Goal: Task Accomplishment & Management: Manage account settings

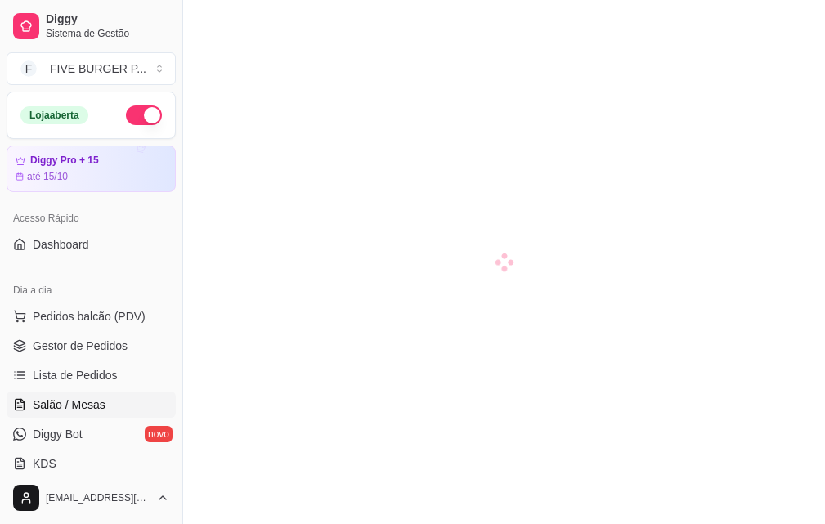
scroll to position [245, 0]
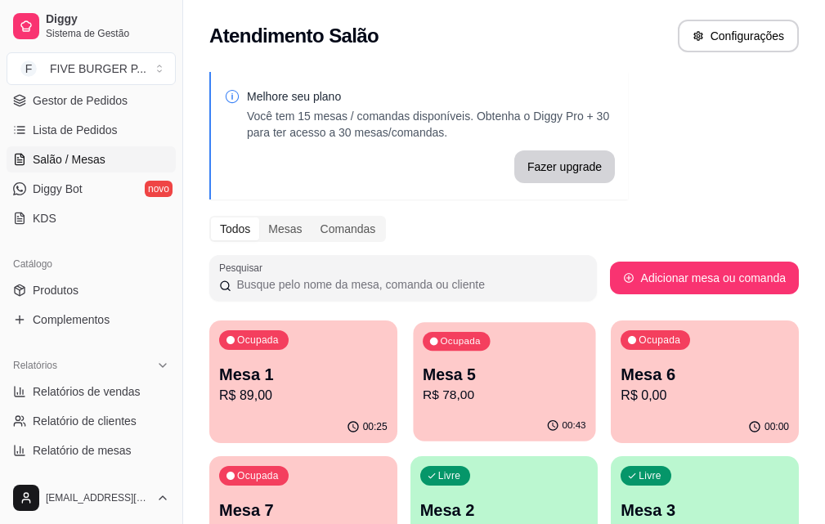
click at [413, 392] on div "Ocupada Mesa 5 R$ 78,00" at bounding box center [504, 366] width 182 height 88
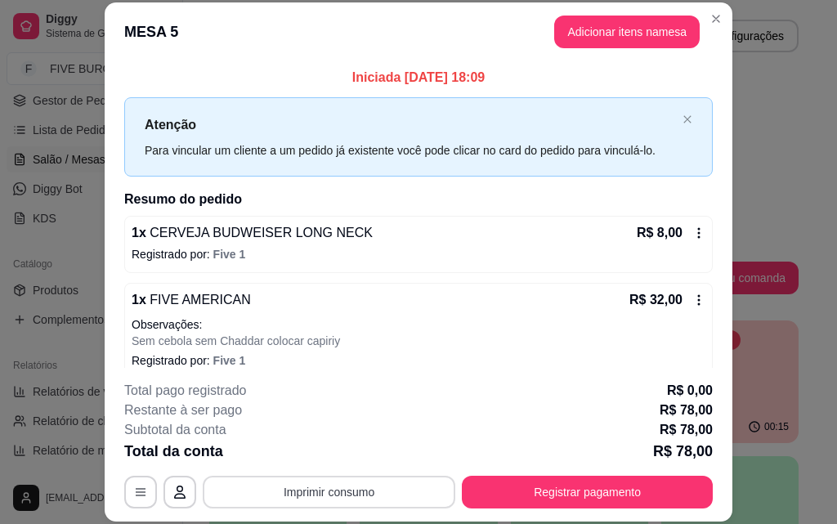
click at [416, 498] on button "Imprimir consumo" at bounding box center [329, 492] width 253 height 33
click at [359, 455] on button "IMPRESSORA" at bounding box center [328, 453] width 114 height 25
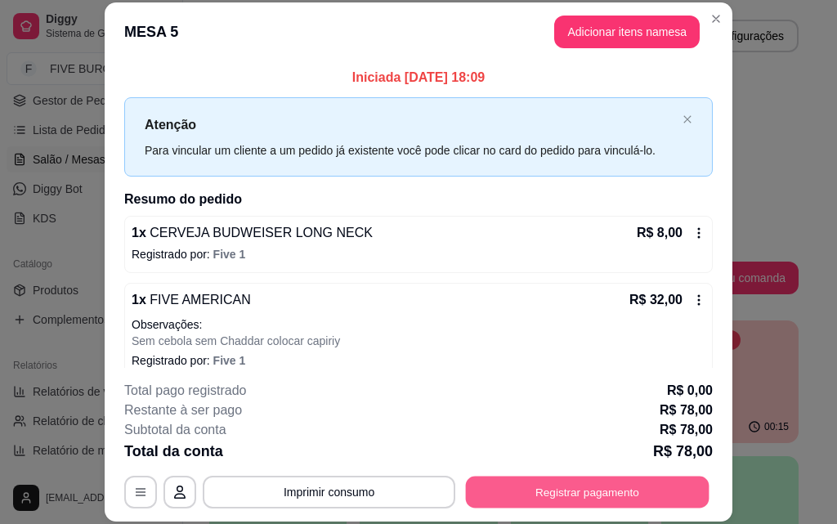
click at [576, 495] on button "Registrar pagamento" at bounding box center [588, 492] width 244 height 32
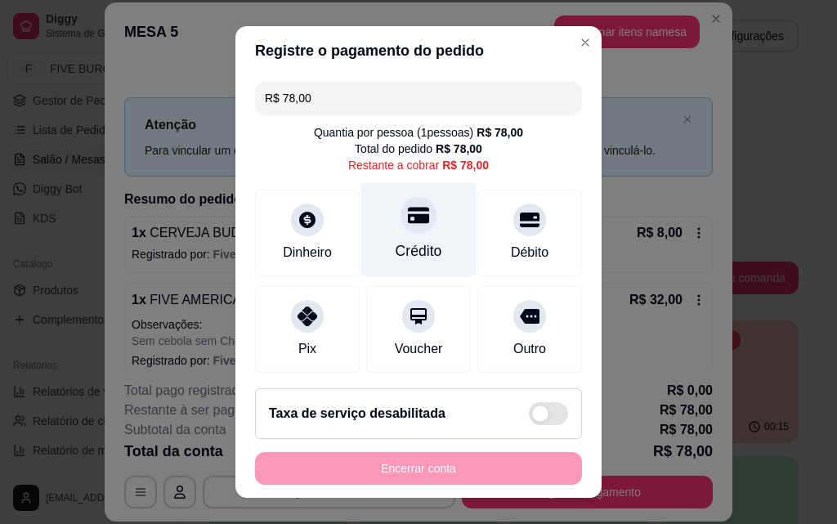
click at [408, 214] on icon at bounding box center [418, 216] width 21 height 16
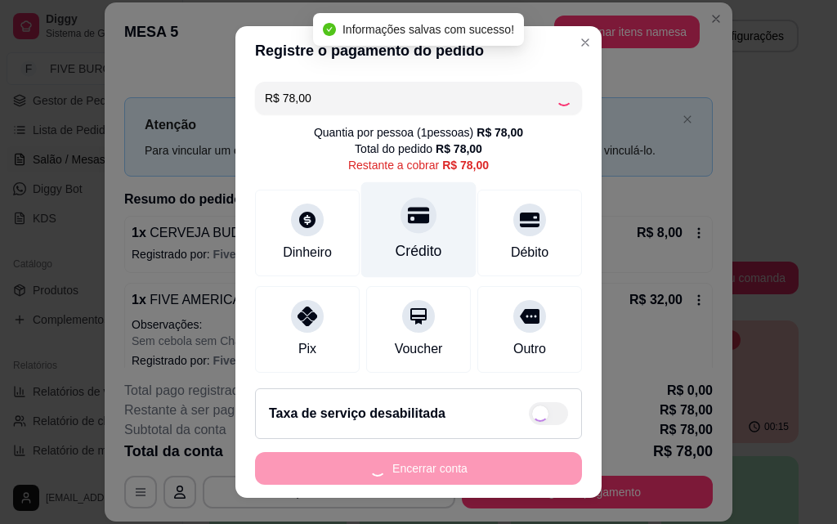
type input "R$ 0,00"
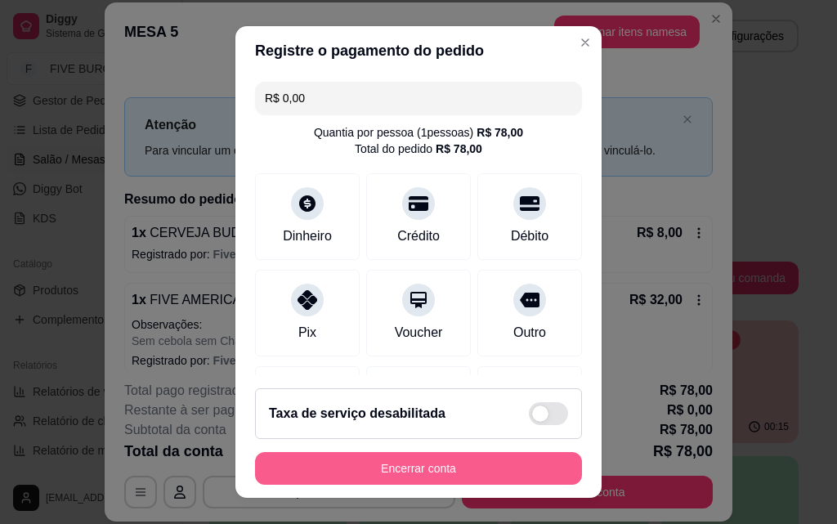
click at [414, 468] on button "Encerrar conta" at bounding box center [418, 468] width 327 height 33
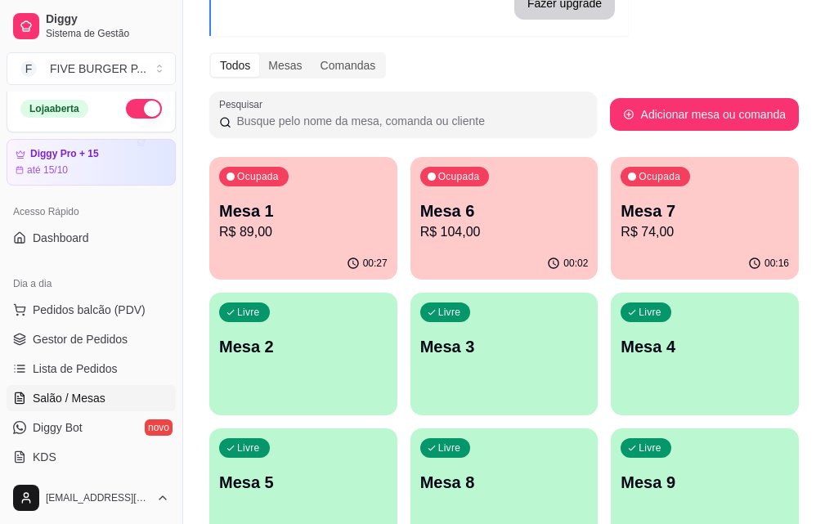
scroll to position [0, 0]
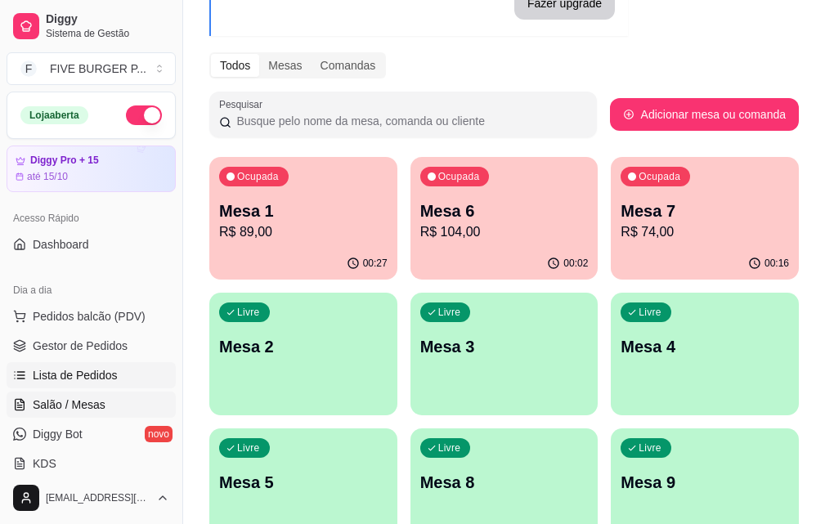
click at [141, 374] on link "Lista de Pedidos" at bounding box center [91, 375] width 169 height 26
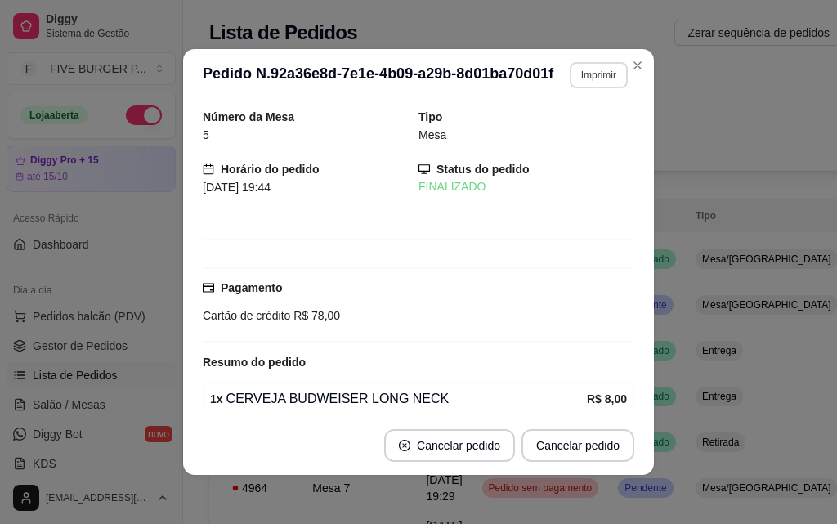
click at [596, 79] on button "Imprimir" at bounding box center [599, 75] width 58 height 26
click at [567, 137] on button "IMPRESSORA" at bounding box center [563, 131] width 114 height 25
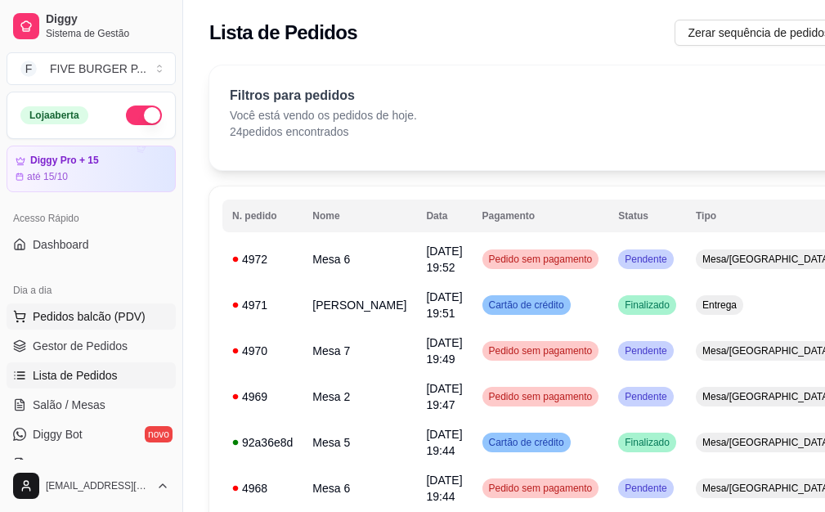
click at [103, 323] on span "Pedidos balcão (PDV)" at bounding box center [89, 316] width 113 height 16
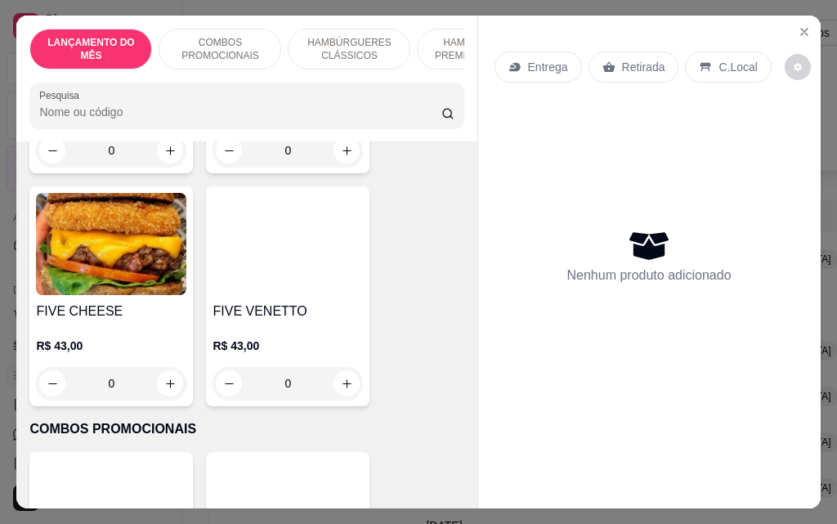
scroll to position [409, 0]
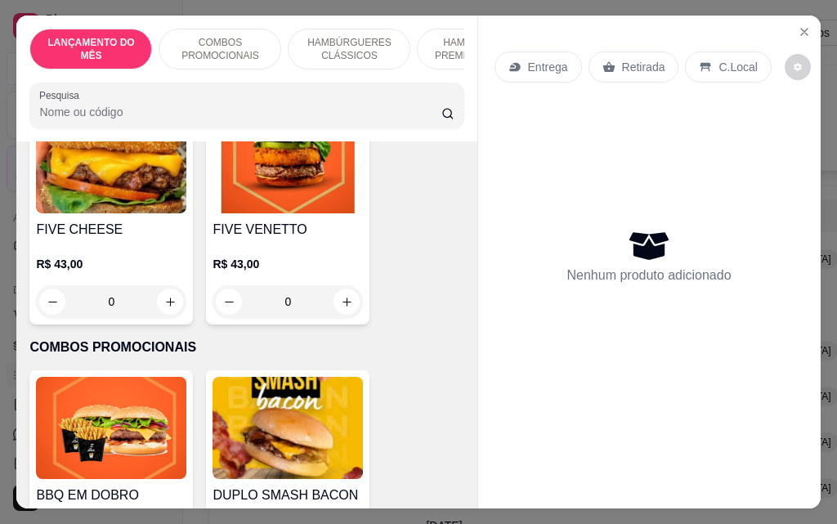
click at [339, 313] on div "0" at bounding box center [288, 301] width 150 height 33
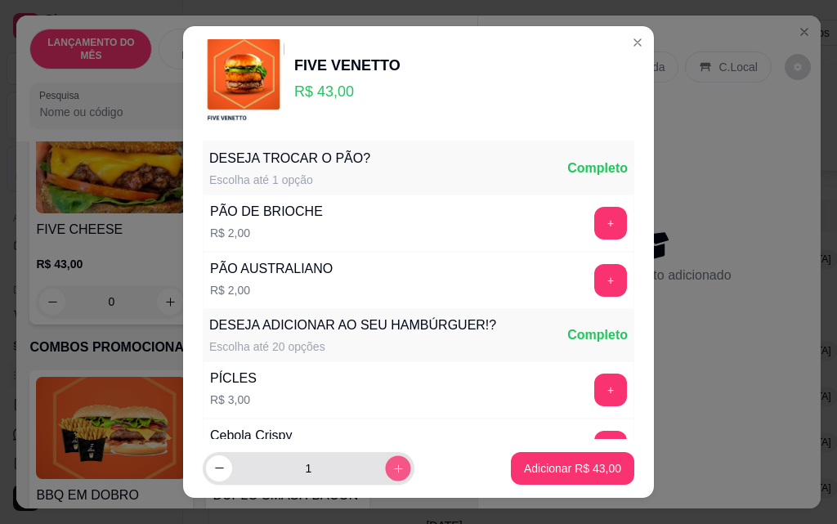
click at [392, 468] on icon "increase-product-quantity" at bounding box center [398, 469] width 12 height 12
type input "2"
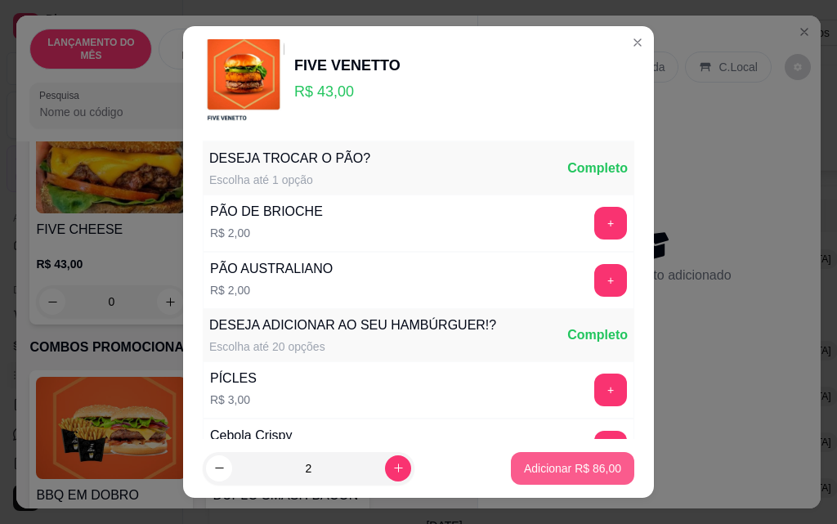
click at [524, 464] on p "Adicionar R$ 86,00" at bounding box center [572, 468] width 97 height 16
type input "2"
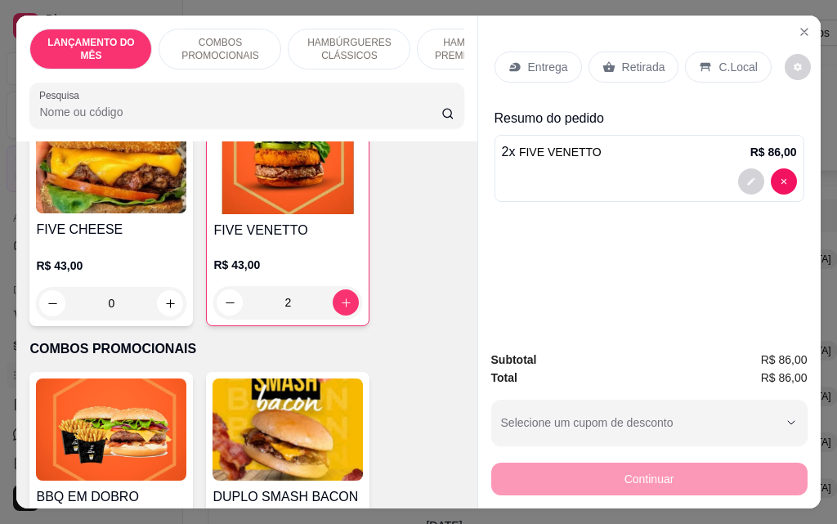
click at [509, 65] on icon at bounding box center [511, 66] width 5 height 3
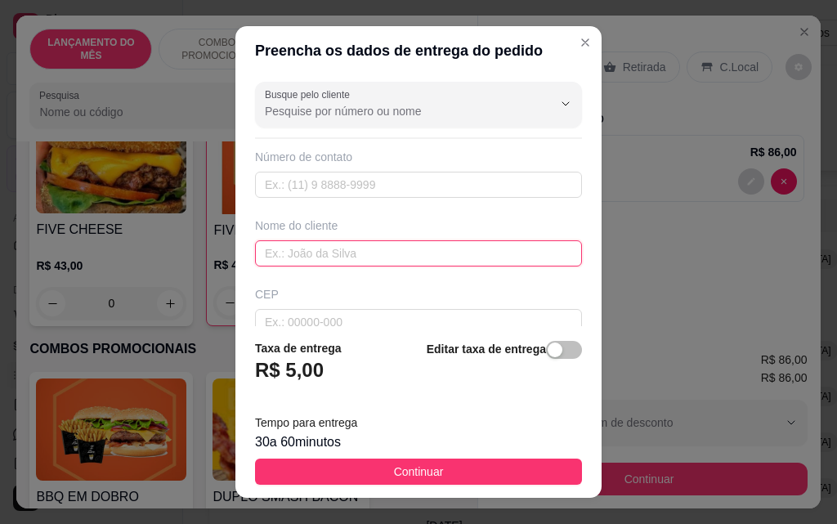
click at [419, 258] on input "text" at bounding box center [418, 253] width 327 height 26
type input "fabricio"
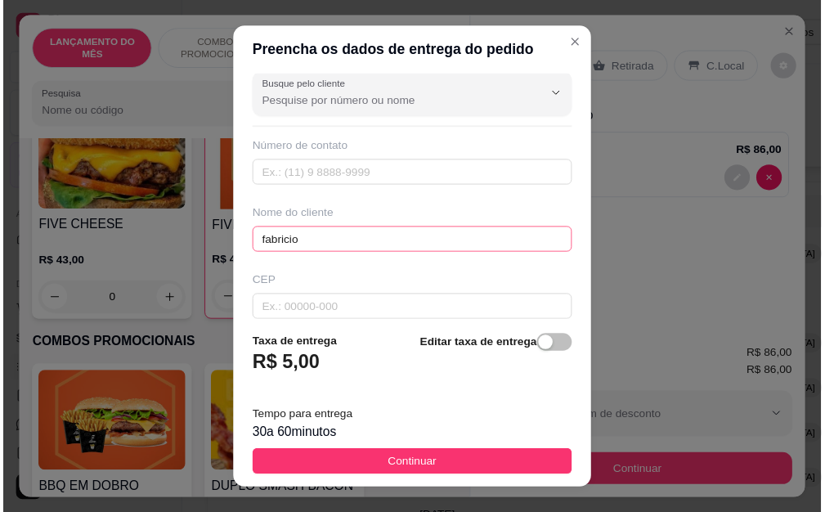
scroll to position [190, 0]
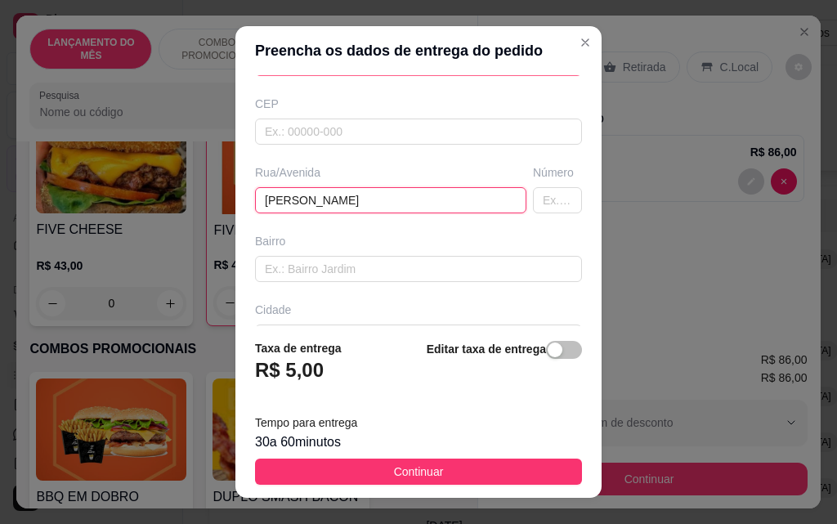
type input "[PERSON_NAME]"
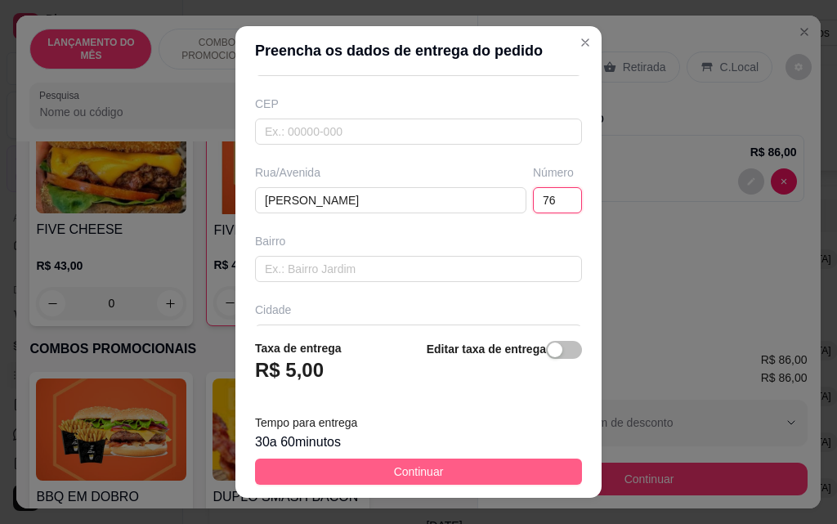
type input "76"
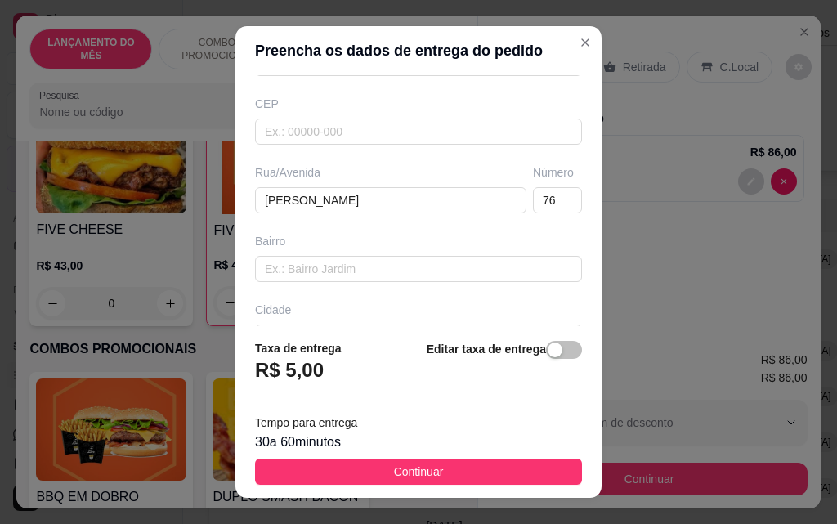
drag, startPoint x: 507, startPoint y: 480, endPoint x: 655, endPoint y: 492, distance: 148.5
click at [508, 479] on button "Continuar" at bounding box center [418, 472] width 327 height 26
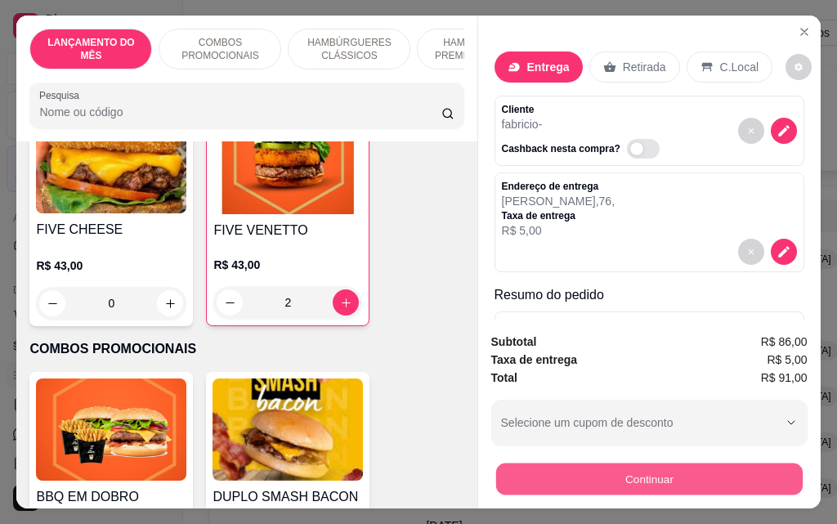
click at [669, 487] on button "Continuar" at bounding box center [648, 479] width 307 height 32
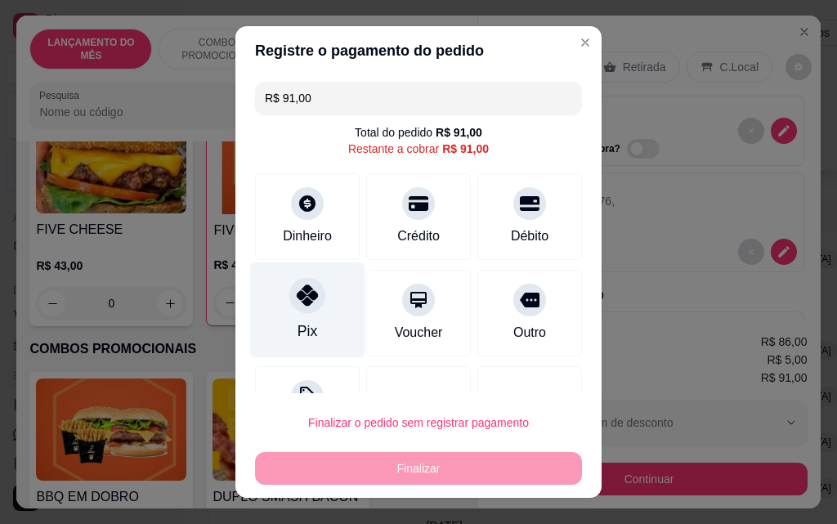
click at [328, 294] on div "Pix" at bounding box center [307, 310] width 115 height 96
type input "R$ 0,00"
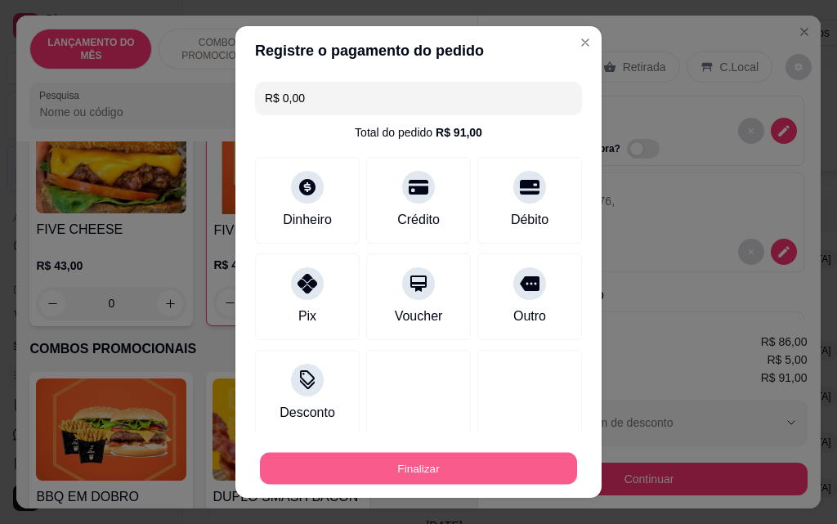
click at [400, 462] on button "Finalizar" at bounding box center [418, 469] width 317 height 32
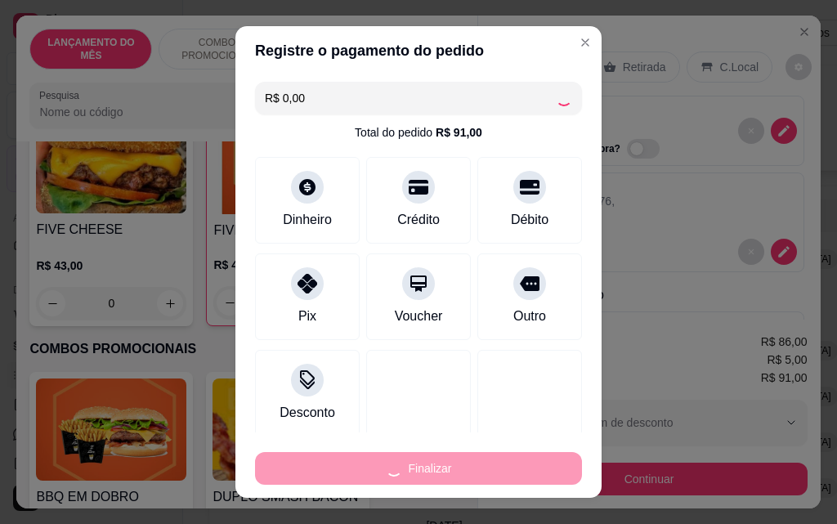
type input "0"
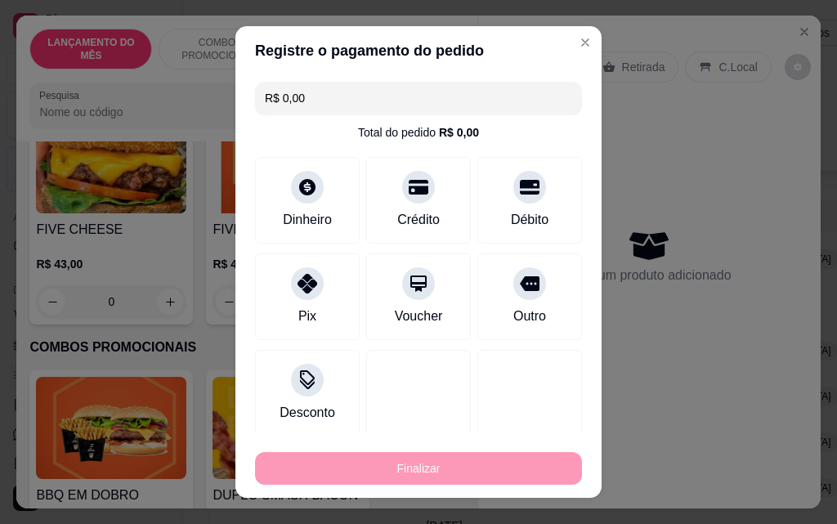
type input "-R$ 91,00"
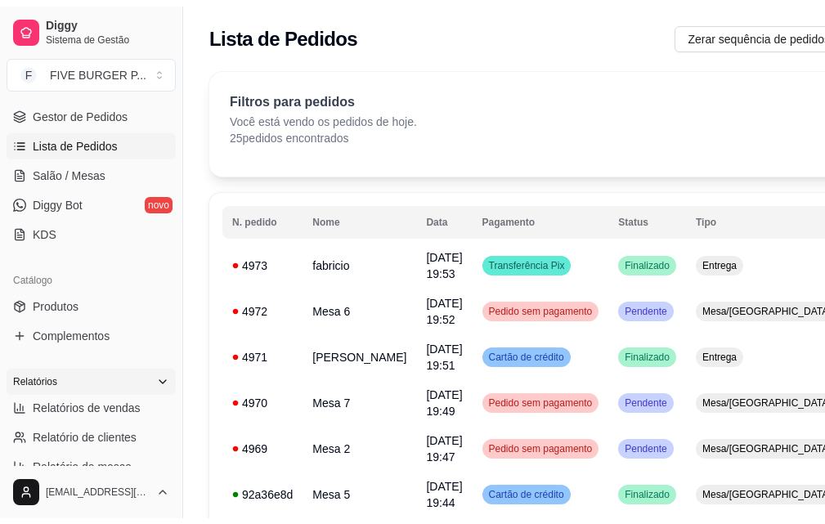
scroll to position [245, 0]
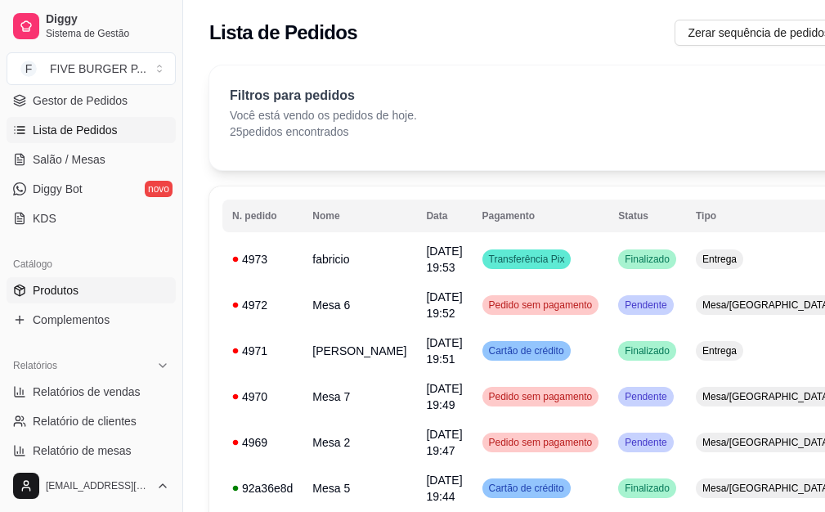
click at [87, 279] on link "Produtos" at bounding box center [91, 290] width 169 height 26
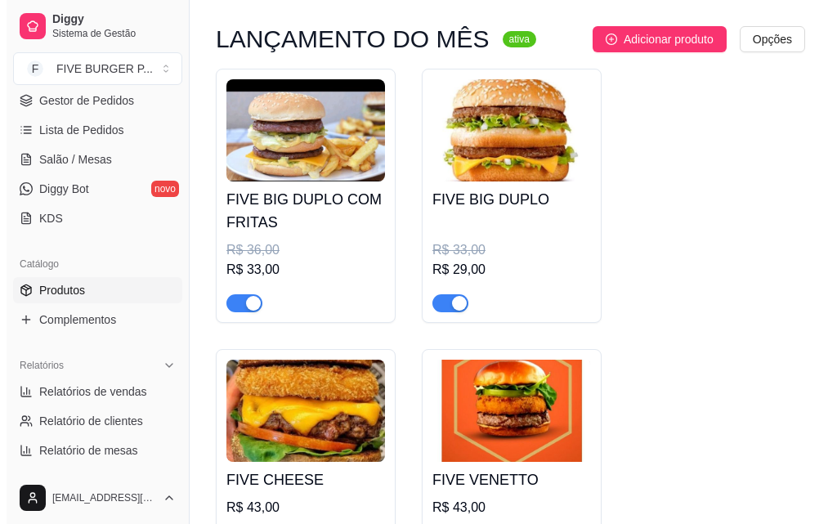
scroll to position [163, 0]
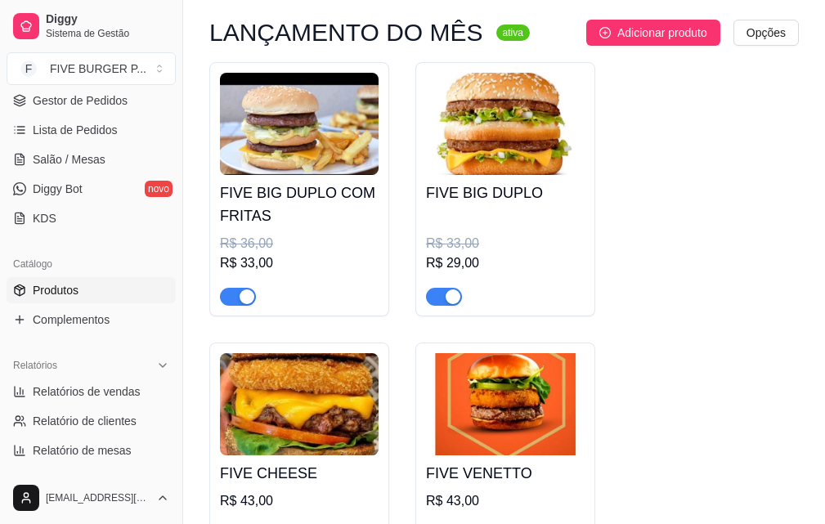
click at [344, 192] on h4 "FIVE BIG DUPLO COM FRITAS" at bounding box center [299, 204] width 159 height 46
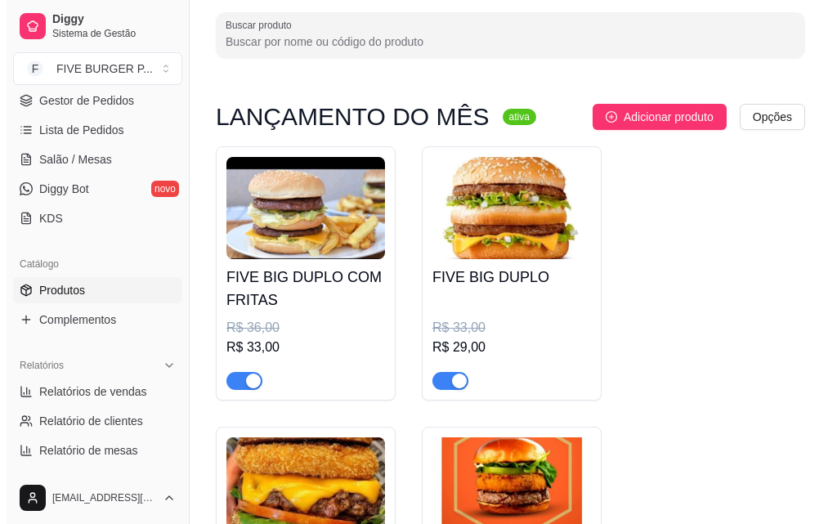
scroll to position [0, 0]
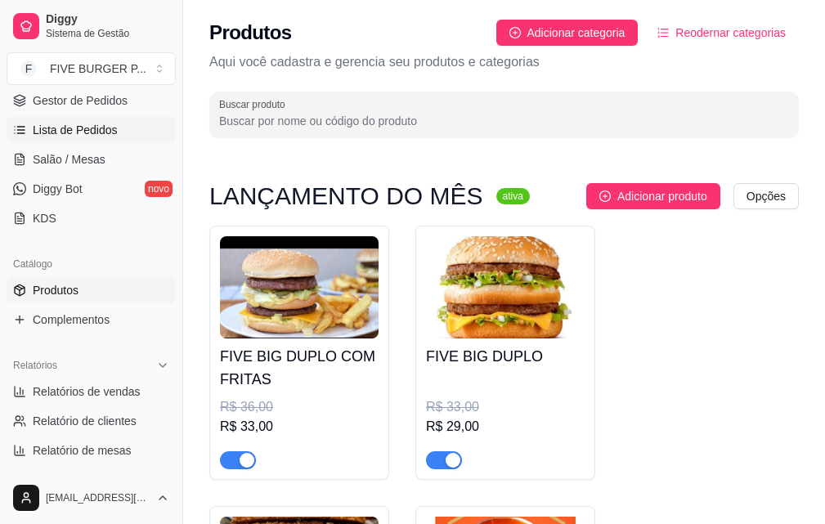
click at [87, 133] on span "Lista de Pedidos" at bounding box center [75, 130] width 85 height 16
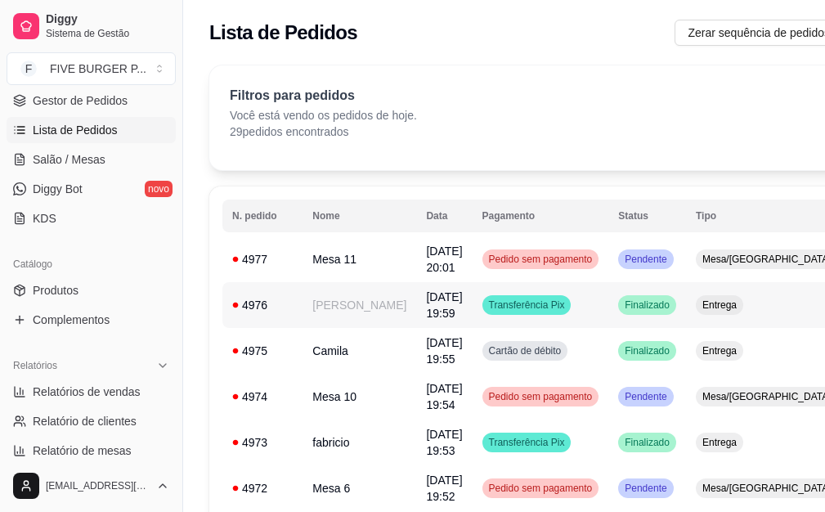
click at [505, 317] on td "Transferência Pix" at bounding box center [541, 305] width 137 height 46
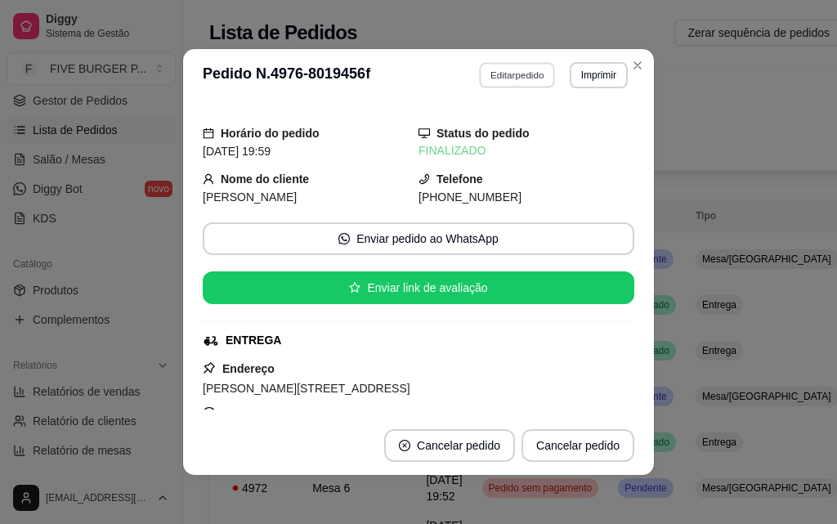
click at [522, 74] on button "Editar pedido" at bounding box center [518, 74] width 76 height 25
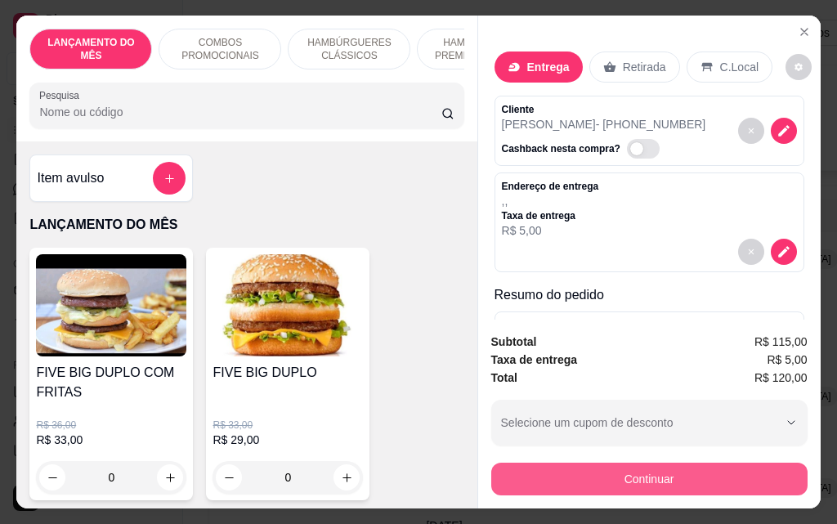
click at [683, 476] on button "Continuar" at bounding box center [649, 479] width 316 height 33
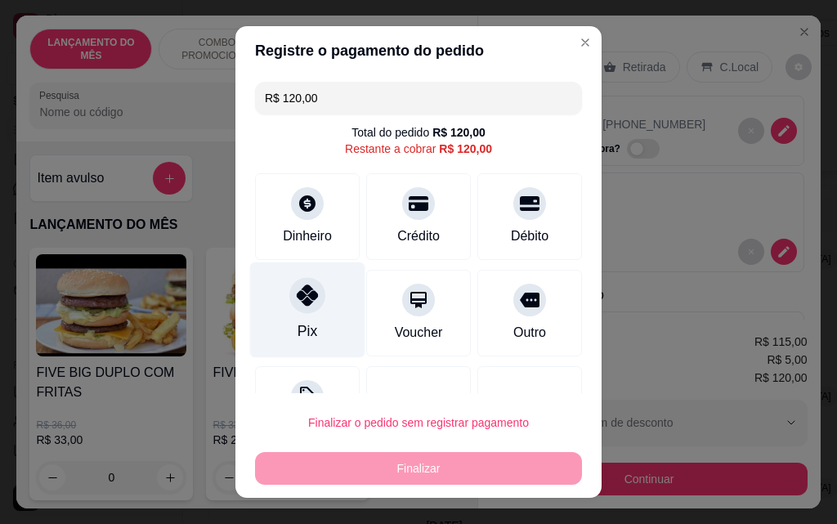
click at [317, 298] on div "Pix" at bounding box center [307, 310] width 115 height 96
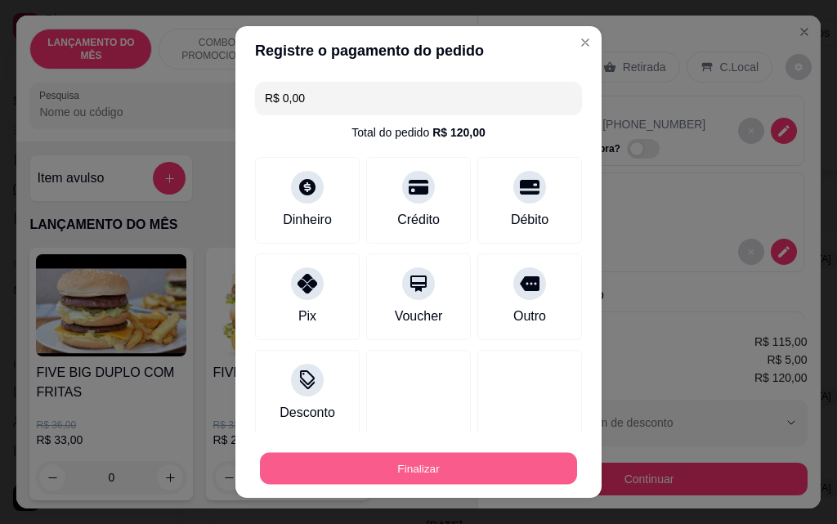
click at [432, 473] on button "Finalizar" at bounding box center [418, 469] width 317 height 32
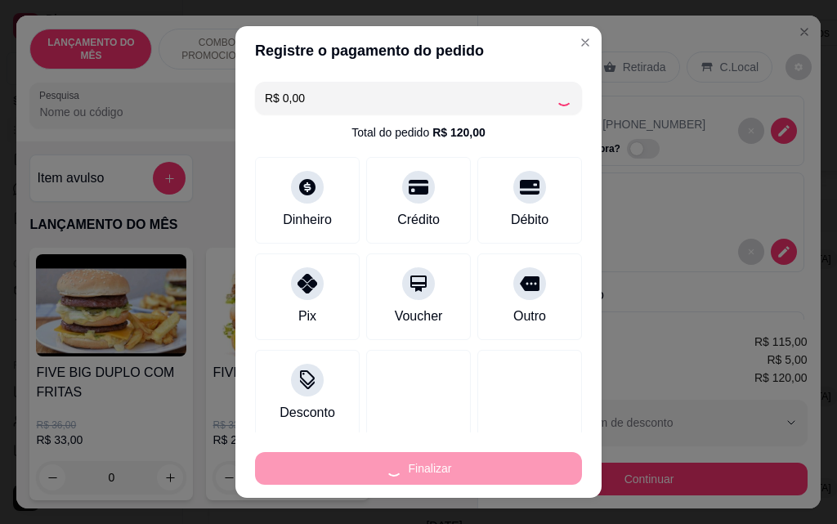
type input "-R$ 120,00"
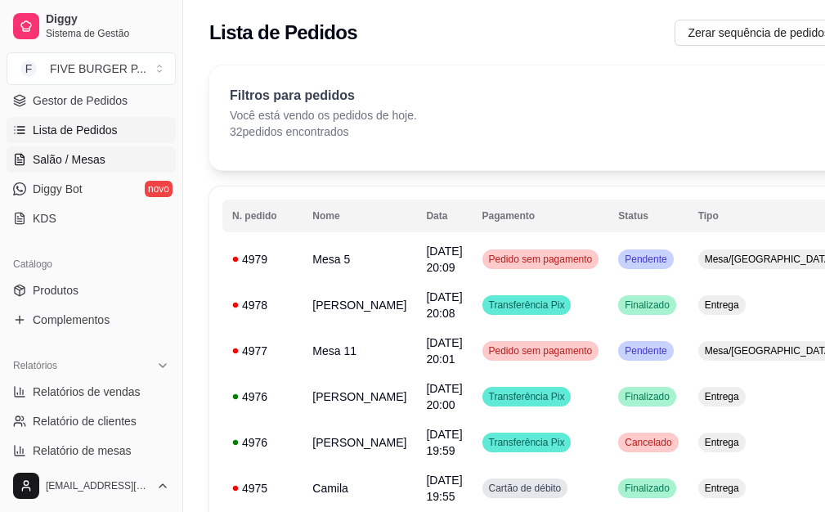
click at [88, 159] on span "Salão / Mesas" at bounding box center [69, 159] width 73 height 16
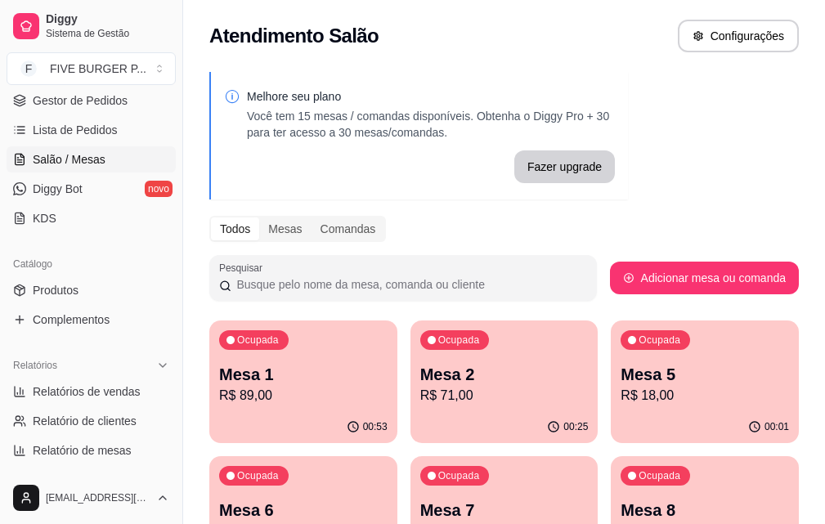
click at [410, 497] on div "Ocupada Mesa 7 R$ 83,00" at bounding box center [504, 501] width 188 height 91
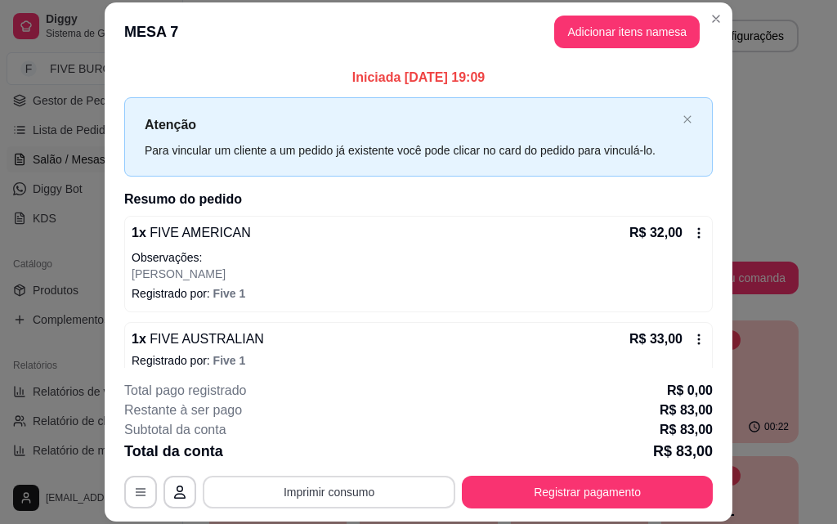
click at [384, 484] on button "Imprimir consumo" at bounding box center [329, 492] width 253 height 33
click at [361, 454] on button "IMPRESSORA" at bounding box center [328, 453] width 114 height 25
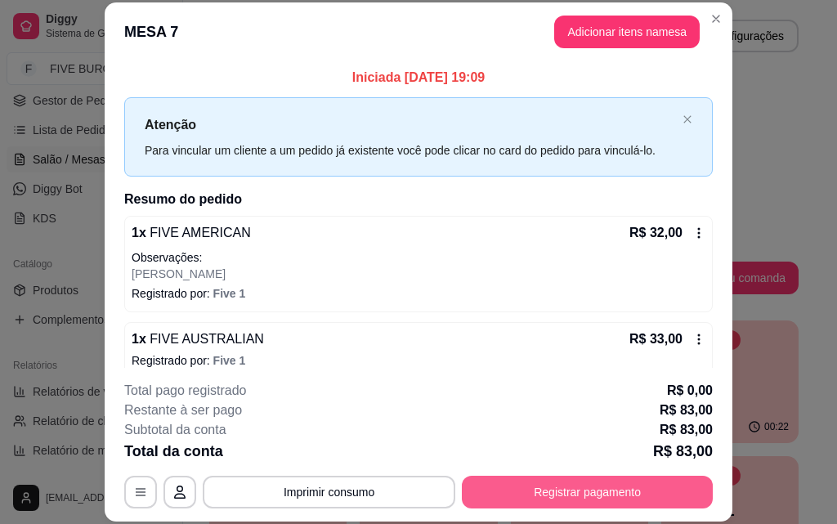
click at [558, 501] on button "Registrar pagamento" at bounding box center [587, 492] width 251 height 33
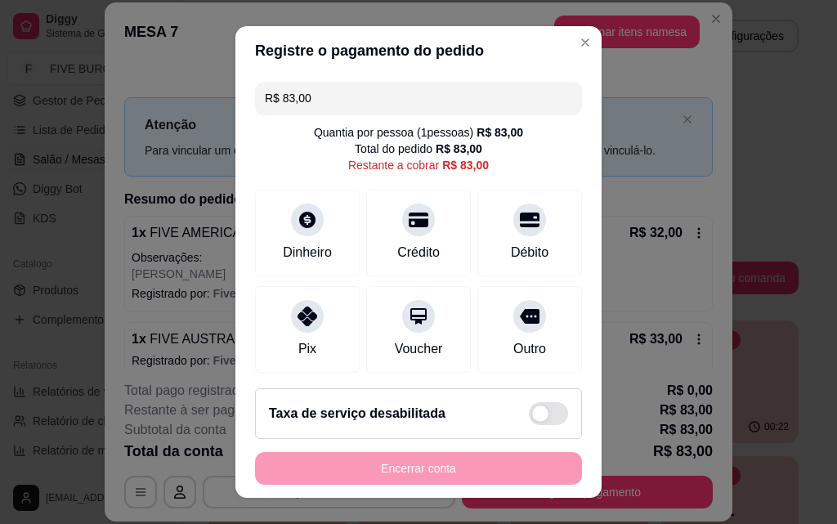
drag, startPoint x: 380, startPoint y: 94, endPoint x: 370, endPoint y: 94, distance: 10.6
click at [370, 94] on input "R$ 83,00" at bounding box center [418, 98] width 307 height 33
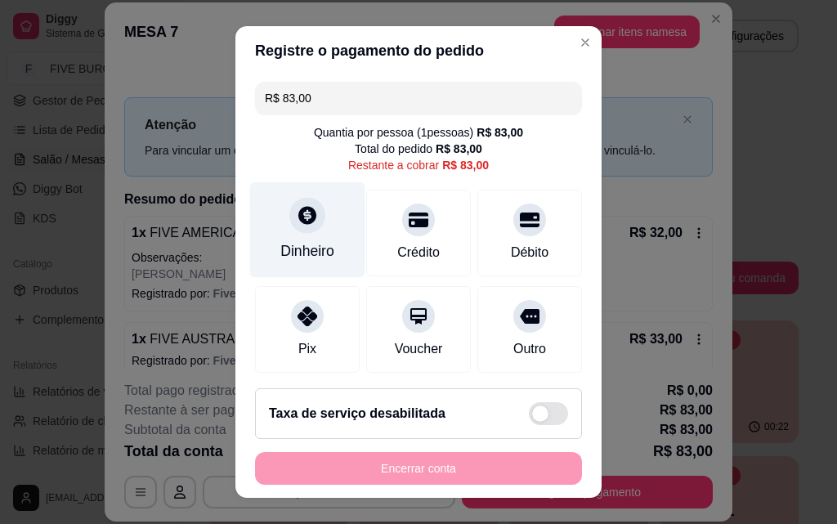
click at [289, 243] on div "Dinheiro" at bounding box center [307, 250] width 54 height 21
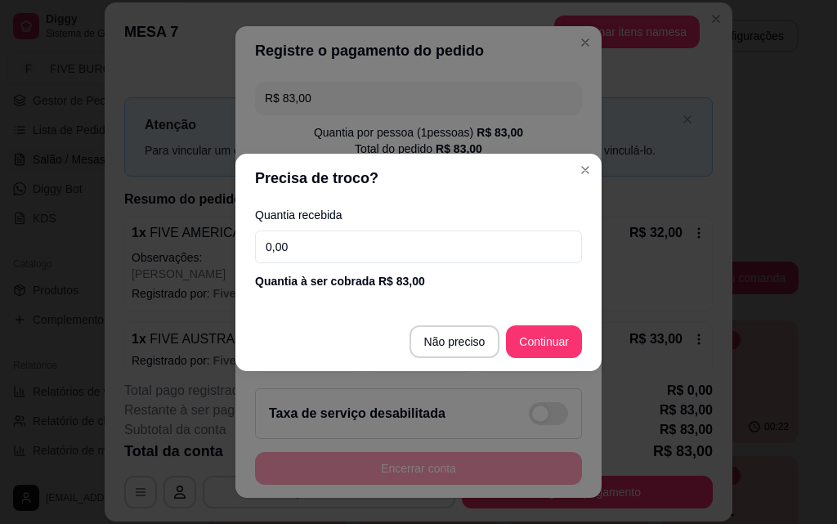
click at [320, 235] on input "0,00" at bounding box center [418, 247] width 327 height 33
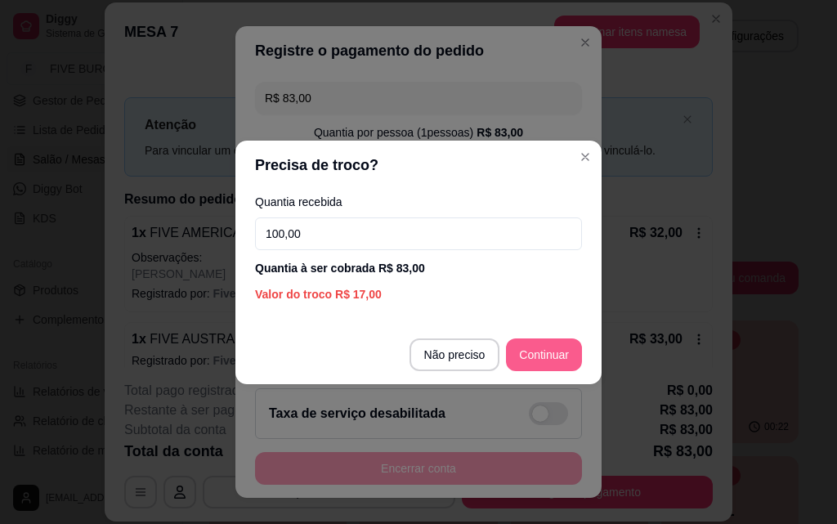
type input "100,00"
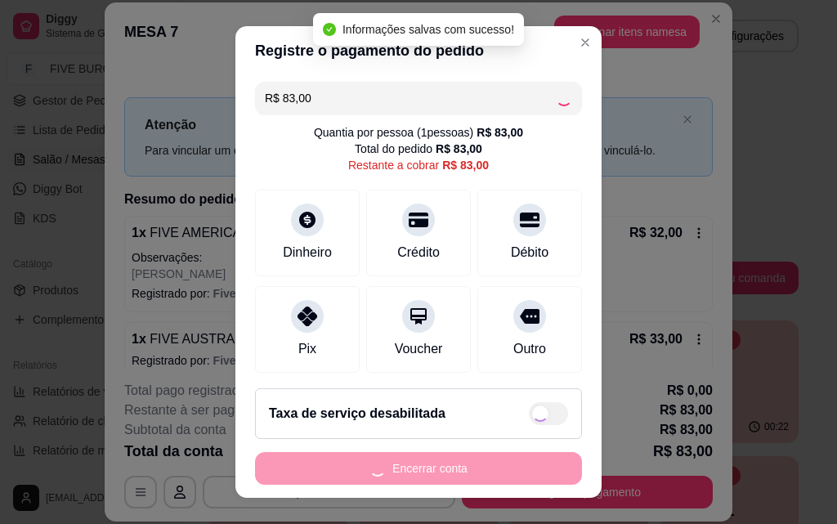
type input "R$ 0,00"
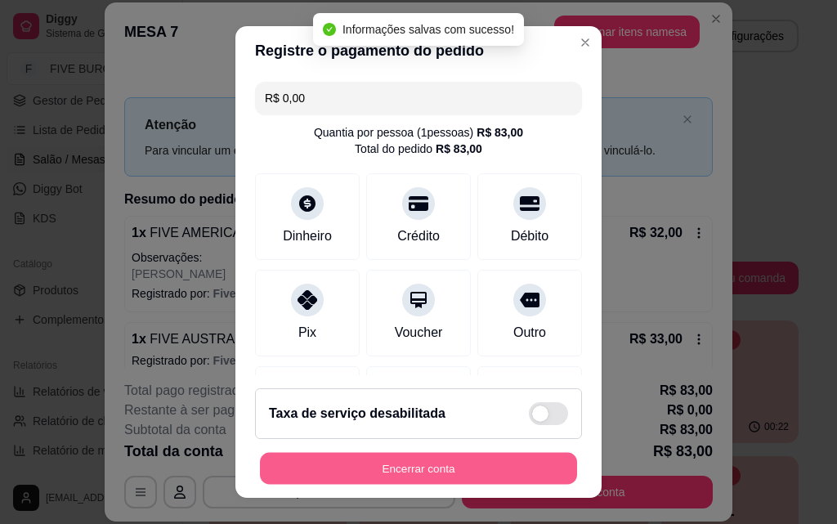
click at [502, 468] on button "Encerrar conta" at bounding box center [418, 469] width 317 height 32
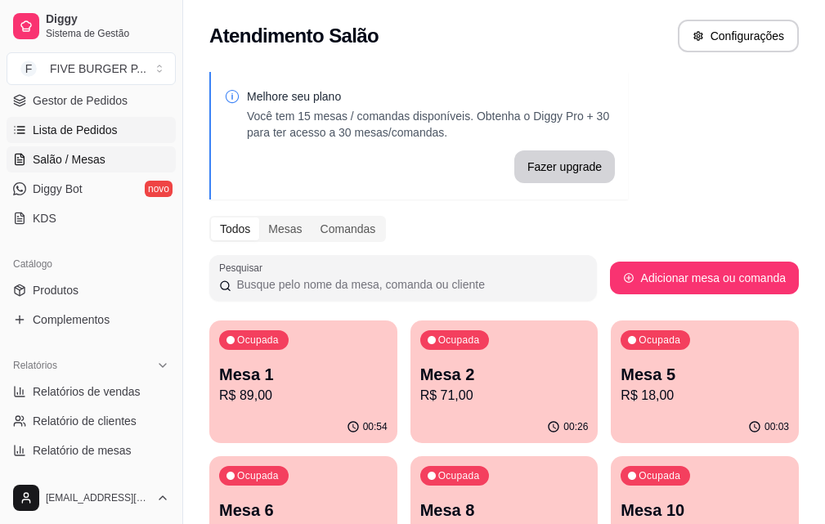
click at [87, 119] on link "Lista de Pedidos" at bounding box center [91, 130] width 169 height 26
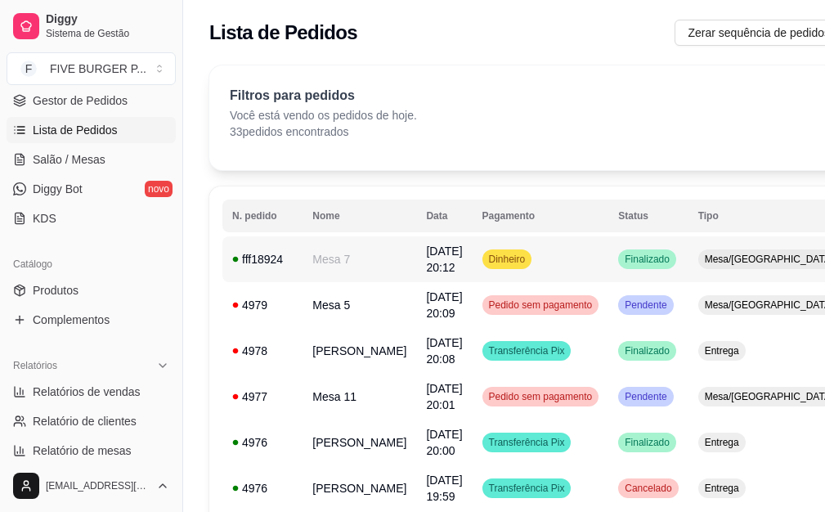
click at [528, 271] on td "Dinheiro" at bounding box center [541, 259] width 137 height 46
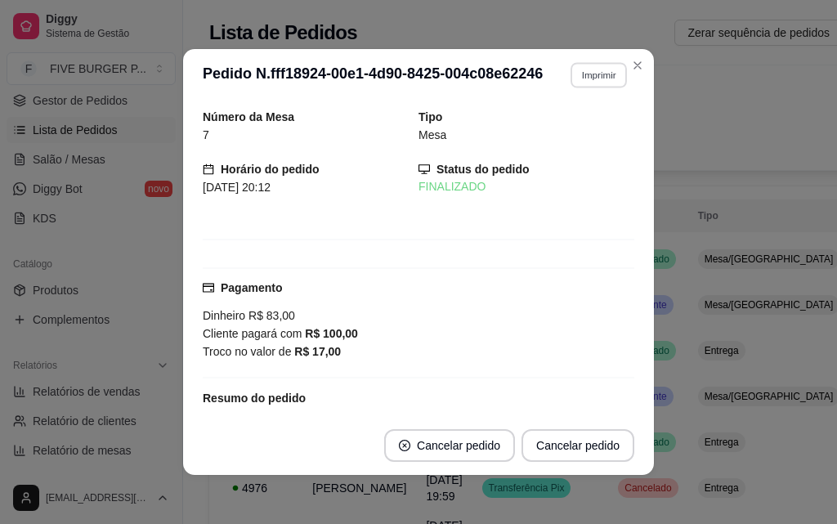
click at [607, 74] on button "Imprimir" at bounding box center [599, 74] width 56 height 25
click at [567, 134] on button "IMPRESSORA" at bounding box center [563, 132] width 119 height 26
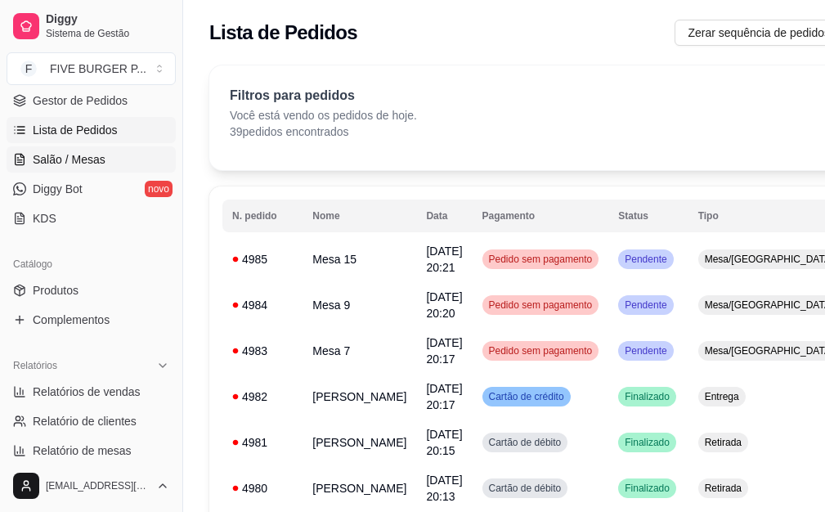
click at [93, 151] on span "Salão / Mesas" at bounding box center [69, 159] width 73 height 16
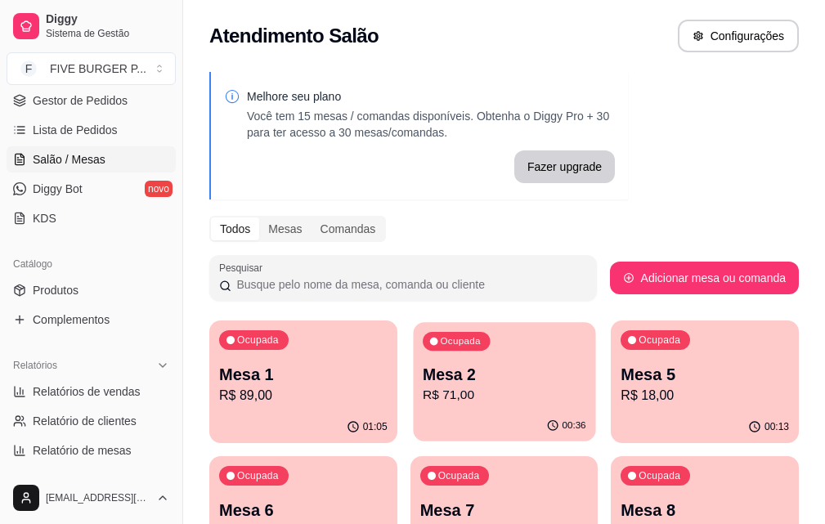
click at [449, 389] on p "R$ 71,00" at bounding box center [504, 395] width 163 height 19
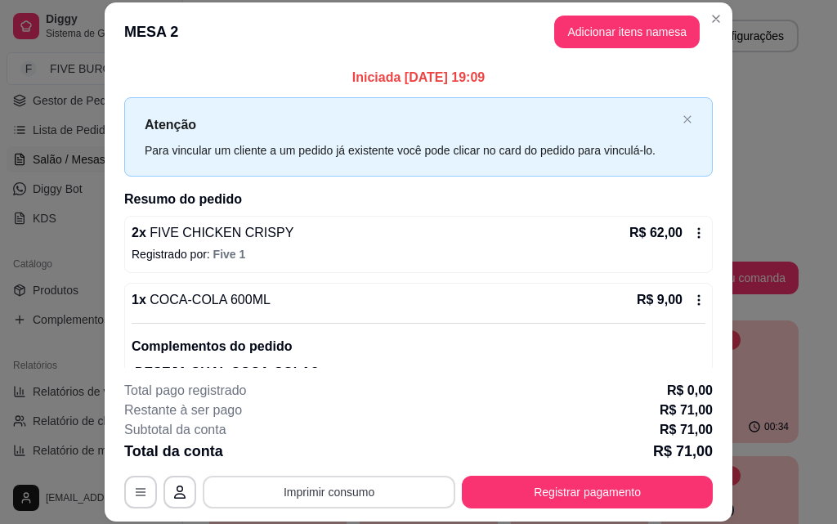
click at [392, 483] on button "Imprimir consumo" at bounding box center [329, 492] width 253 height 33
click at [349, 458] on button "IMPRESSORA" at bounding box center [328, 453] width 114 height 25
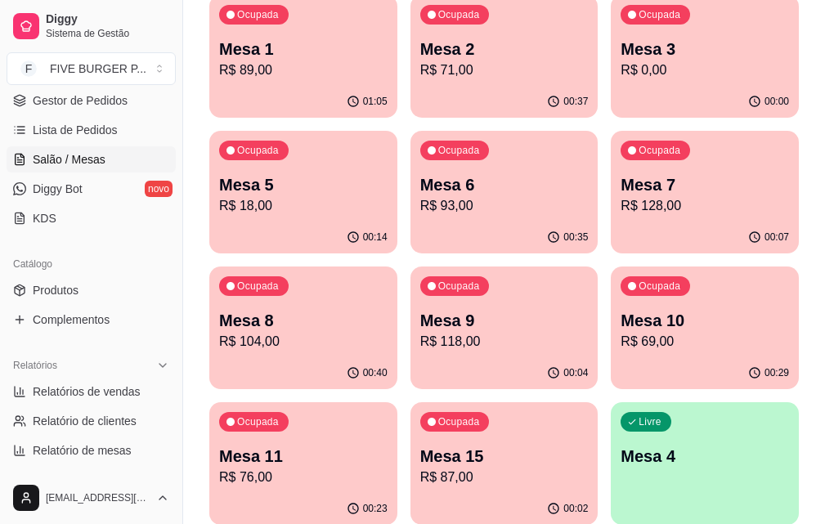
scroll to position [327, 0]
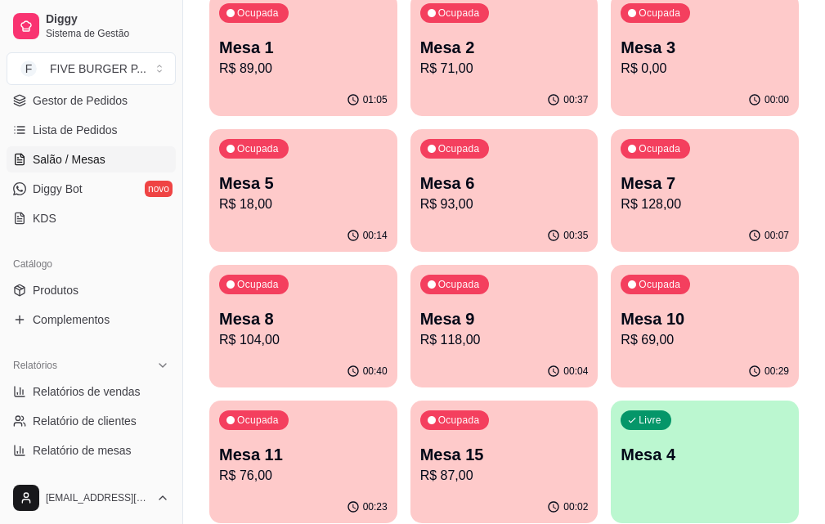
click at [620, 335] on p "R$ 69,00" at bounding box center [704, 340] width 168 height 20
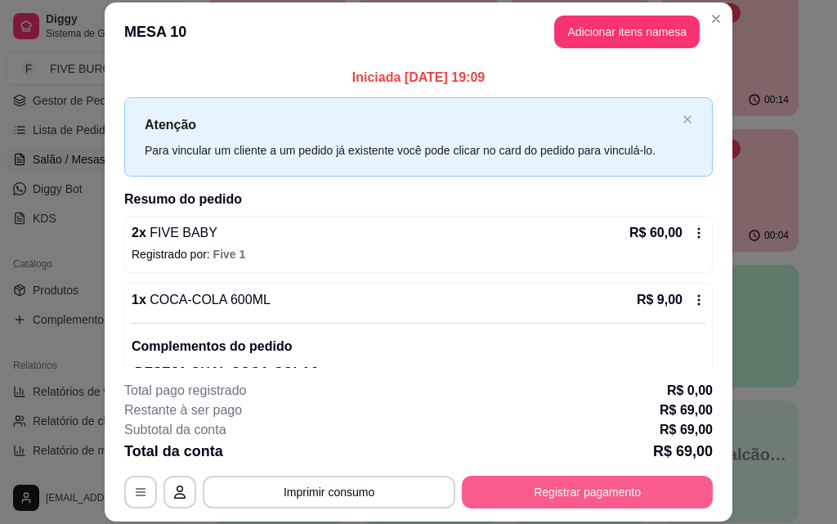
click at [612, 480] on button "Registrar pagamento" at bounding box center [587, 492] width 251 height 33
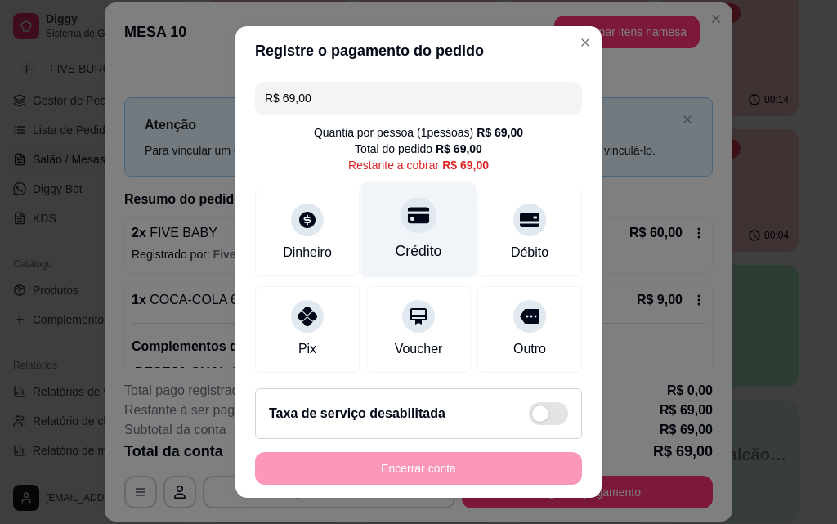
click at [413, 211] on div at bounding box center [419, 215] width 36 height 36
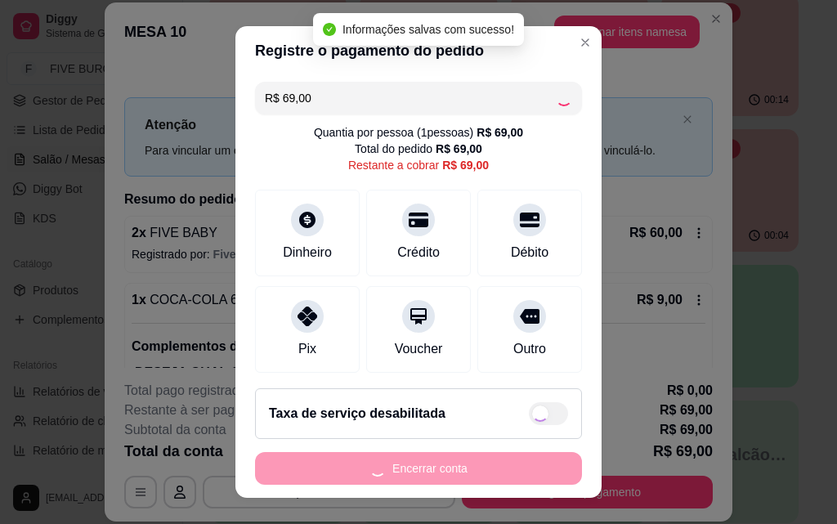
type input "R$ 0,00"
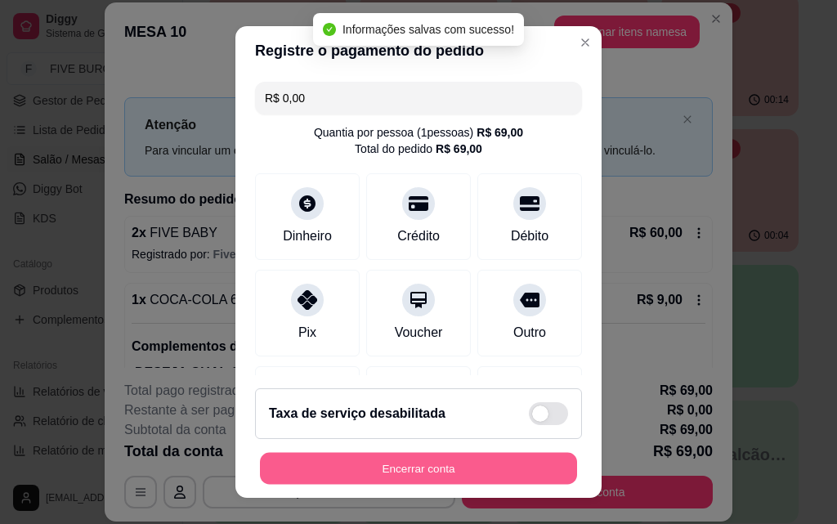
click at [526, 463] on button "Encerrar conta" at bounding box center [418, 469] width 317 height 32
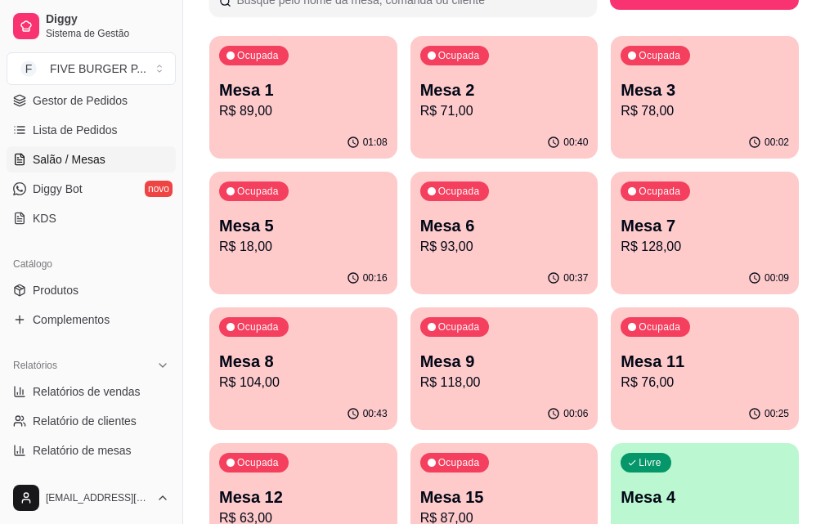
scroll to position [245, 0]
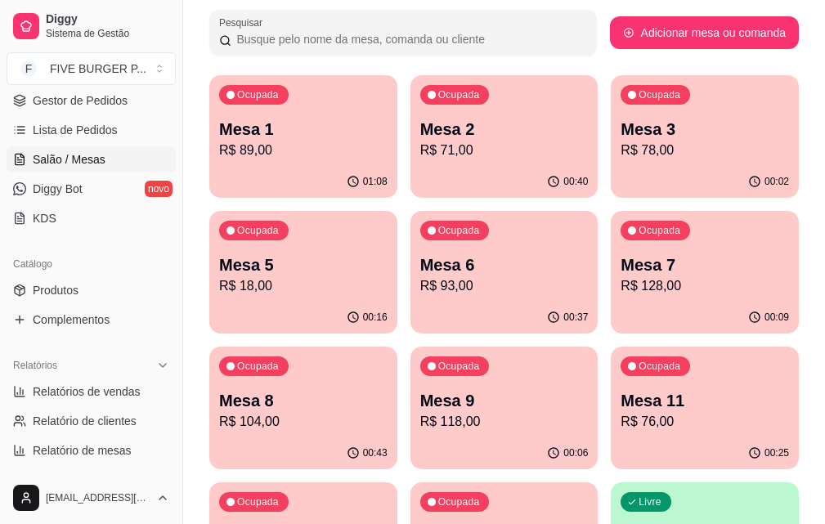
click at [432, 178] on div "00:40" at bounding box center [504, 182] width 188 height 32
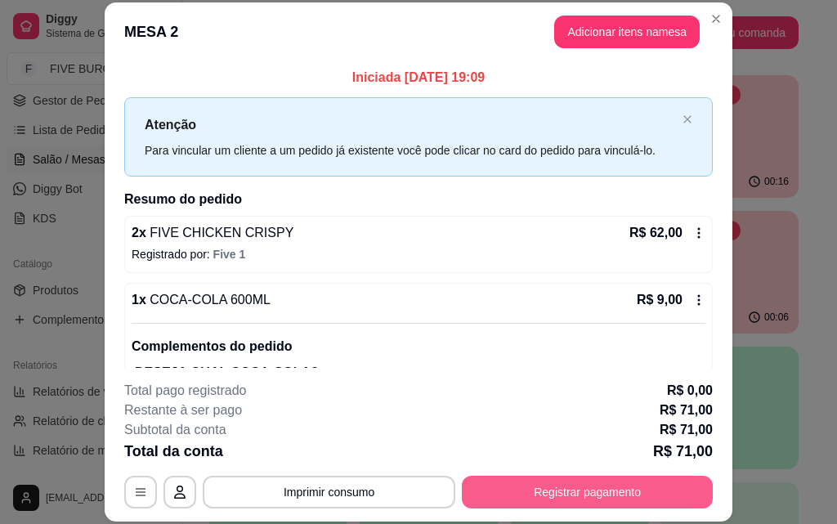
click at [653, 508] on button "Registrar pagamento" at bounding box center [587, 492] width 251 height 33
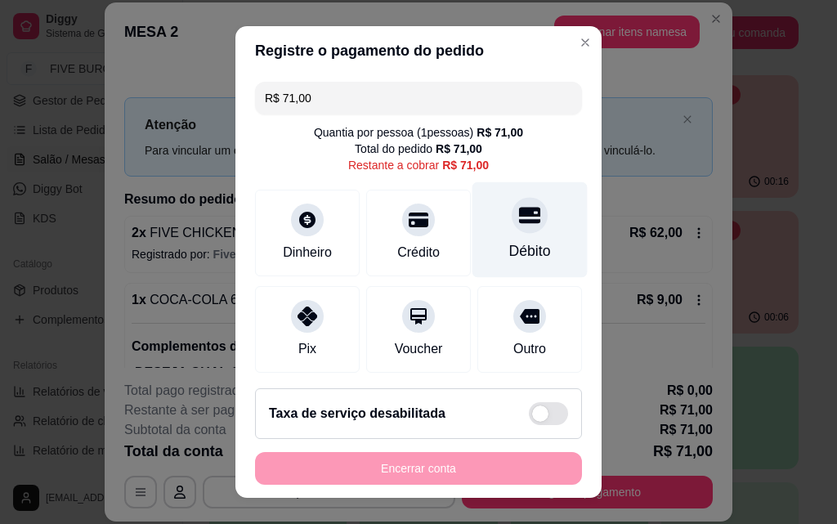
click at [523, 258] on div "Débito" at bounding box center [530, 250] width 42 height 21
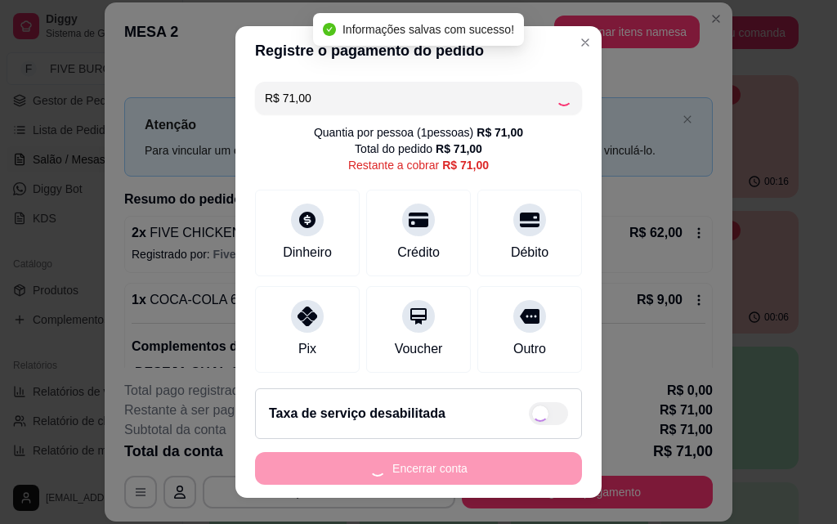
type input "R$ 0,00"
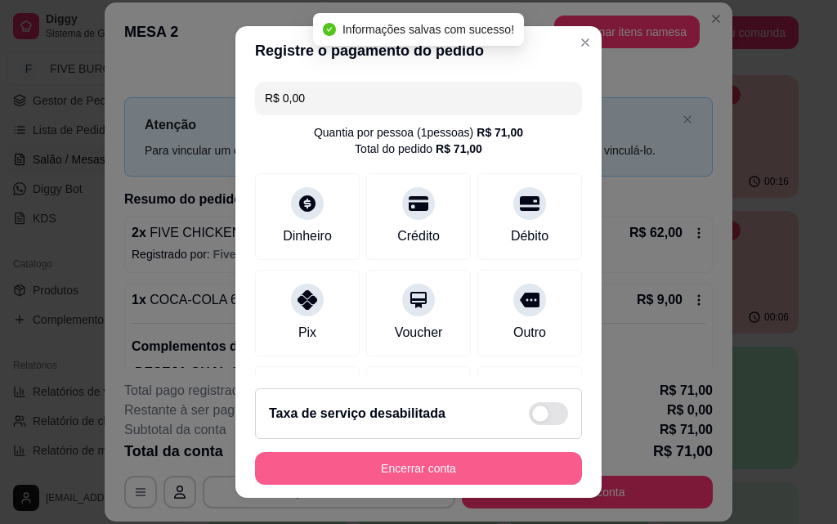
click at [486, 467] on button "Encerrar conta" at bounding box center [418, 468] width 327 height 33
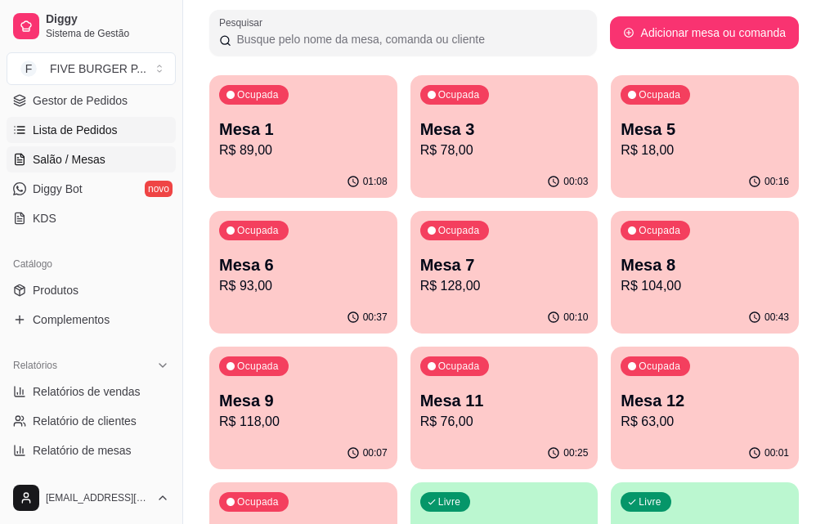
click at [76, 132] on span "Lista de Pedidos" at bounding box center [75, 130] width 85 height 16
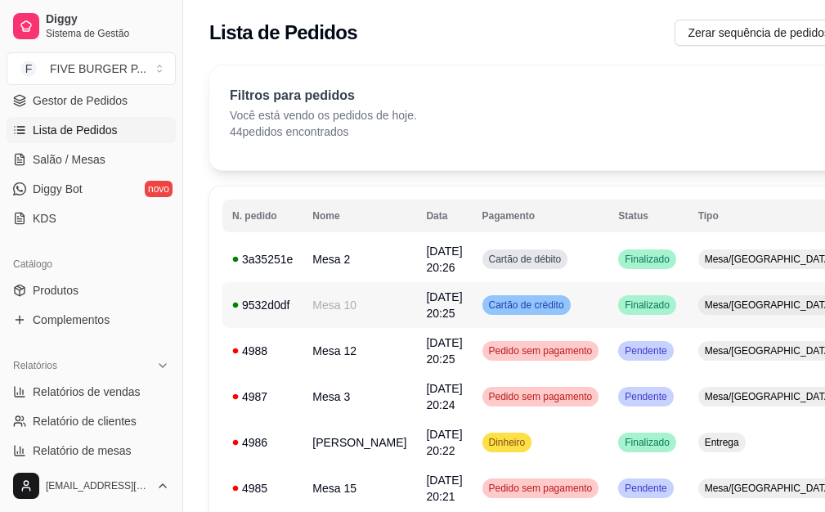
click at [501, 302] on span "Cartão de crédito" at bounding box center [527, 304] width 82 height 13
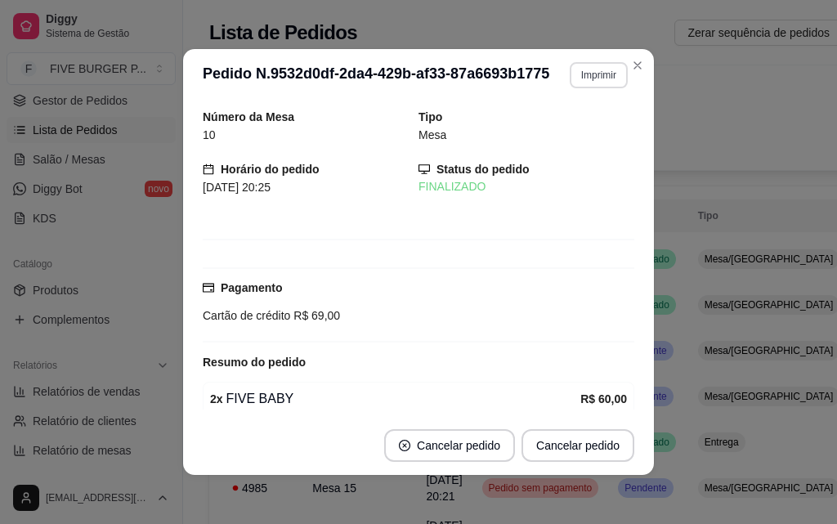
click at [571, 81] on button "Imprimir" at bounding box center [599, 75] width 58 height 26
click at [575, 127] on button "IMPRESSORA" at bounding box center [577, 124] width 95 height 21
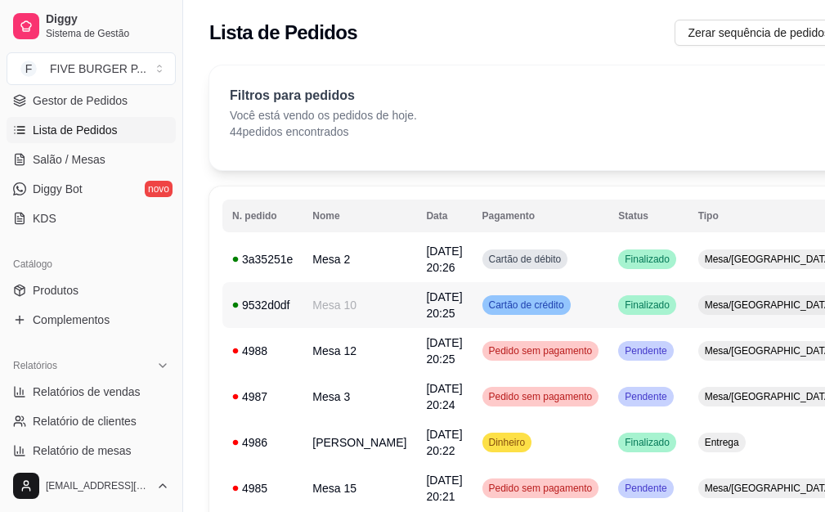
click at [608, 316] on td "Finalizado" at bounding box center [647, 305] width 79 height 46
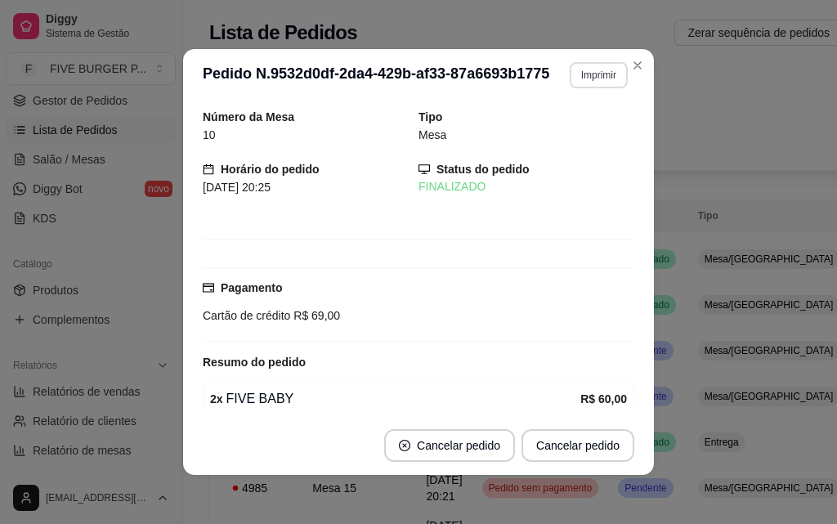
click at [595, 78] on button "Imprimir" at bounding box center [599, 75] width 58 height 26
click at [601, 134] on button "IMPRESSORA" at bounding box center [563, 131] width 114 height 25
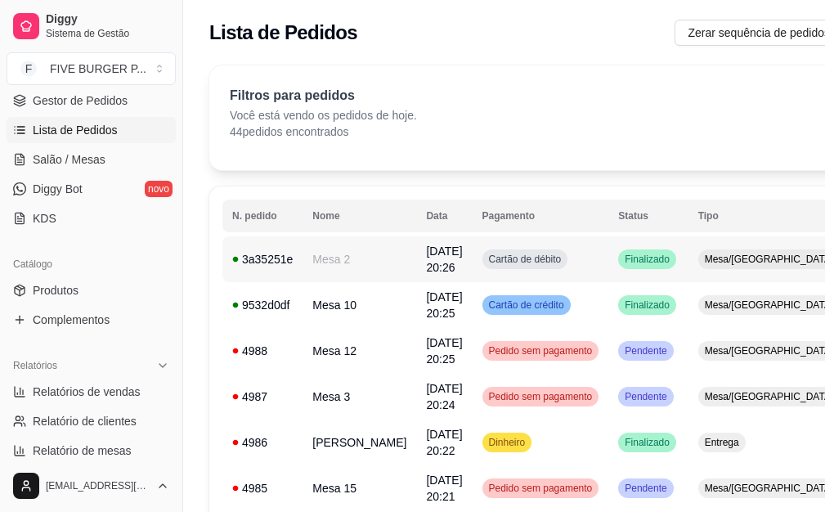
click at [620, 270] on td "Finalizado" at bounding box center [647, 259] width 79 height 46
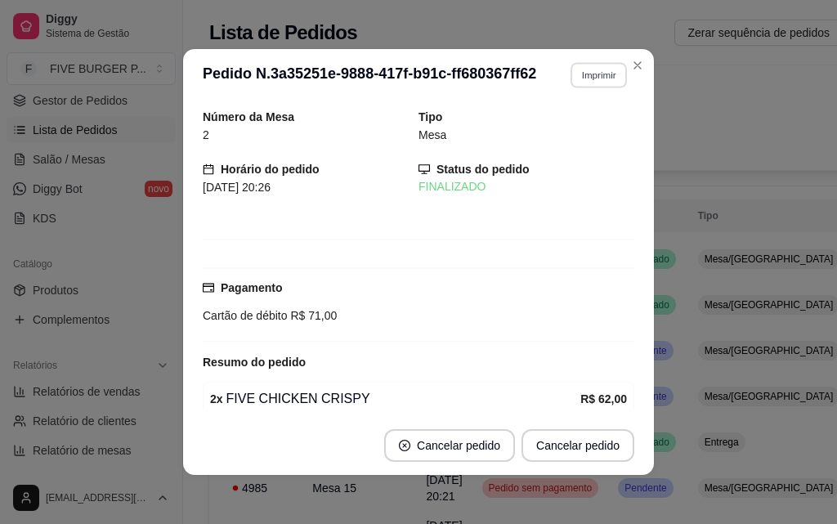
click at [582, 81] on button "Imprimir" at bounding box center [599, 74] width 56 height 25
click at [577, 132] on button "IMPRESSORA" at bounding box center [564, 131] width 114 height 25
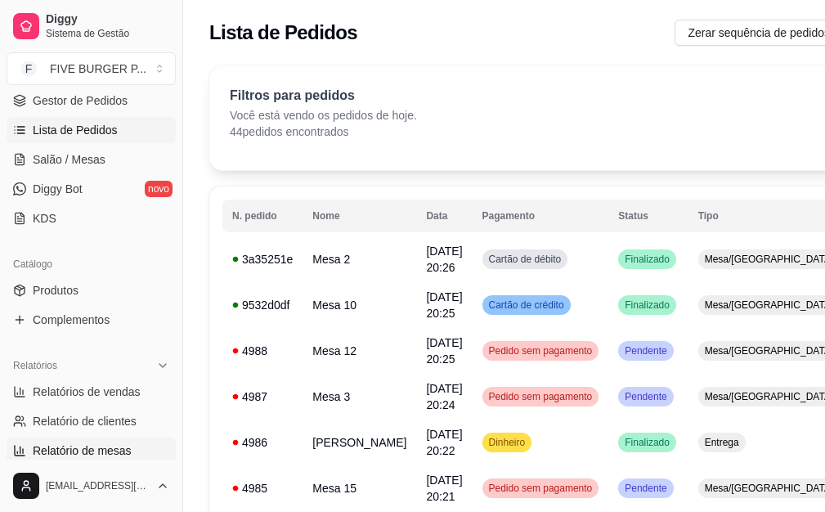
click at [146, 448] on link "Relatório de mesas" at bounding box center [91, 450] width 169 height 26
select select "TOTAL_OF_ORDERS"
select select "7"
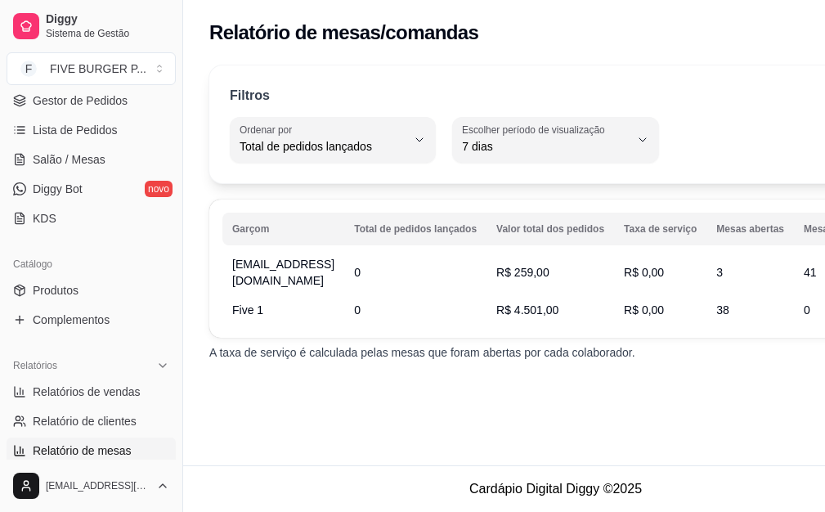
click at [794, 238] on th "Mesas abertas" at bounding box center [749, 229] width 87 height 33
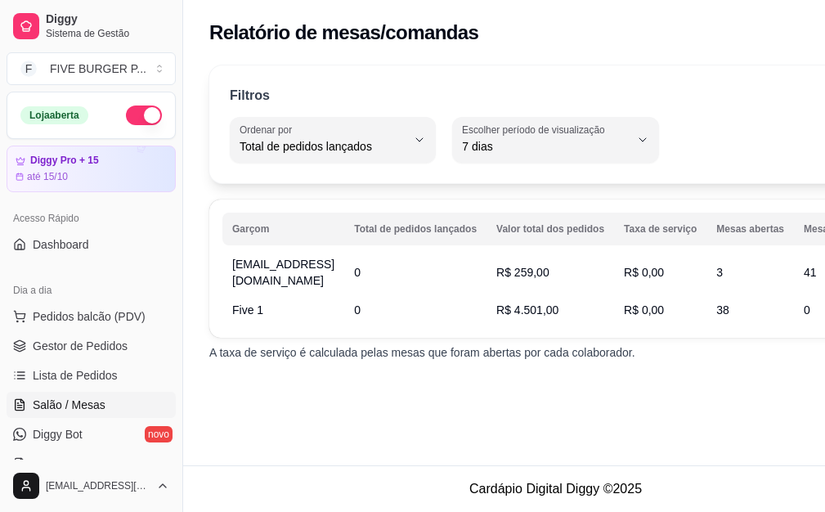
click at [101, 409] on span "Salão / Mesas" at bounding box center [69, 404] width 73 height 16
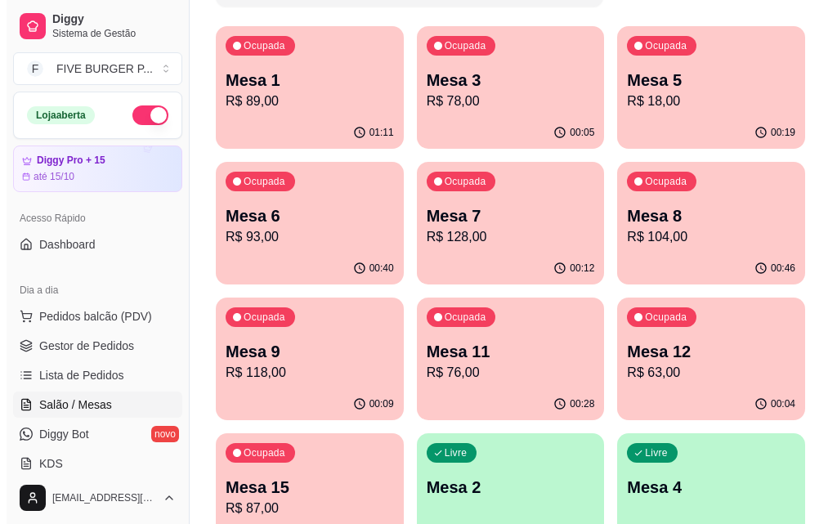
scroll to position [327, 0]
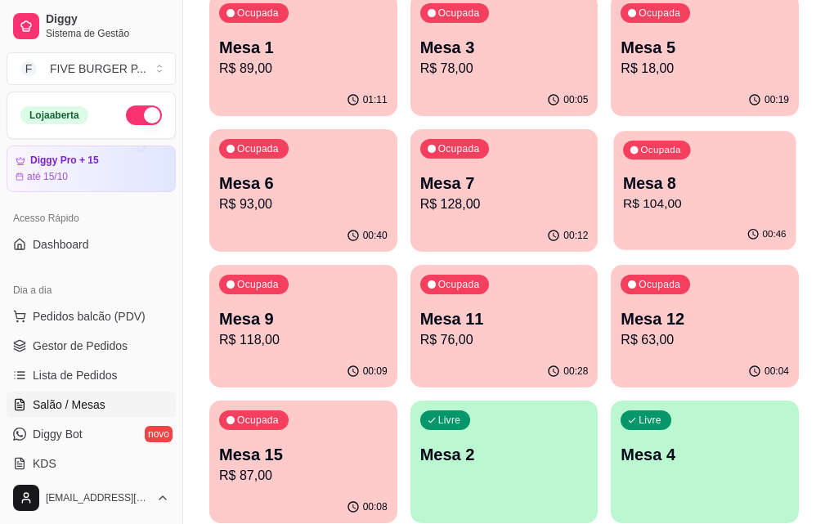
click at [623, 204] on p "R$ 104,00" at bounding box center [704, 204] width 163 height 19
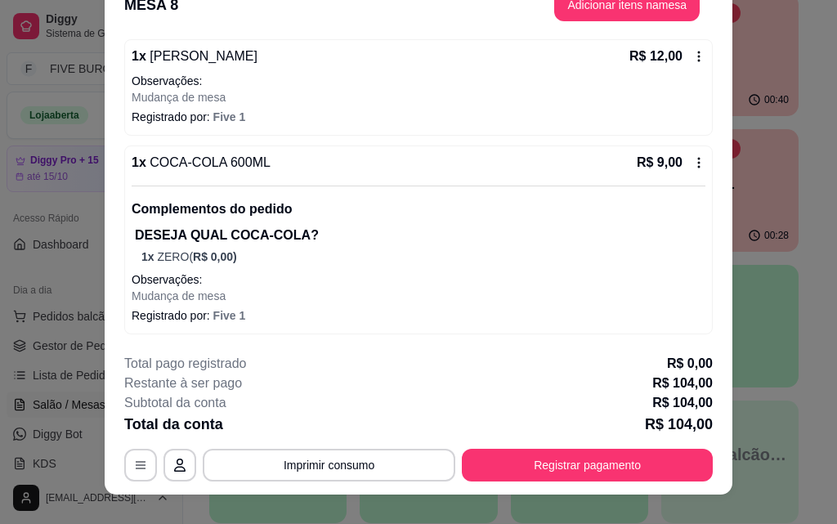
scroll to position [50, 0]
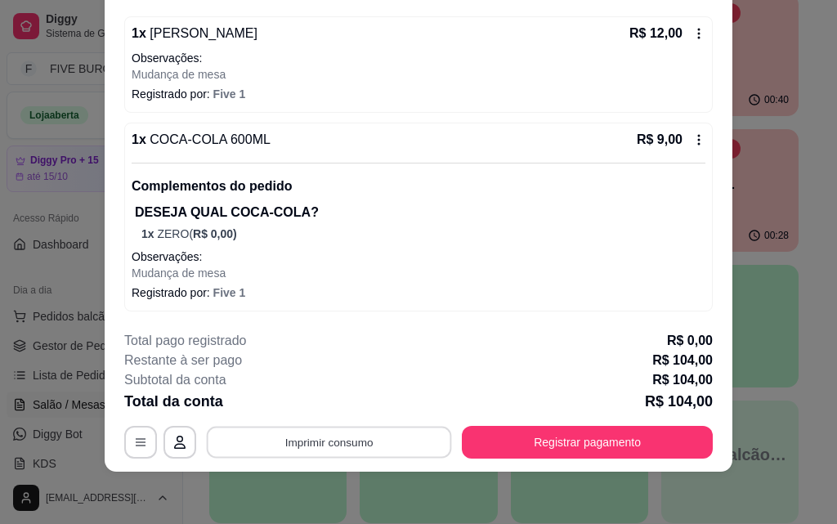
click at [345, 440] on button "Imprimir consumo" at bounding box center [329, 442] width 245 height 32
click at [351, 405] on button "IMPRESSORA" at bounding box center [328, 405] width 119 height 26
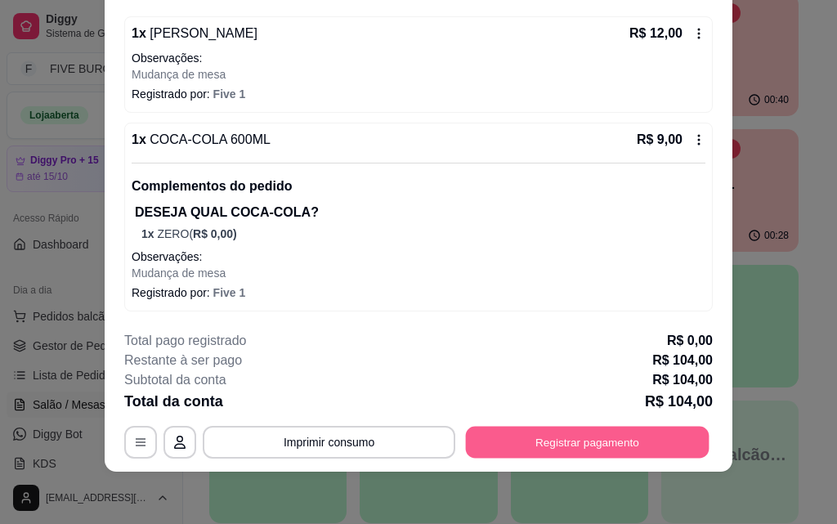
click at [564, 450] on button "Registrar pagamento" at bounding box center [588, 442] width 244 height 32
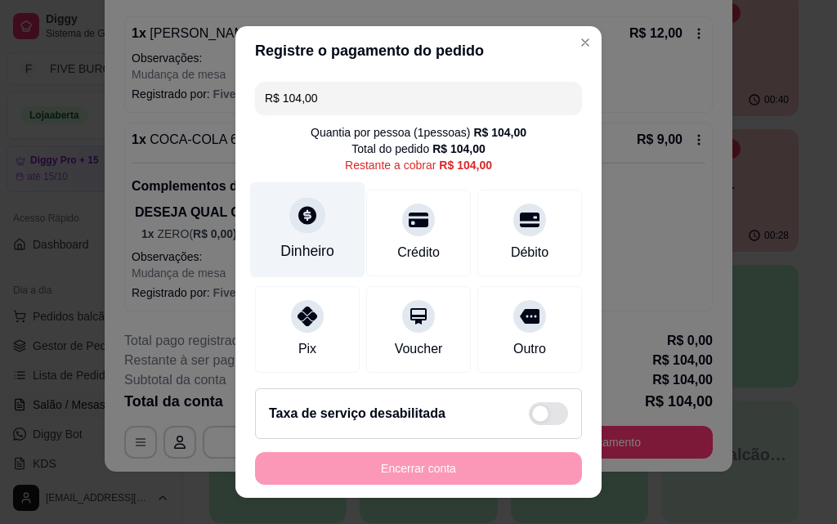
click at [325, 241] on div "Dinheiro" at bounding box center [307, 230] width 115 height 96
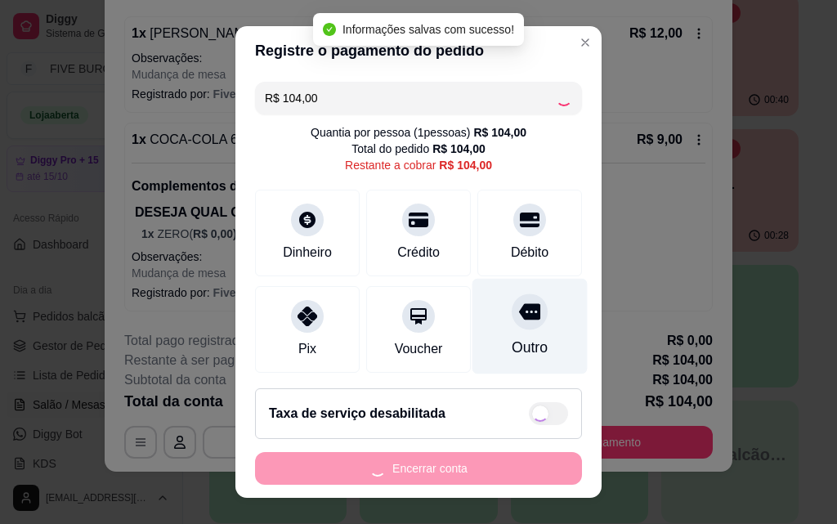
type input "R$ 0,00"
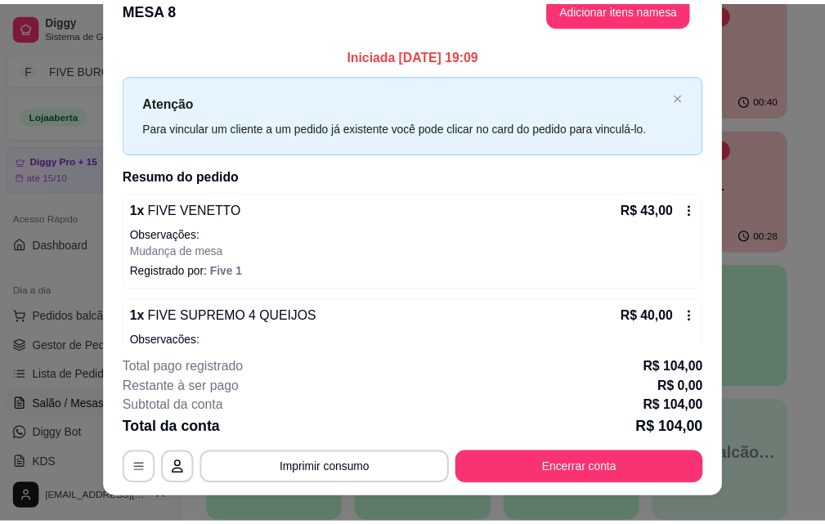
scroll to position [0, 0]
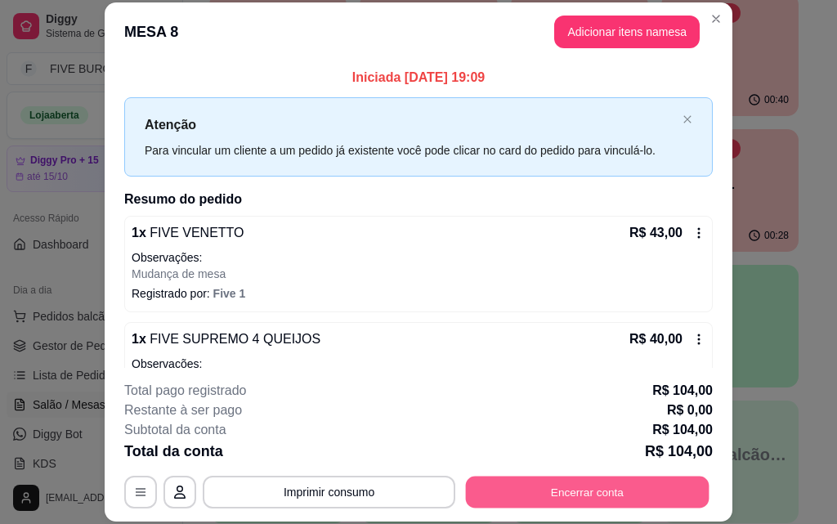
click at [637, 493] on button "Encerrar conta" at bounding box center [588, 492] width 244 height 32
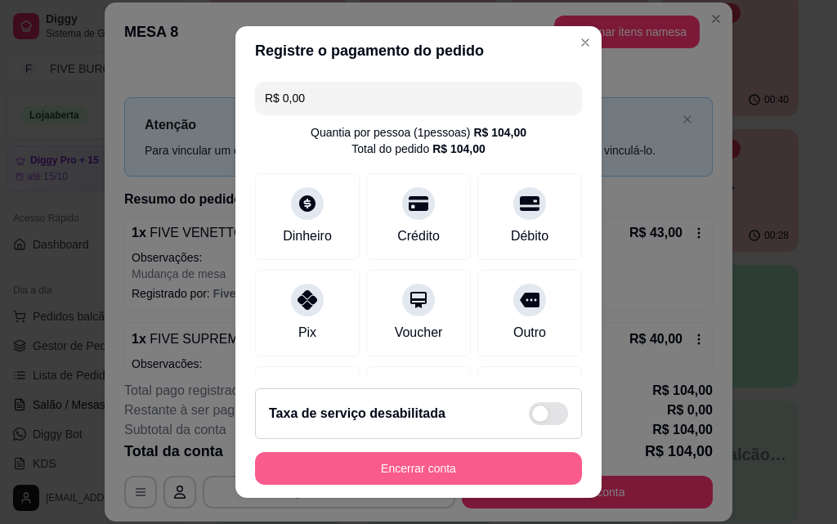
click at [493, 473] on button "Encerrar conta" at bounding box center [418, 468] width 327 height 33
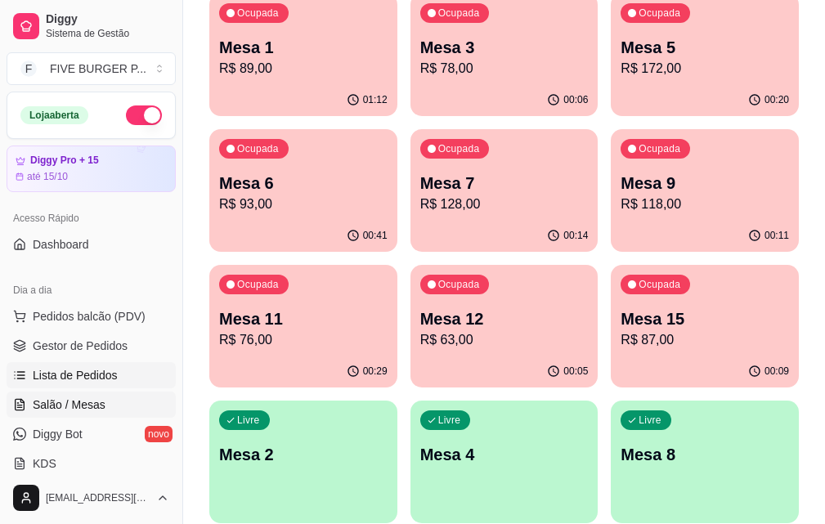
click at [119, 374] on link "Lista de Pedidos" at bounding box center [91, 375] width 169 height 26
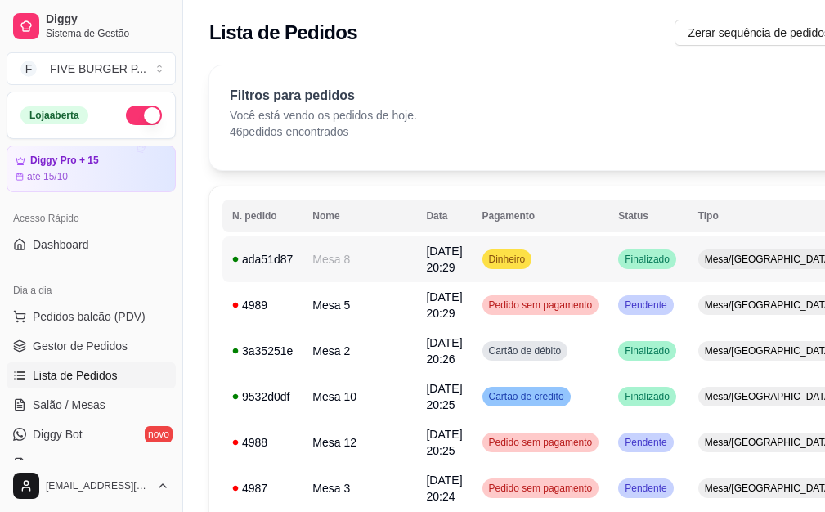
click at [608, 260] on td "Finalizado" at bounding box center [647, 259] width 79 height 46
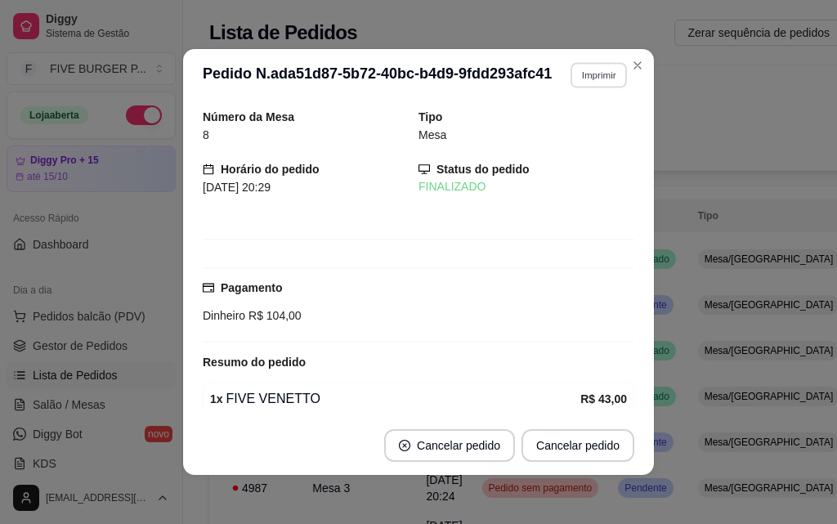
click at [602, 73] on button "Imprimir" at bounding box center [599, 74] width 56 height 25
click at [556, 136] on button "IMPRESSORA" at bounding box center [563, 132] width 119 height 26
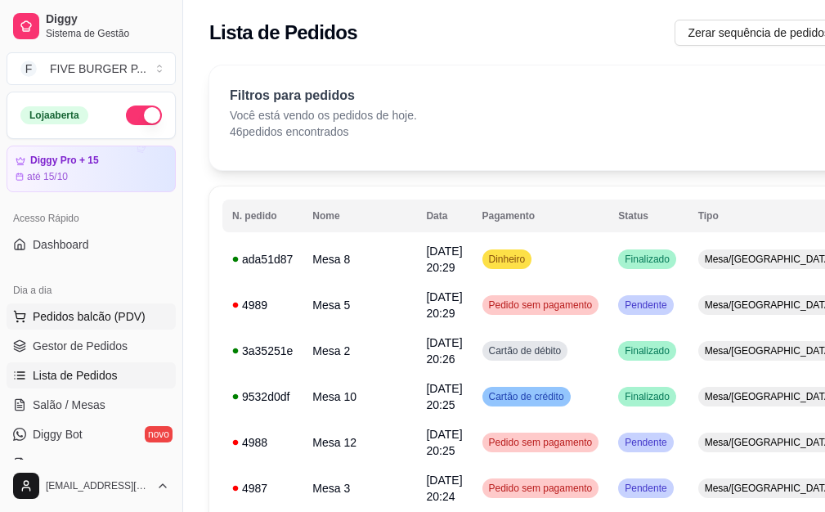
click at [120, 325] on button "Pedidos balcão (PDV)" at bounding box center [91, 316] width 169 height 26
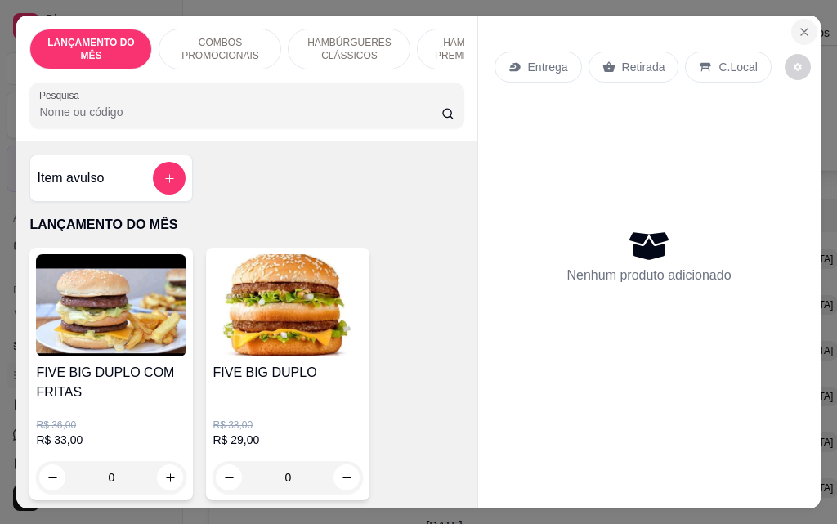
click at [791, 27] on button "Close" at bounding box center [804, 32] width 26 height 26
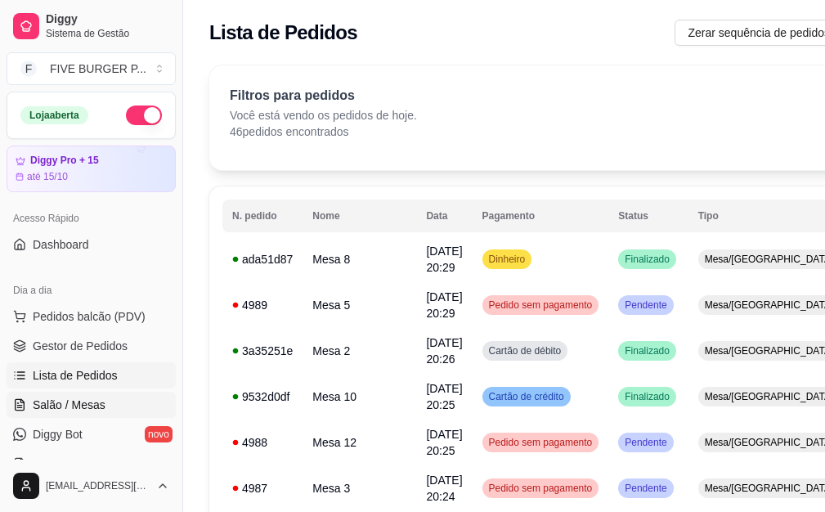
click at [95, 400] on span "Salão / Mesas" at bounding box center [69, 404] width 73 height 16
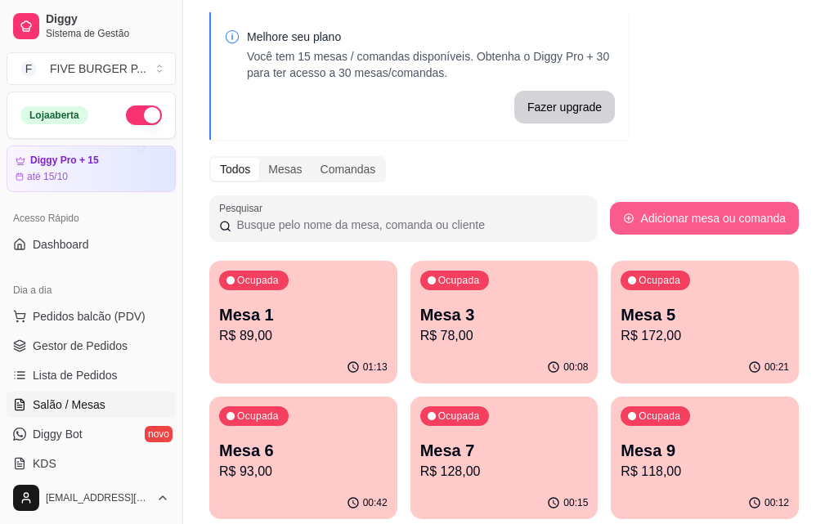
scroll to position [163, 0]
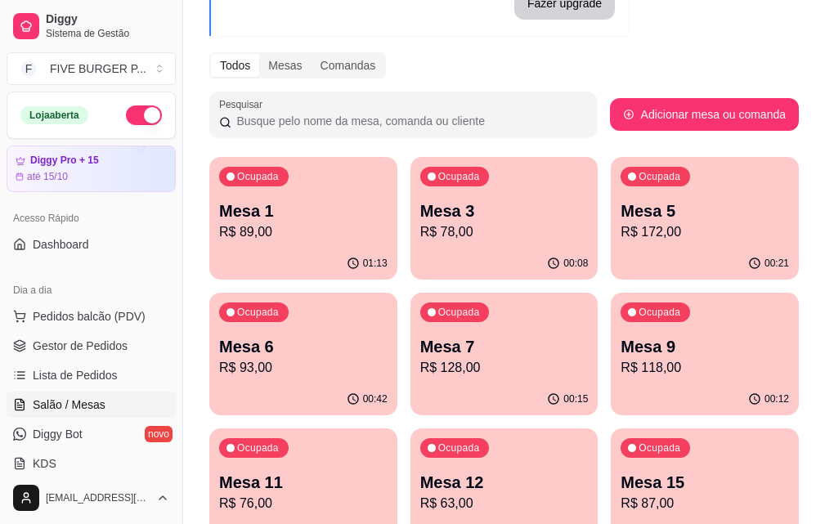
click at [387, 358] on p "R$ 93,00" at bounding box center [303, 368] width 168 height 20
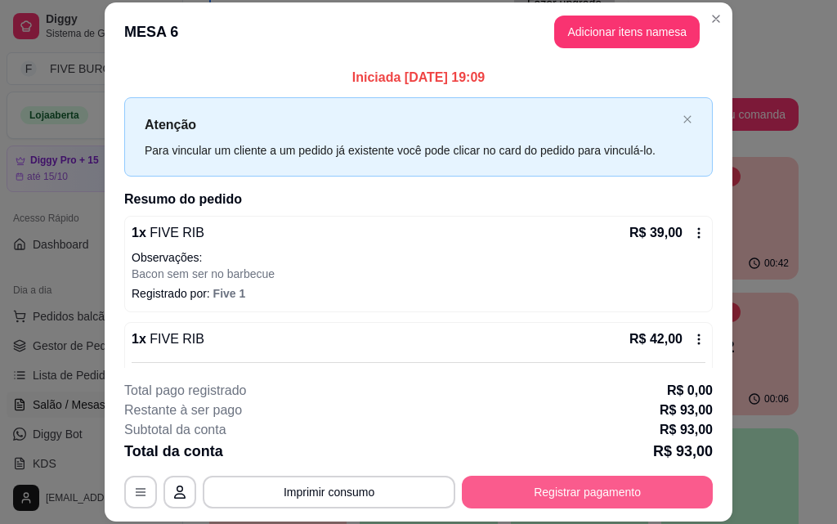
click at [650, 503] on button "Registrar pagamento" at bounding box center [587, 492] width 251 height 33
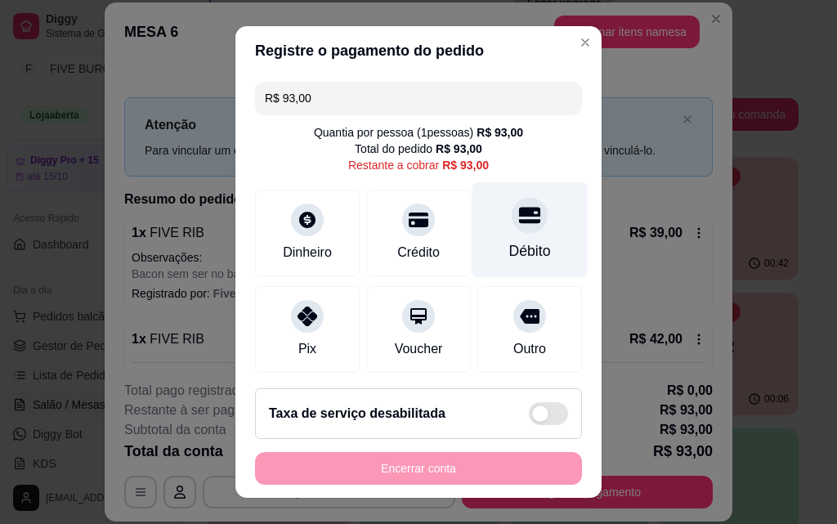
click at [509, 249] on div "Débito" at bounding box center [530, 250] width 42 height 21
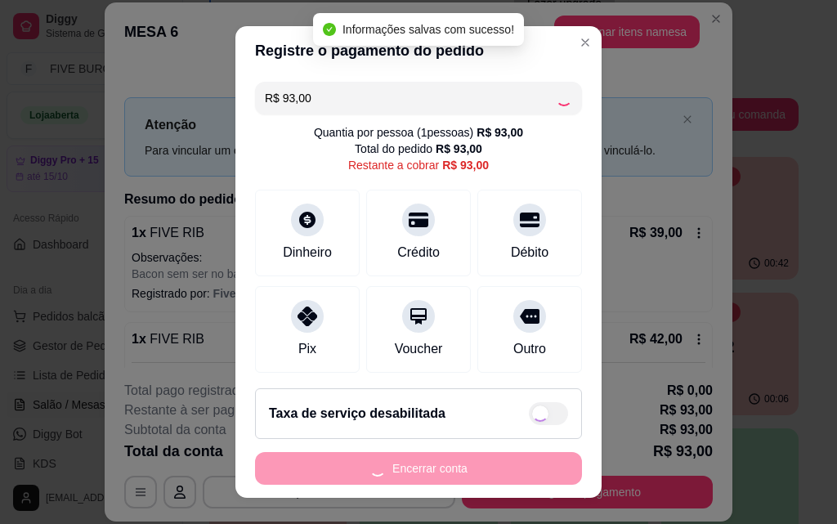
type input "R$ 0,00"
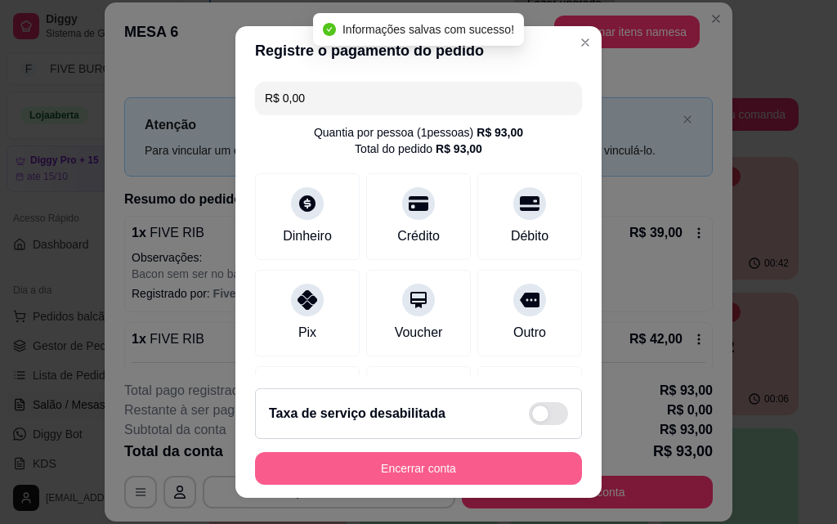
click at [532, 477] on button "Encerrar conta" at bounding box center [418, 468] width 327 height 33
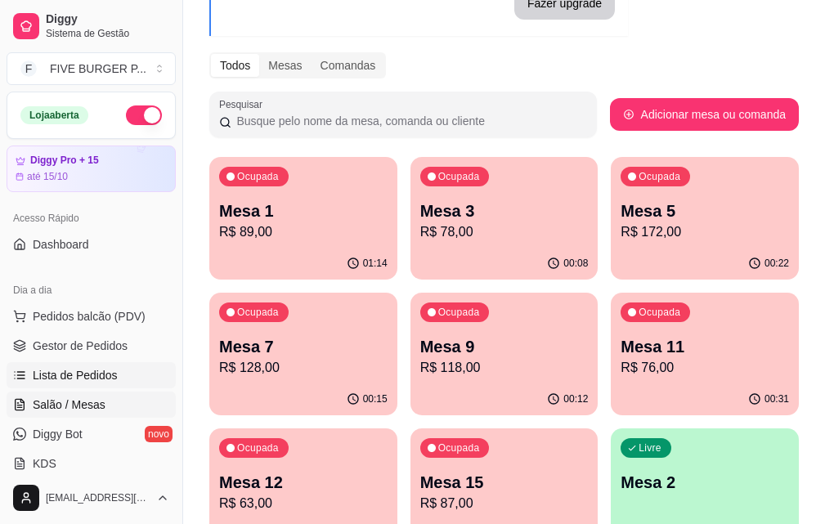
click at [119, 374] on link "Lista de Pedidos" at bounding box center [91, 375] width 169 height 26
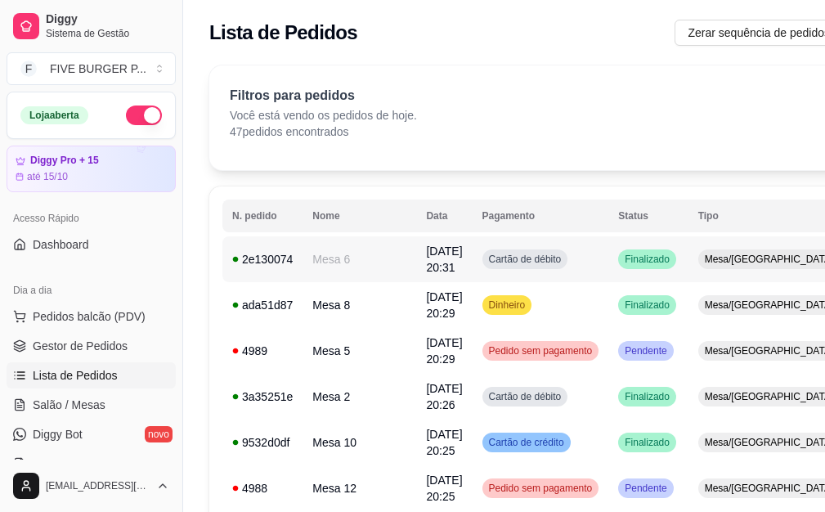
click at [576, 269] on td "Cartão de débito" at bounding box center [541, 259] width 137 height 46
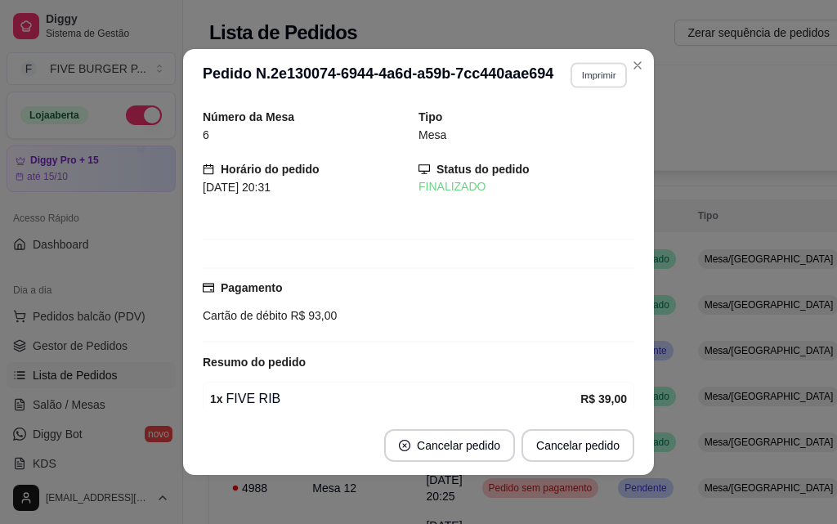
click at [580, 83] on button "Imprimir" at bounding box center [599, 74] width 56 height 25
click at [580, 125] on button "IMPRESSORA" at bounding box center [563, 132] width 119 height 26
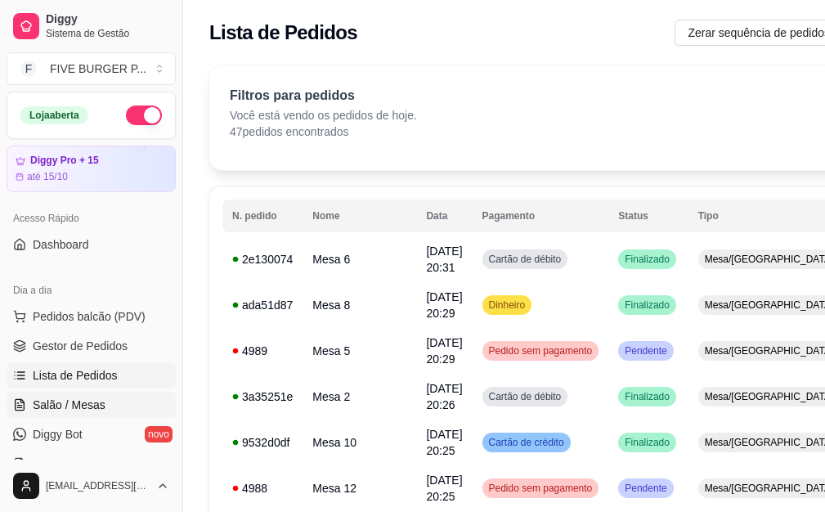
click at [106, 404] on link "Salão / Mesas" at bounding box center [91, 405] width 169 height 26
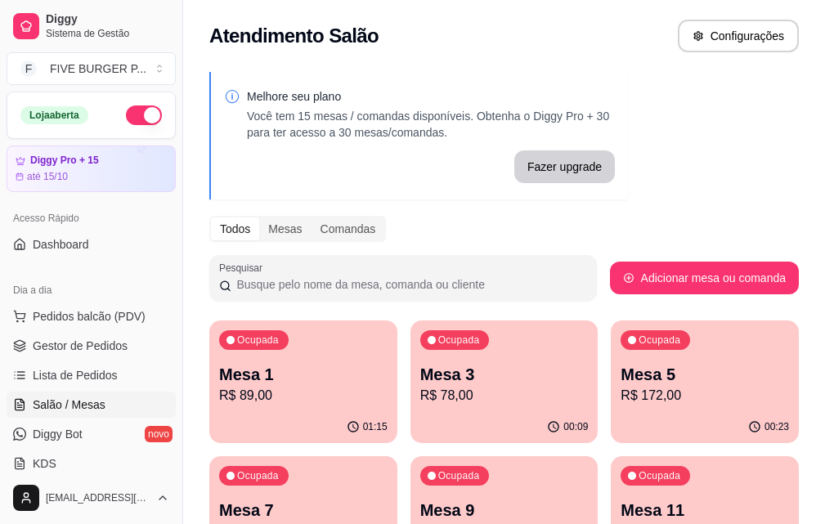
click at [298, 378] on p "Mesa 1" at bounding box center [303, 374] width 168 height 23
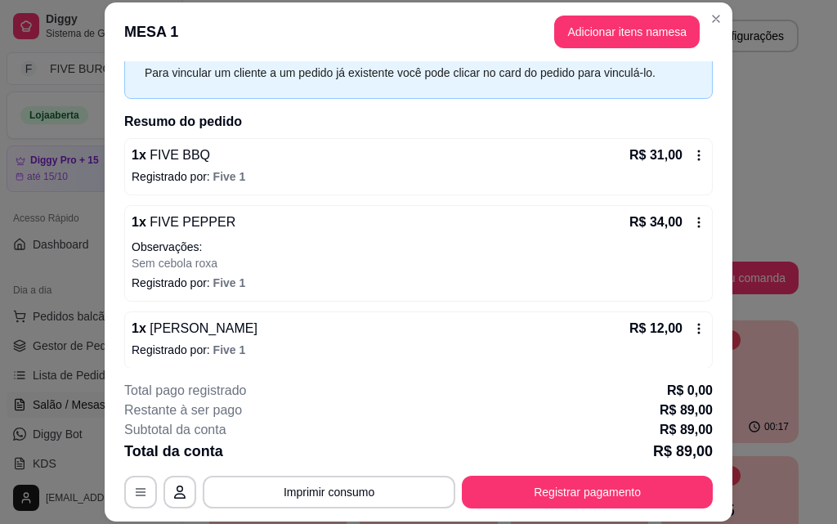
scroll to position [152, 0]
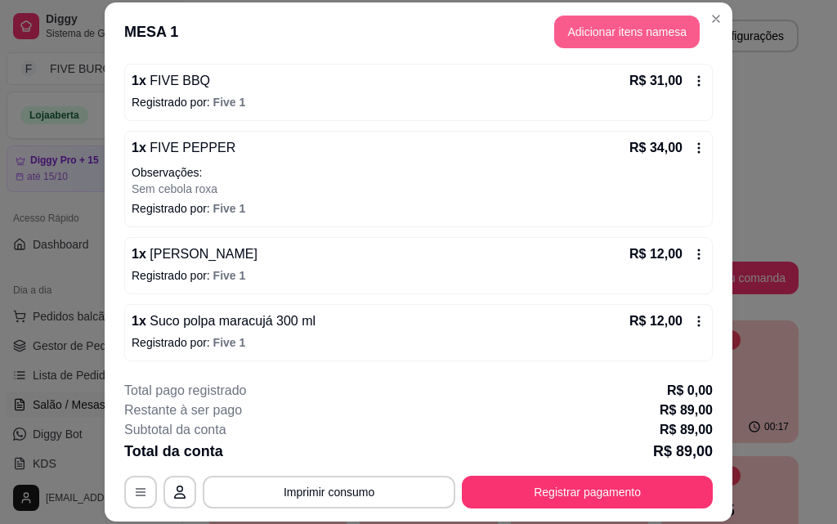
click at [584, 43] on button "Adicionar itens na mesa" at bounding box center [627, 32] width 146 height 33
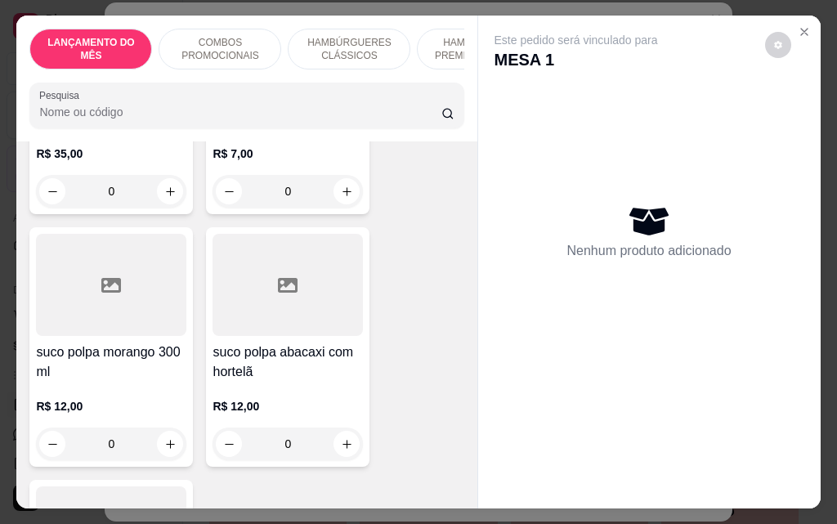
scroll to position [5886, 0]
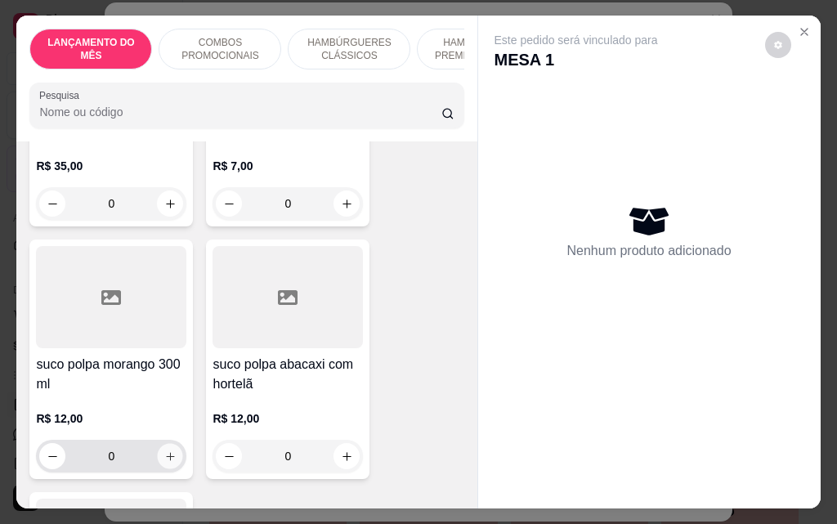
click at [164, 444] on button "increase-product-quantity" at bounding box center [170, 456] width 25 height 25
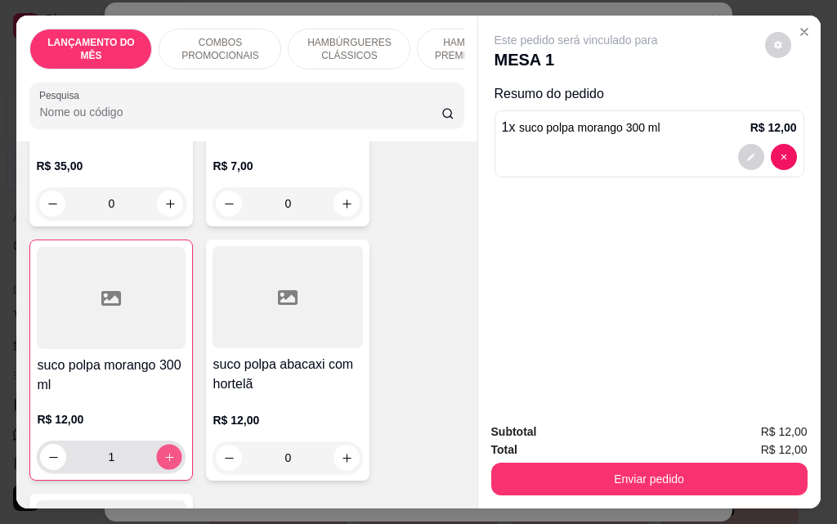
click at [169, 451] on icon "increase-product-quantity" at bounding box center [169, 457] width 12 height 12
type input "2"
click at [677, 490] on div "Subtotal R$ 24,00 Total R$ 24,00 Enviar pedido" at bounding box center [649, 459] width 343 height 99
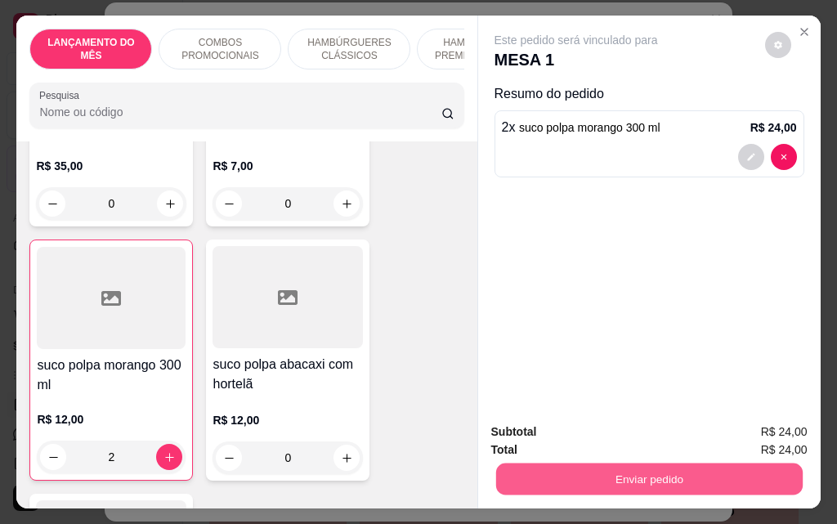
click at [674, 483] on button "Enviar pedido" at bounding box center [648, 479] width 307 height 32
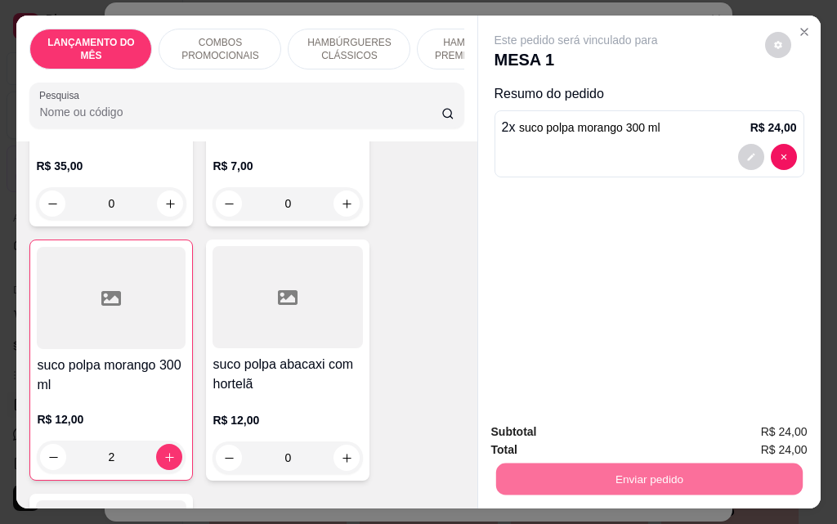
click at [656, 433] on button "Não registrar e enviar pedido" at bounding box center [595, 432] width 170 height 31
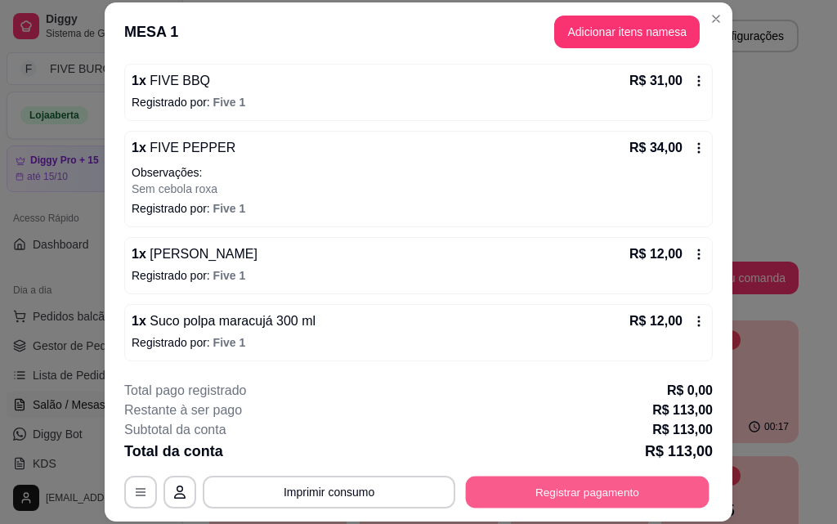
click at [645, 507] on button "Registrar pagamento" at bounding box center [588, 492] width 244 height 32
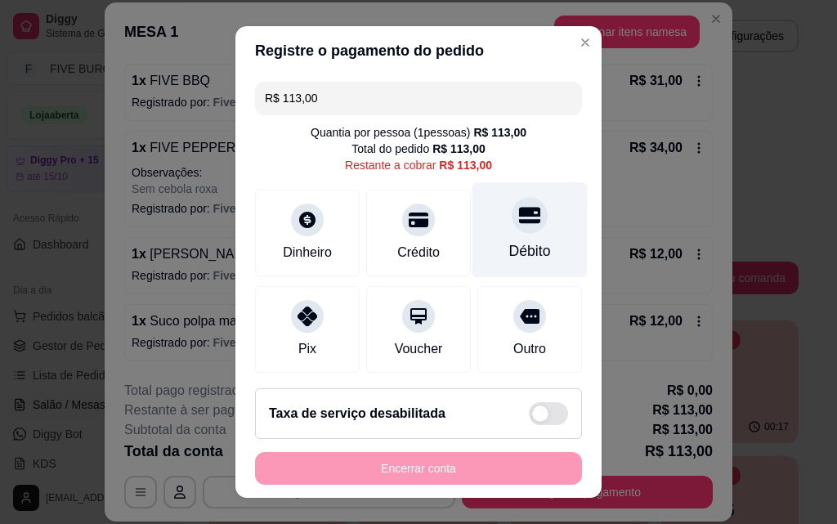
click at [527, 230] on div "Débito" at bounding box center [530, 230] width 115 height 96
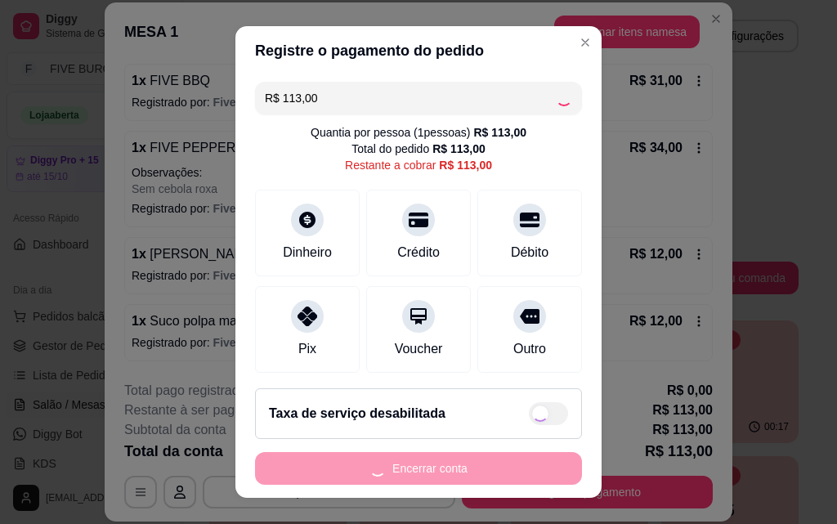
type input "R$ 0,00"
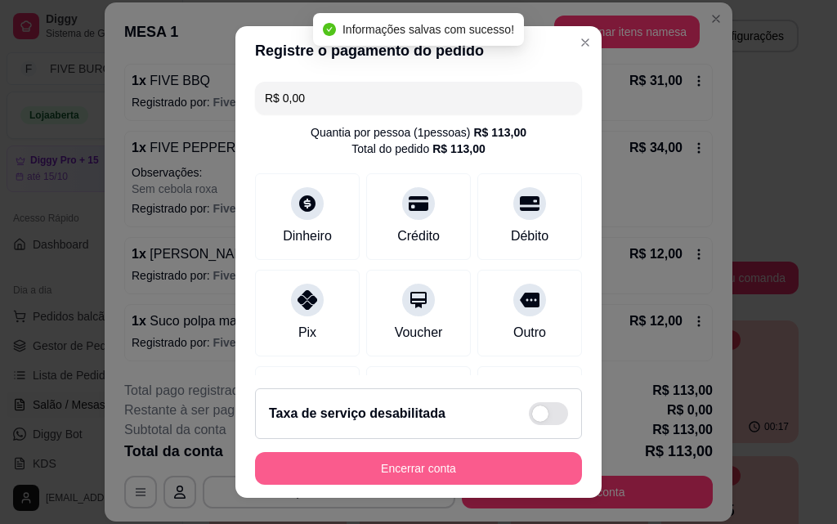
click at [495, 465] on button "Encerrar conta" at bounding box center [418, 468] width 327 height 33
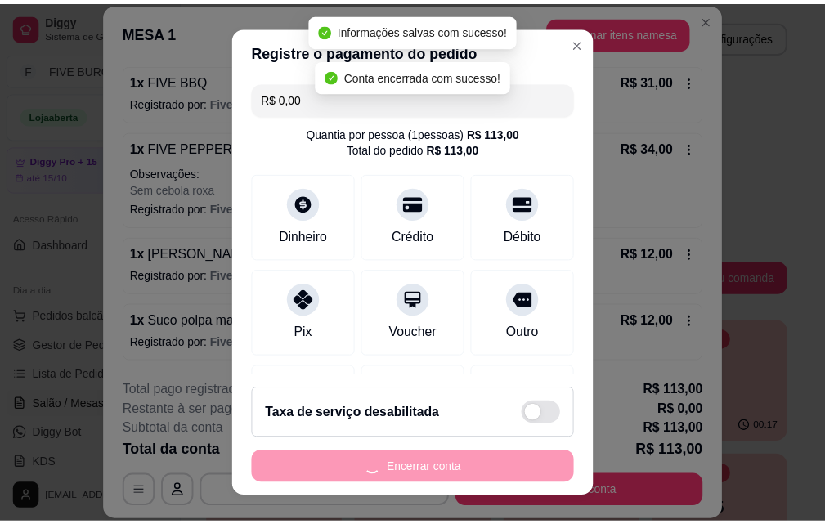
scroll to position [0, 0]
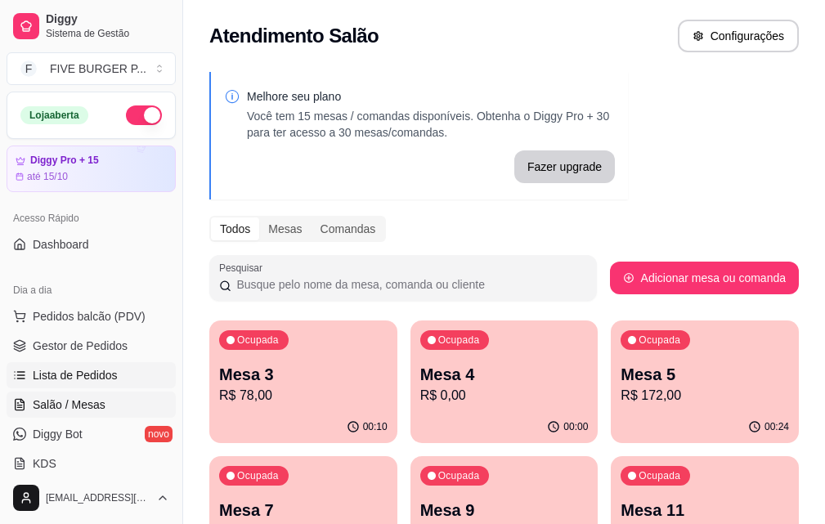
click at [130, 384] on link "Lista de Pedidos" at bounding box center [91, 375] width 169 height 26
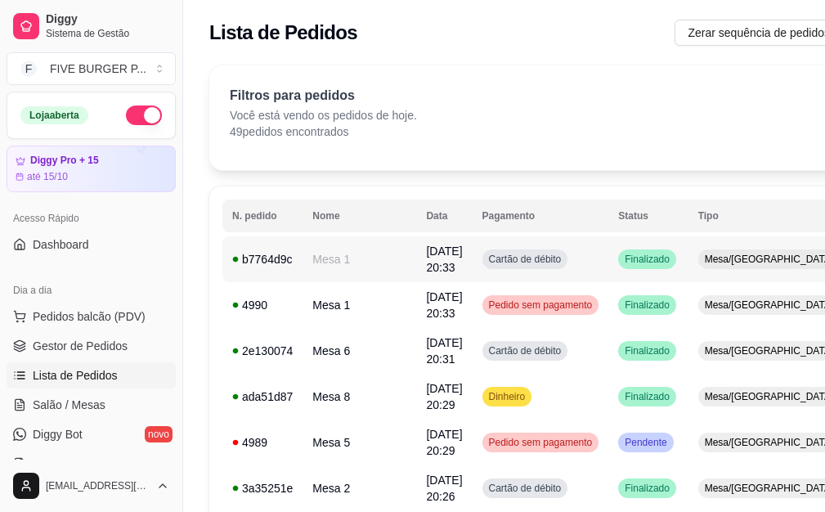
click at [608, 250] on td "Finalizado" at bounding box center [647, 259] width 79 height 46
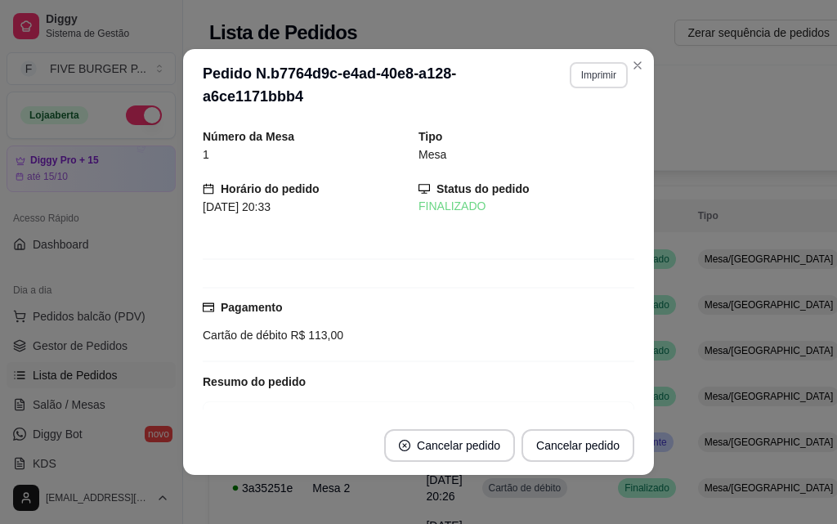
click at [578, 82] on button "Imprimir" at bounding box center [599, 75] width 58 height 26
click at [585, 127] on button "IMPRESSORA" at bounding box center [563, 131] width 114 height 25
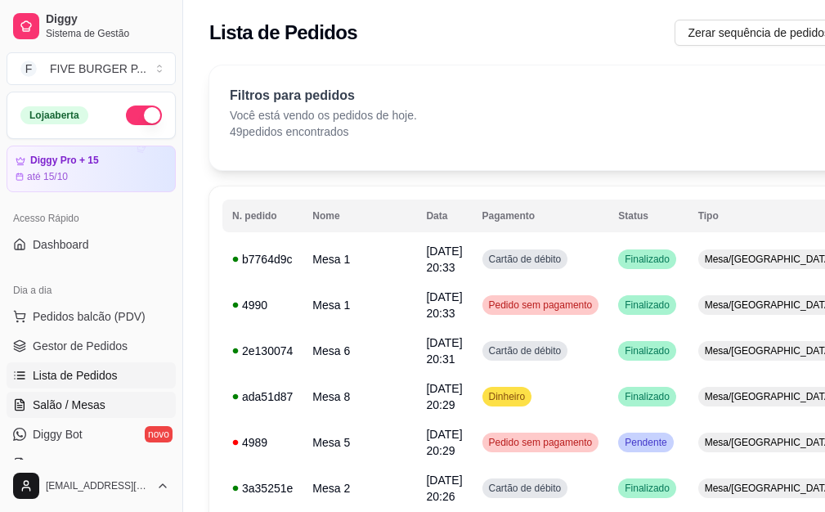
click at [127, 399] on link "Salão / Mesas" at bounding box center [91, 405] width 169 height 26
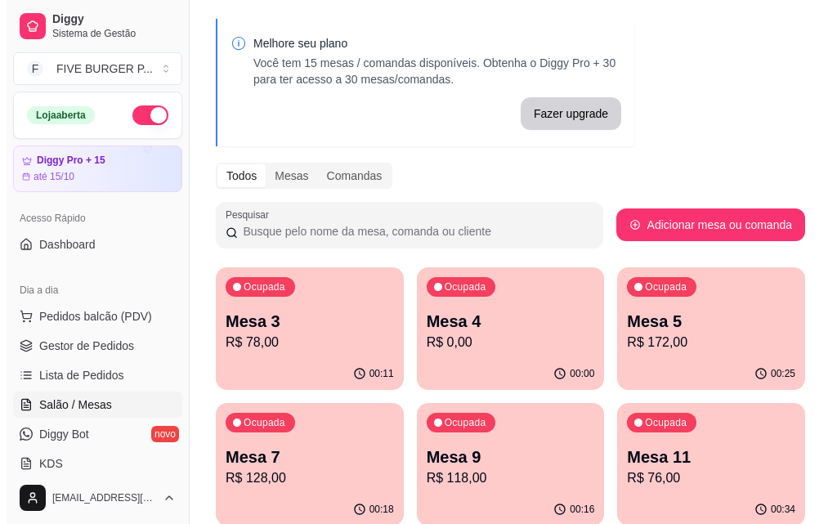
scroll to position [82, 0]
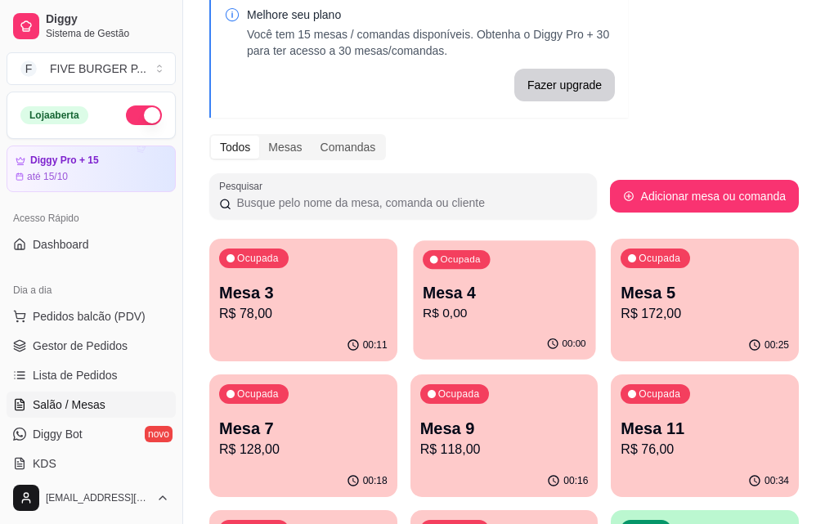
click at [435, 298] on p "Mesa 4" at bounding box center [504, 293] width 163 height 22
click at [620, 313] on p "R$ 172,00" at bounding box center [704, 314] width 168 height 20
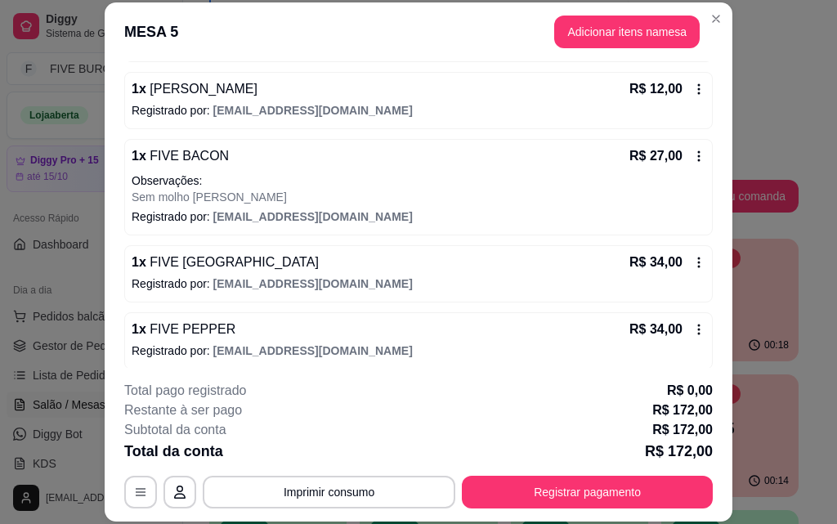
scroll to position [353, 0]
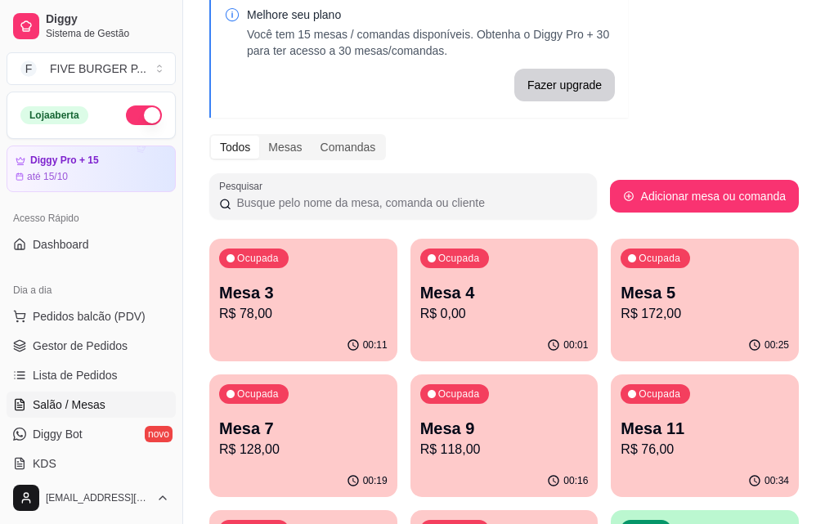
click at [397, 374] on div "Ocupada Mesa 7 R$ 128,00" at bounding box center [303, 419] width 188 height 91
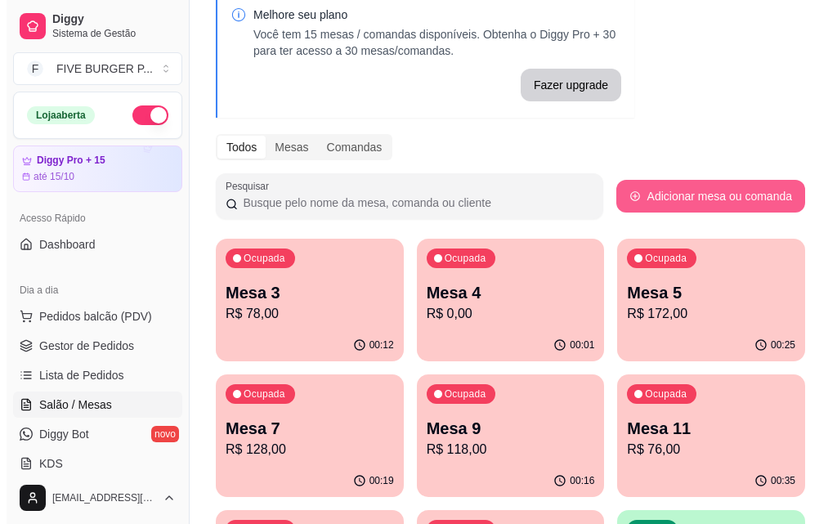
scroll to position [245, 0]
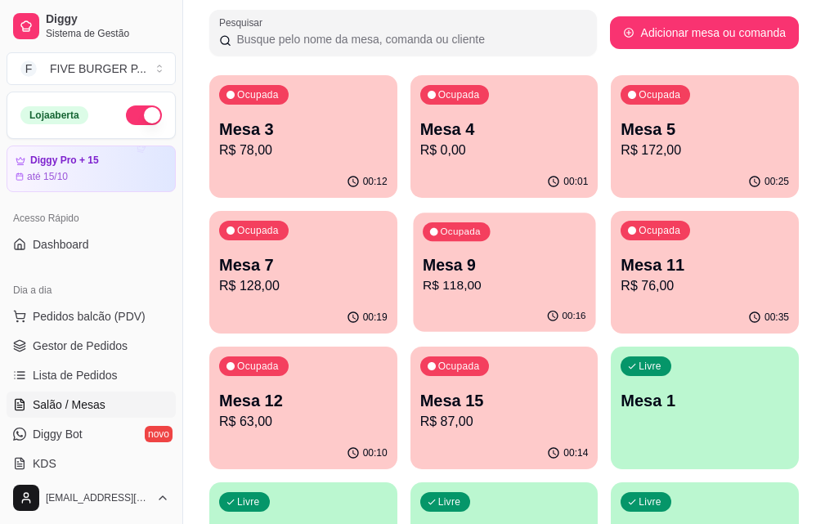
click at [423, 273] on p "Mesa 9" at bounding box center [504, 265] width 163 height 22
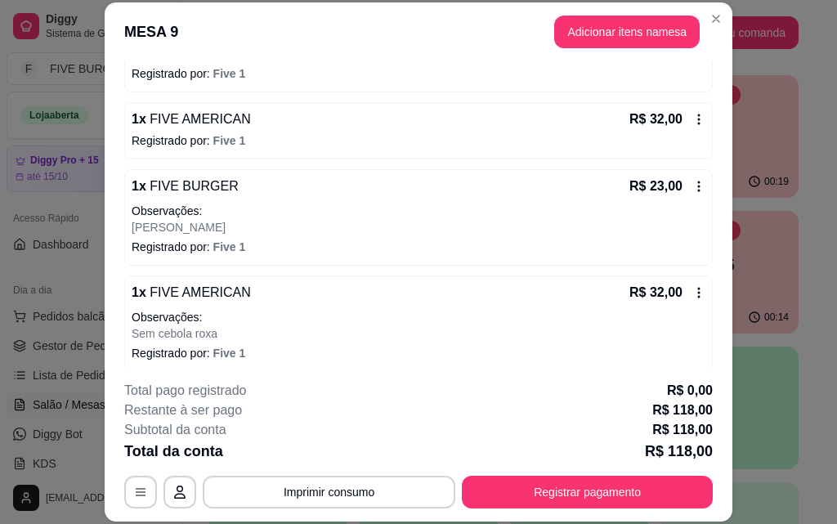
scroll to position [231, 0]
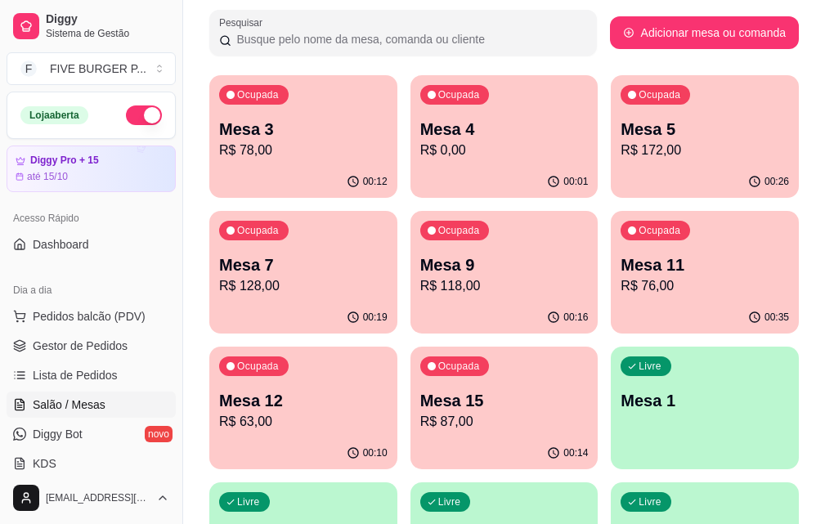
click at [620, 262] on p "Mesa 11" at bounding box center [704, 264] width 168 height 23
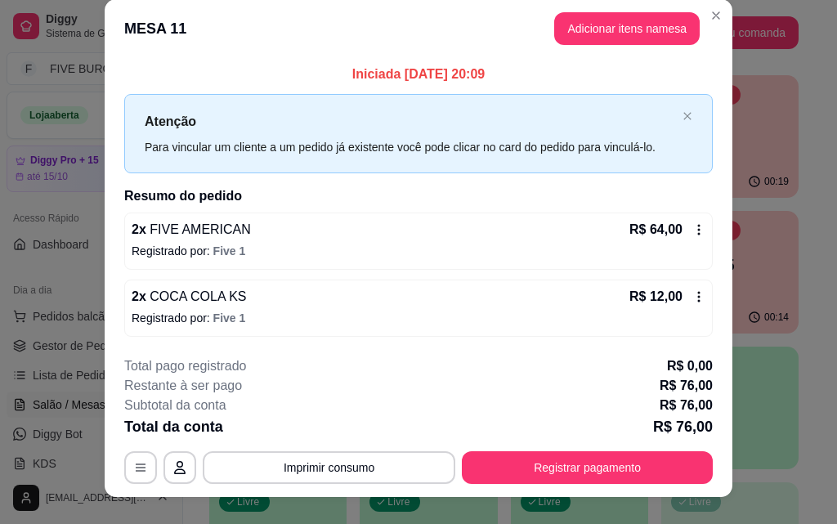
scroll to position [0, 0]
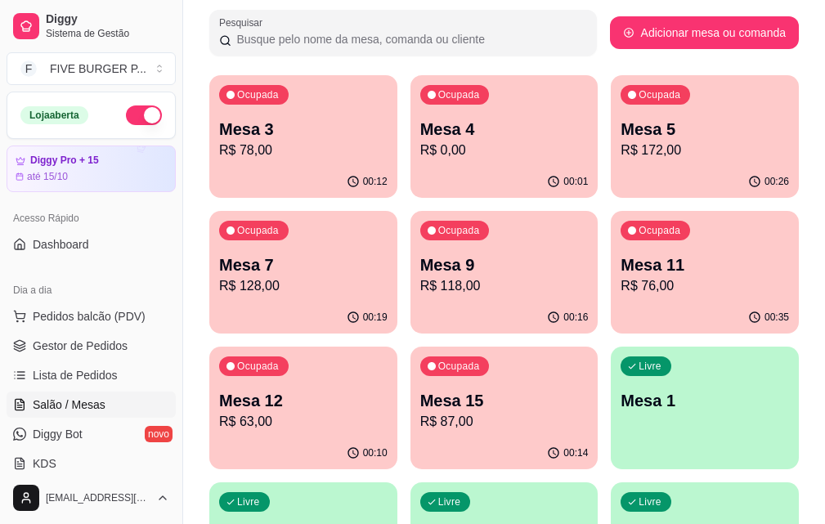
click at [397, 347] on div "Ocupada Mesa 12 R$ 63,00" at bounding box center [303, 392] width 188 height 91
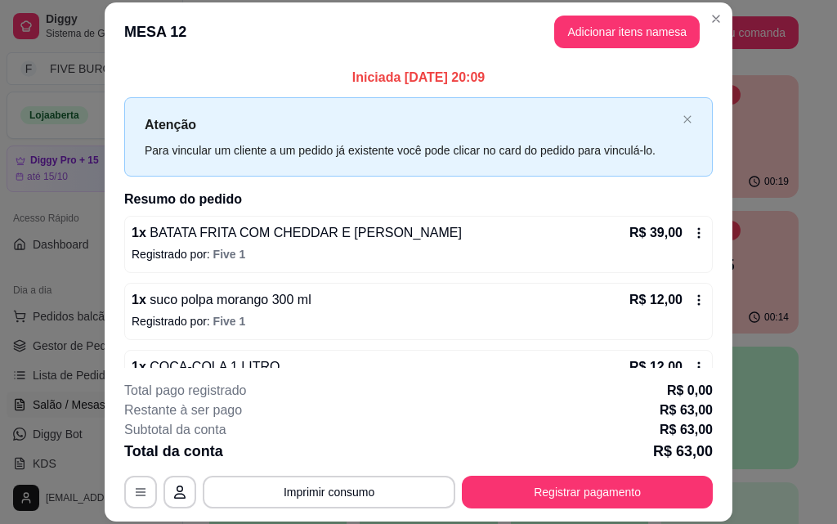
scroll to position [46, 0]
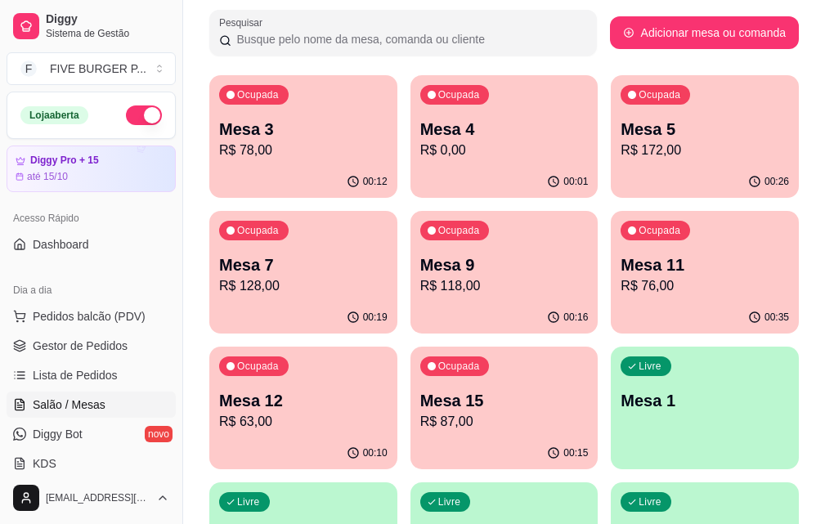
click at [589, 389] on p "Mesa 15" at bounding box center [504, 400] width 168 height 23
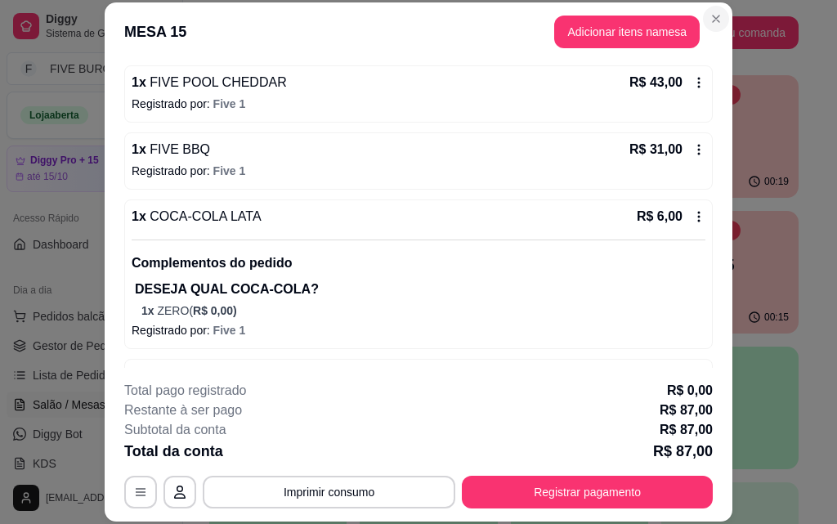
scroll to position [123, 0]
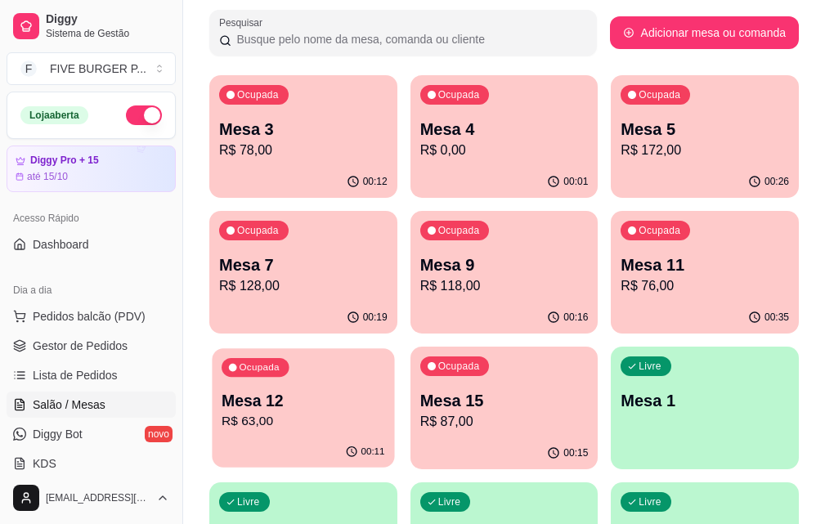
click at [384, 390] on div "Mesa 12 R$ 63,00" at bounding box center [303, 410] width 163 height 41
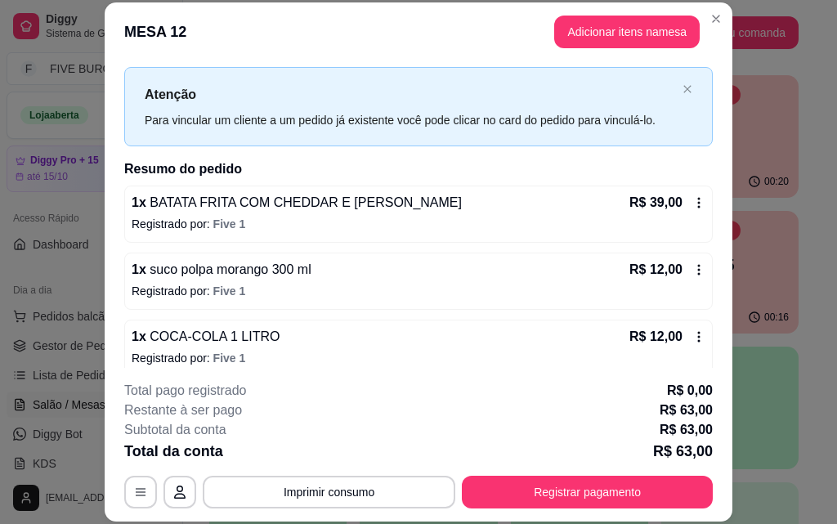
scroll to position [46, 0]
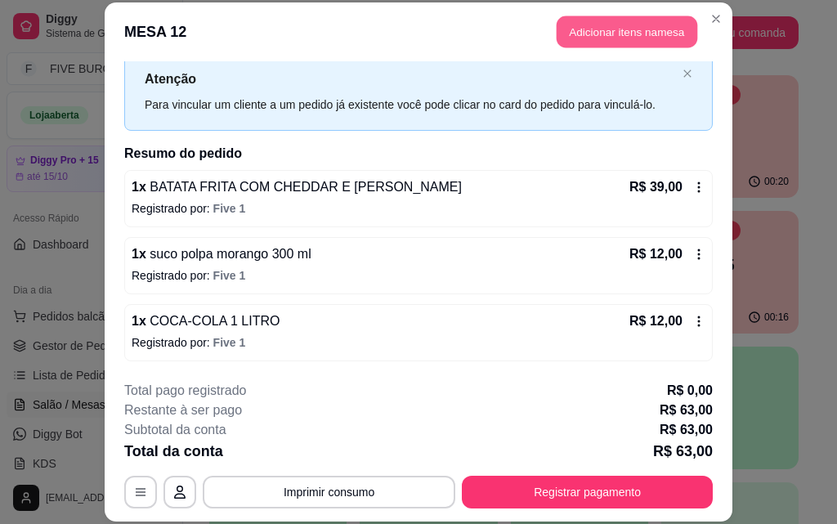
click at [638, 38] on button "Adicionar itens na mesa" at bounding box center [627, 32] width 141 height 32
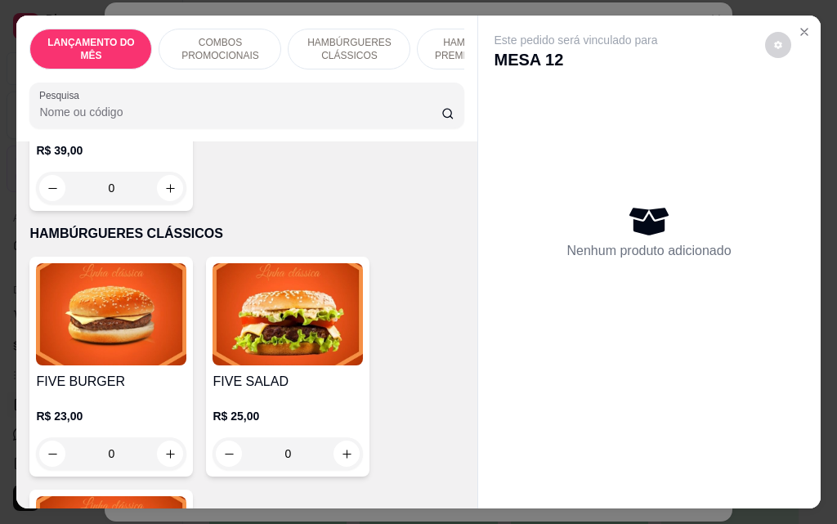
scroll to position [1144, 0]
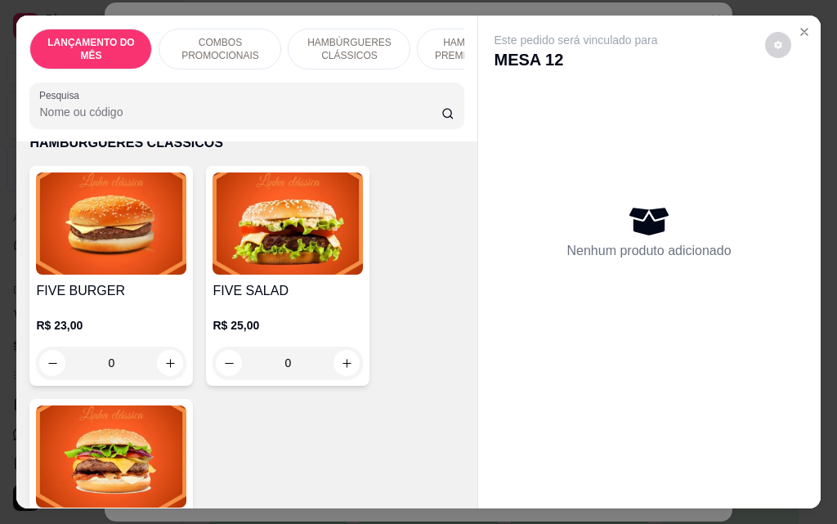
click at [166, 356] on div "0" at bounding box center [111, 363] width 150 height 33
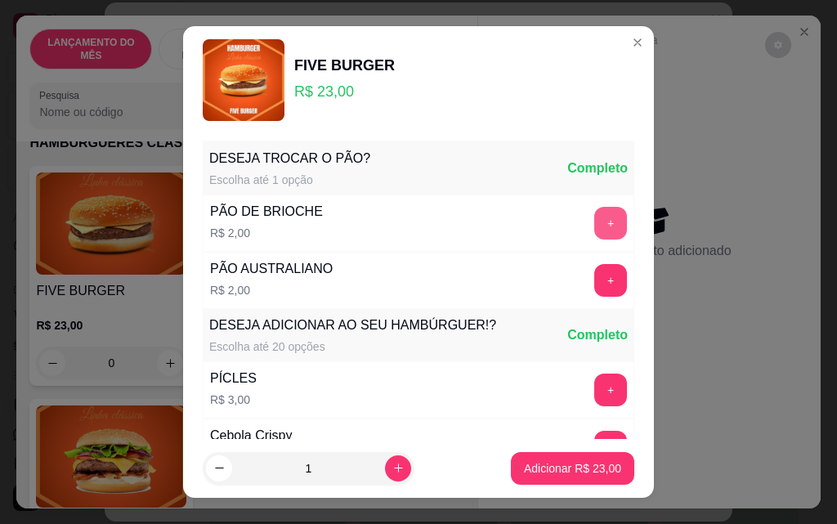
click at [594, 225] on button "+" at bounding box center [610, 223] width 33 height 33
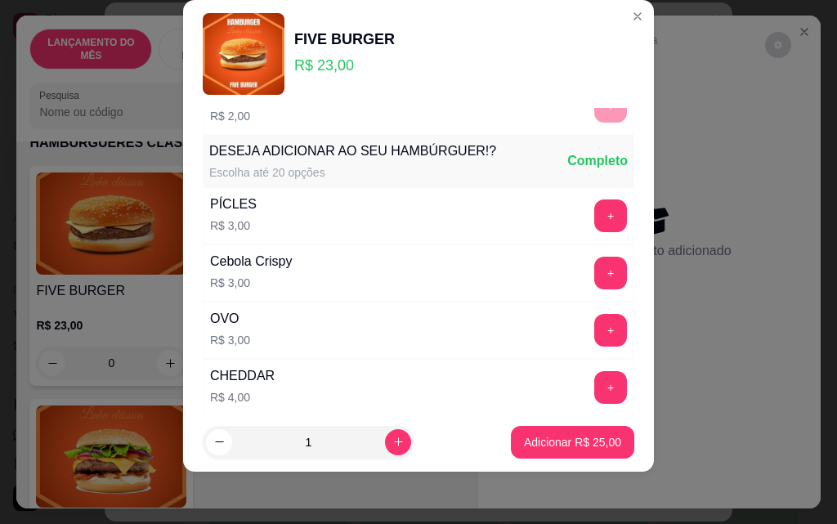
scroll to position [175, 0]
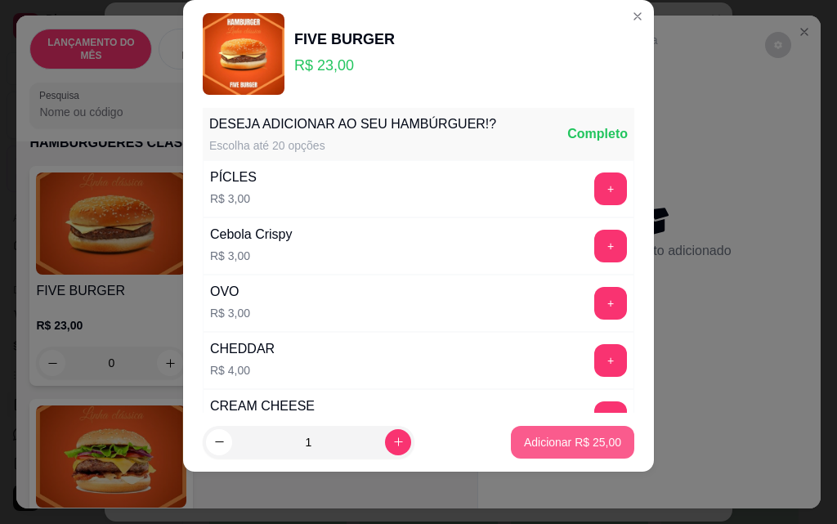
click at [558, 436] on p "Adicionar R$ 25,00" at bounding box center [572, 442] width 97 height 16
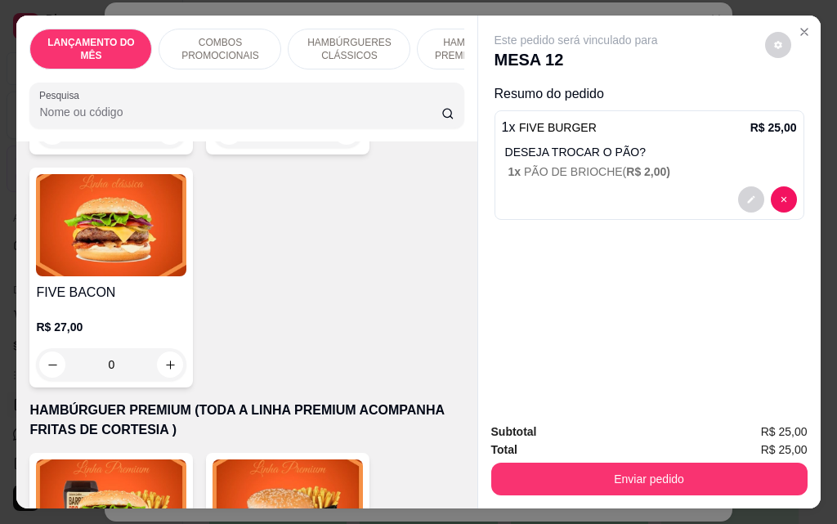
scroll to position [1308, 0]
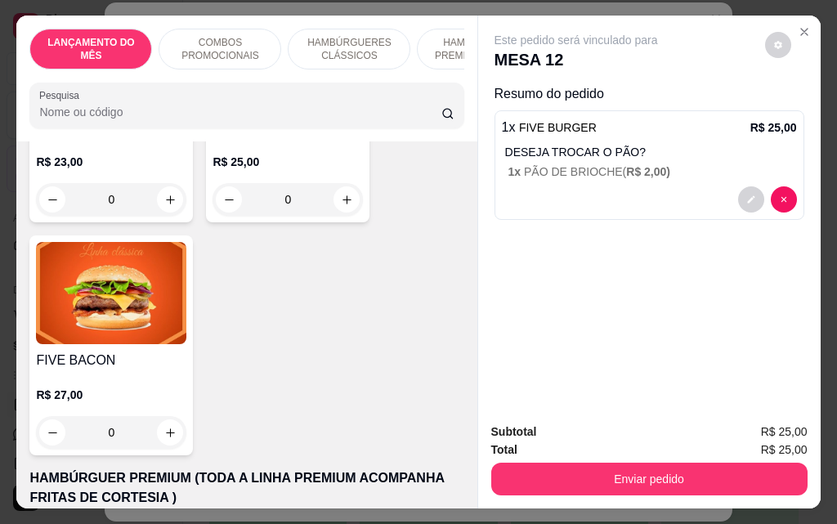
click at [341, 186] on div "0" at bounding box center [288, 199] width 150 height 33
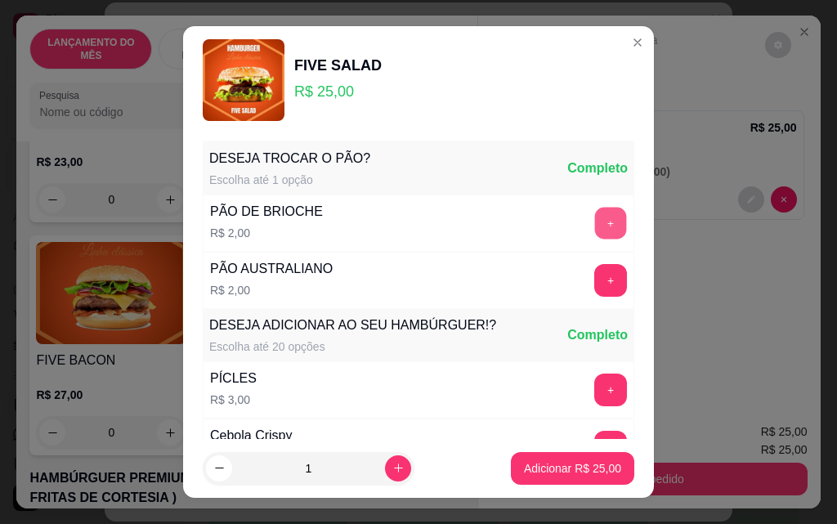
click at [595, 225] on button "+" at bounding box center [611, 224] width 32 height 32
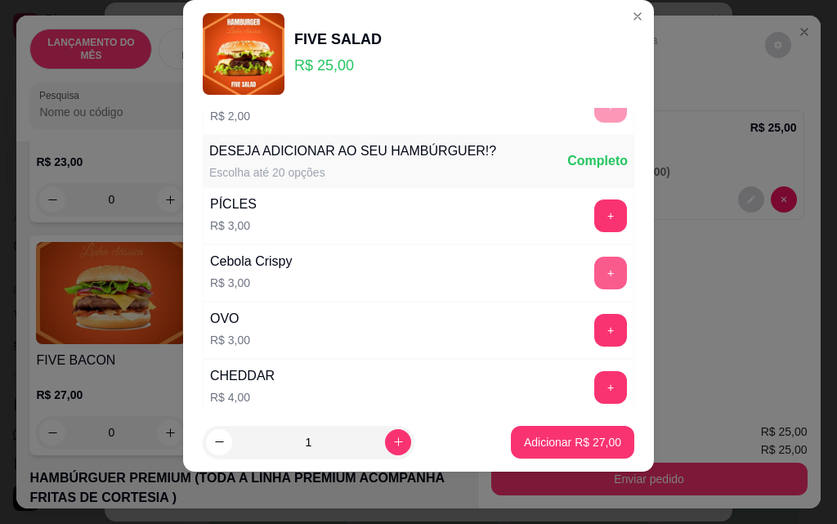
scroll to position [175, 0]
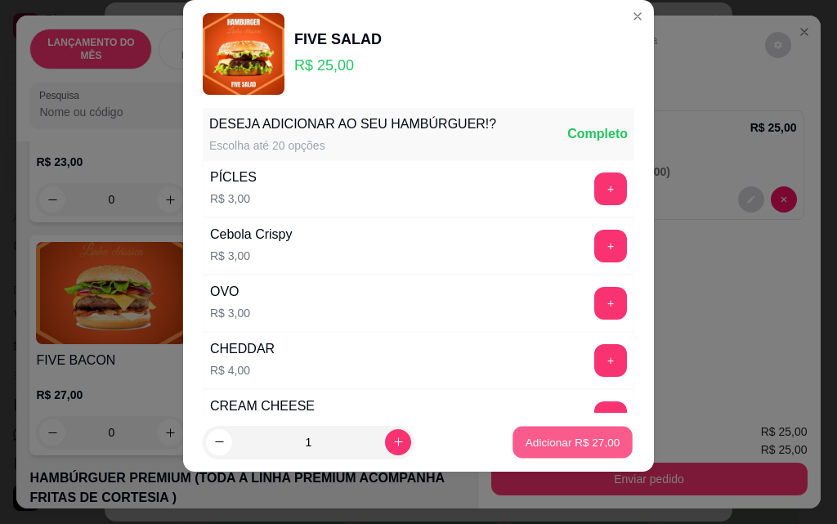
click at [555, 441] on p "Adicionar R$ 27,00" at bounding box center [573, 442] width 95 height 16
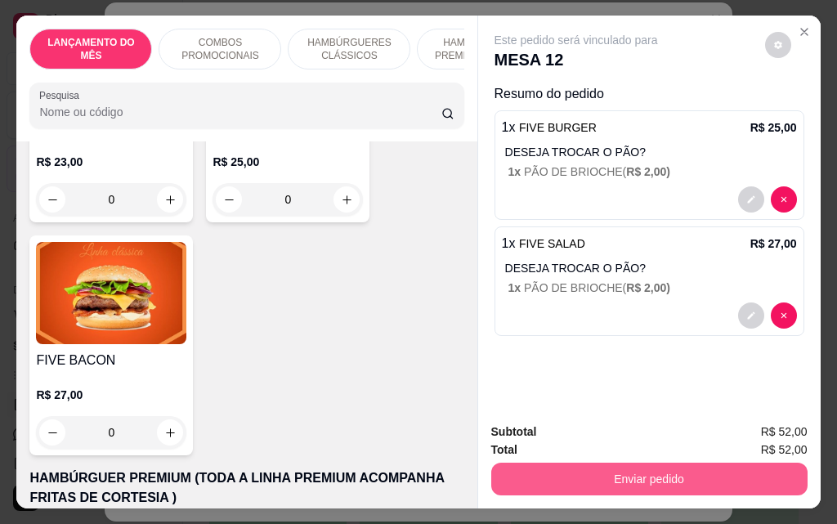
click at [673, 484] on button "Enviar pedido" at bounding box center [649, 479] width 316 height 33
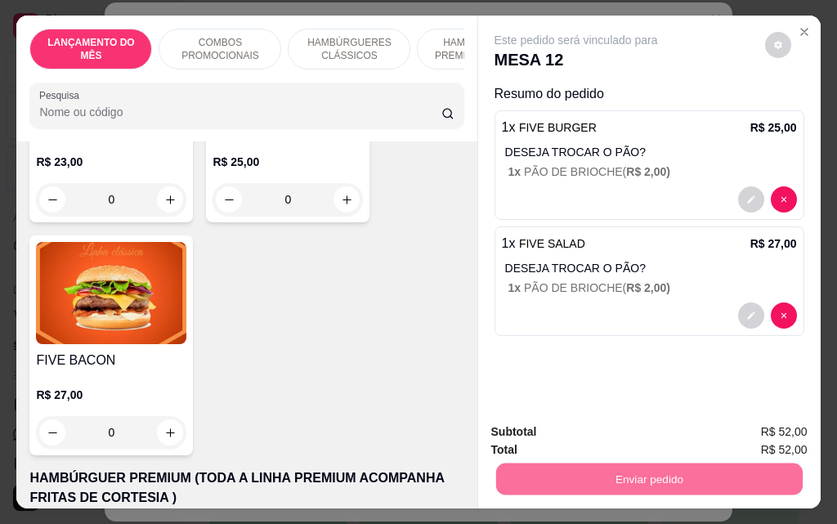
click at [648, 438] on button "Não registrar e enviar pedido" at bounding box center [595, 432] width 170 height 31
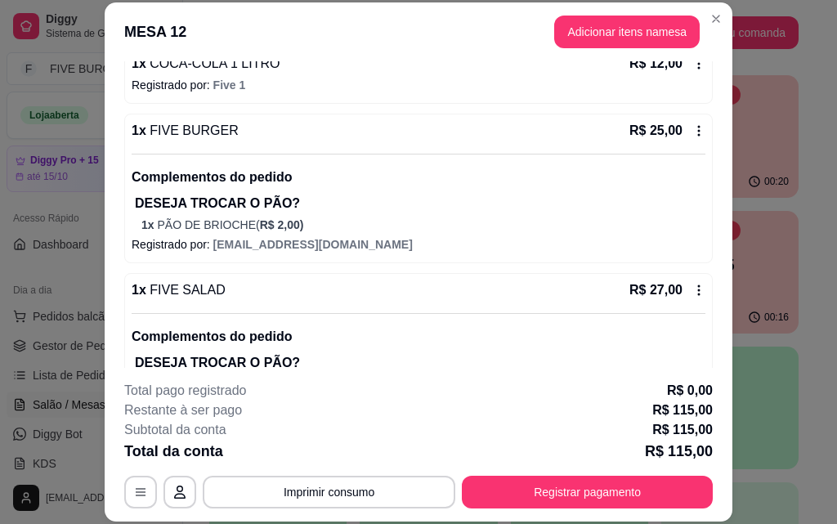
scroll to position [38, 0]
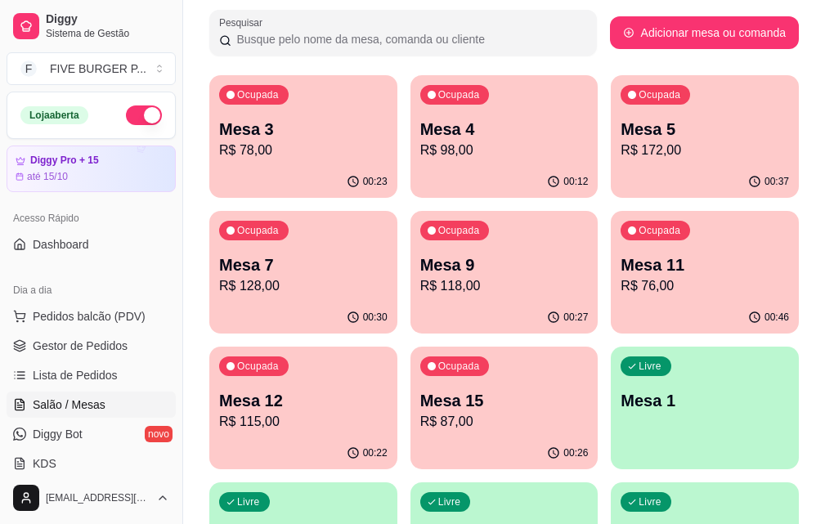
click at [611, 300] on div "Ocupada Mesa 11 R$ 76,00" at bounding box center [705, 256] width 188 height 91
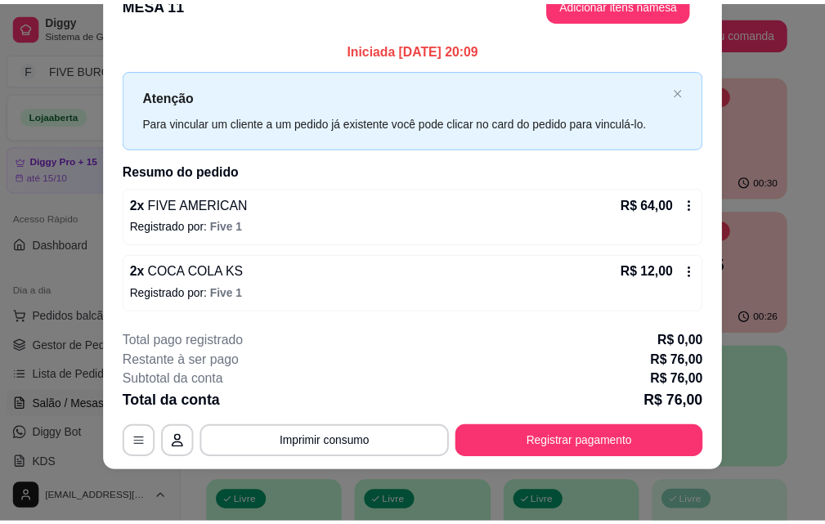
scroll to position [0, 0]
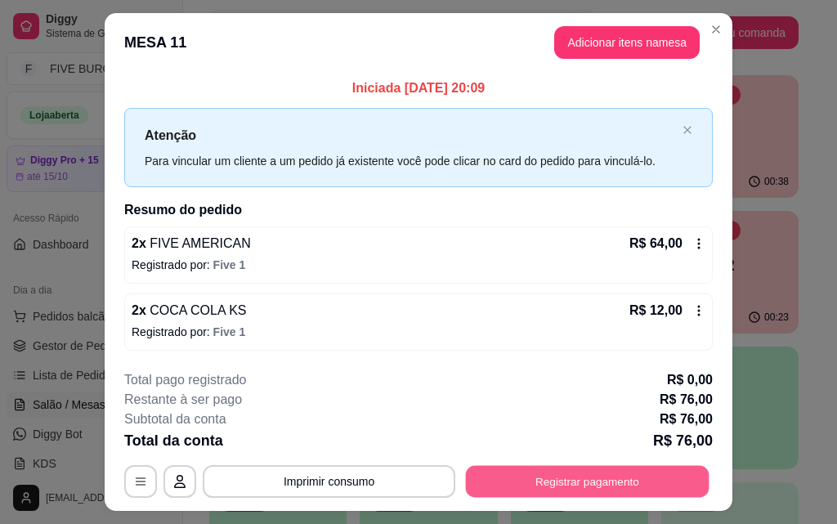
click at [611, 492] on button "Registrar pagamento" at bounding box center [588, 482] width 244 height 32
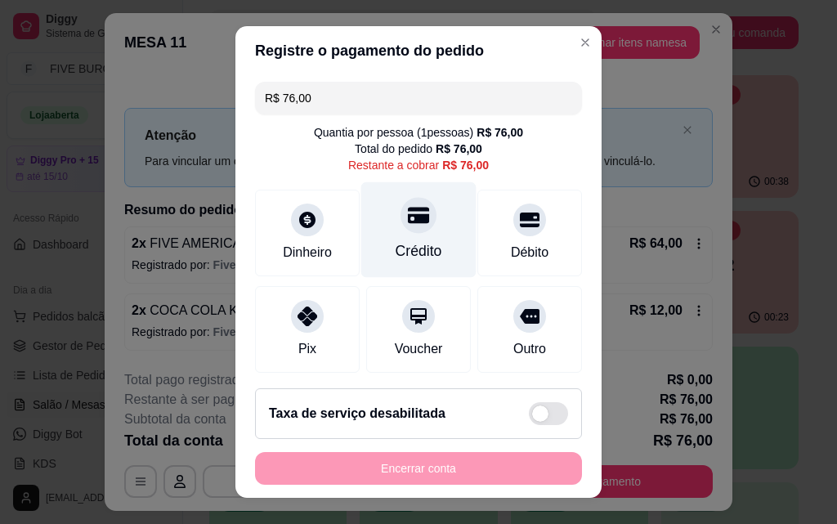
click at [423, 251] on div "Crédito" at bounding box center [418, 230] width 115 height 96
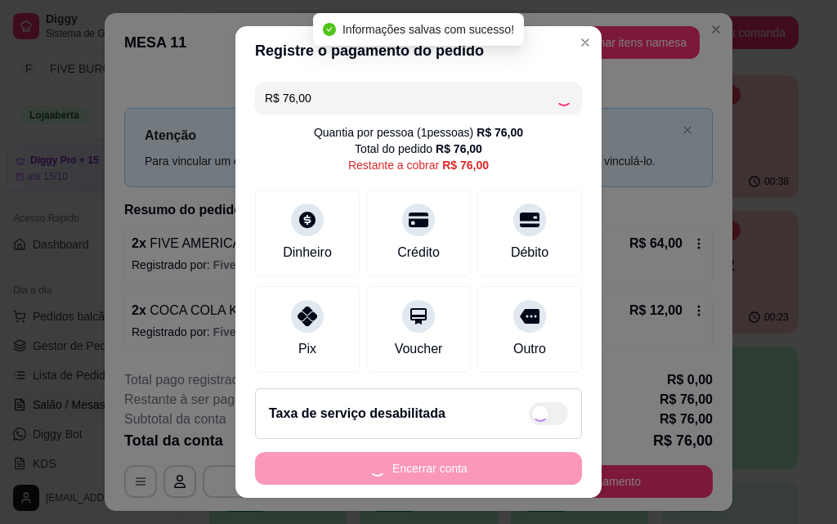
type input "R$ 0,00"
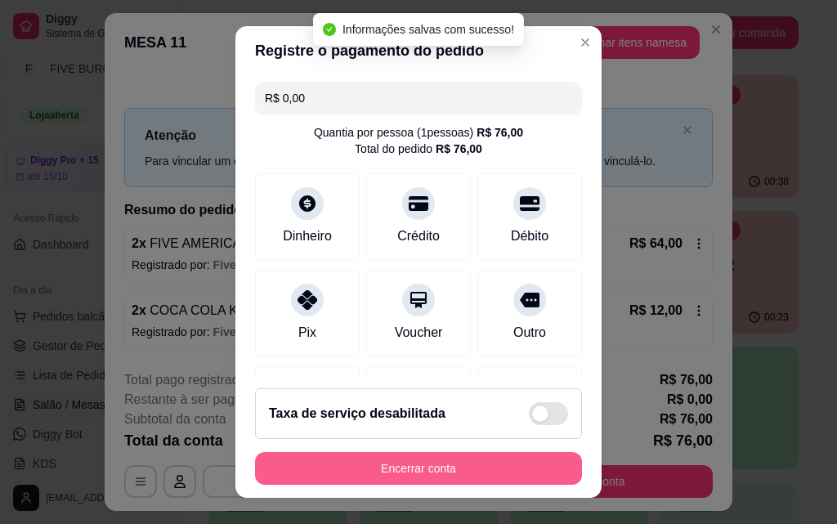
click at [519, 470] on button "Encerrar conta" at bounding box center [418, 468] width 327 height 33
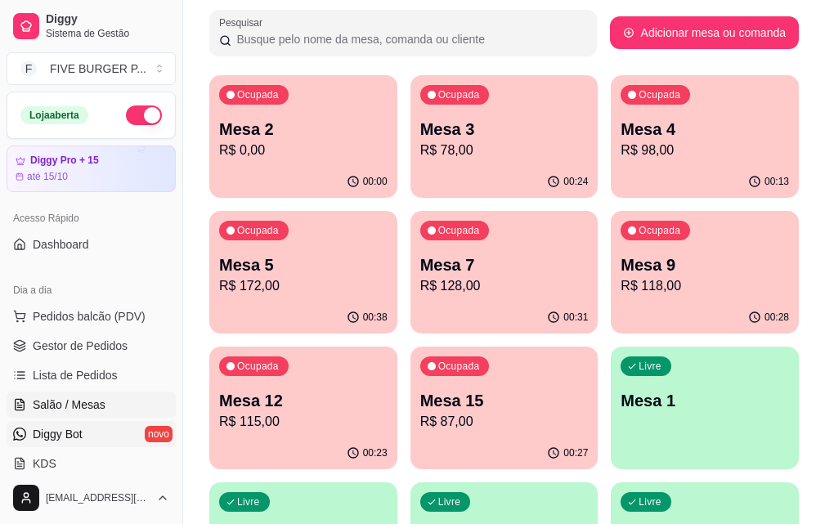
scroll to position [163, 0]
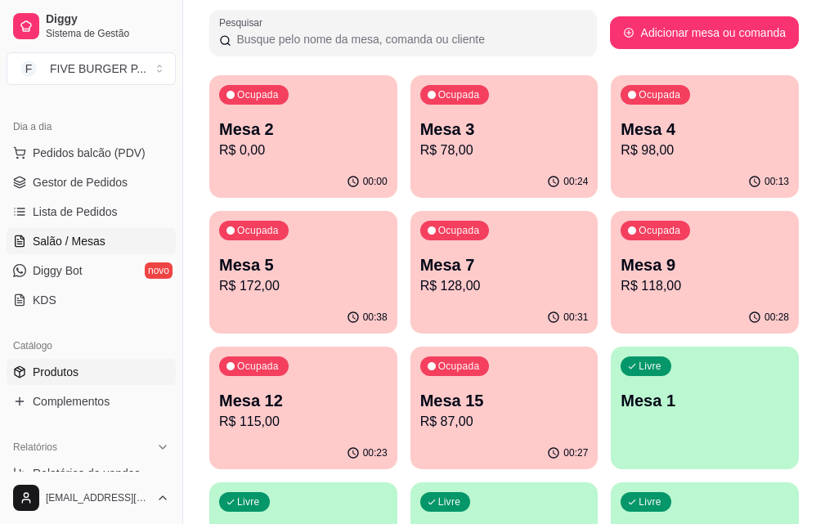
click at [72, 364] on span "Produtos" at bounding box center [56, 372] width 46 height 16
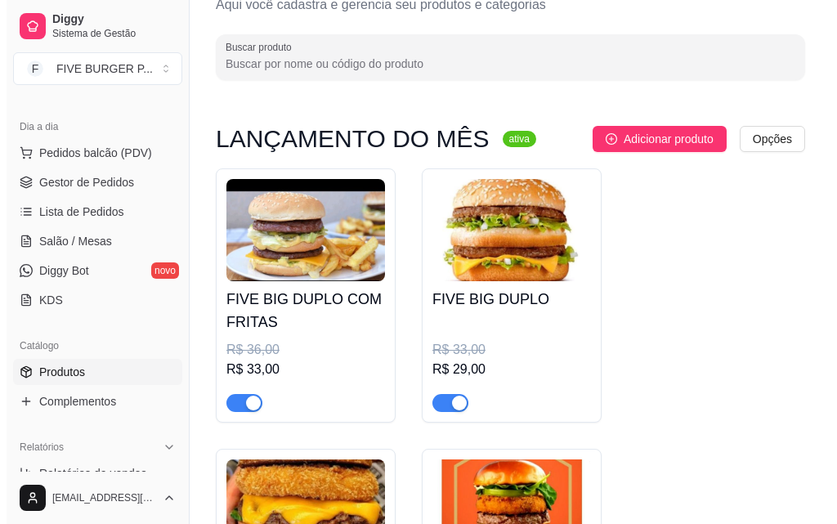
scroll to position [82, 0]
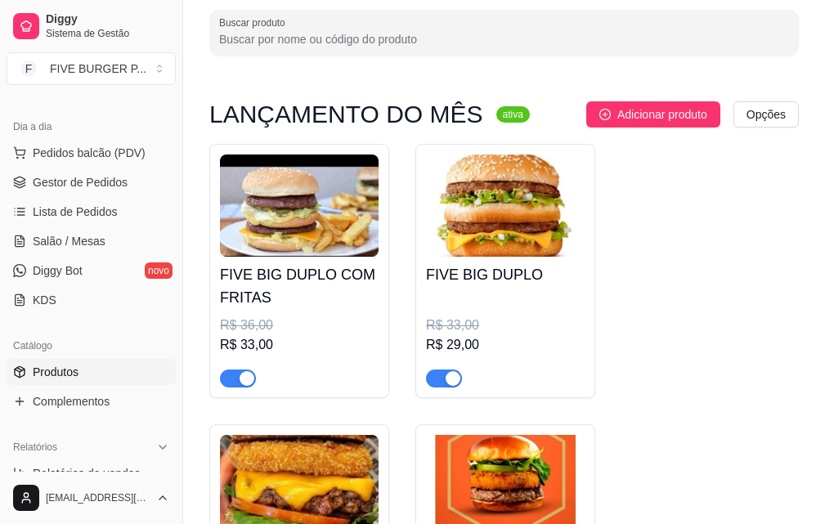
click at [300, 255] on img at bounding box center [299, 206] width 159 height 102
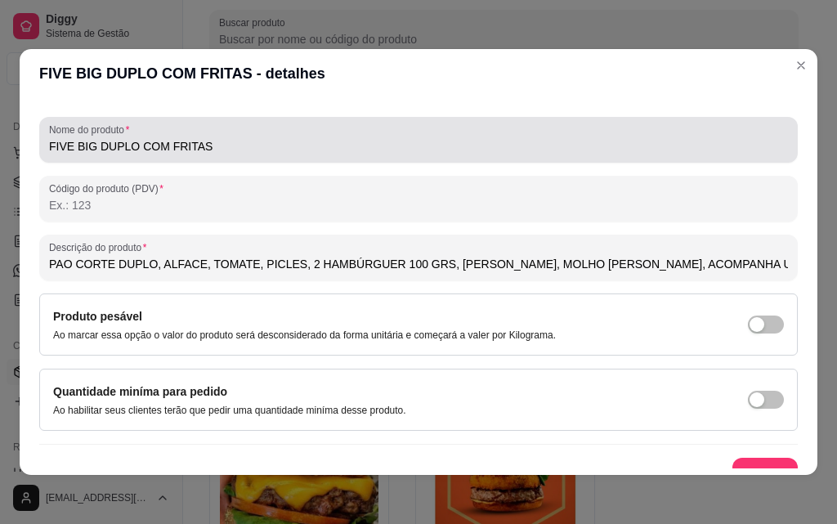
scroll to position [233, 0]
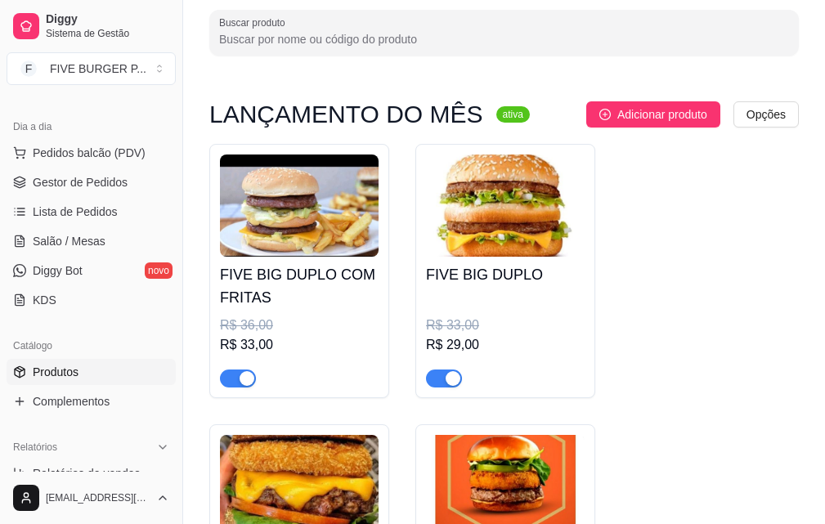
click at [492, 272] on h4 "FIVE BIG DUPLO" at bounding box center [505, 274] width 159 height 23
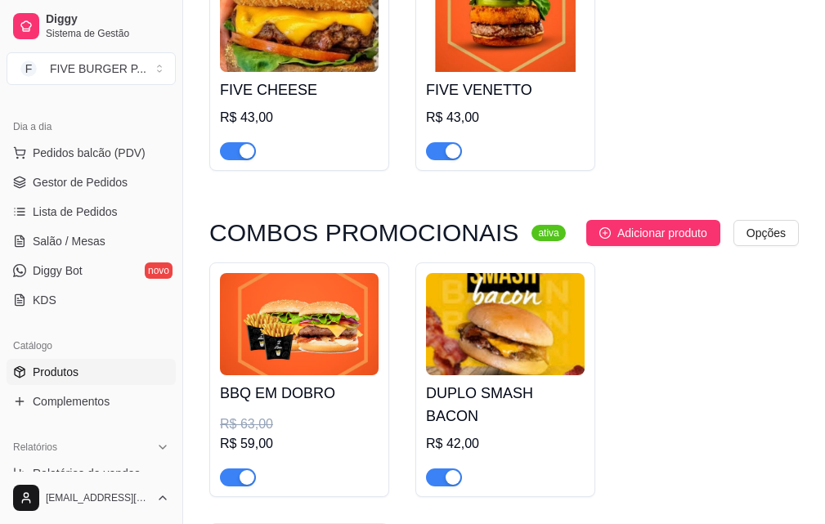
scroll to position [654, 0]
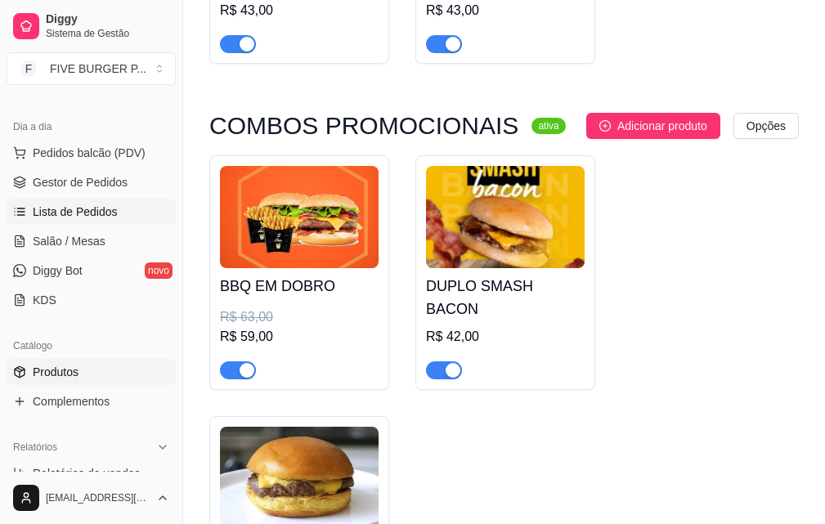
click at [107, 205] on span "Lista de Pedidos" at bounding box center [75, 212] width 85 height 16
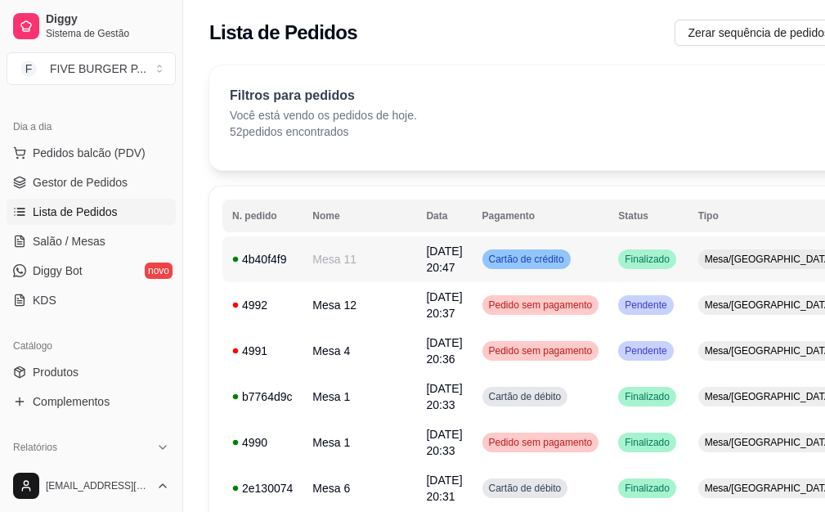
click at [572, 261] on td "Cartão de crédito" at bounding box center [541, 259] width 137 height 46
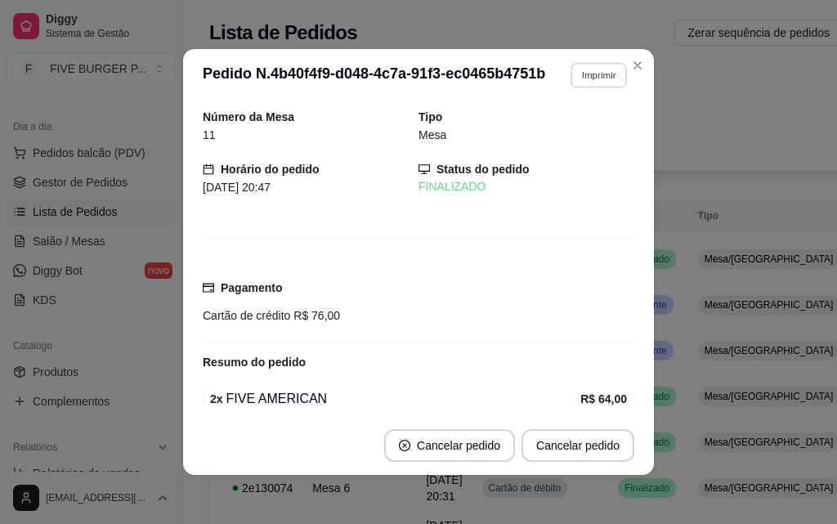
click at [616, 68] on button "Imprimir" at bounding box center [599, 74] width 56 height 25
click at [588, 135] on button "IMPRESSORA" at bounding box center [563, 131] width 114 height 25
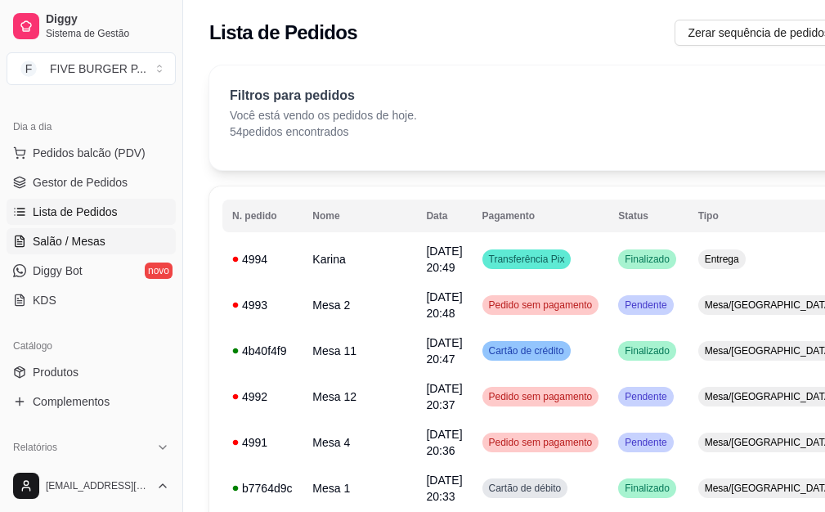
click at [58, 249] on span "Salão / Mesas" at bounding box center [69, 241] width 73 height 16
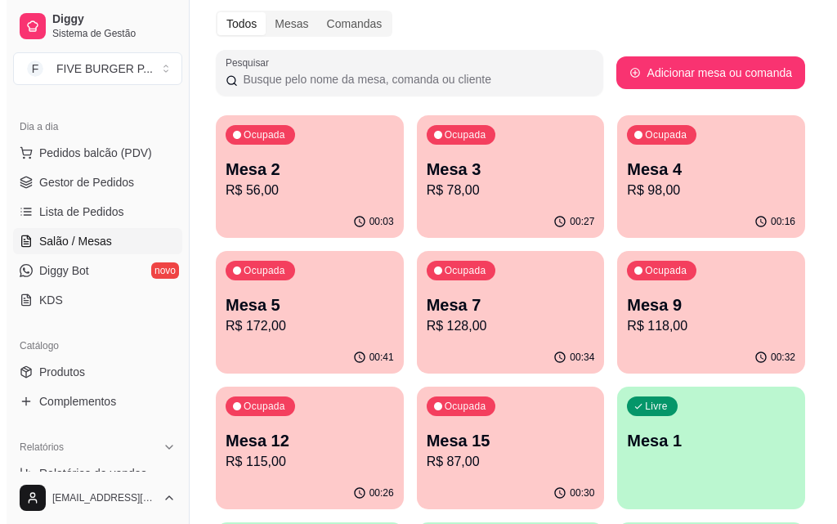
scroll to position [245, 0]
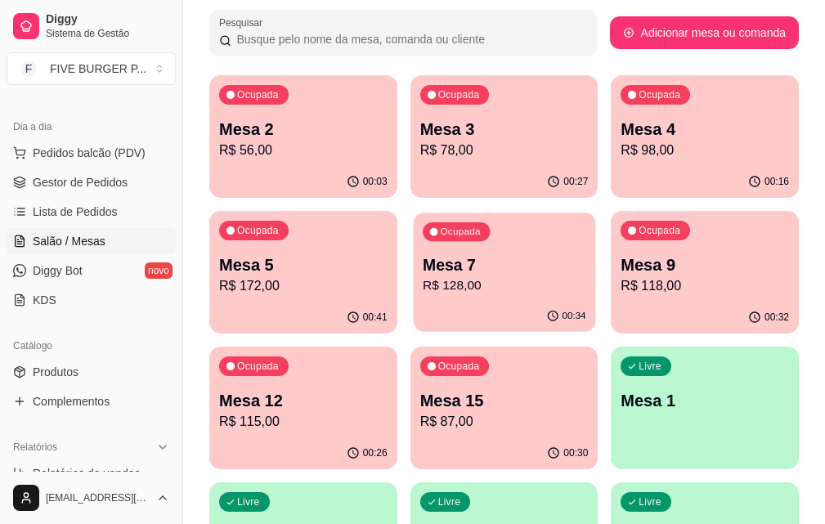
click at [413, 301] on div "Ocupada Mesa 7 R$ 128,00" at bounding box center [504, 257] width 182 height 88
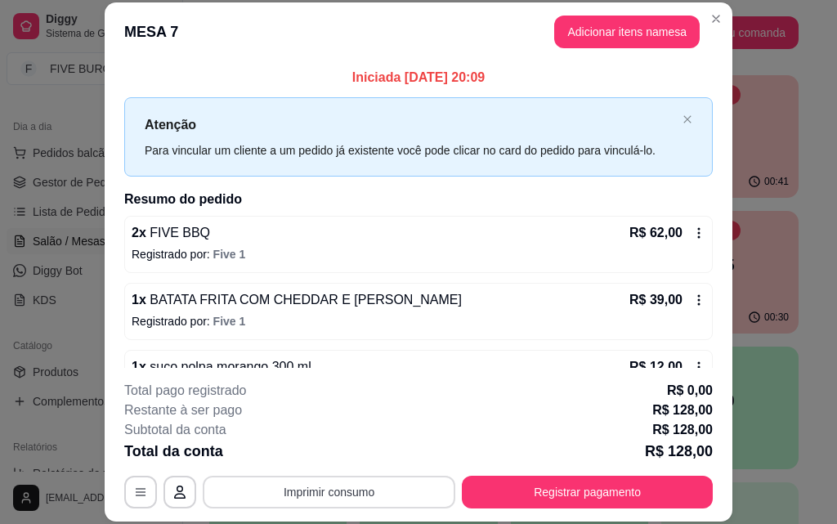
click at [400, 490] on button "Imprimir consumo" at bounding box center [329, 492] width 253 height 33
click at [347, 459] on button "IMPRESSORA" at bounding box center [328, 453] width 114 height 25
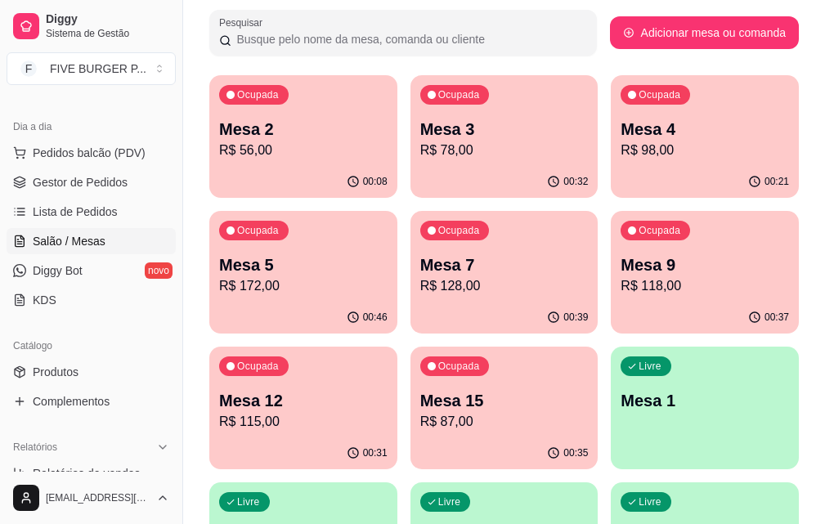
click at [420, 282] on p "R$ 128,00" at bounding box center [504, 286] width 168 height 20
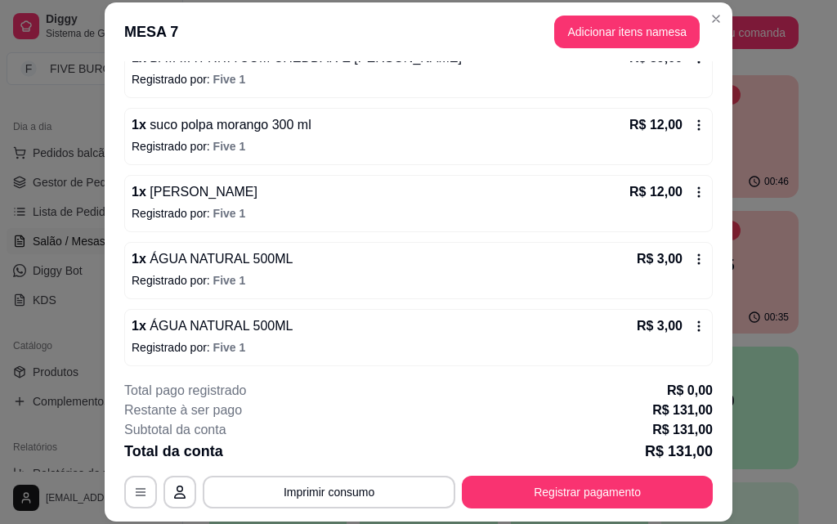
scroll to position [247, 0]
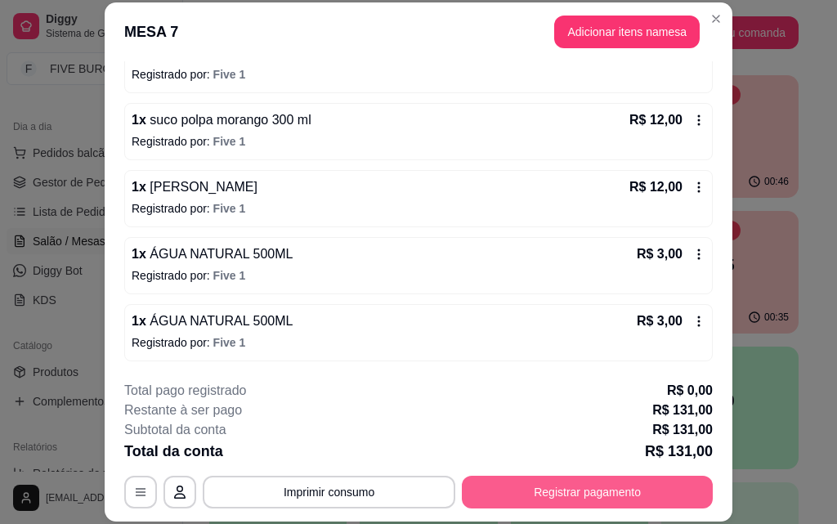
click at [542, 490] on button "Registrar pagamento" at bounding box center [587, 492] width 251 height 33
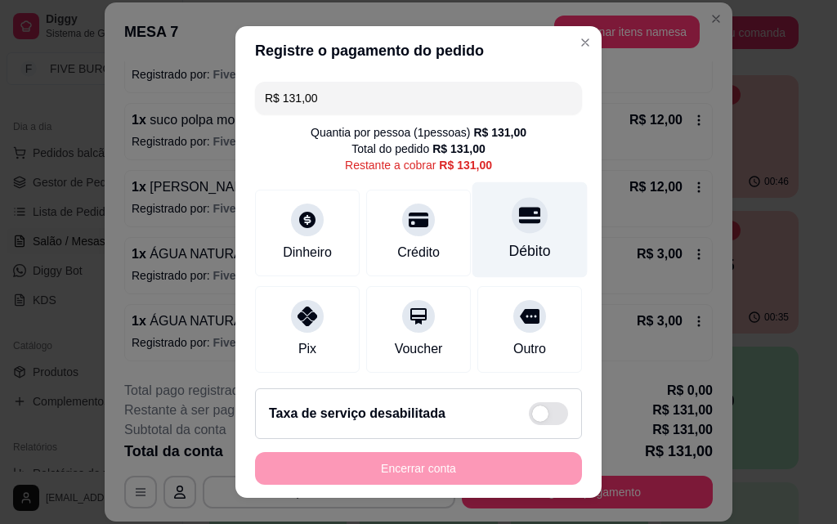
click at [499, 235] on div "Débito" at bounding box center [530, 230] width 115 height 96
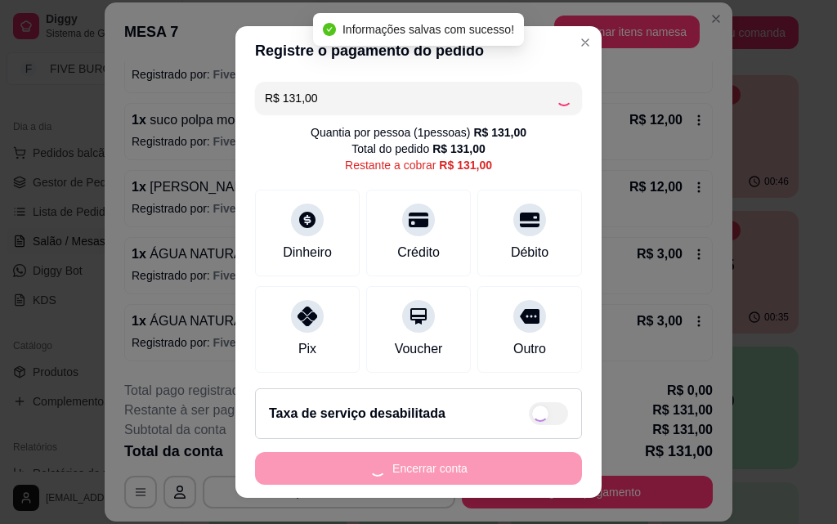
type input "R$ 0,00"
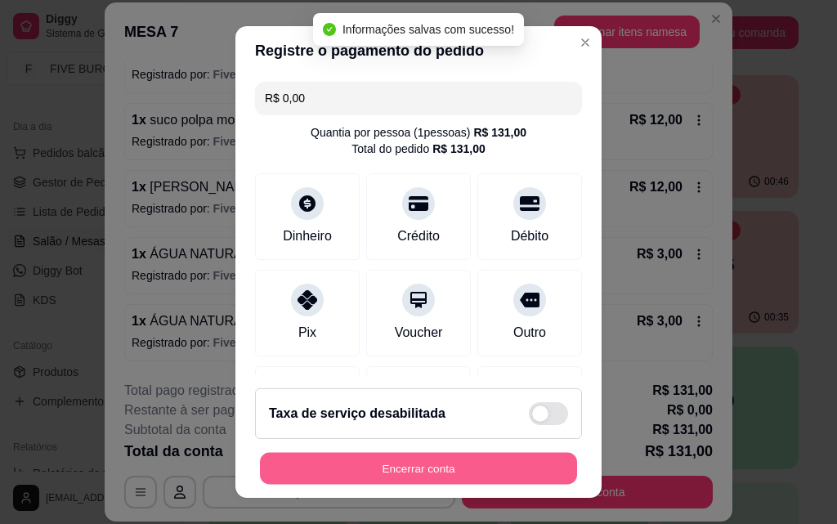
click at [487, 472] on button "Encerrar conta" at bounding box center [418, 469] width 317 height 32
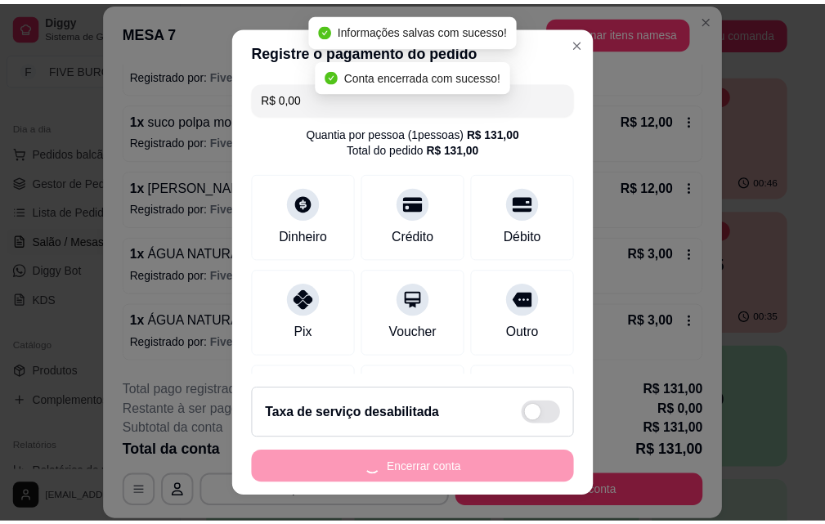
scroll to position [0, 0]
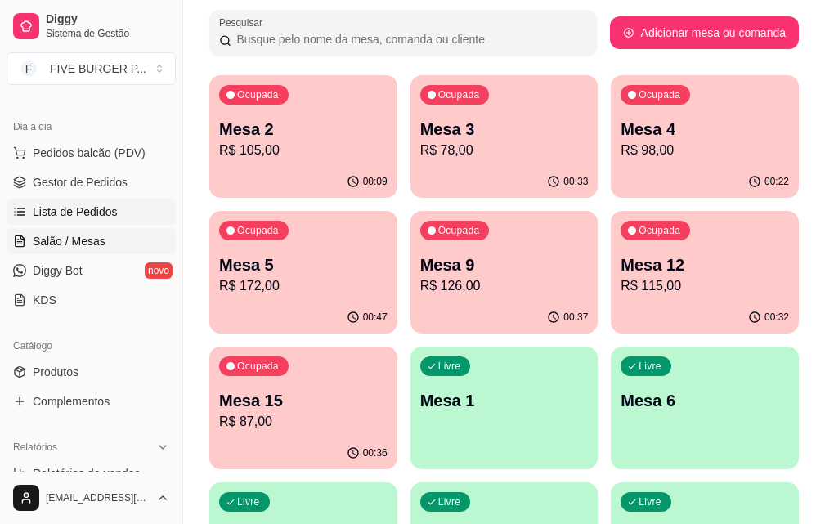
click at [120, 217] on link "Lista de Pedidos" at bounding box center [91, 212] width 169 height 26
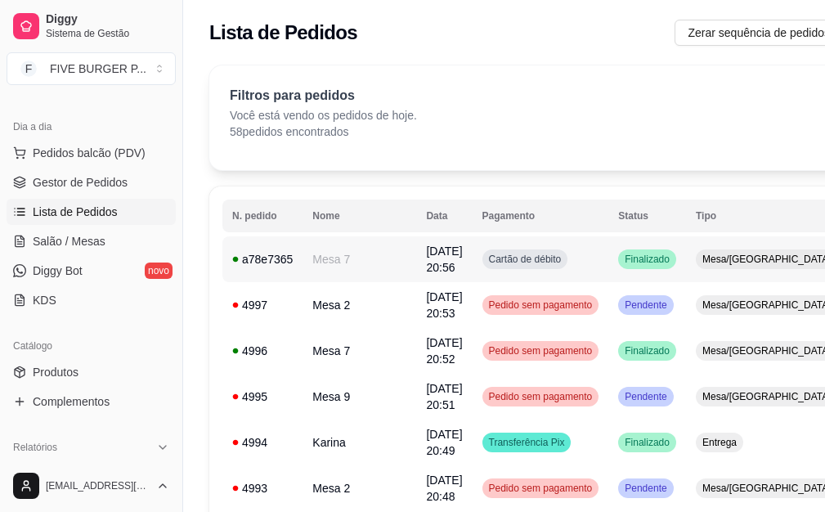
click at [561, 268] on td "Cartão de débito" at bounding box center [541, 259] width 137 height 46
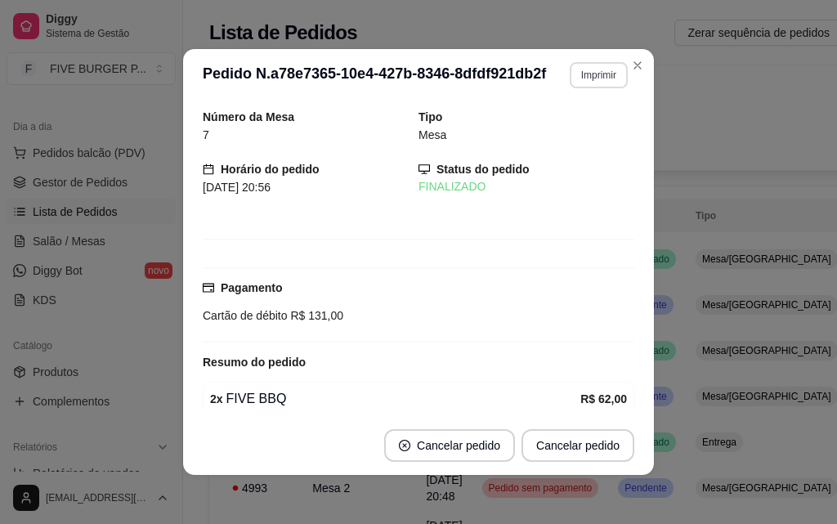
click at [611, 75] on button "Imprimir" at bounding box center [599, 75] width 58 height 26
click at [589, 128] on button "IMPRESSORA" at bounding box center [564, 131] width 114 height 25
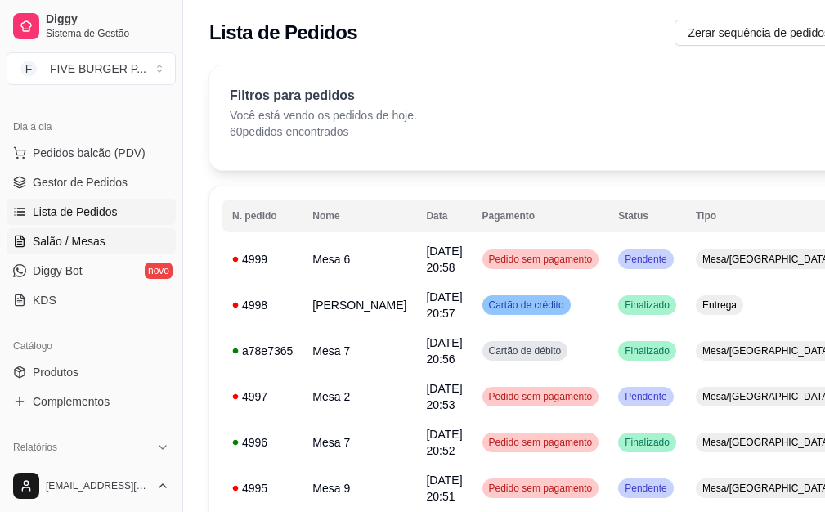
click at [84, 246] on span "Salão / Mesas" at bounding box center [69, 241] width 73 height 16
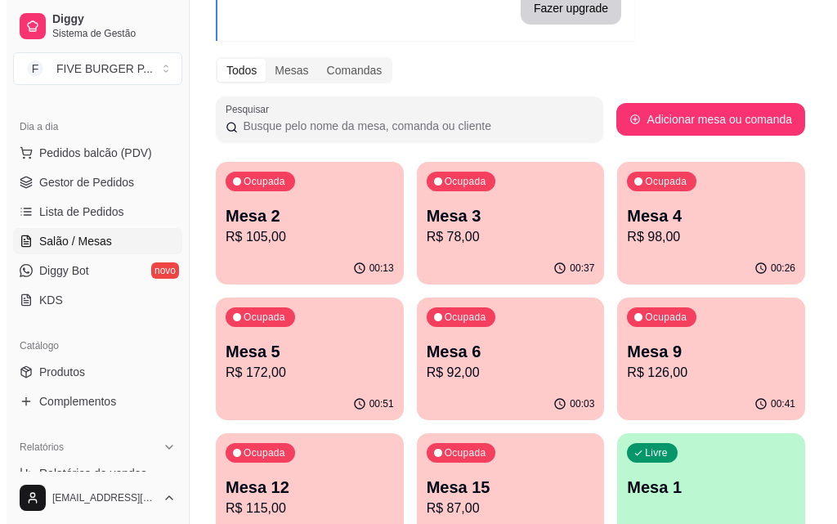
scroll to position [163, 0]
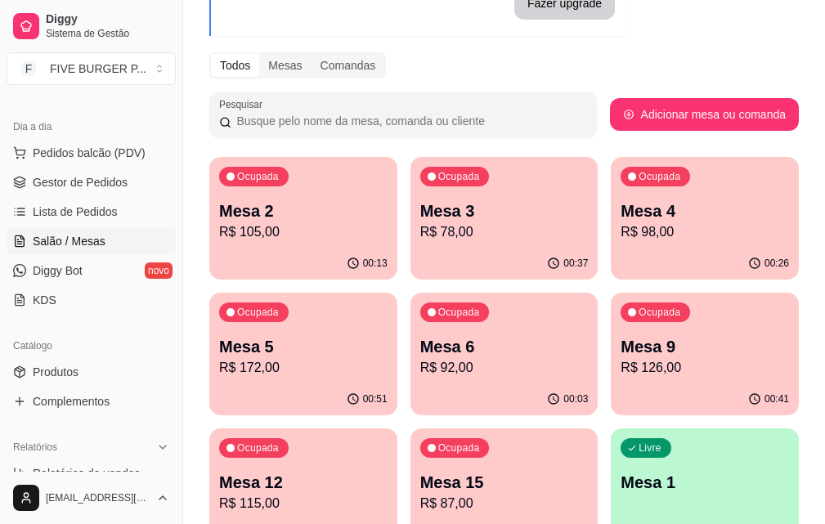
click at [620, 363] on p "R$ 126,00" at bounding box center [704, 368] width 168 height 20
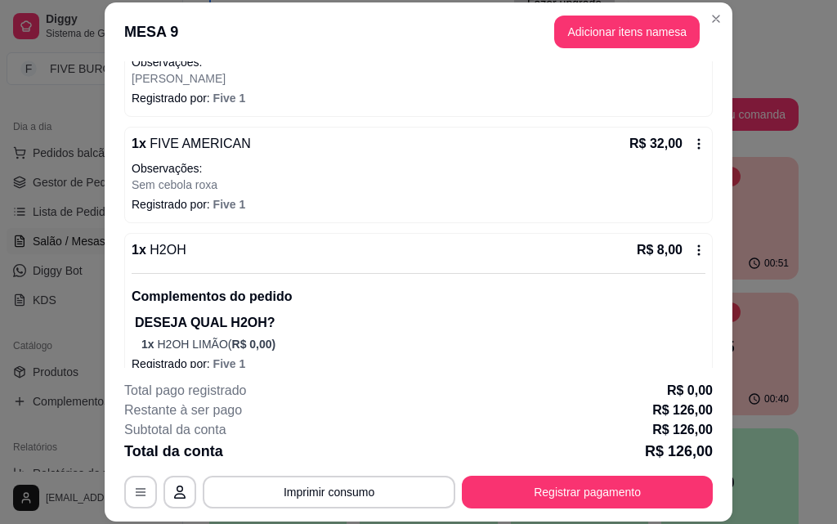
scroll to position [390, 0]
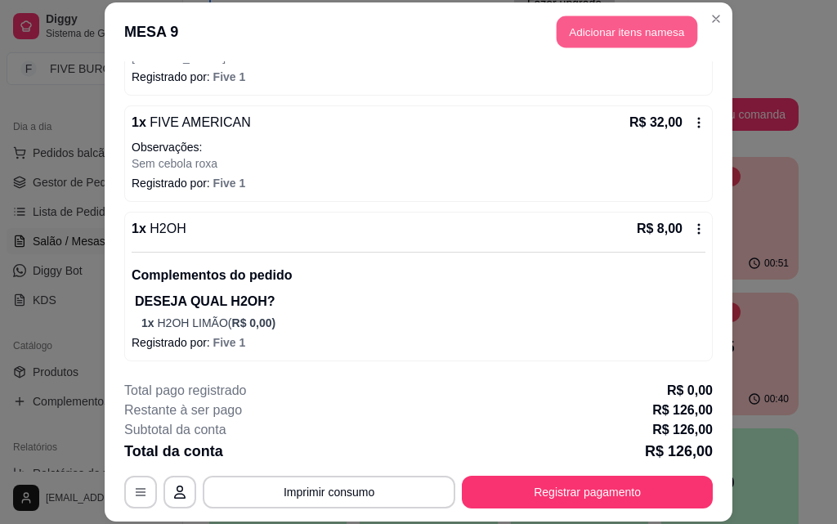
click at [647, 38] on button "Adicionar itens na mesa" at bounding box center [627, 32] width 141 height 32
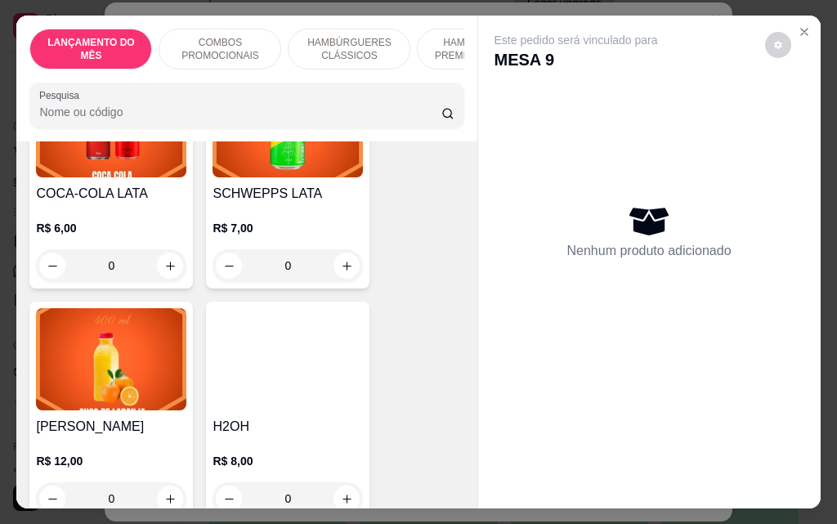
scroll to position [6949, 0]
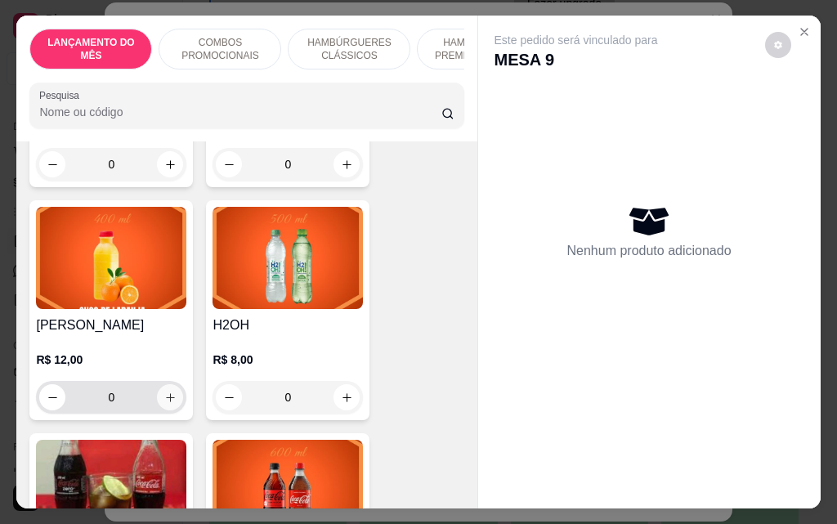
click at [157, 384] on button "increase-product-quantity" at bounding box center [170, 397] width 26 height 26
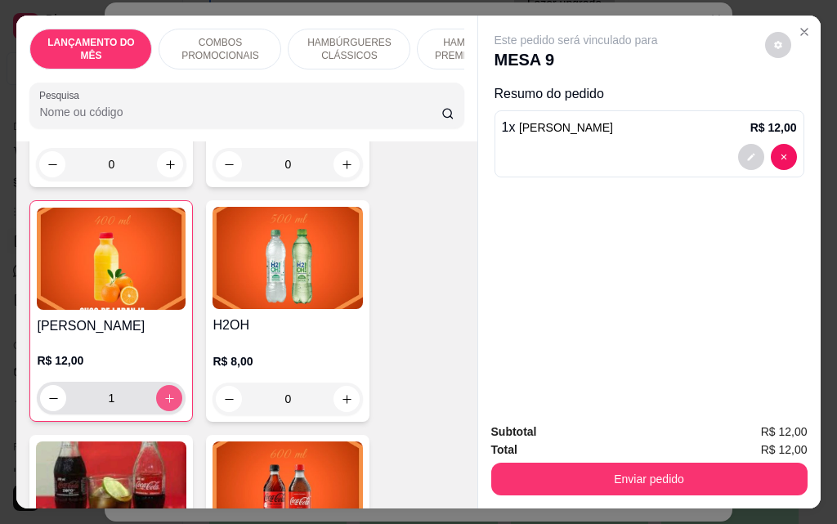
click at [163, 392] on icon "increase-product-quantity" at bounding box center [169, 398] width 12 height 12
type input "2"
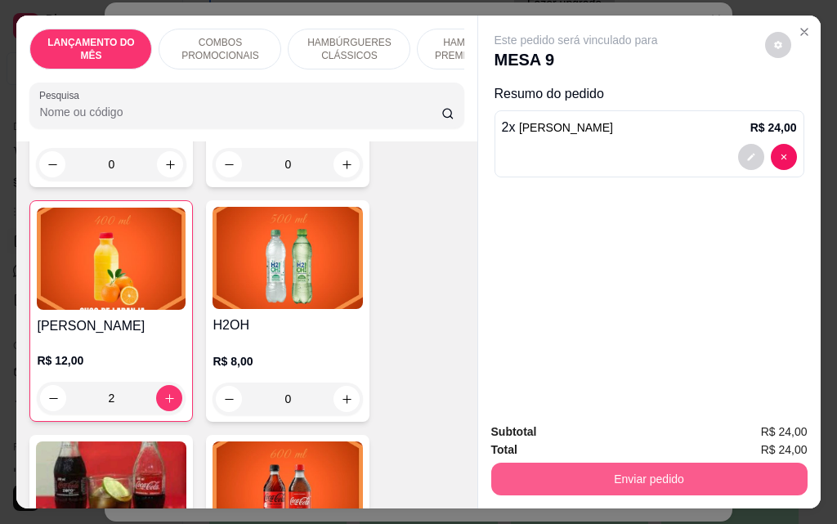
click at [614, 477] on button "Enviar pedido" at bounding box center [649, 479] width 316 height 33
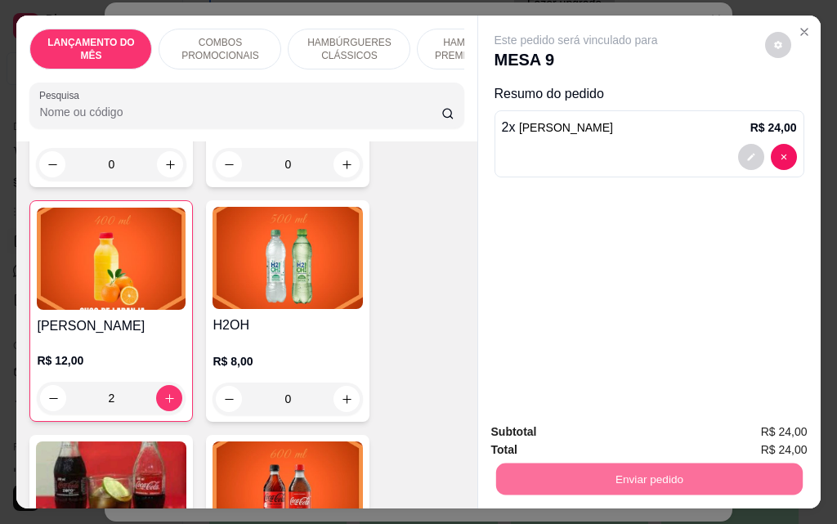
click at [591, 435] on button "Não registrar e enviar pedido" at bounding box center [595, 432] width 165 height 30
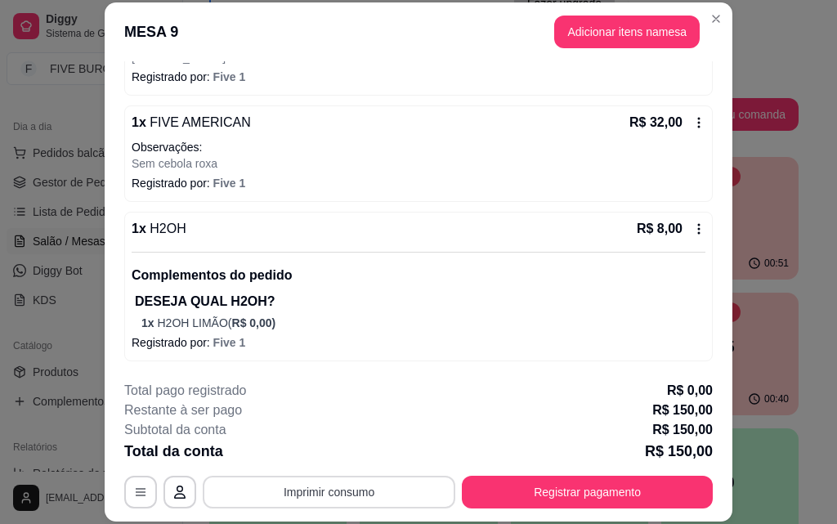
click at [361, 488] on button "Imprimir consumo" at bounding box center [329, 492] width 253 height 33
click at [325, 453] on button "IMPRESSORA" at bounding box center [328, 453] width 114 height 25
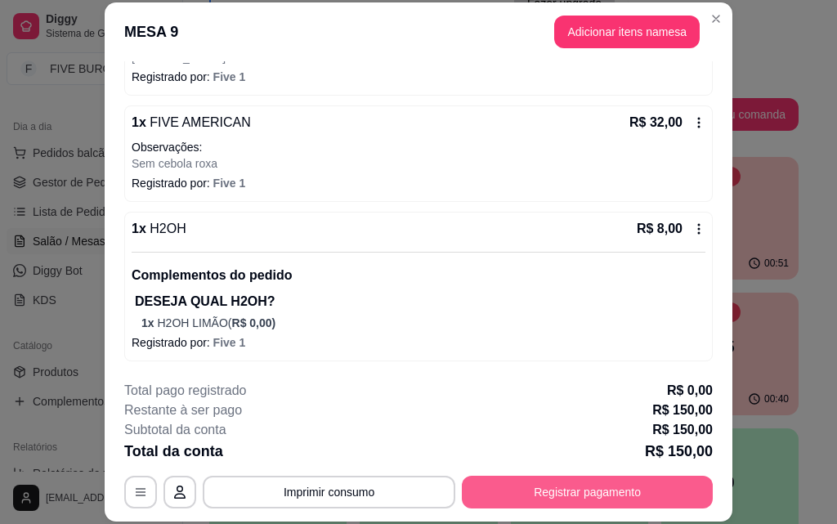
click at [558, 498] on button "Registrar pagamento" at bounding box center [587, 492] width 251 height 33
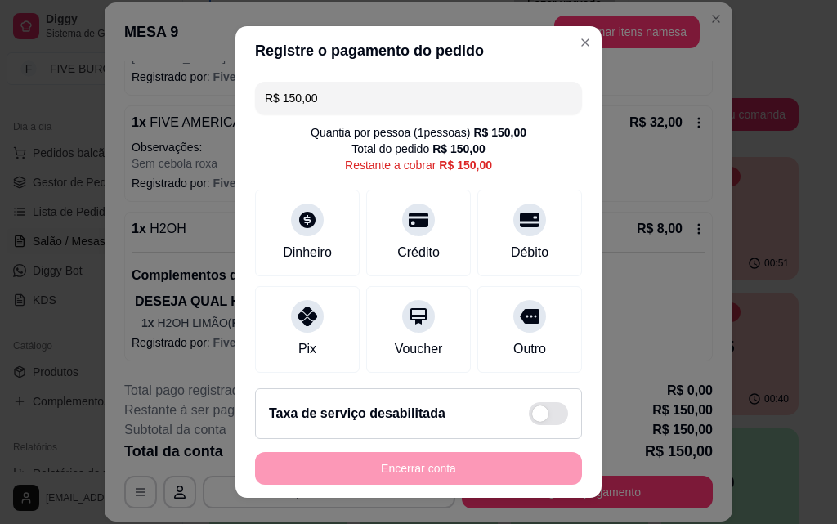
drag, startPoint x: 316, startPoint y: 95, endPoint x: 68, endPoint y: 95, distance: 248.5
click at [68, 95] on div "Registre o pagamento do pedido R$ 150,00 Quantia por pessoa ( 1 pessoas) R$ 150…" at bounding box center [418, 262] width 837 height 524
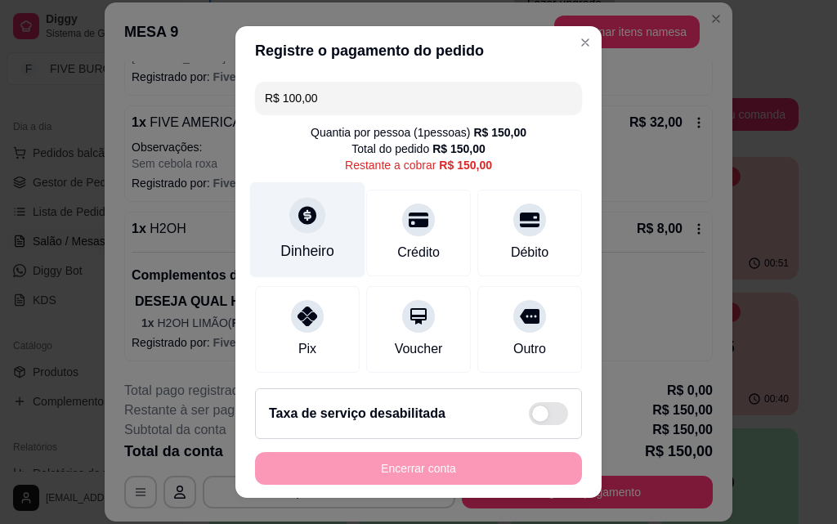
click at [314, 249] on div "Dinheiro" at bounding box center [307, 250] width 54 height 21
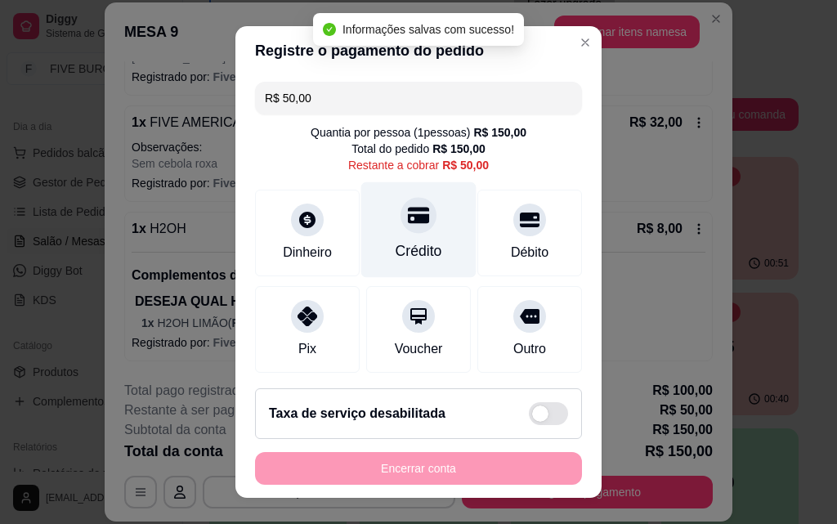
click at [432, 245] on div "Crédito" at bounding box center [418, 230] width 115 height 96
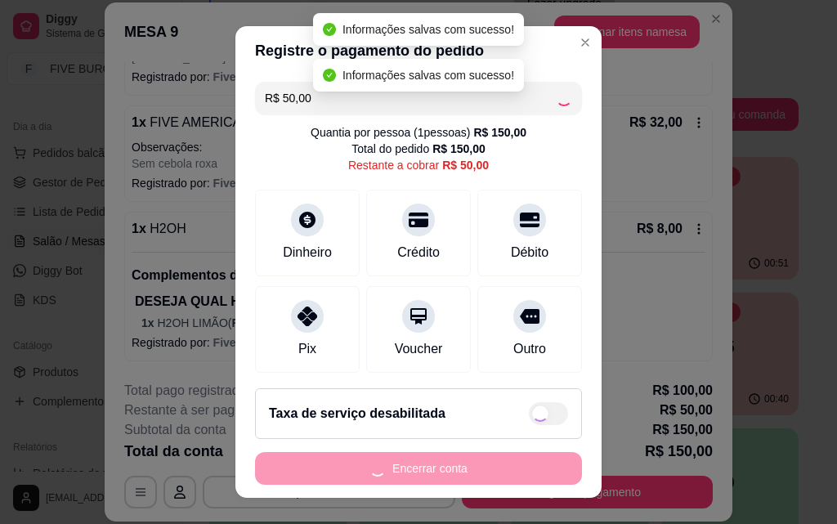
type input "R$ 0,00"
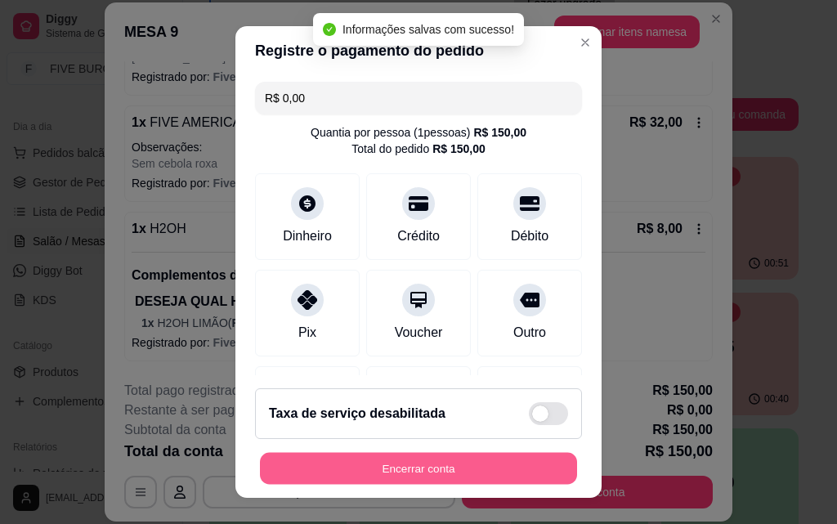
click at [499, 464] on button "Encerrar conta" at bounding box center [418, 469] width 317 height 32
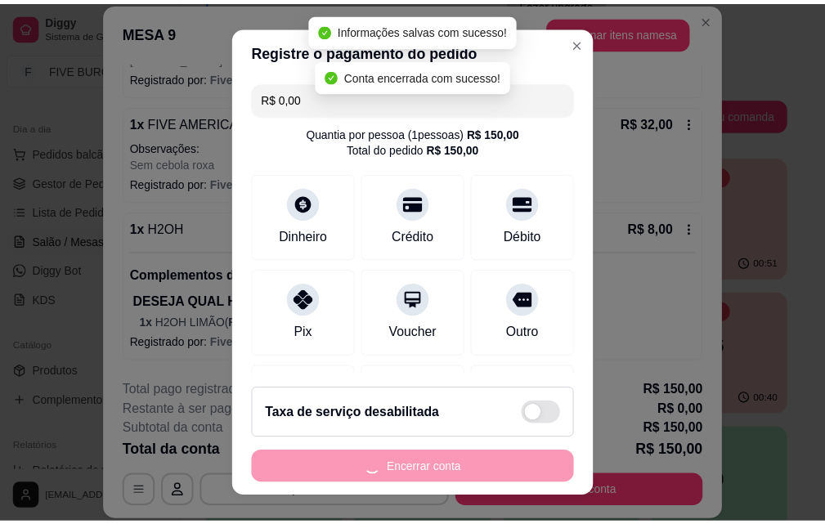
scroll to position [0, 0]
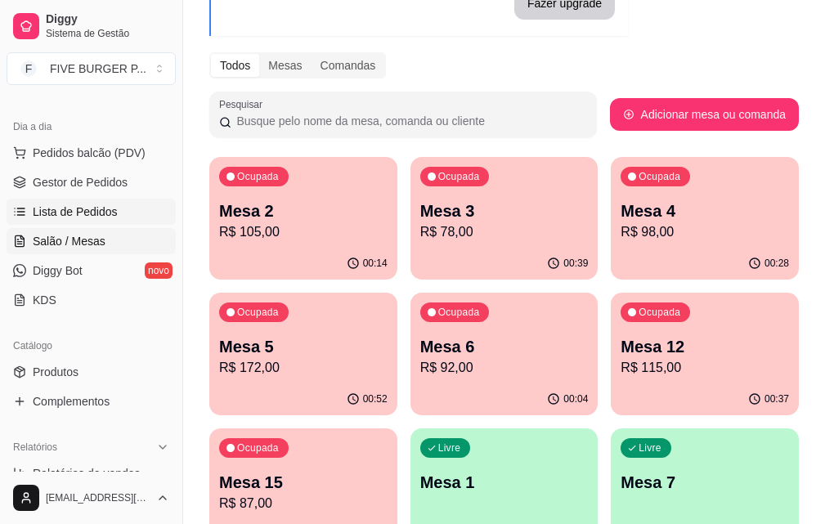
click at [115, 218] on link "Lista de Pedidos" at bounding box center [91, 212] width 169 height 26
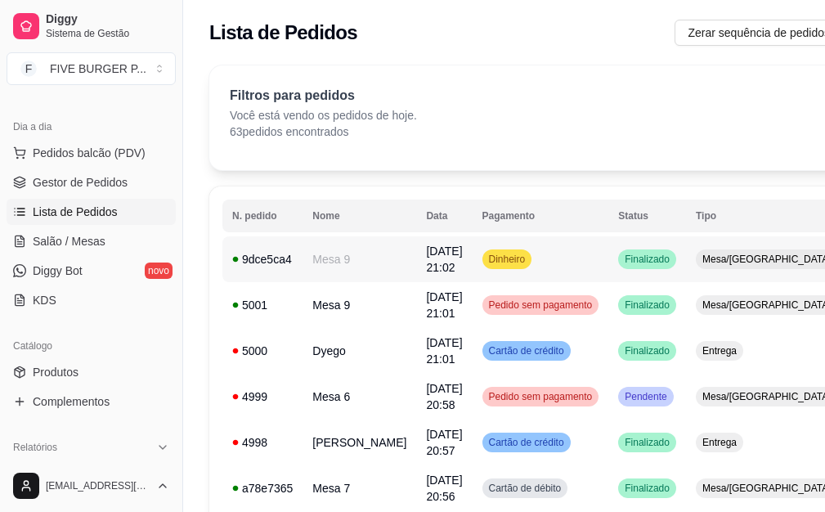
click at [547, 267] on td "Dinheiro" at bounding box center [541, 259] width 137 height 46
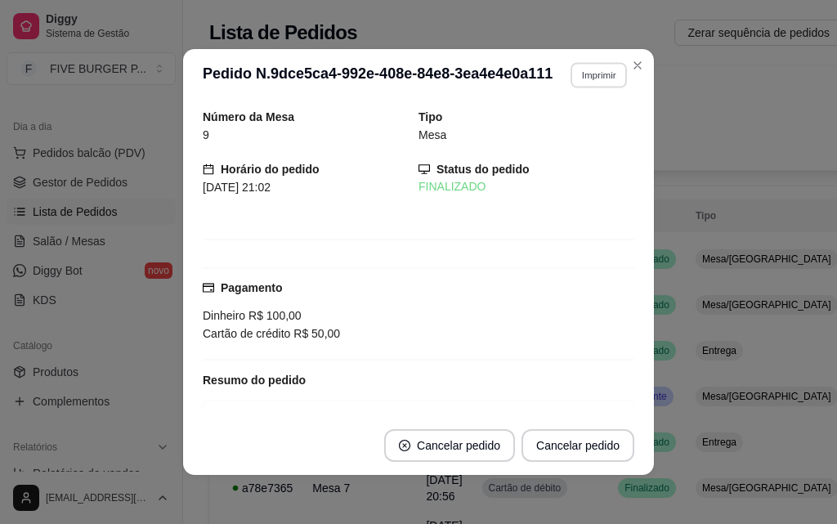
click at [596, 69] on button "Imprimir" at bounding box center [599, 74] width 56 height 25
click at [597, 122] on button "IMPRESSORA" at bounding box center [564, 131] width 114 height 25
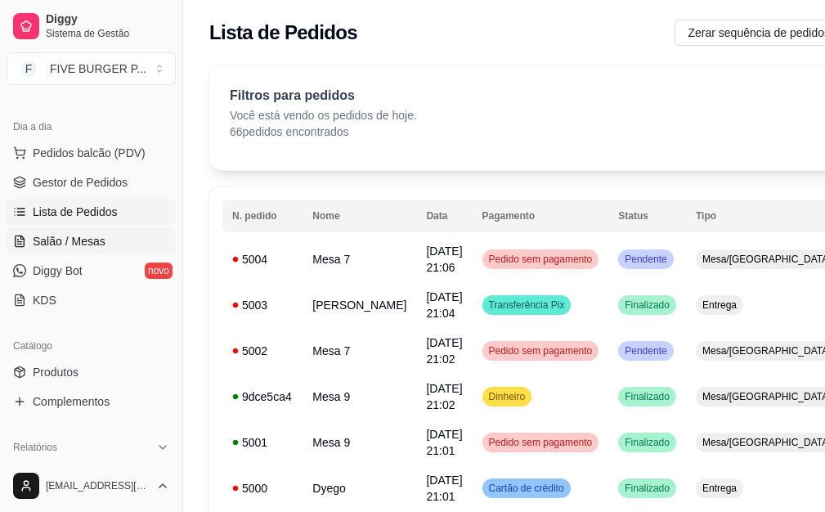
drag, startPoint x: 128, startPoint y: 231, endPoint x: 142, endPoint y: 235, distance: 15.3
click at [127, 232] on link "Salão / Mesas" at bounding box center [91, 241] width 169 height 26
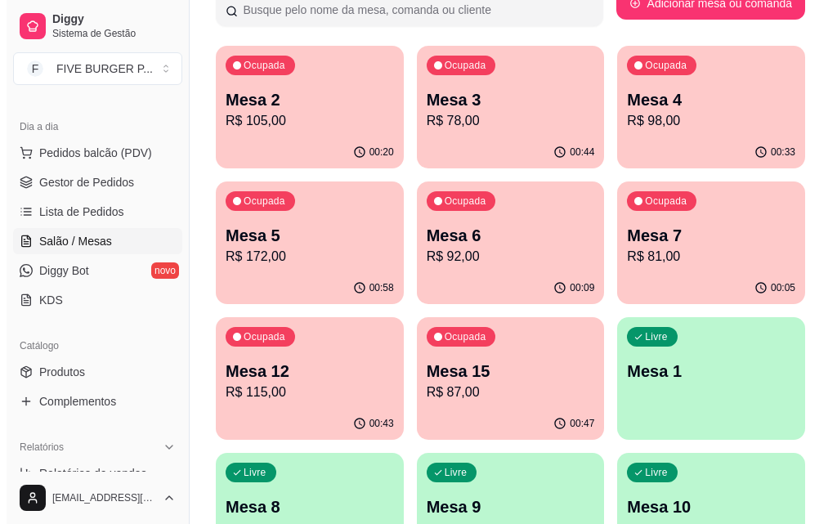
scroll to position [327, 0]
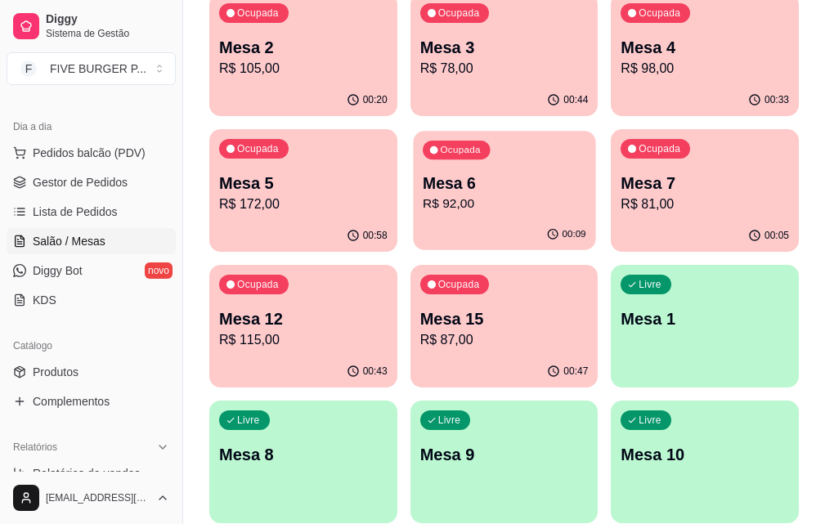
click at [413, 220] on div "00:09" at bounding box center [504, 234] width 182 height 31
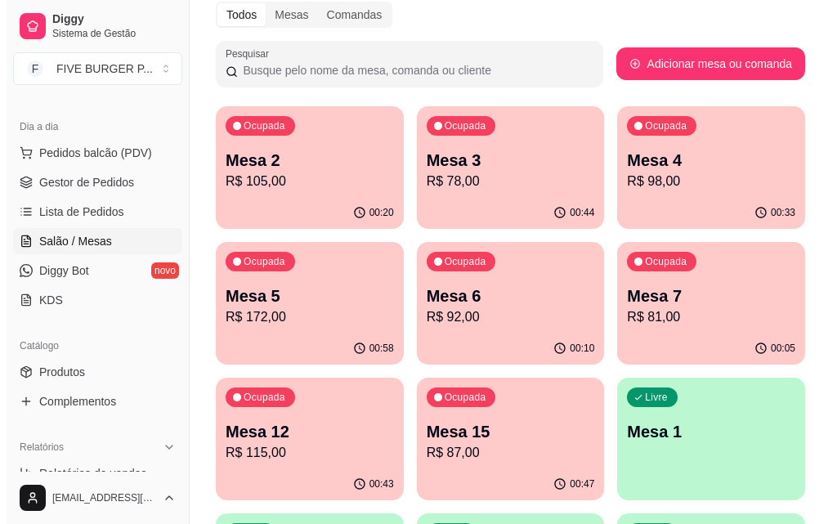
scroll to position [163, 0]
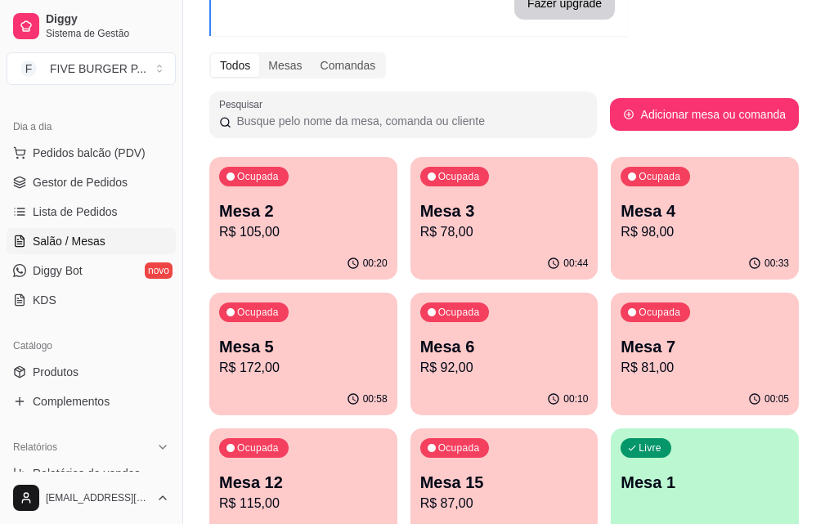
click at [387, 471] on p "Mesa 12" at bounding box center [303, 482] width 168 height 23
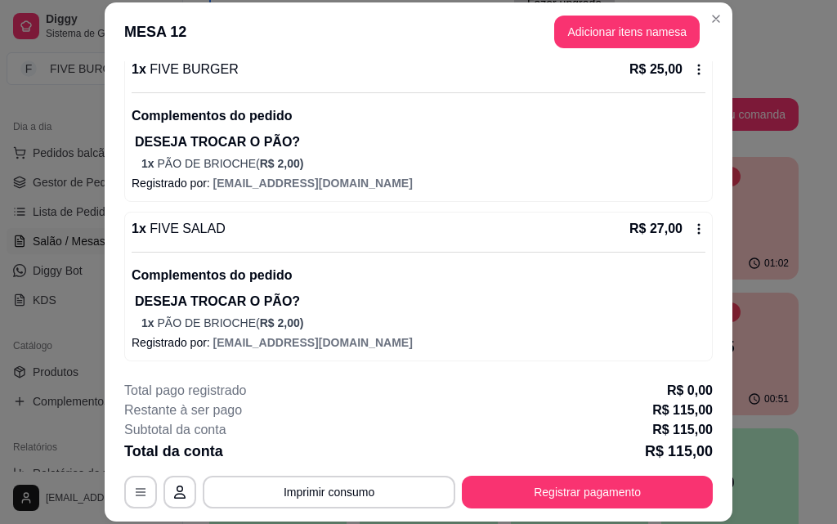
scroll to position [50, 0]
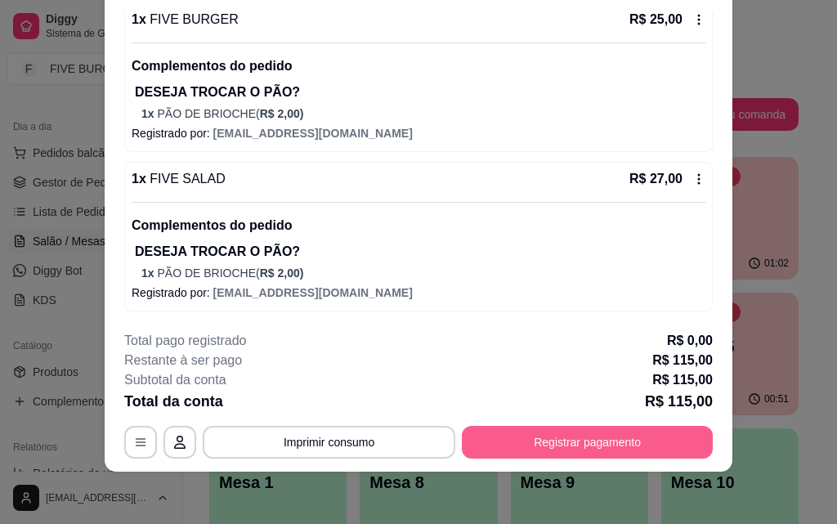
click at [589, 446] on button "Registrar pagamento" at bounding box center [587, 442] width 251 height 33
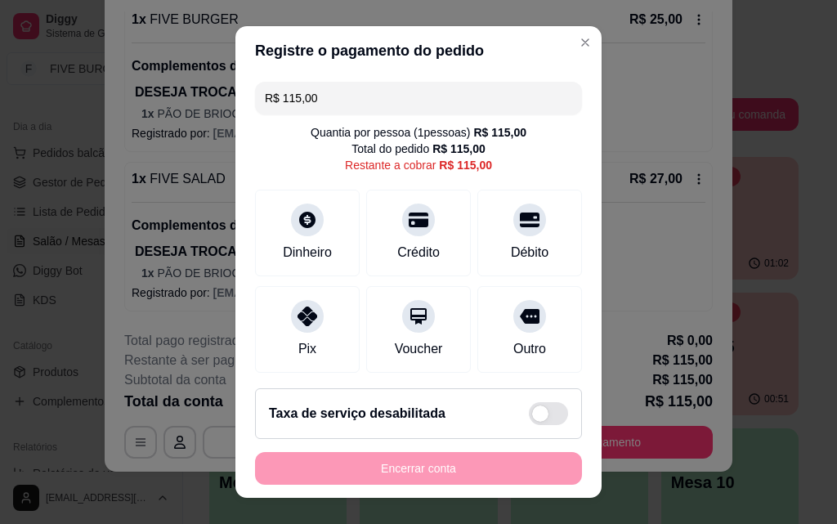
drag, startPoint x: 338, startPoint y: 90, endPoint x: 116, endPoint y: 114, distance: 222.8
click at [129, 114] on div "Registre o pagamento do pedido R$ 115,00 Quantia por pessoa ( 1 pessoas) R$ 115…" at bounding box center [418, 262] width 837 height 524
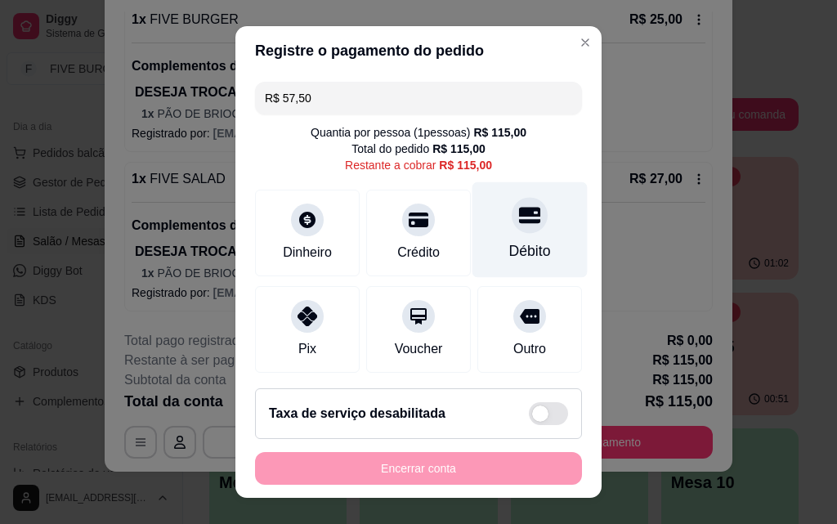
click at [509, 251] on div "Débito" at bounding box center [530, 250] width 42 height 21
click at [519, 217] on div at bounding box center [530, 215] width 36 height 36
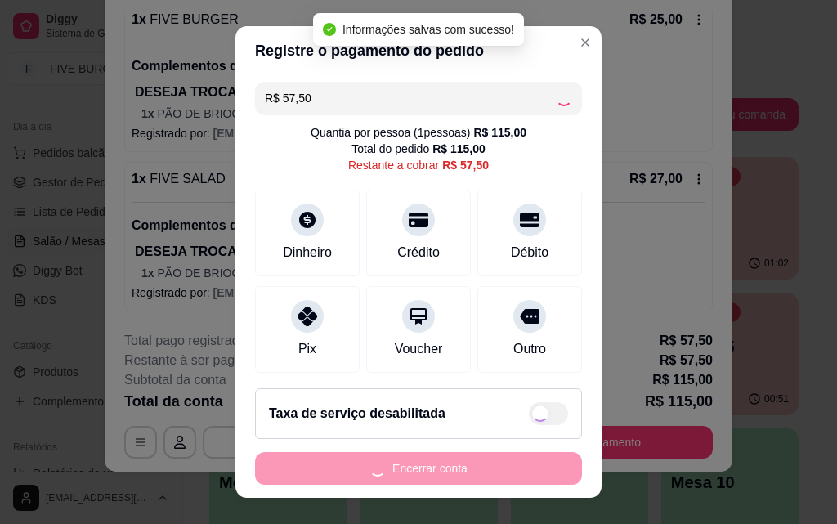
type input "R$ 0,00"
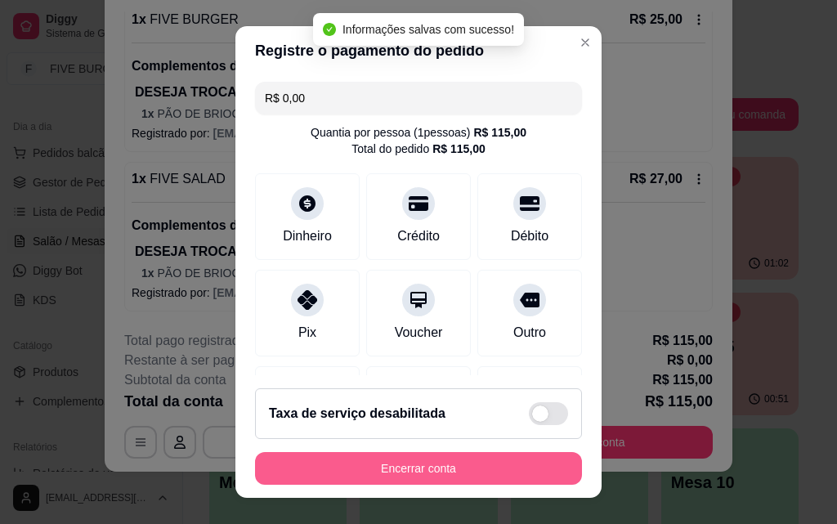
click at [517, 471] on button "Encerrar conta" at bounding box center [418, 468] width 327 height 33
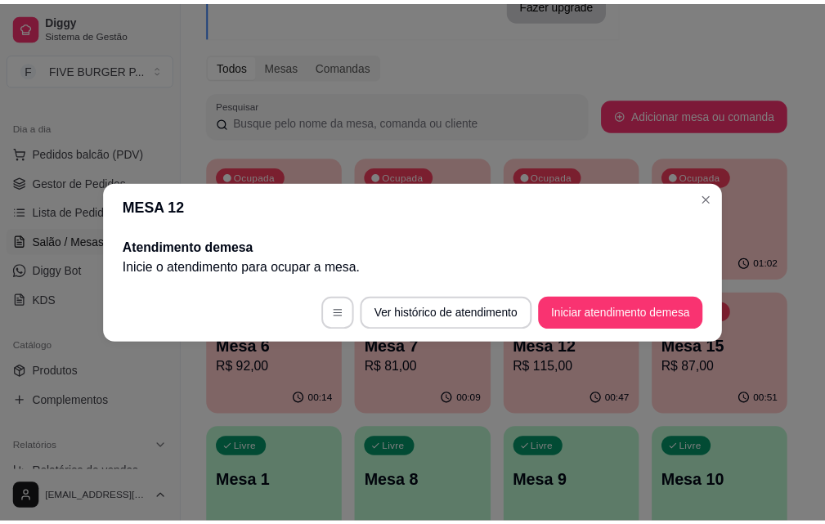
scroll to position [0, 0]
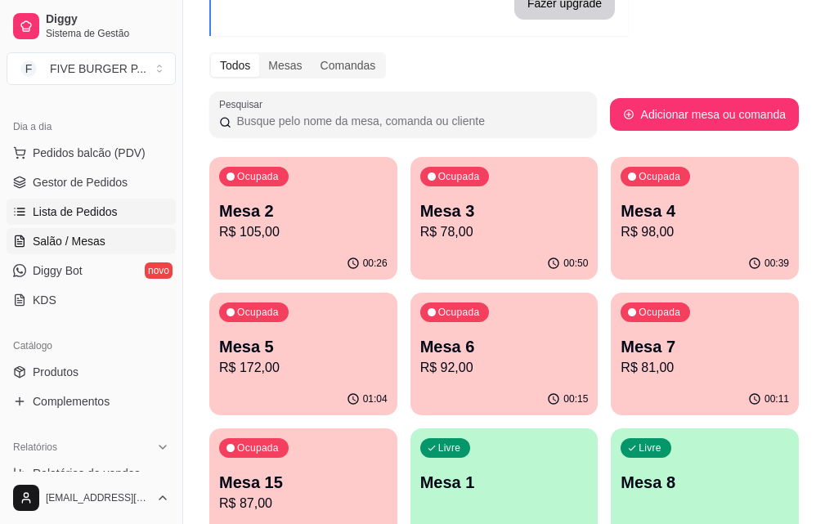
click at [52, 219] on span "Lista de Pedidos" at bounding box center [75, 212] width 85 height 16
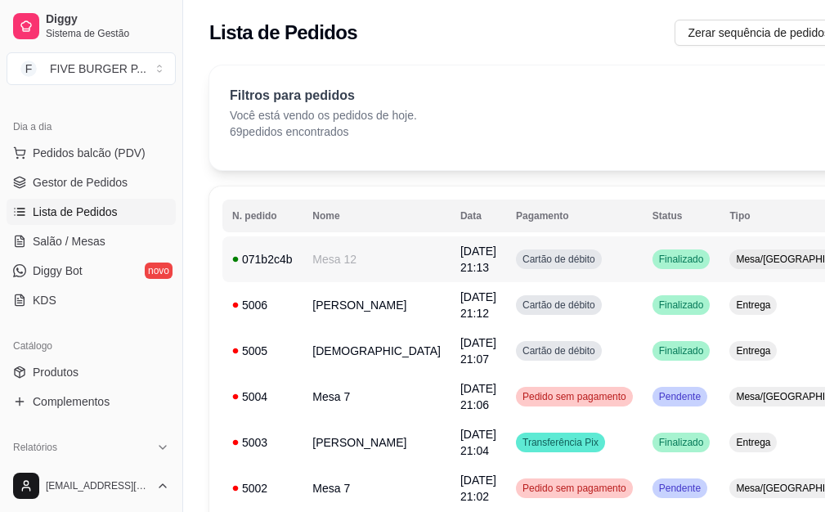
click at [562, 272] on td "Cartão de débito" at bounding box center [574, 259] width 137 height 46
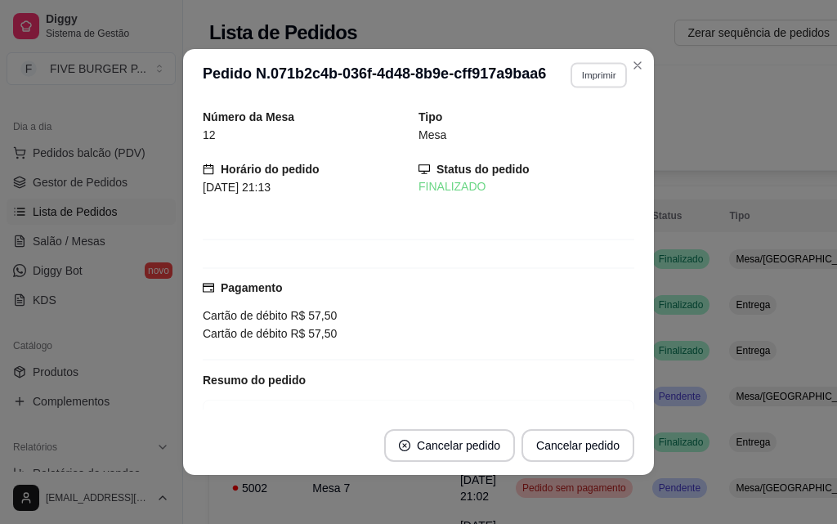
click at [594, 84] on button "Imprimir" at bounding box center [599, 74] width 56 height 25
click at [589, 131] on button "IMPRESSORA" at bounding box center [563, 132] width 119 height 26
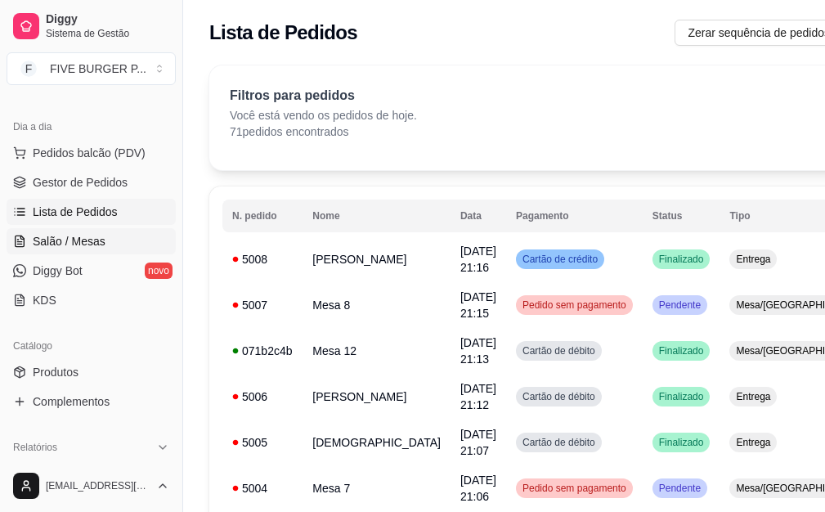
click at [69, 244] on span "Salão / Mesas" at bounding box center [69, 241] width 73 height 16
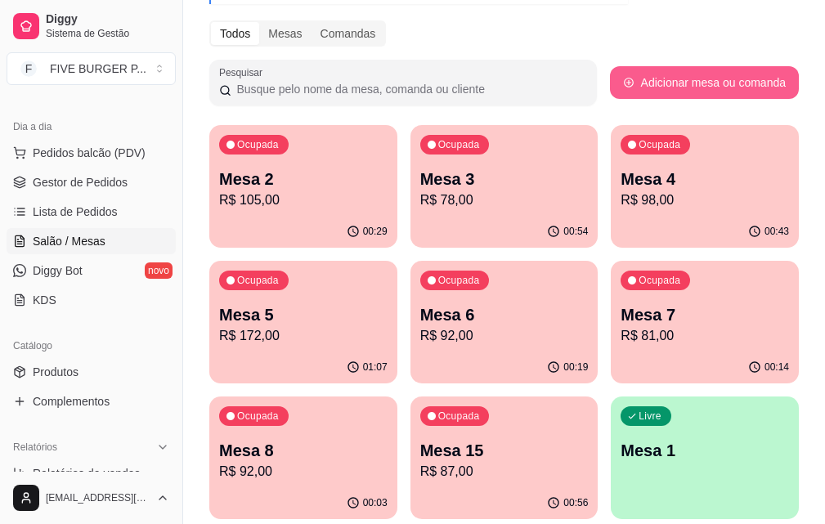
scroll to position [163, 0]
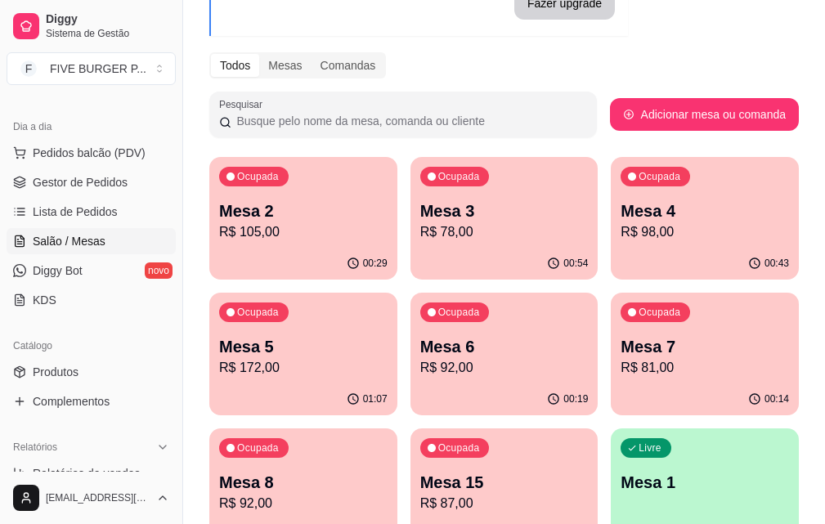
click at [464, 235] on p "R$ 78,00" at bounding box center [504, 232] width 168 height 20
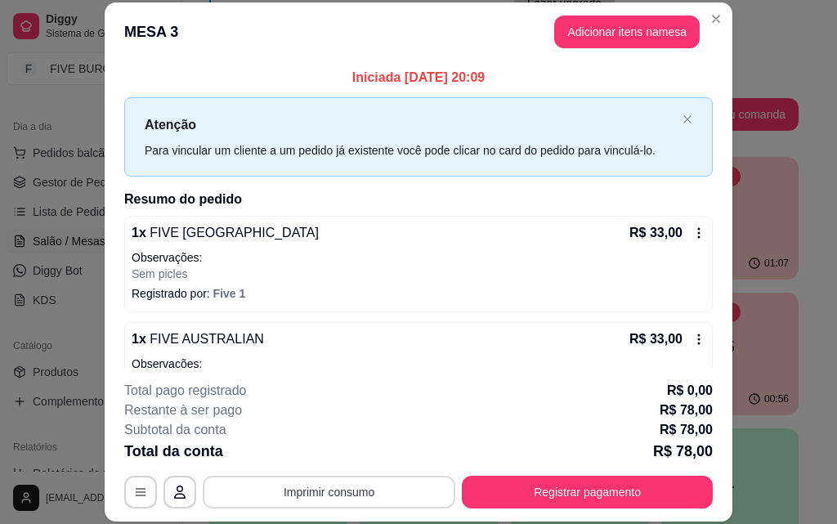
click at [356, 488] on button "Imprimir consumo" at bounding box center [329, 492] width 253 height 33
click at [328, 464] on button "IMPRESSORA" at bounding box center [328, 453] width 114 height 25
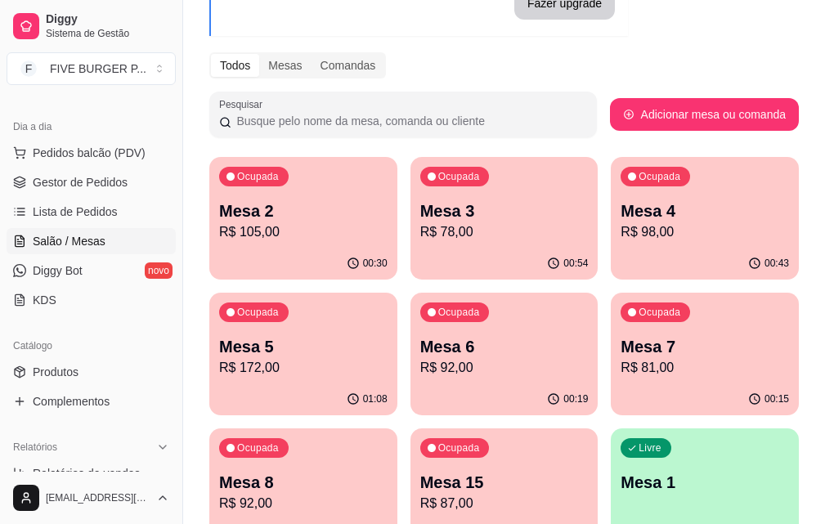
click at [589, 471] on p "Mesa 15" at bounding box center [504, 482] width 168 height 23
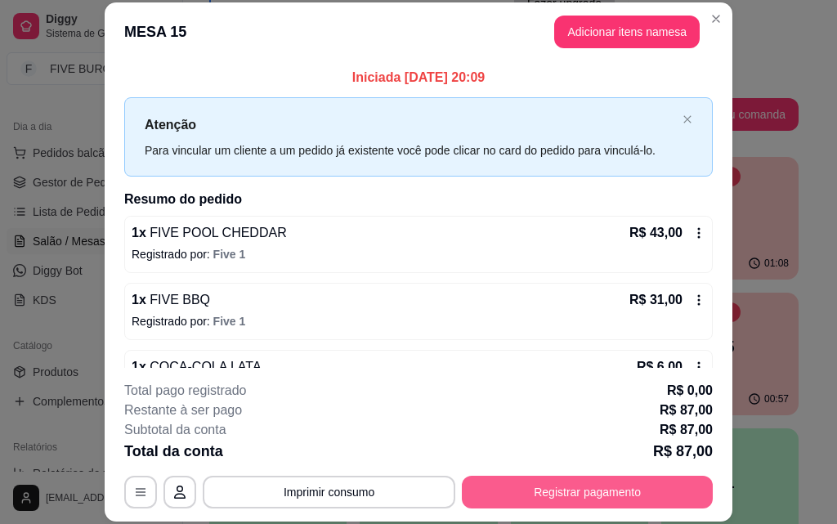
click at [616, 497] on button "Registrar pagamento" at bounding box center [587, 492] width 251 height 33
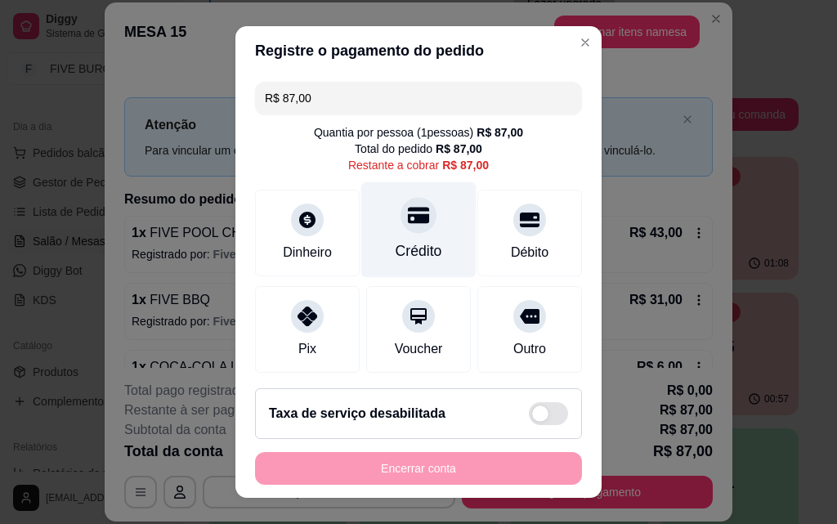
click at [419, 257] on div "Crédito" at bounding box center [419, 250] width 47 height 21
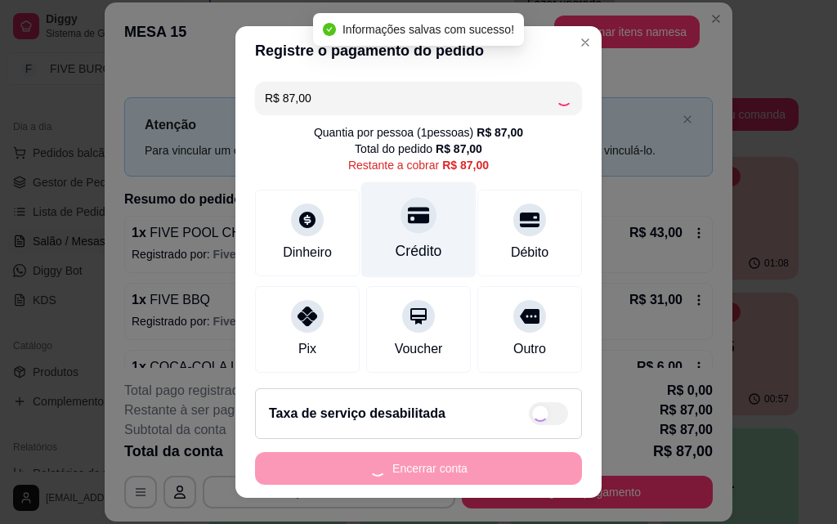
type input "R$ 0,00"
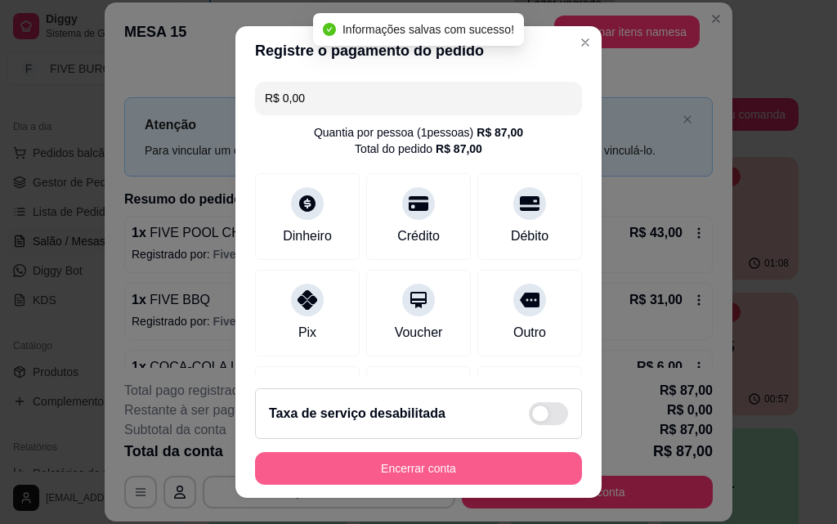
click at [484, 467] on button "Encerrar conta" at bounding box center [418, 468] width 327 height 33
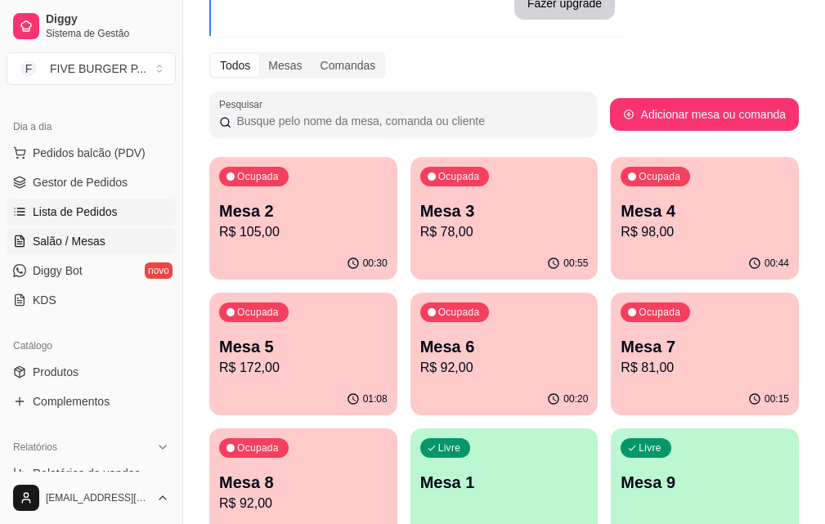
click at [114, 218] on span "Lista de Pedidos" at bounding box center [75, 212] width 85 height 16
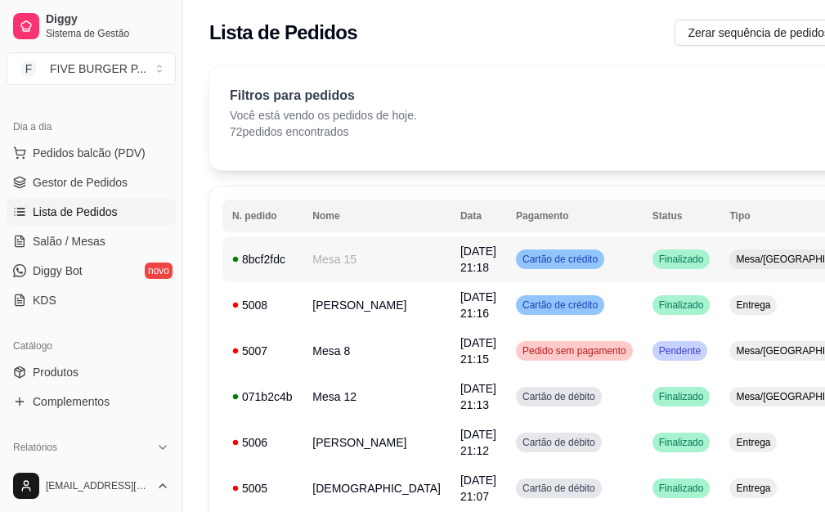
click at [540, 261] on td "Cartão de crédito" at bounding box center [574, 259] width 137 height 46
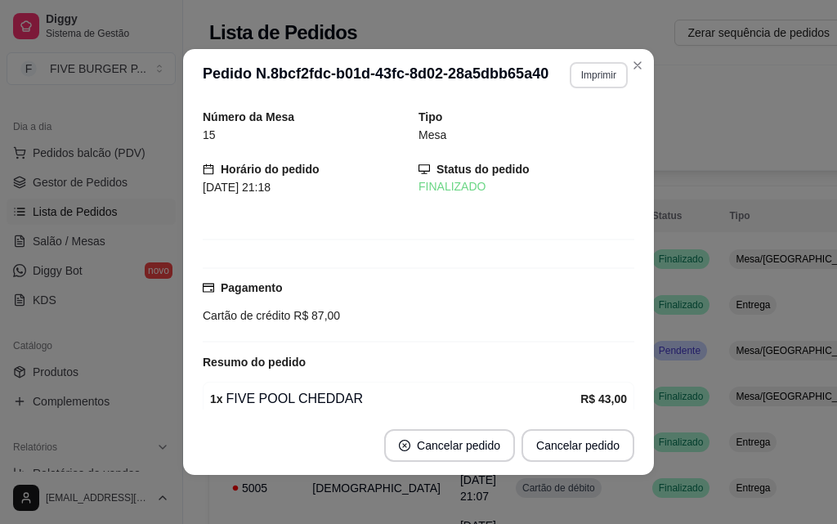
click at [590, 72] on button "Imprimir" at bounding box center [599, 75] width 58 height 26
click at [594, 132] on button "IMPRESSORA" at bounding box center [563, 131] width 114 height 25
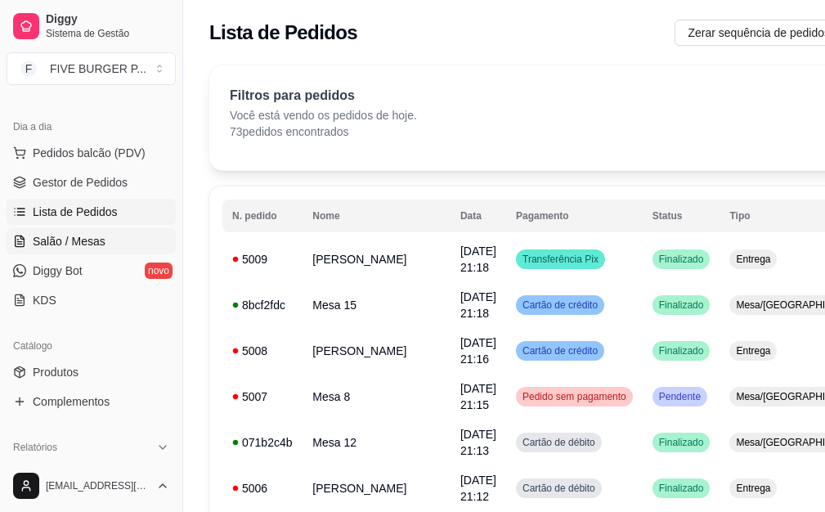
click at [132, 237] on link "Salão / Mesas" at bounding box center [91, 241] width 169 height 26
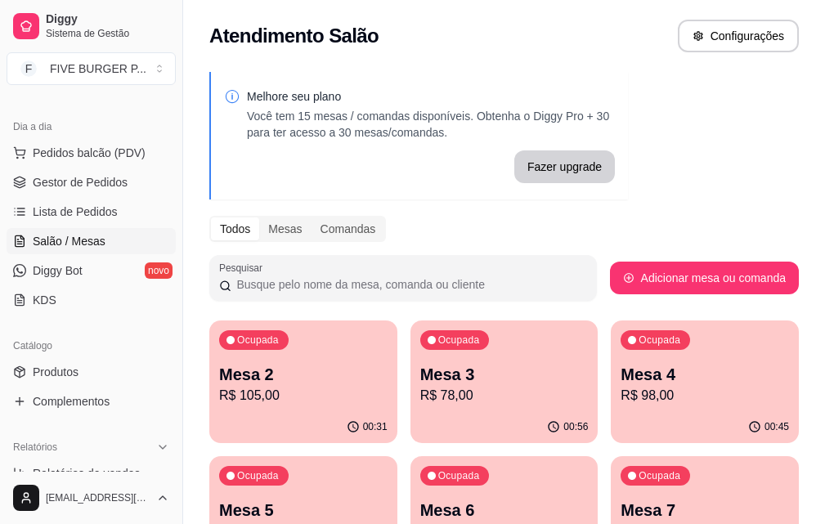
click at [464, 382] on p "Mesa 3" at bounding box center [504, 374] width 168 height 23
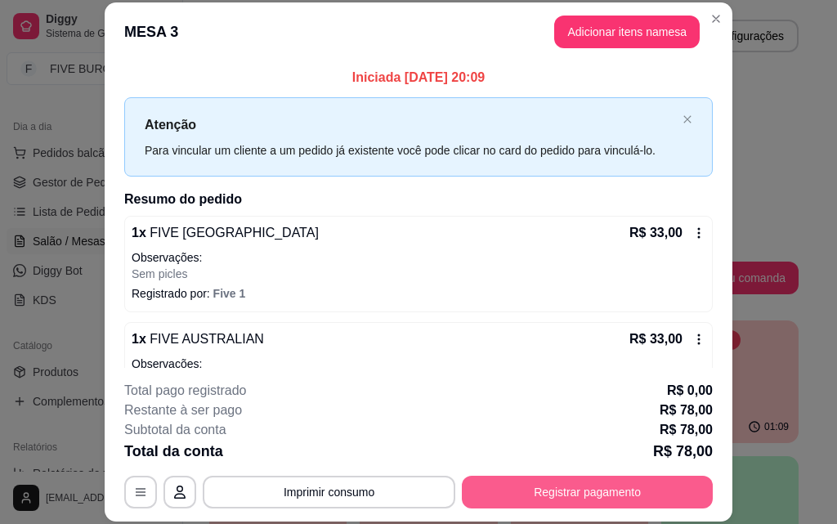
click at [631, 495] on button "Registrar pagamento" at bounding box center [587, 492] width 251 height 33
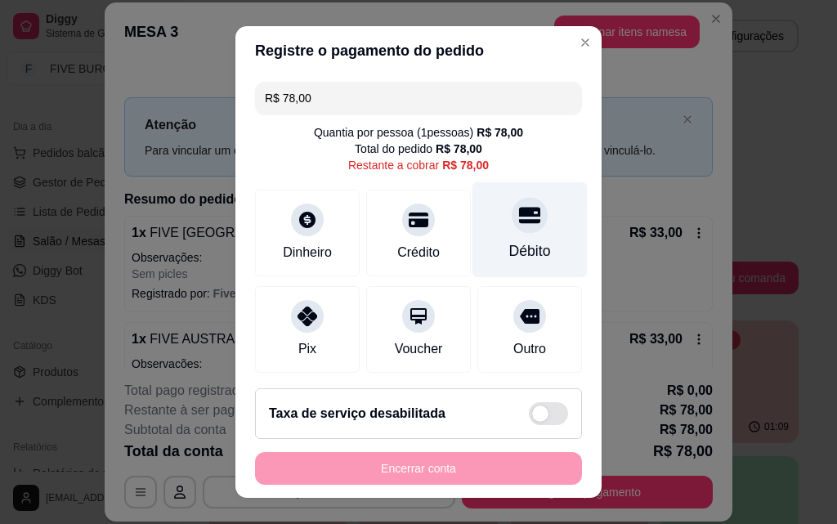
click at [509, 256] on div "Débito" at bounding box center [530, 250] width 42 height 21
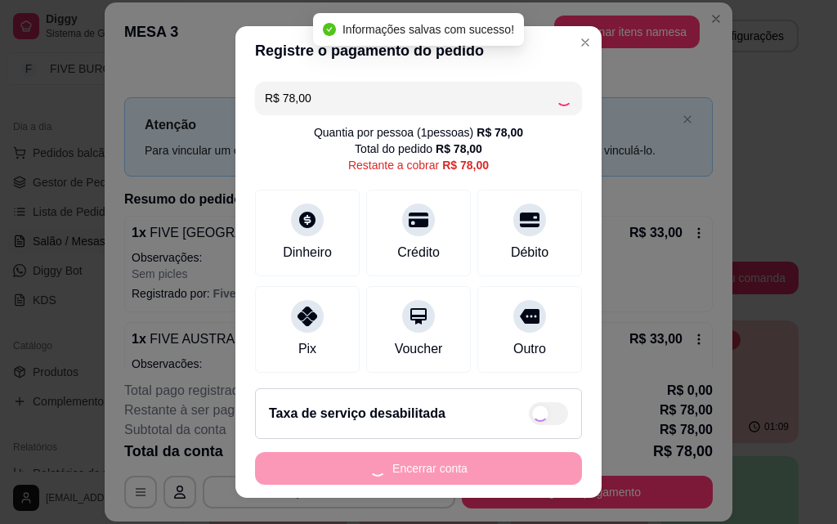
type input "R$ 0,00"
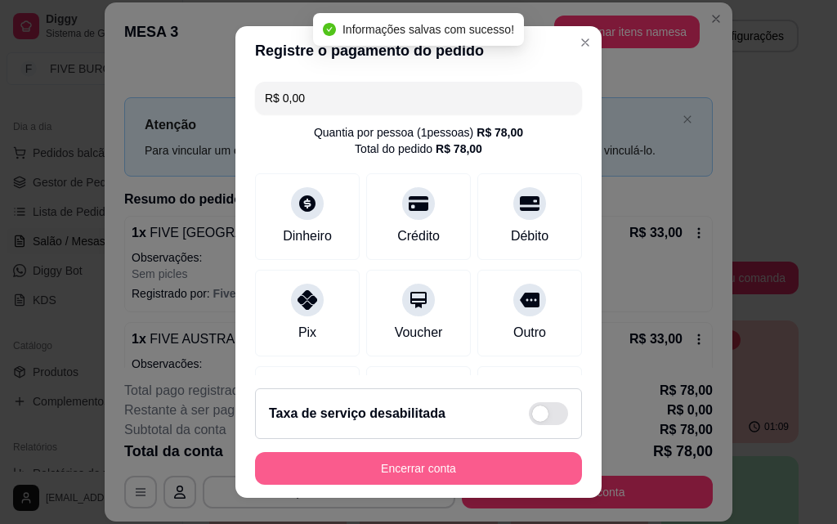
click at [449, 458] on button "Encerrar conta" at bounding box center [418, 468] width 327 height 33
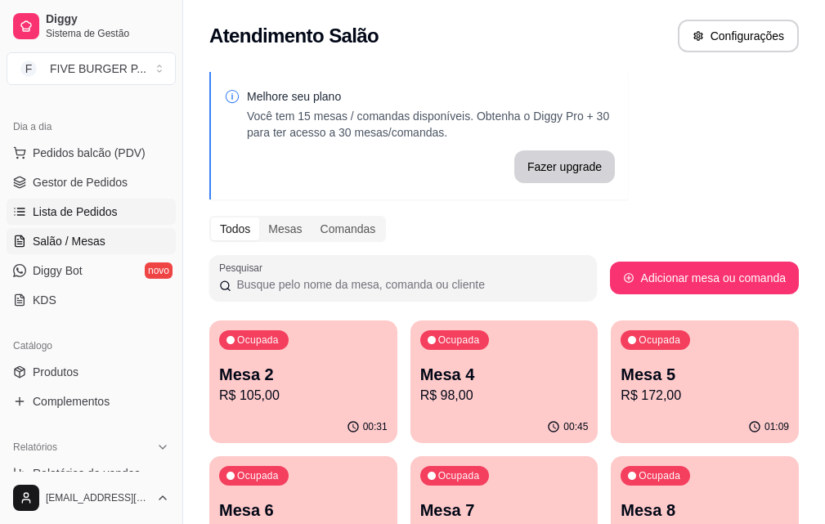
click at [101, 215] on span "Lista de Pedidos" at bounding box center [75, 212] width 85 height 16
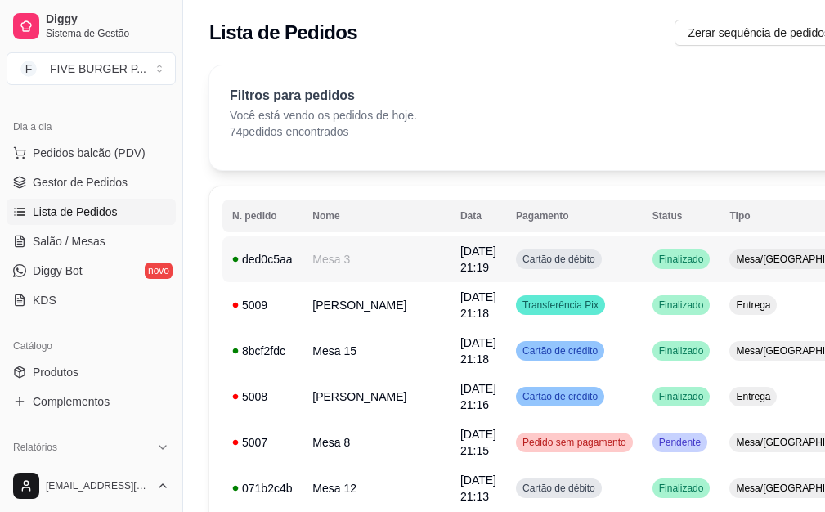
click at [536, 264] on td "Cartão de débito" at bounding box center [574, 259] width 137 height 46
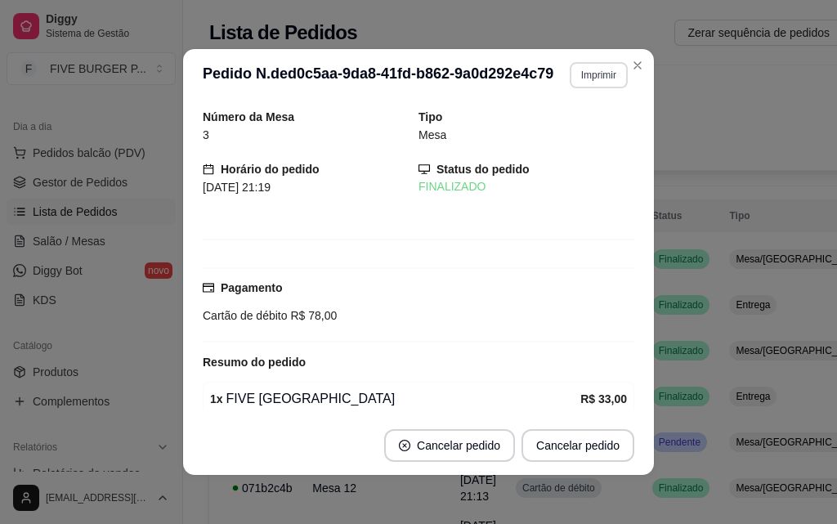
click at [571, 82] on button "Imprimir" at bounding box center [599, 75] width 58 height 26
click at [567, 135] on button "IMPRESSORA" at bounding box center [564, 131] width 114 height 25
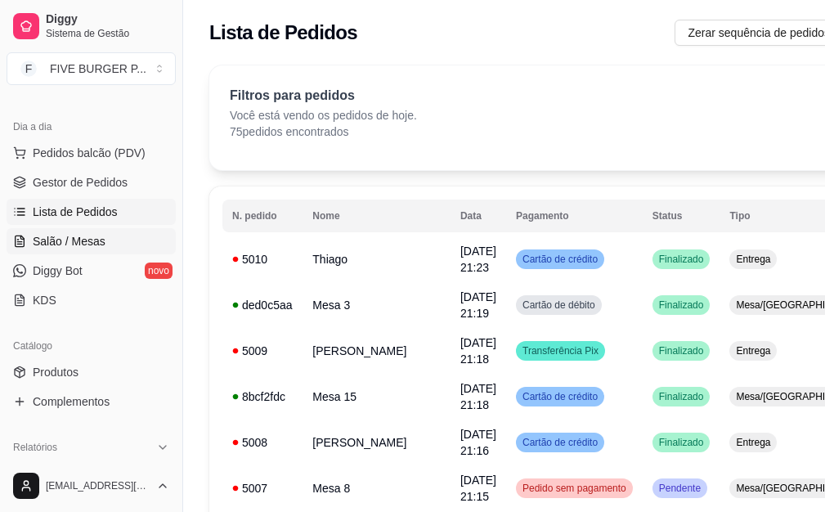
click at [91, 238] on span "Salão / Mesas" at bounding box center [69, 241] width 73 height 16
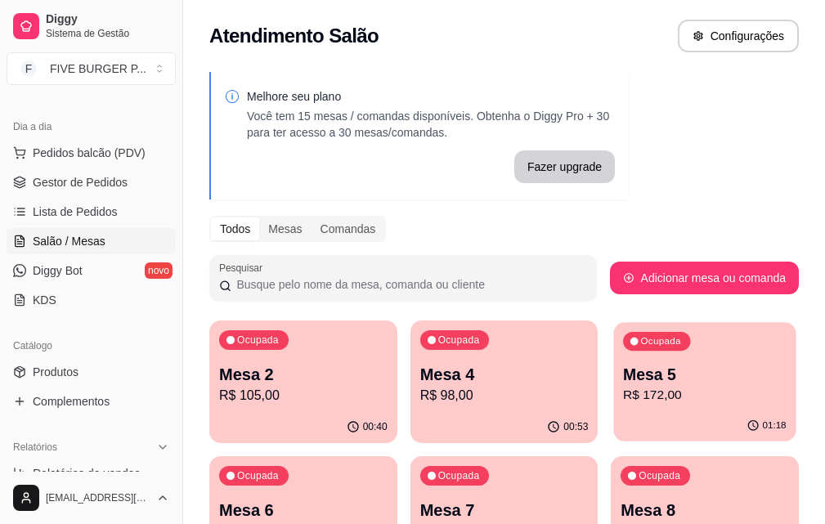
click at [623, 382] on p "Mesa 5" at bounding box center [704, 375] width 163 height 22
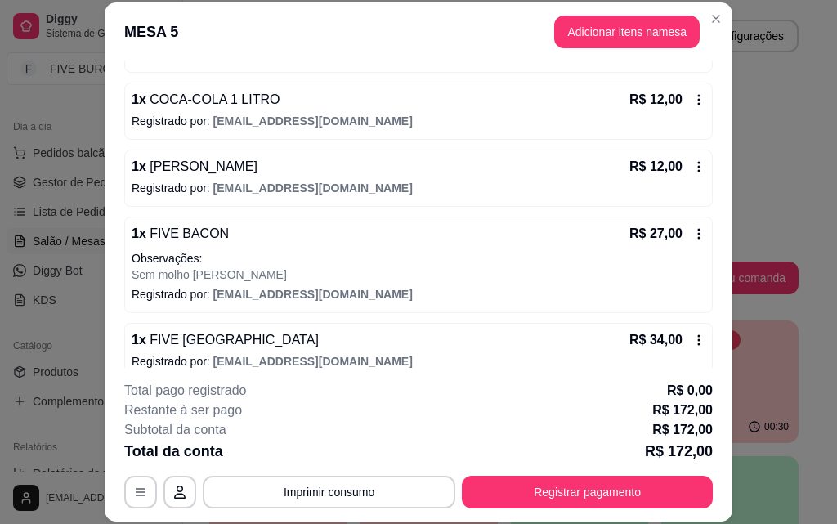
scroll to position [353, 0]
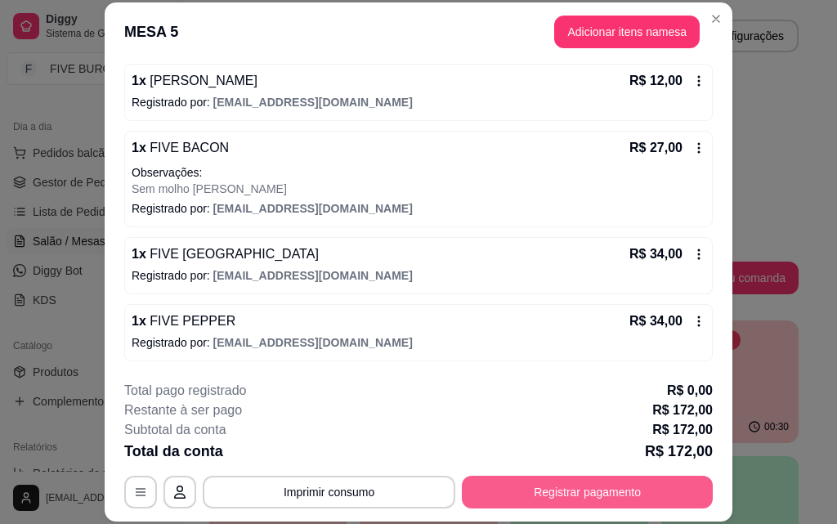
click at [600, 496] on button "Registrar pagamento" at bounding box center [587, 492] width 251 height 33
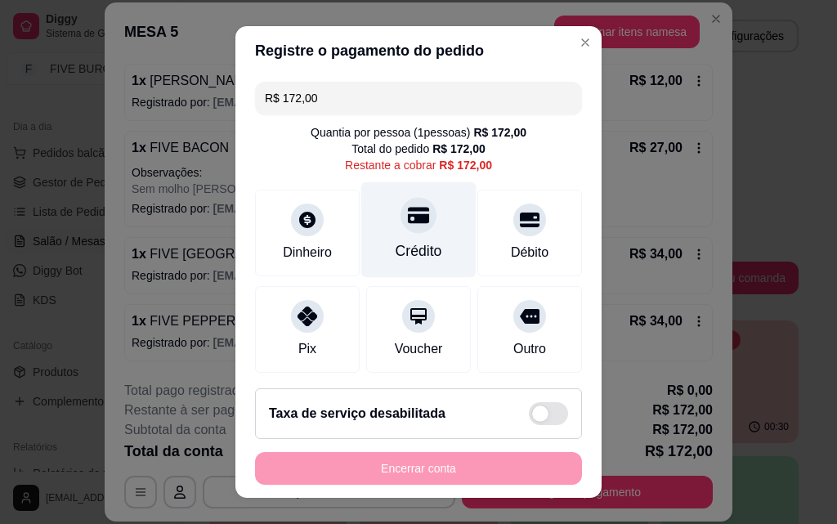
drag, startPoint x: 412, startPoint y: 233, endPoint x: 441, endPoint y: 258, distance: 38.8
click at [411, 234] on div "Crédito" at bounding box center [418, 230] width 115 height 96
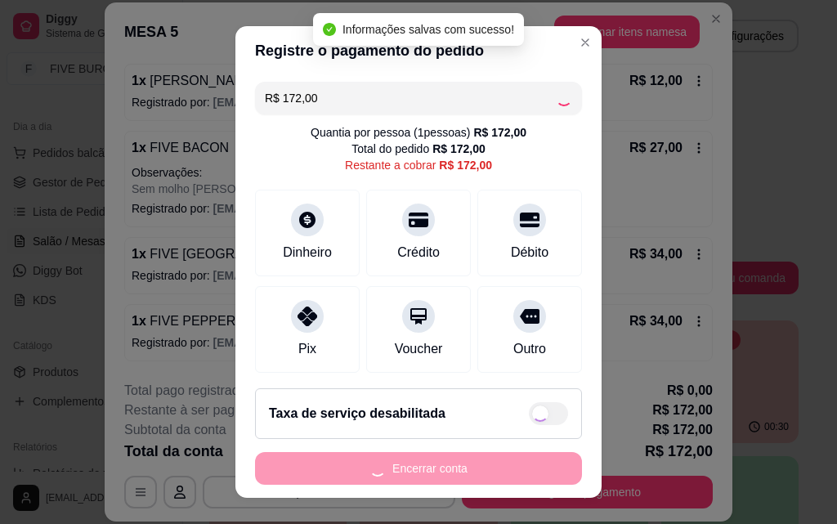
type input "R$ 0,00"
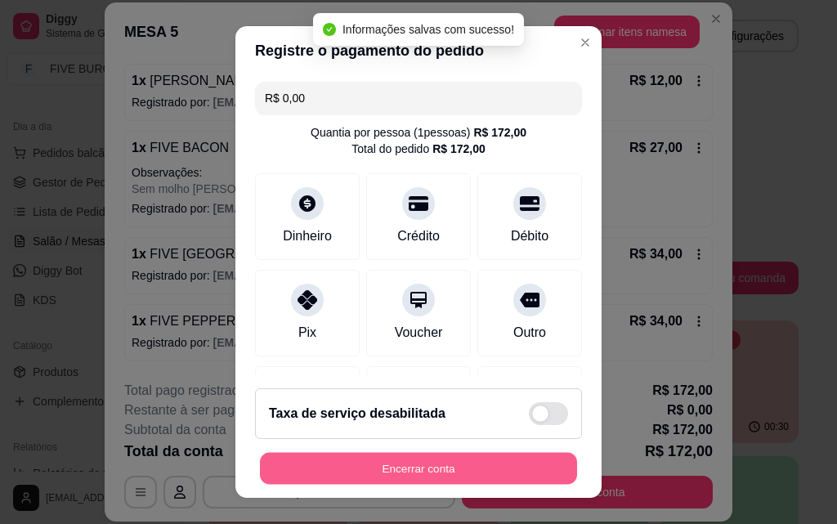
click at [502, 474] on button "Encerrar conta" at bounding box center [418, 469] width 317 height 32
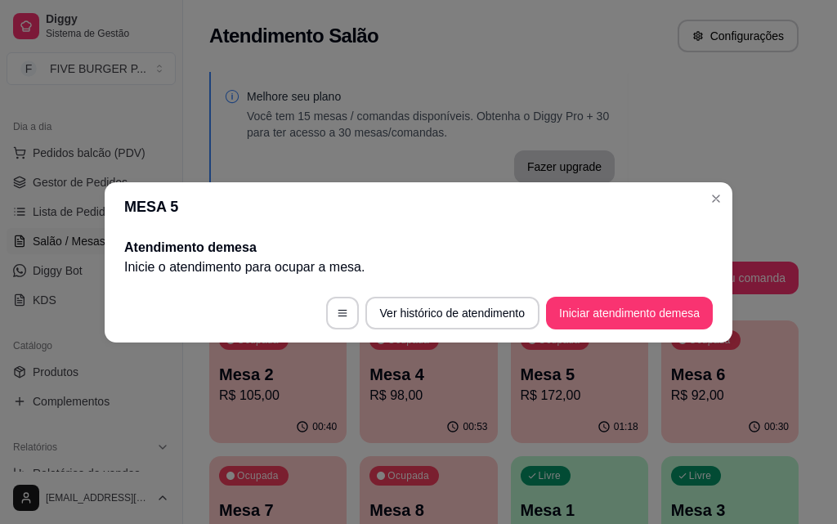
scroll to position [0, 0]
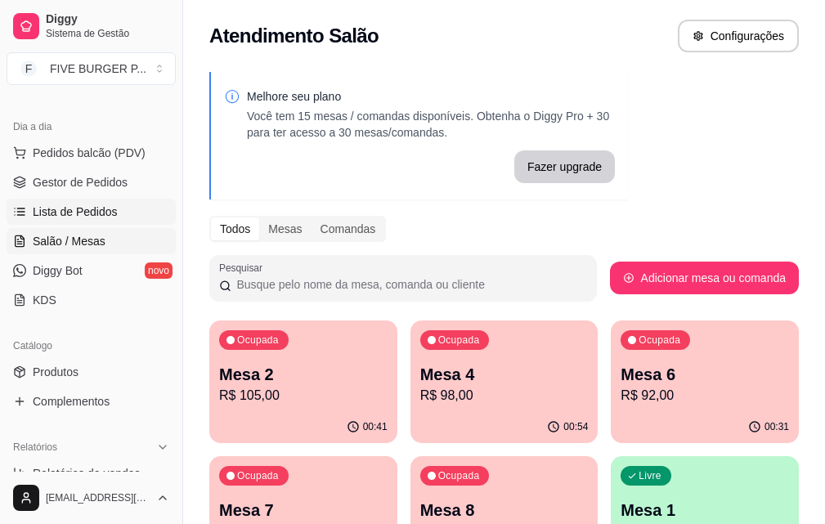
click at [104, 217] on span "Lista de Pedidos" at bounding box center [75, 212] width 85 height 16
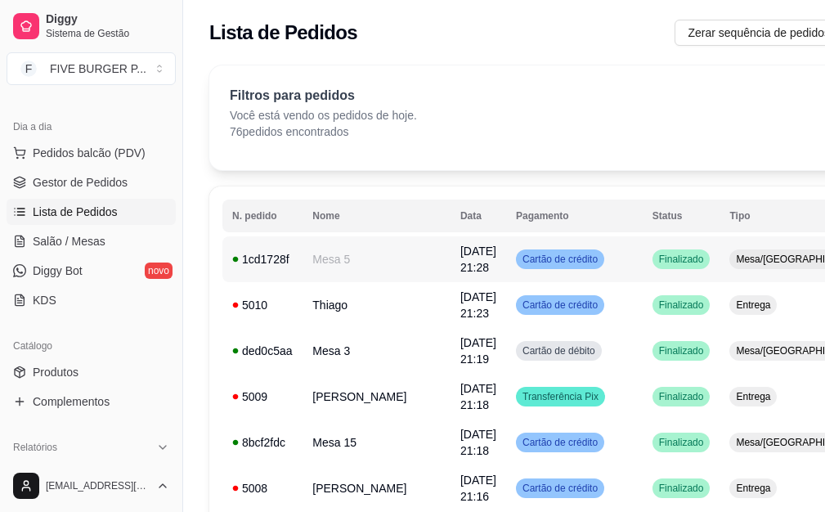
click at [549, 260] on td "Cartão de crédito" at bounding box center [574, 259] width 137 height 46
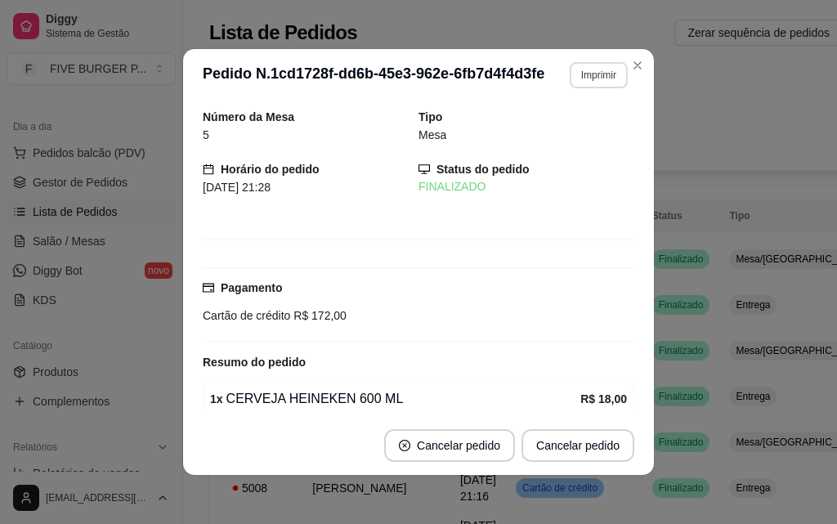
click at [574, 70] on button "Imprimir" at bounding box center [599, 75] width 58 height 26
click at [571, 130] on button "IMPRESSORA" at bounding box center [563, 132] width 119 height 26
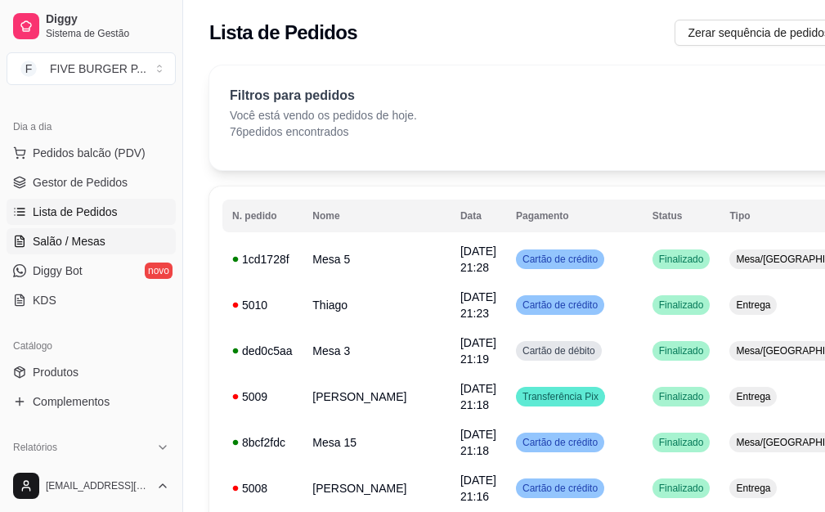
click at [90, 247] on span "Salão / Mesas" at bounding box center [69, 241] width 73 height 16
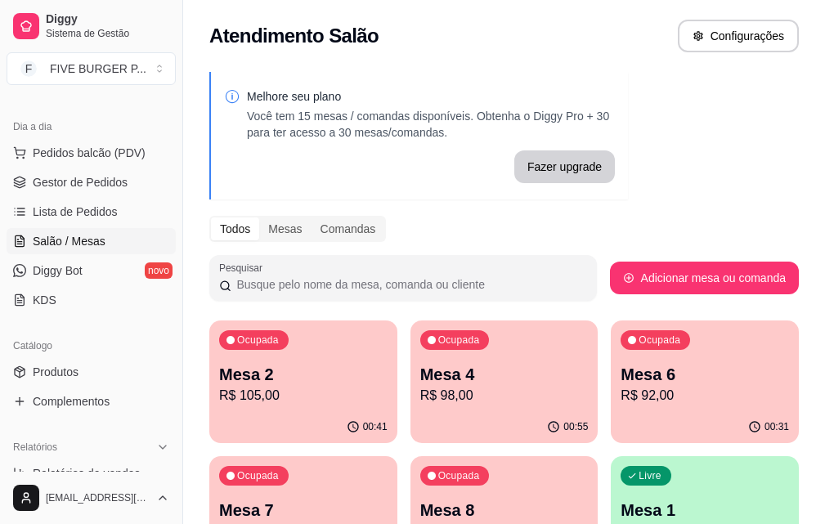
click at [452, 388] on p "R$ 98,00" at bounding box center [504, 396] width 168 height 20
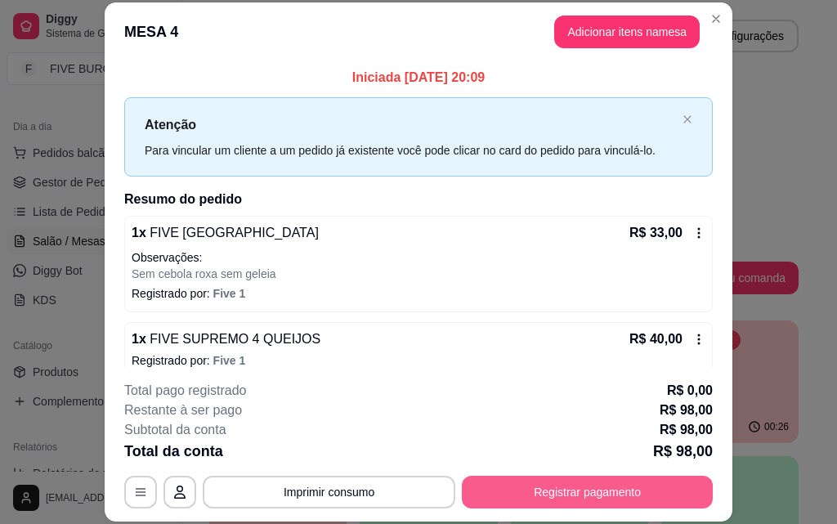
click at [589, 482] on button "Registrar pagamento" at bounding box center [587, 492] width 251 height 33
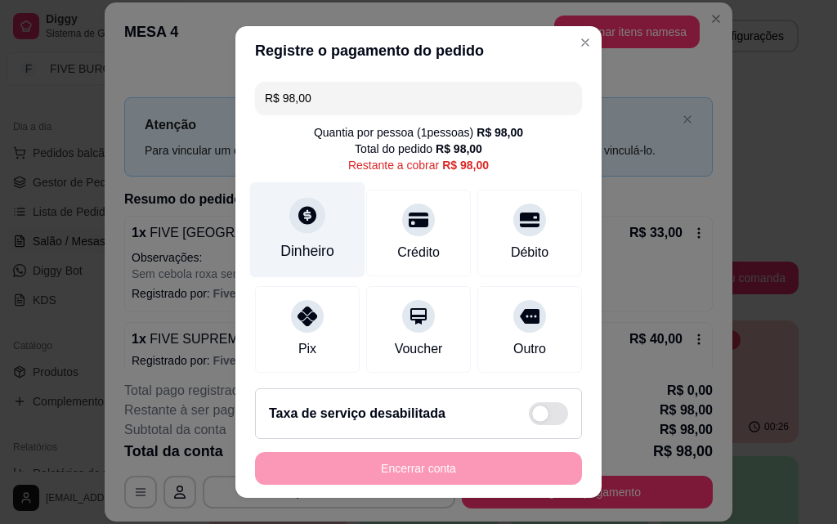
click at [305, 235] on div "Dinheiro" at bounding box center [307, 230] width 115 height 96
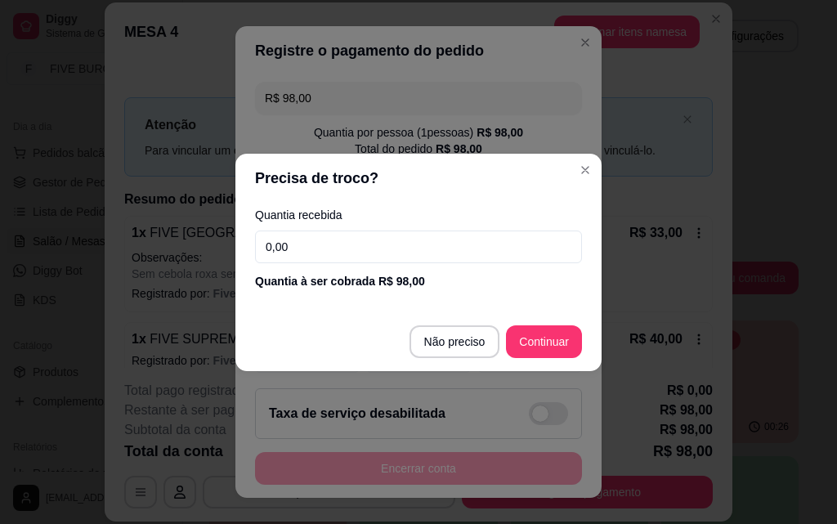
click at [343, 250] on input "0,00" at bounding box center [418, 247] width 327 height 33
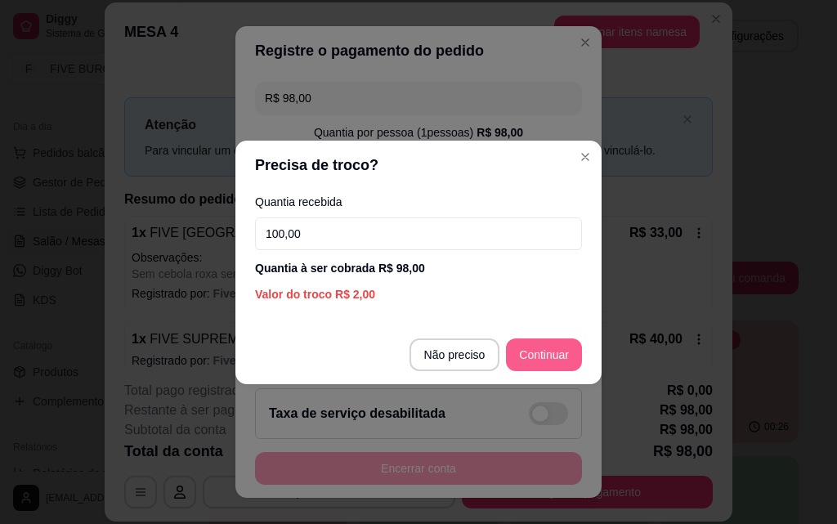
type input "100,00"
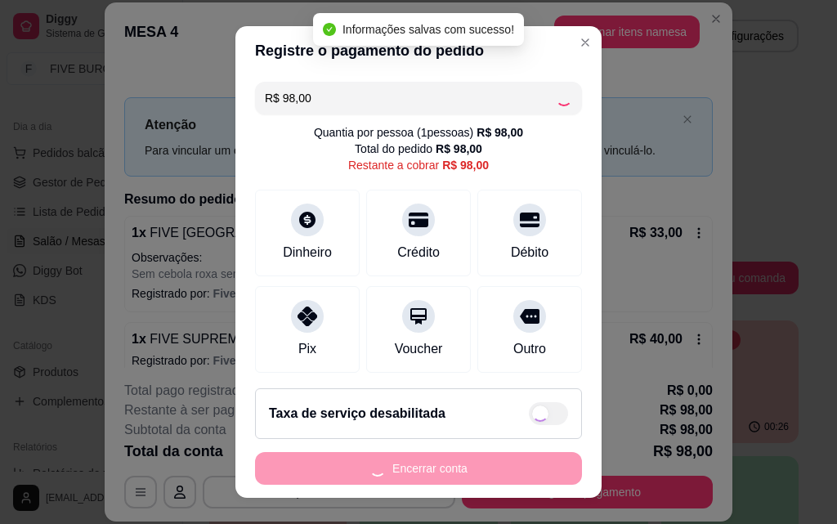
type input "R$ 0,00"
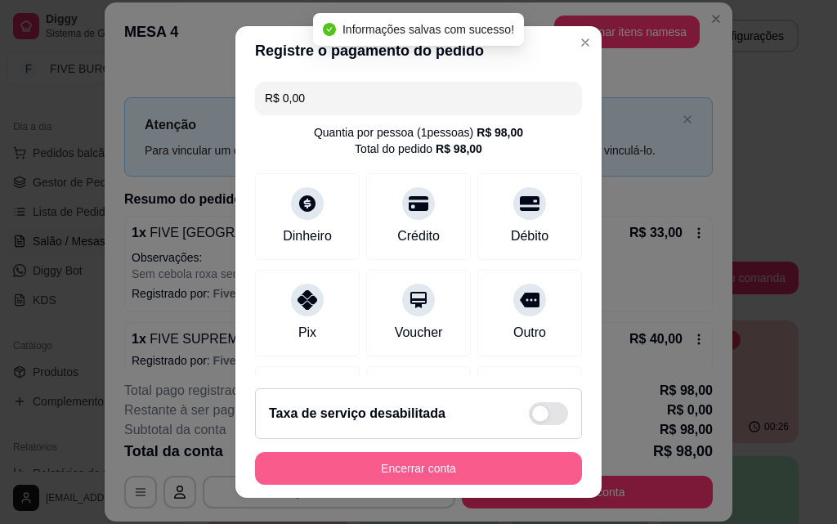
click at [491, 471] on button "Encerrar conta" at bounding box center [418, 468] width 327 height 33
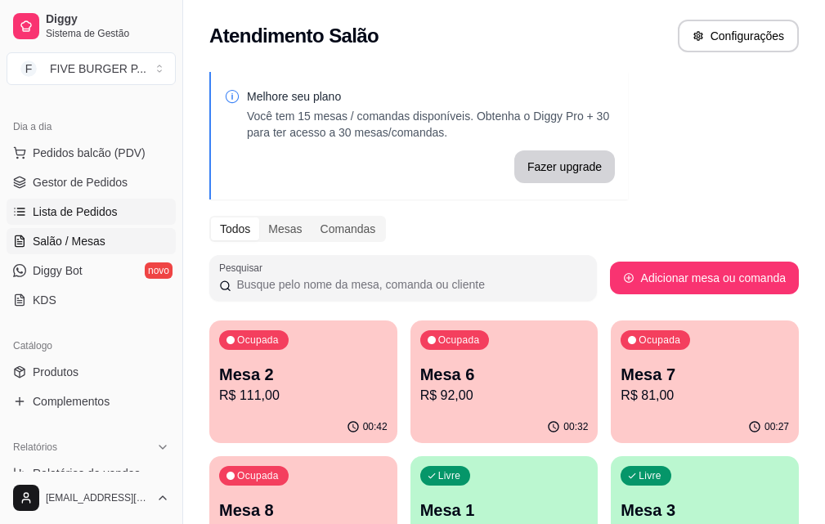
click at [83, 220] on link "Lista de Pedidos" at bounding box center [91, 212] width 169 height 26
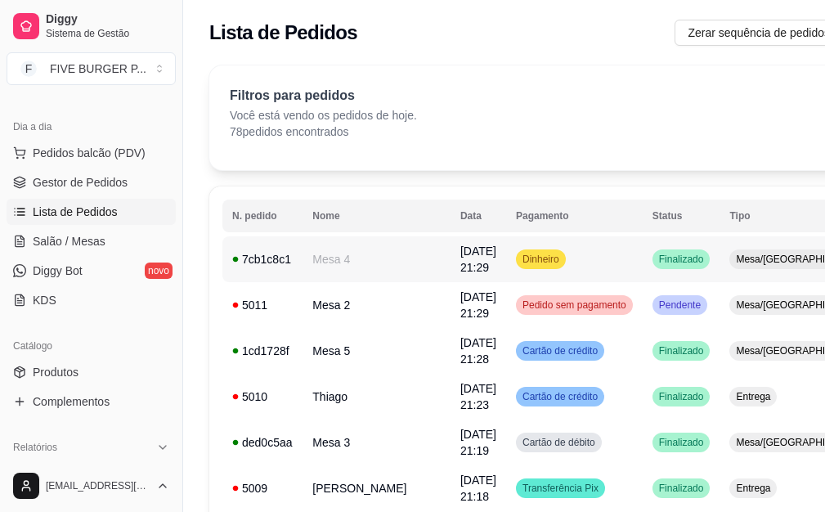
click at [533, 249] on td "Dinheiro" at bounding box center [574, 259] width 137 height 46
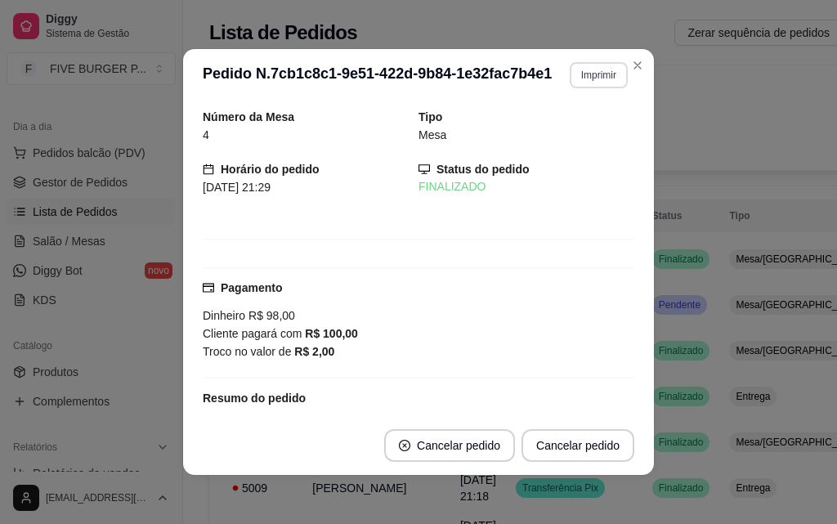
click at [574, 82] on button "Imprimir" at bounding box center [599, 75] width 58 height 26
click at [577, 130] on button "IMPRESSORA" at bounding box center [563, 131] width 114 height 25
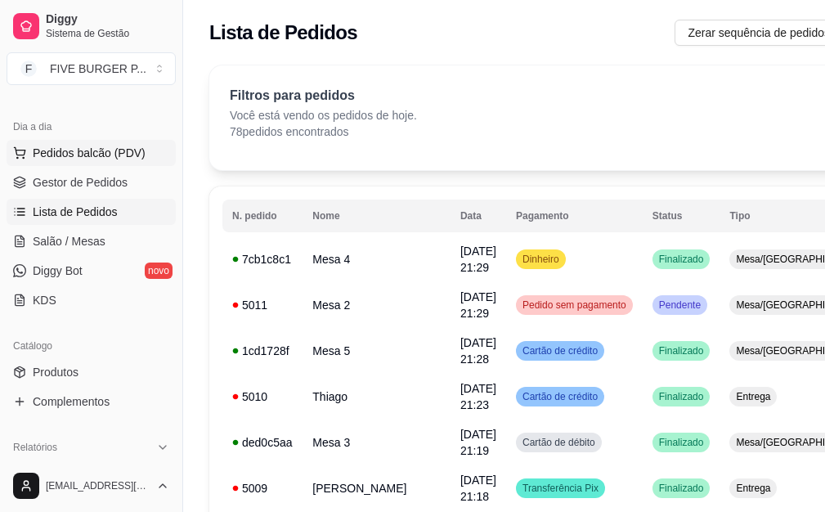
click at [101, 149] on span "Pedidos balcão (PDV)" at bounding box center [89, 153] width 113 height 16
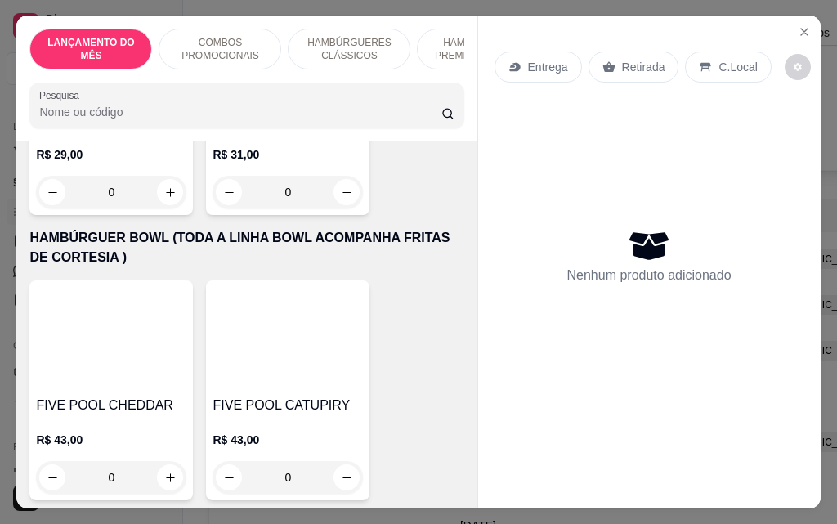
scroll to position [3679, 0]
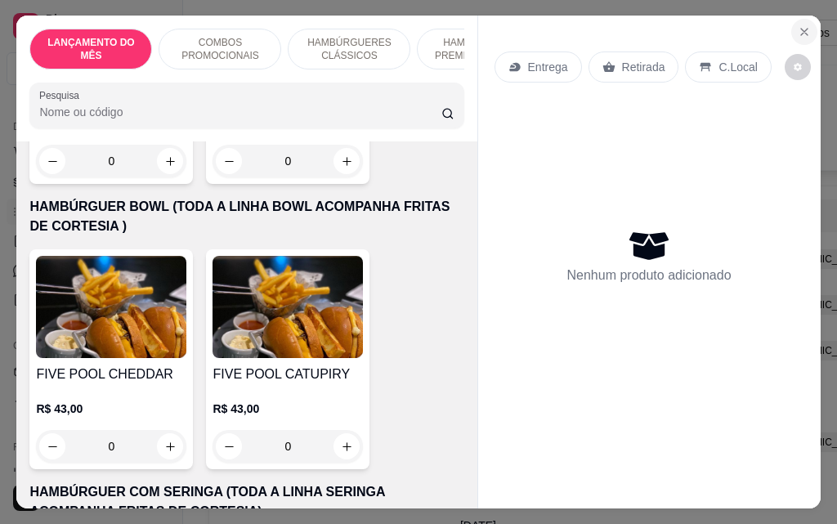
click at [804, 25] on icon "Close" at bounding box center [804, 31] width 13 height 13
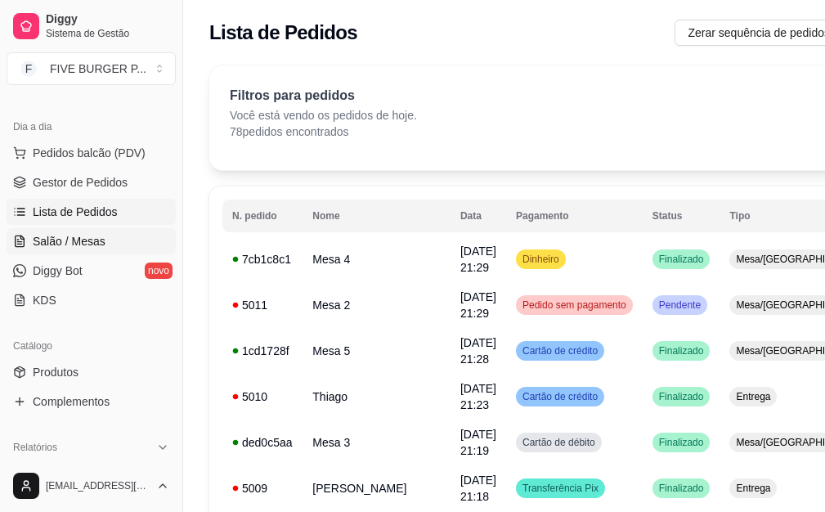
click at [65, 230] on link "Salão / Mesas" at bounding box center [91, 241] width 169 height 26
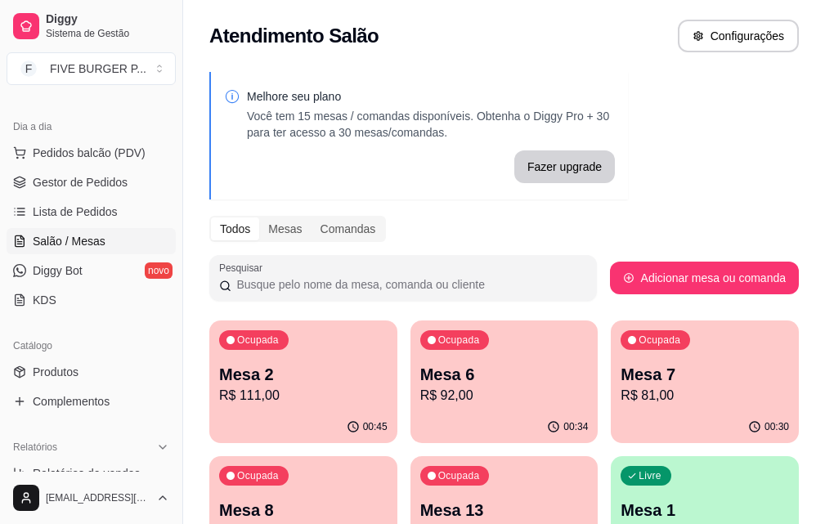
click at [254, 387] on div "Mesa 2 R$ 111,00" at bounding box center [303, 384] width 168 height 43
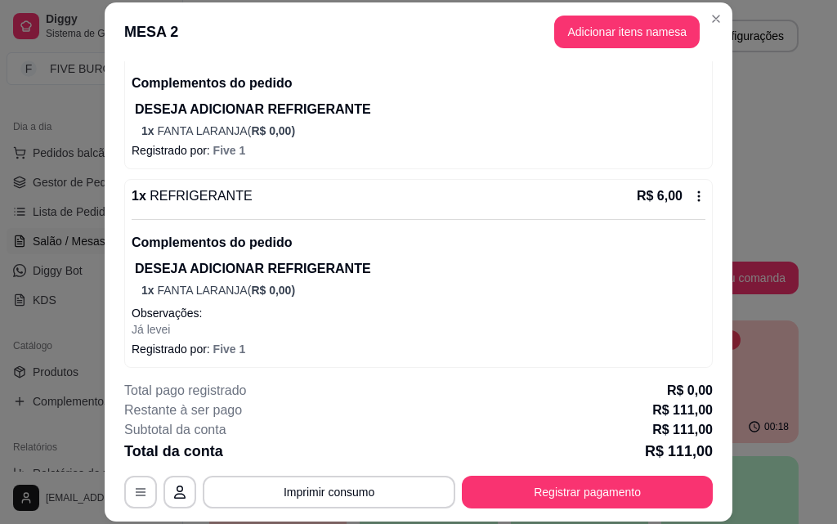
scroll to position [404, 0]
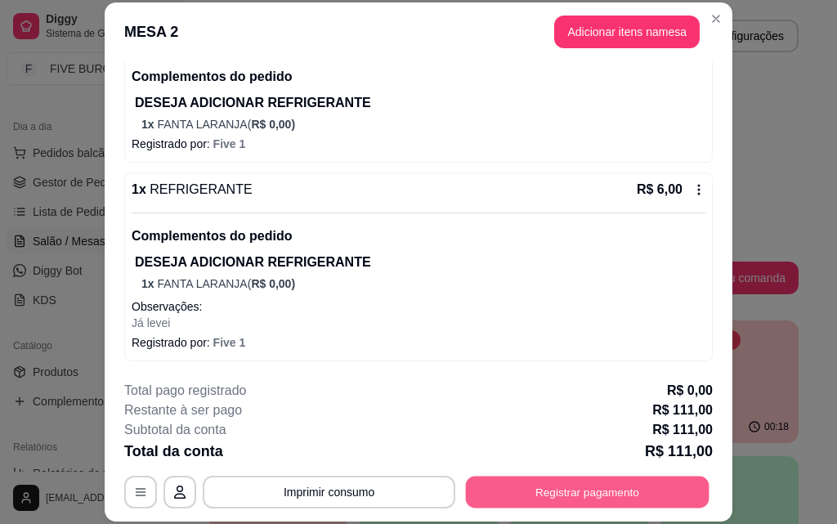
click at [558, 495] on button "Registrar pagamento" at bounding box center [588, 492] width 244 height 32
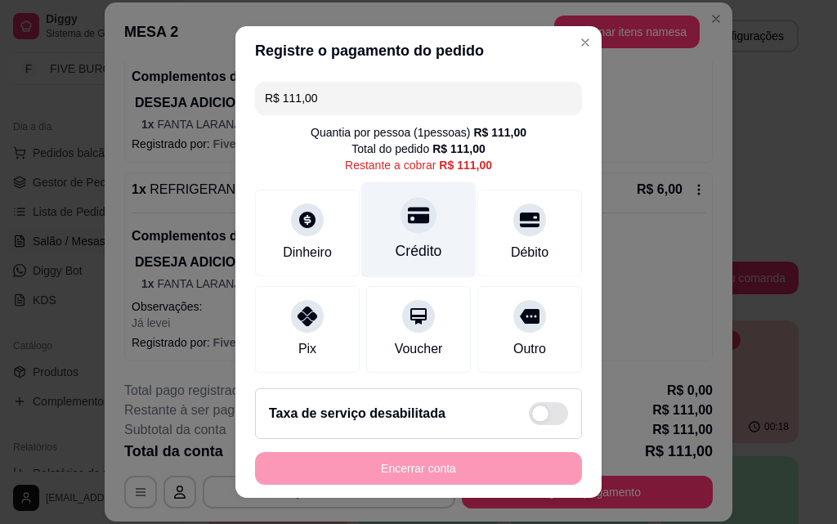
drag, startPoint x: 404, startPoint y: 215, endPoint x: 423, endPoint y: 242, distance: 33.4
click at [410, 219] on icon at bounding box center [418, 216] width 21 height 16
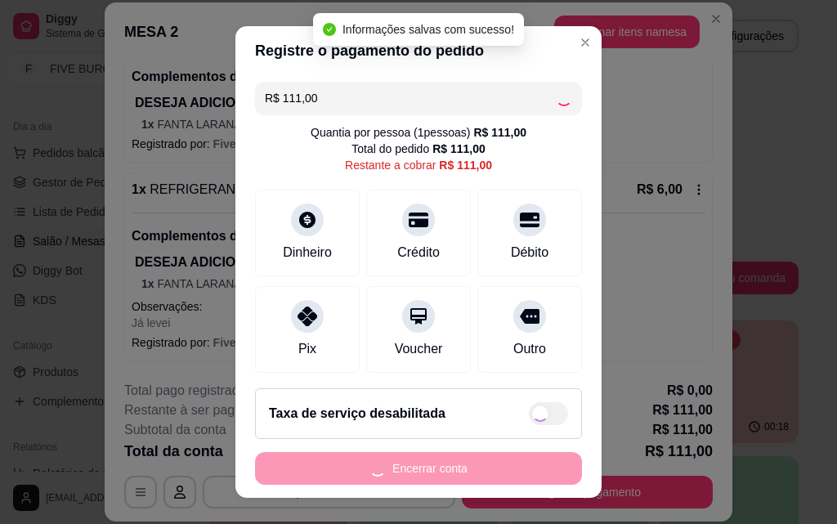
type input "R$ 0,00"
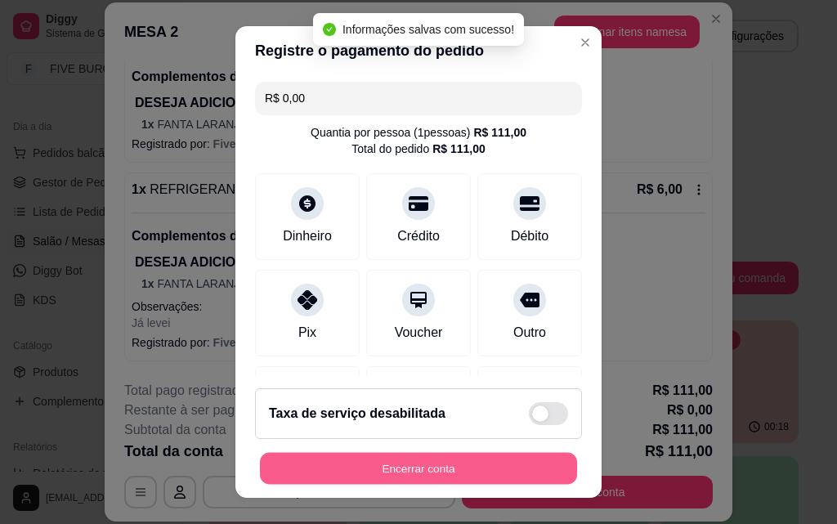
click at [512, 473] on button "Encerrar conta" at bounding box center [418, 469] width 317 height 32
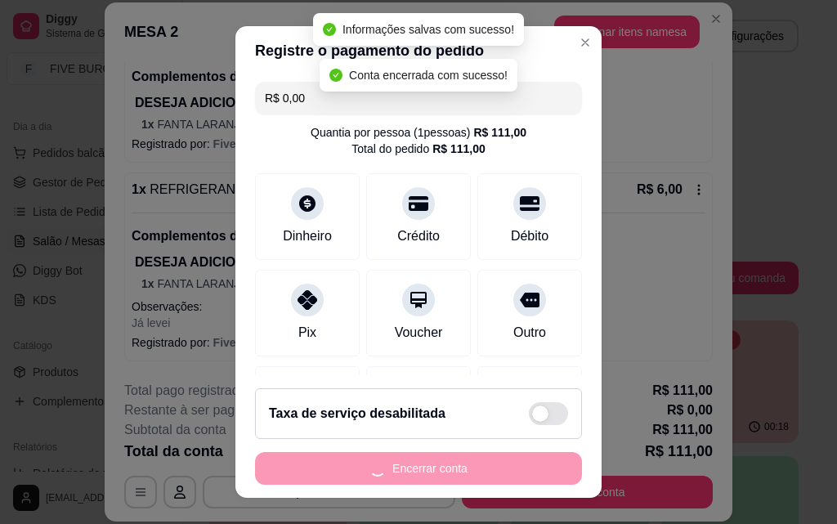
scroll to position [0, 0]
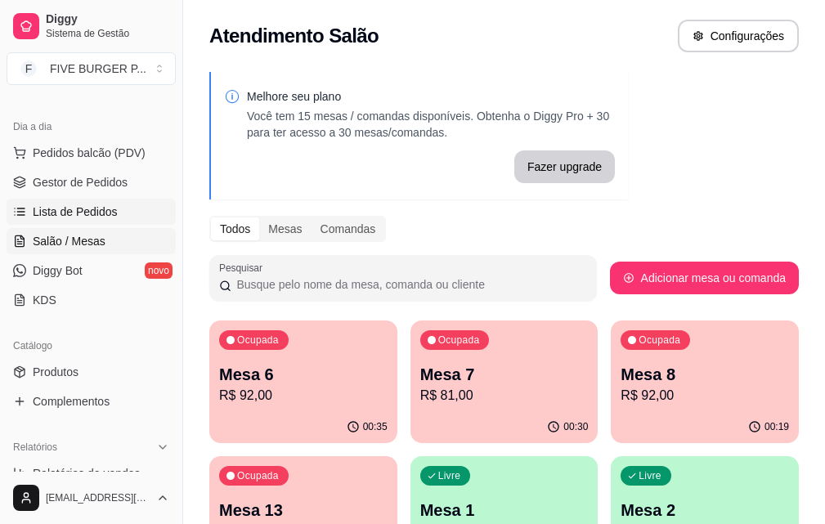
click at [102, 215] on span "Lista de Pedidos" at bounding box center [75, 212] width 85 height 16
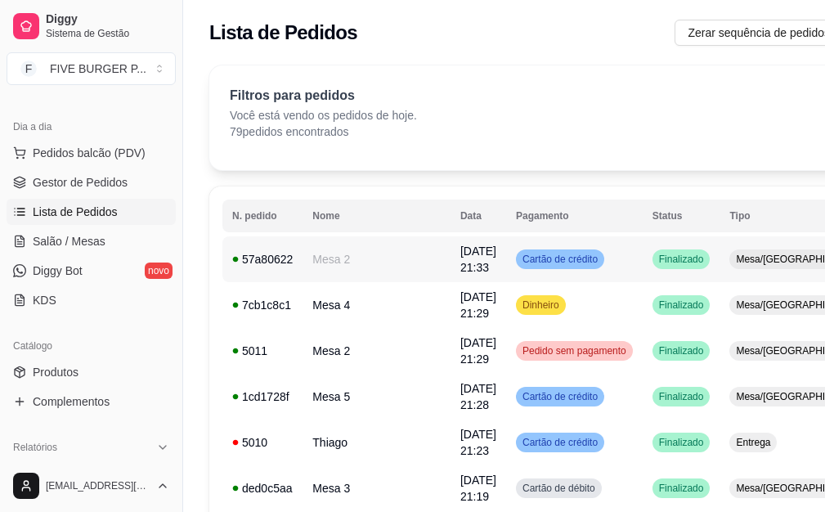
click at [556, 275] on td "Cartão de crédito" at bounding box center [574, 259] width 137 height 46
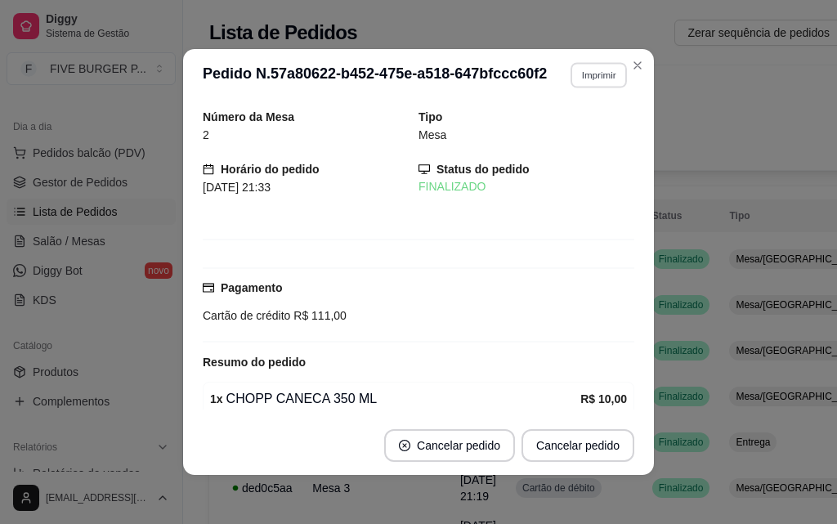
click at [593, 85] on button "Imprimir" at bounding box center [599, 74] width 56 height 25
click at [587, 132] on button "IMPRESSORA" at bounding box center [563, 131] width 114 height 25
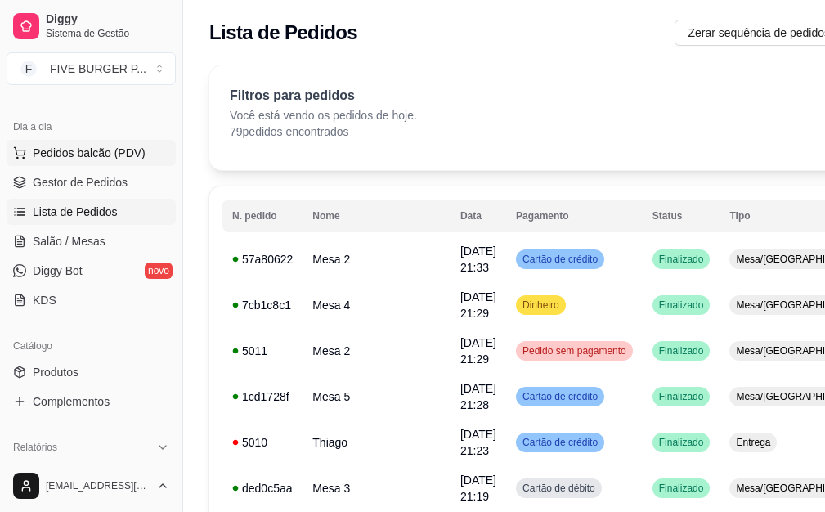
click at [75, 147] on span "Pedidos balcão (PDV)" at bounding box center [89, 153] width 113 height 16
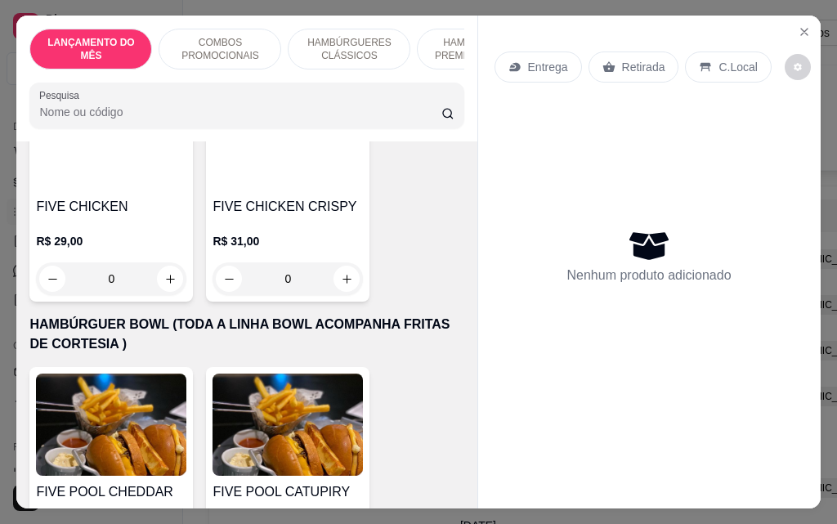
scroll to position [3760, 0]
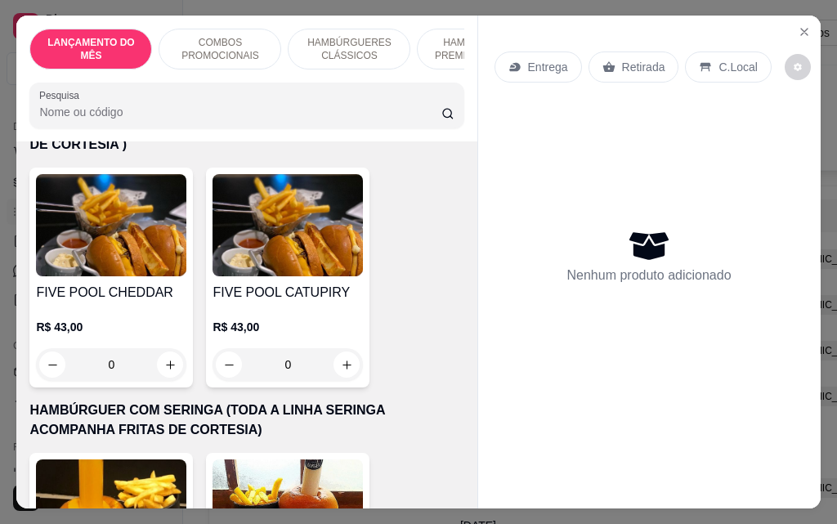
click at [168, 348] on div "0" at bounding box center [111, 364] width 150 height 33
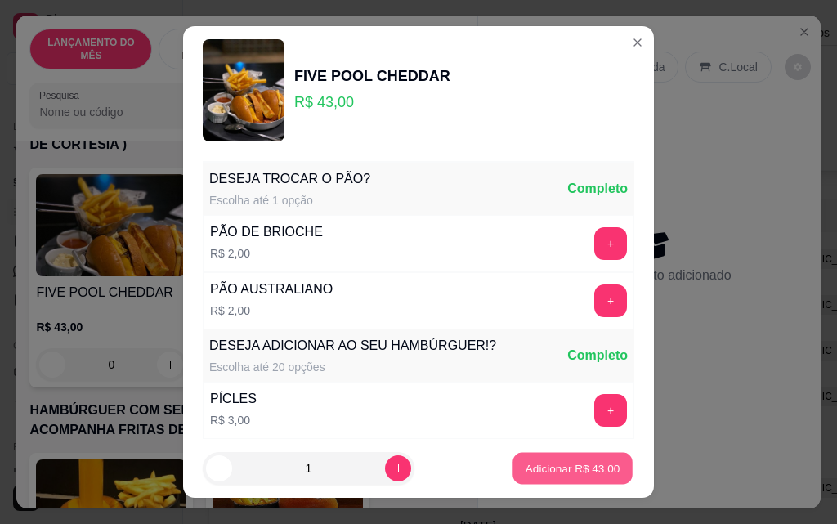
click at [585, 469] on p "Adicionar R$ 43,00" at bounding box center [573, 468] width 95 height 16
type input "1"
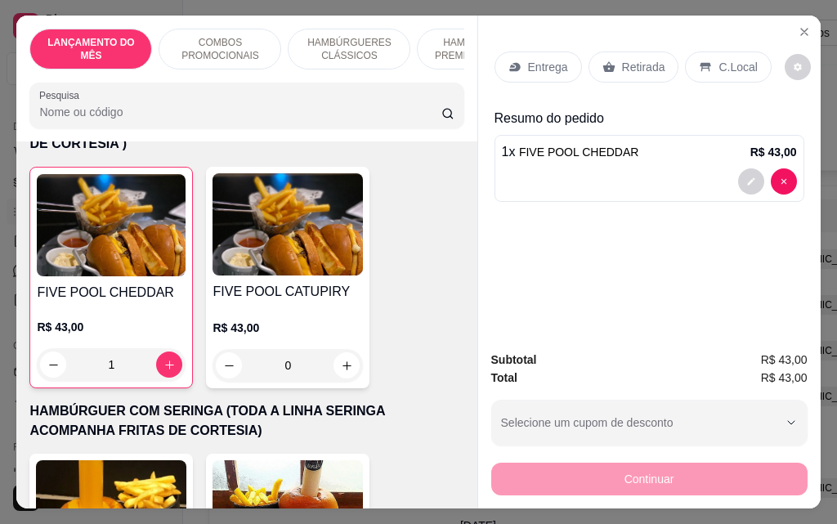
click at [535, 64] on p "Entrega" at bounding box center [548, 67] width 40 height 16
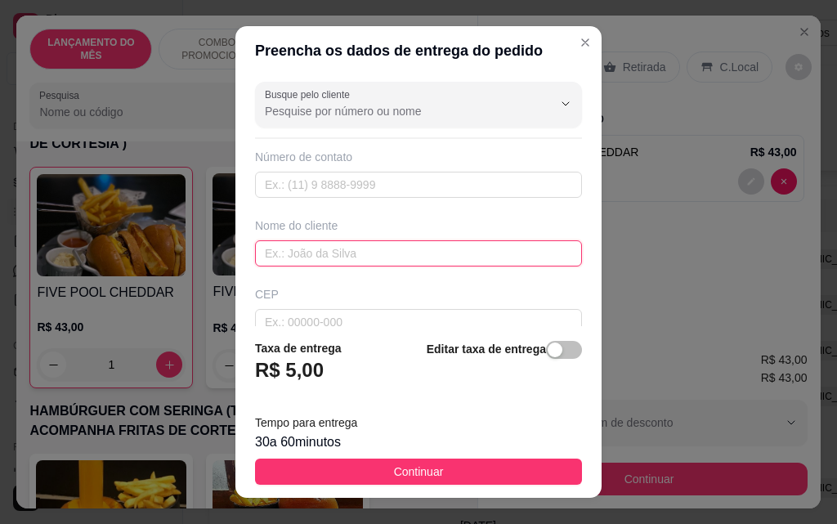
click at [389, 243] on input "text" at bounding box center [418, 253] width 327 height 26
type input "[PERSON_NAME]"
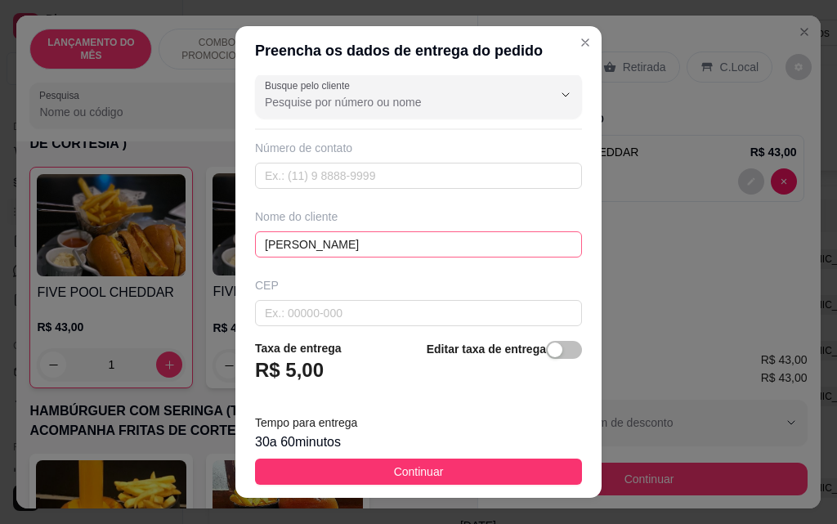
scroll to position [190, 0]
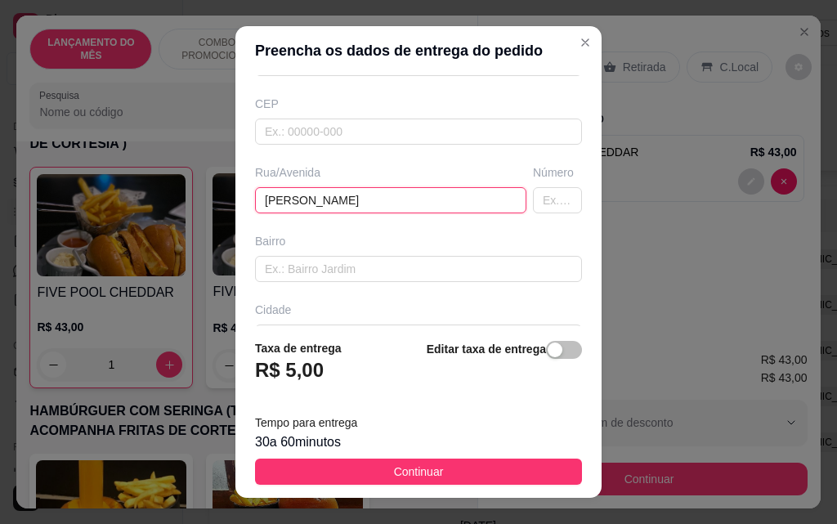
click at [400, 196] on input "[PERSON_NAME]" at bounding box center [390, 200] width 271 height 26
type input "[PERSON_NAME]"
type input "135"
click at [343, 199] on input "[PERSON_NAME]" at bounding box center [390, 200] width 271 height 26
click at [347, 202] on input "[PERSON_NAME]" at bounding box center [390, 200] width 271 height 26
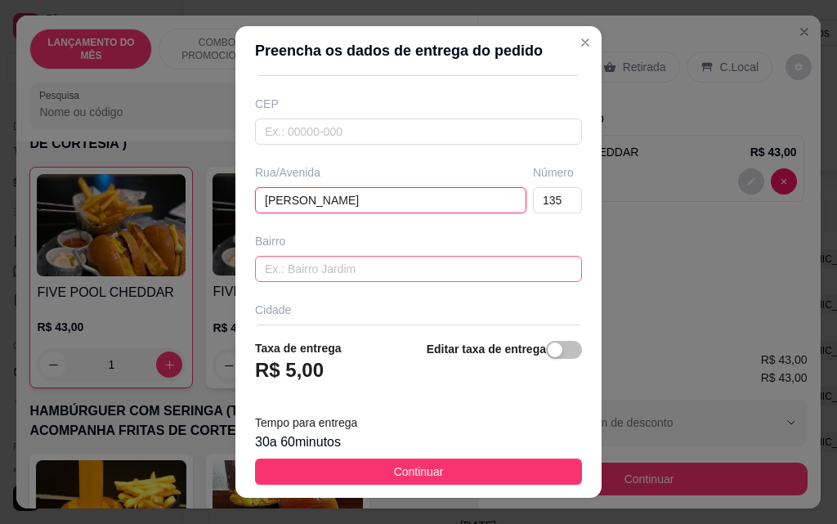
type input "[PERSON_NAME]"
click at [351, 258] on input "text" at bounding box center [418, 269] width 327 height 26
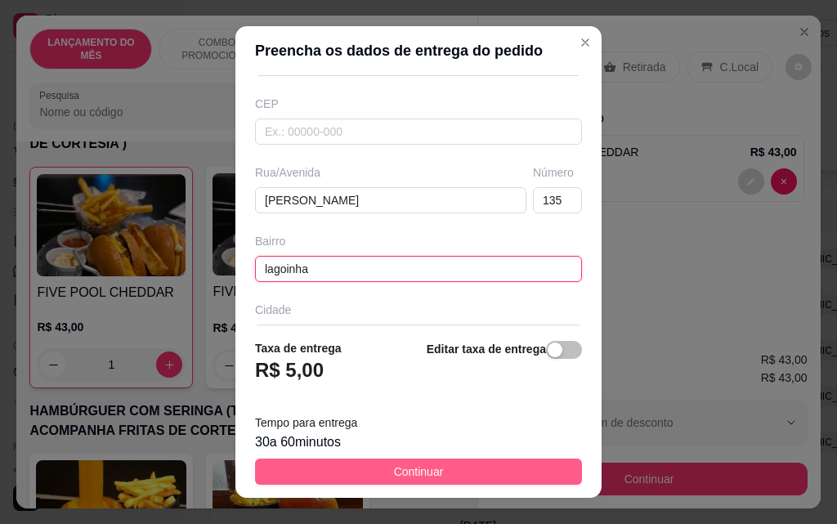
type input "lagoinha"
click at [419, 470] on span "Continuar" at bounding box center [419, 472] width 50 height 18
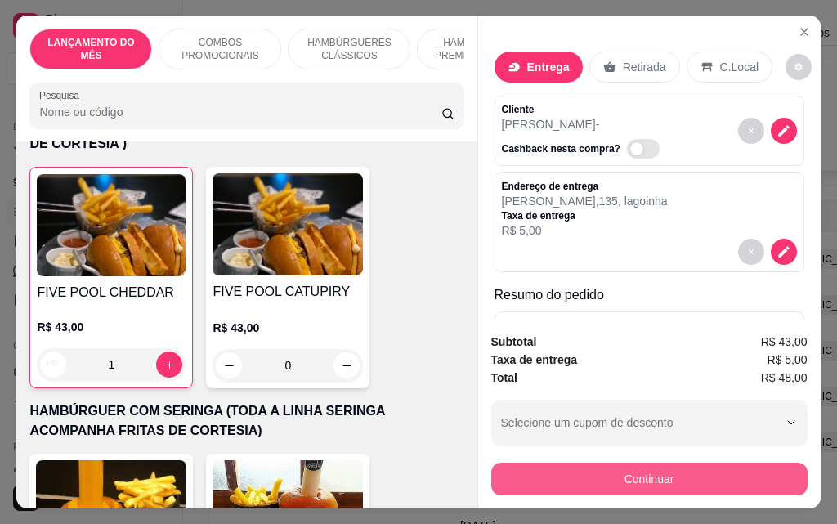
click at [571, 468] on button "Continuar" at bounding box center [649, 479] width 316 height 33
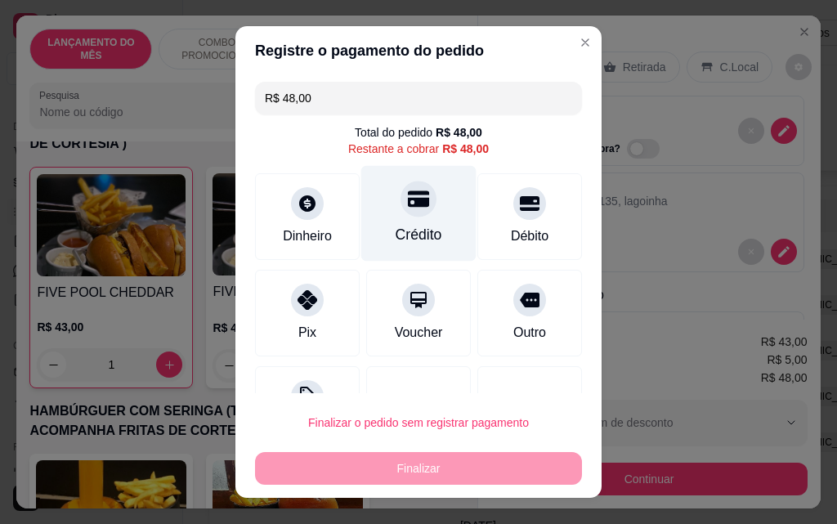
click at [396, 226] on div "Crédito" at bounding box center [419, 234] width 47 height 21
type input "R$ 0,00"
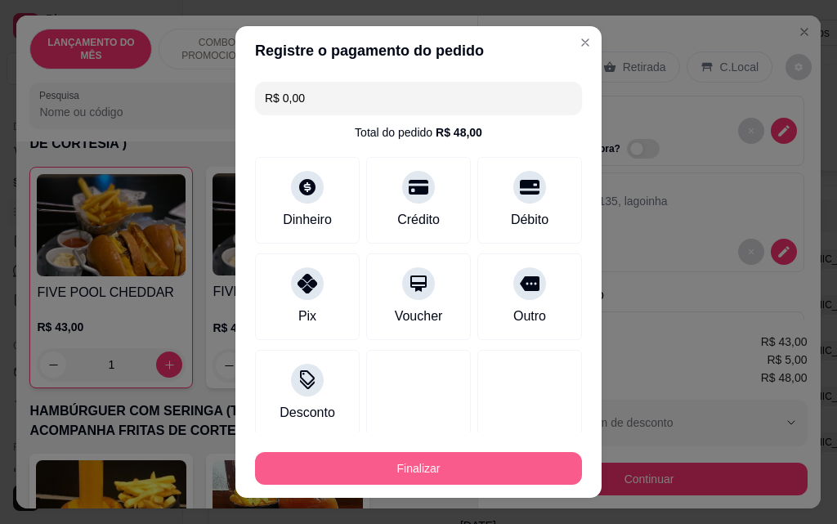
click at [496, 480] on button "Finalizar" at bounding box center [418, 468] width 327 height 33
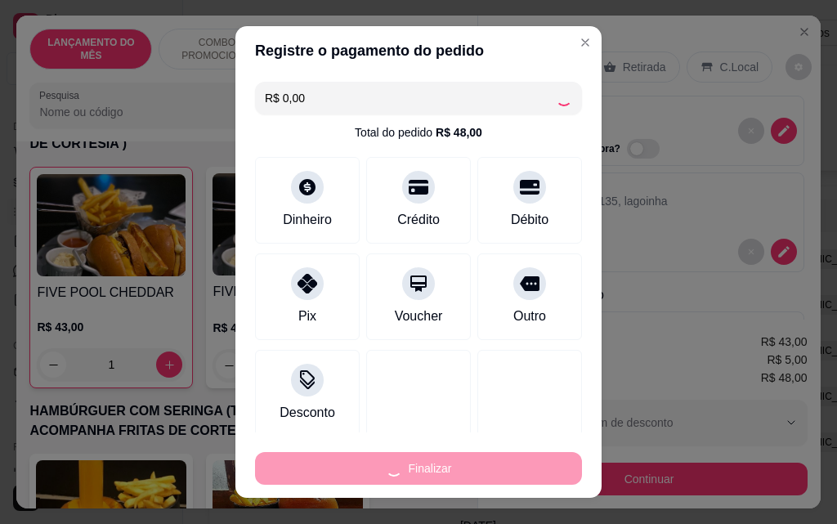
type input "0"
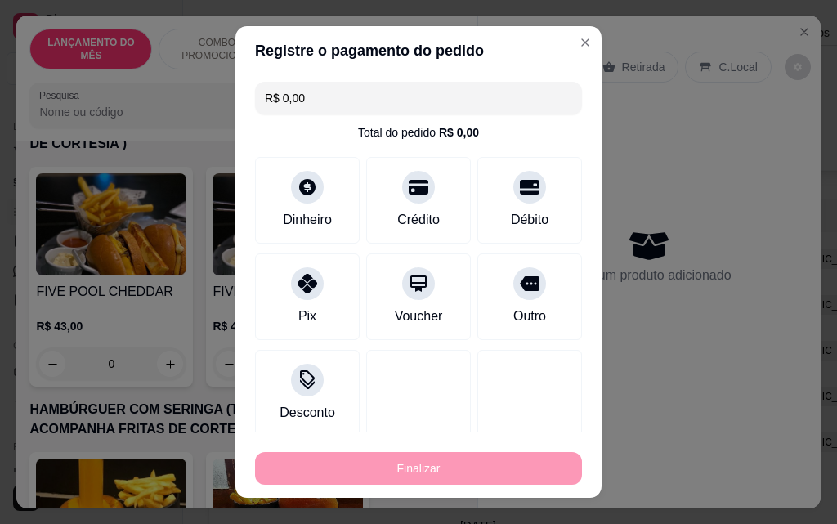
type input "-R$ 48,00"
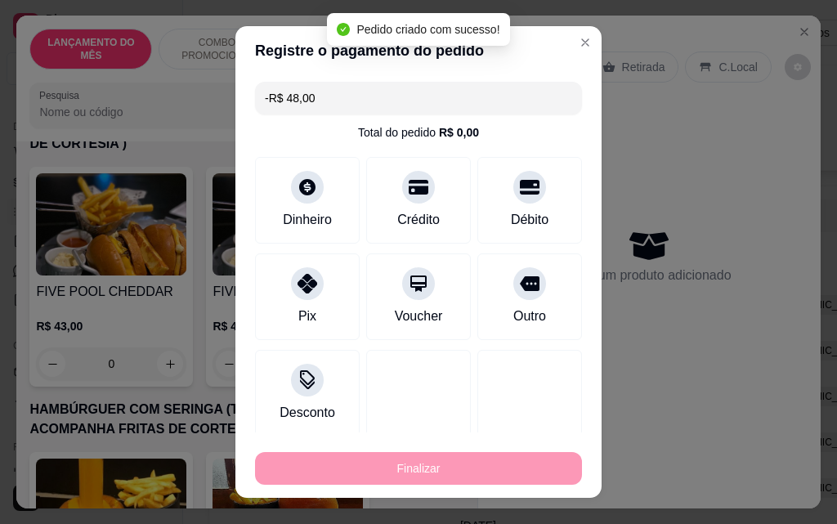
scroll to position [3760, 0]
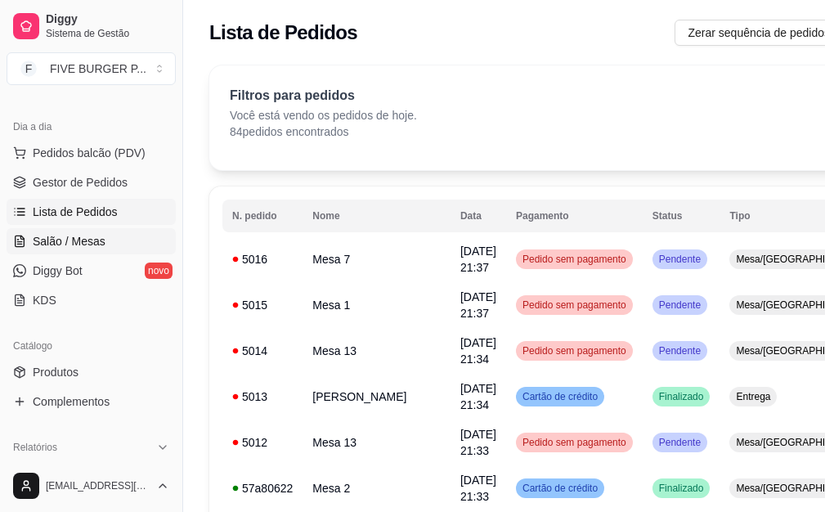
click at [131, 240] on link "Salão / Mesas" at bounding box center [91, 241] width 169 height 26
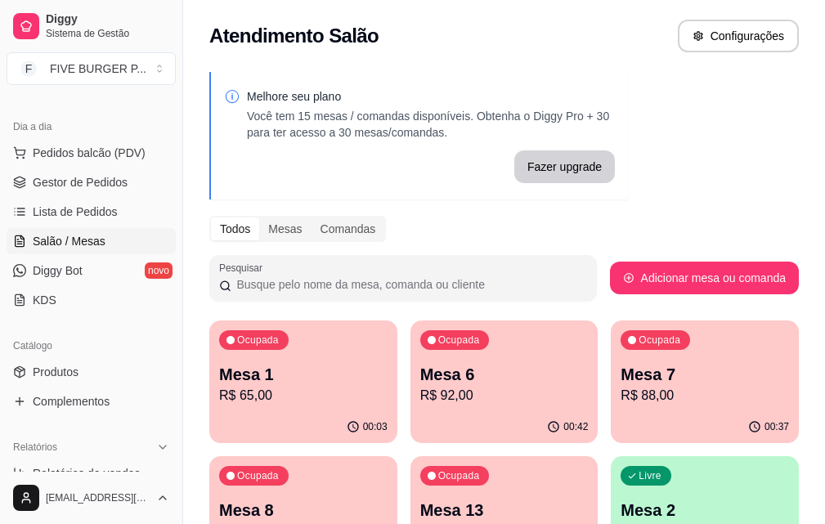
click at [444, 397] on p "R$ 92,00" at bounding box center [504, 396] width 168 height 20
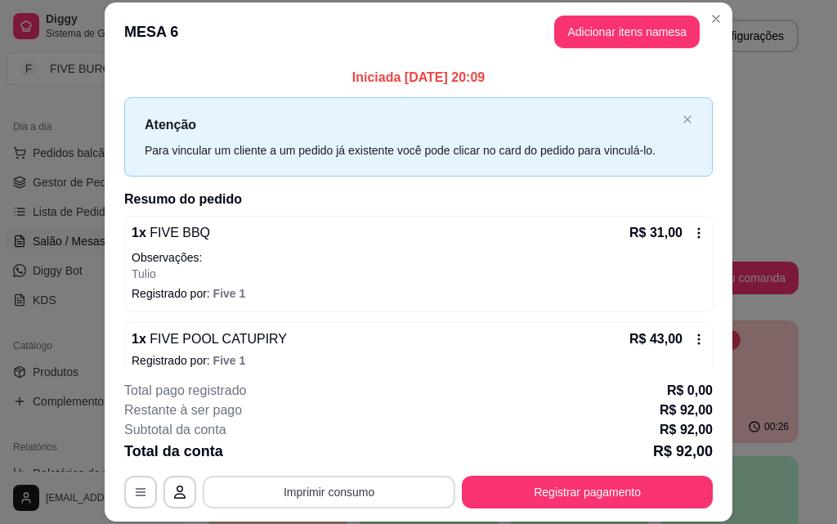
click at [347, 486] on button "Imprimir consumo" at bounding box center [329, 492] width 253 height 33
click at [325, 452] on button "IMPRESSORA" at bounding box center [328, 453] width 114 height 25
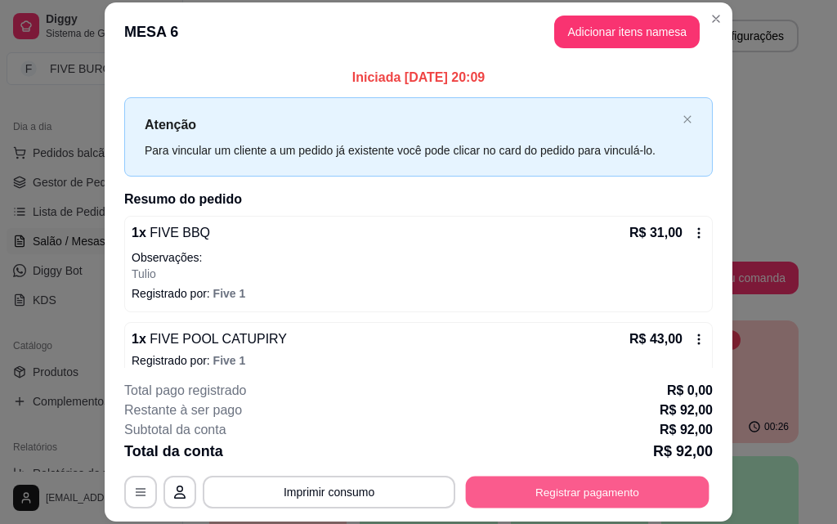
click at [610, 489] on button "Registrar pagamento" at bounding box center [588, 492] width 244 height 32
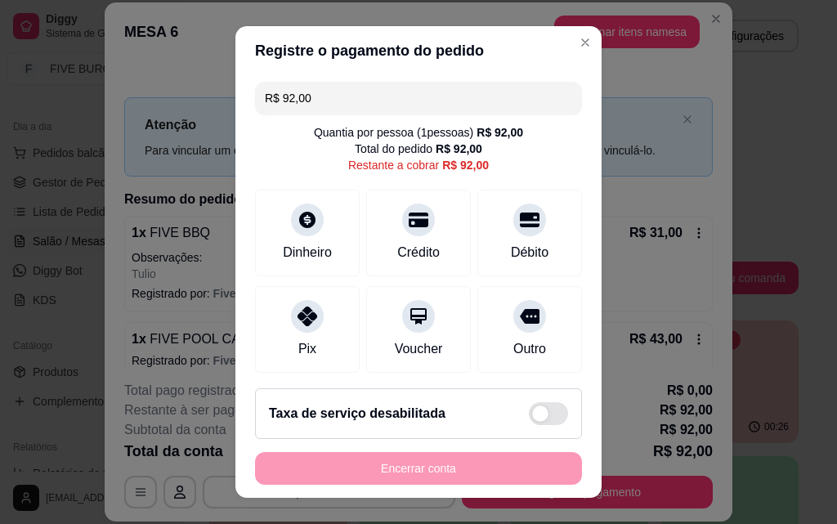
drag, startPoint x: 320, startPoint y: 98, endPoint x: 145, endPoint y: 114, distance: 176.4
click at [145, 114] on div "Registre o pagamento do pedido R$ 92,00 Quantia por pessoa ( 1 pessoas) R$ 92,0…" at bounding box center [418, 262] width 837 height 524
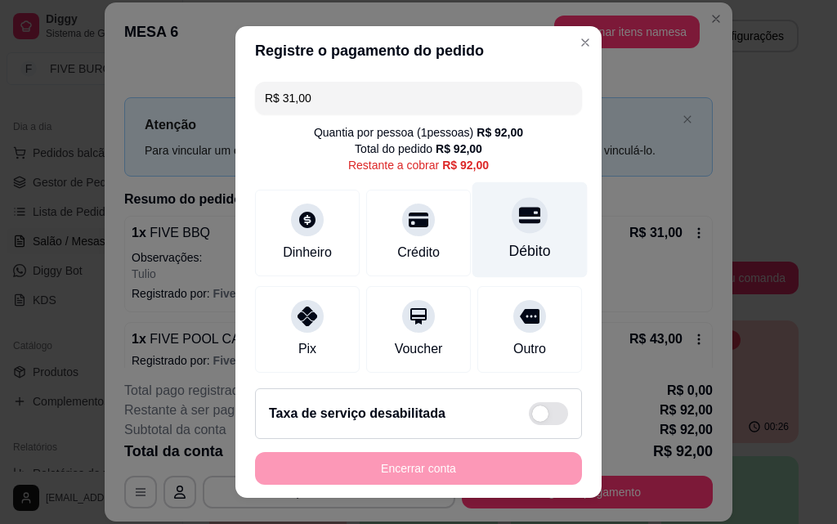
click at [509, 243] on div "Débito" at bounding box center [530, 250] width 42 height 21
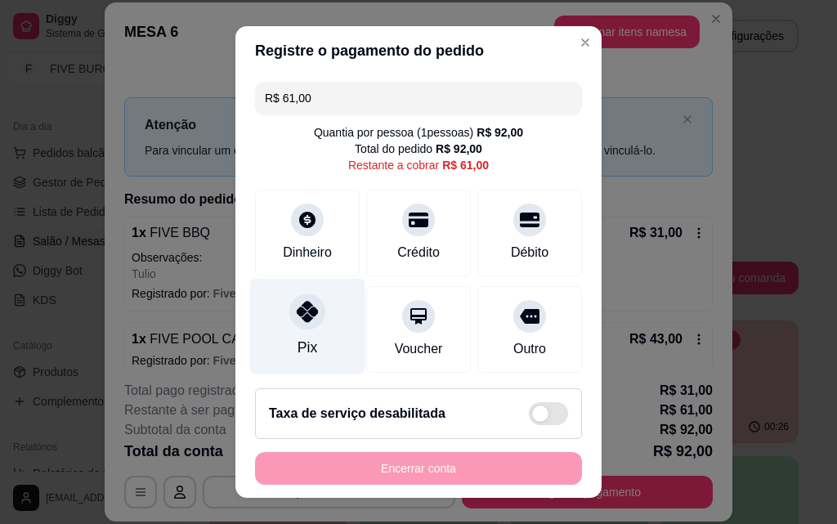
drag, startPoint x: 294, startPoint y: 329, endPoint x: 300, endPoint y: 335, distance: 8.7
click at [296, 329] on div at bounding box center [307, 311] width 36 height 36
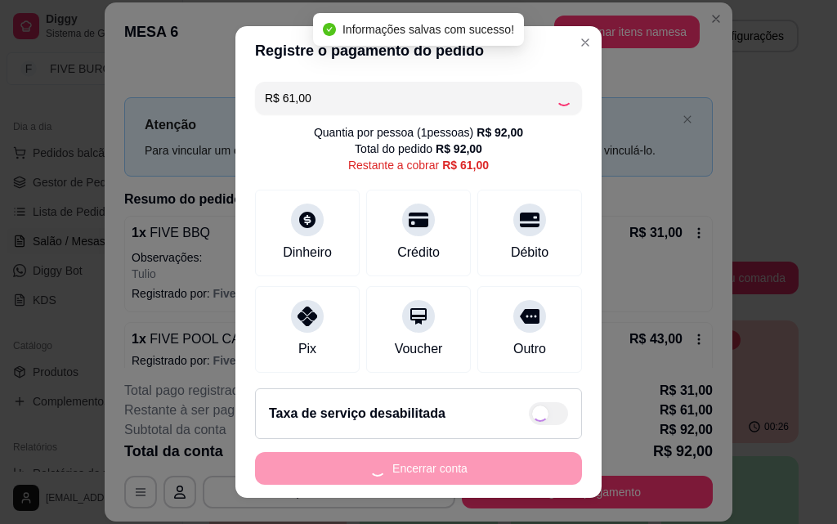
type input "R$ 0,00"
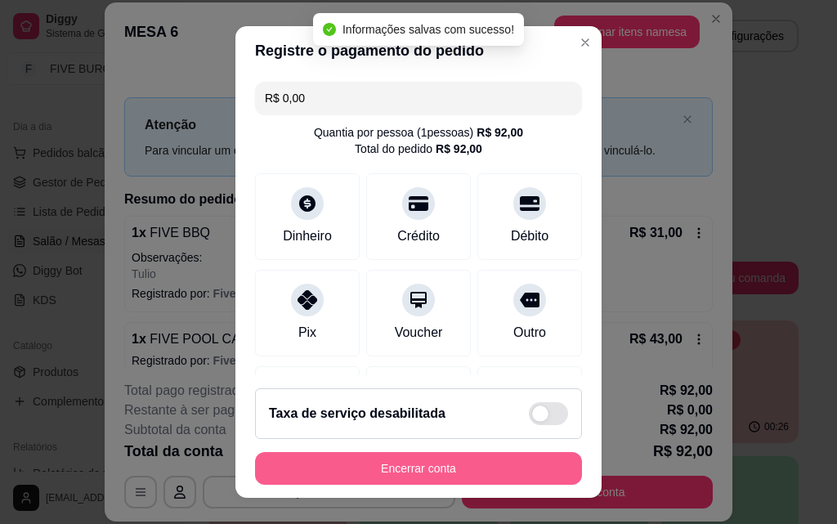
click at [527, 466] on button "Encerrar conta" at bounding box center [418, 468] width 327 height 33
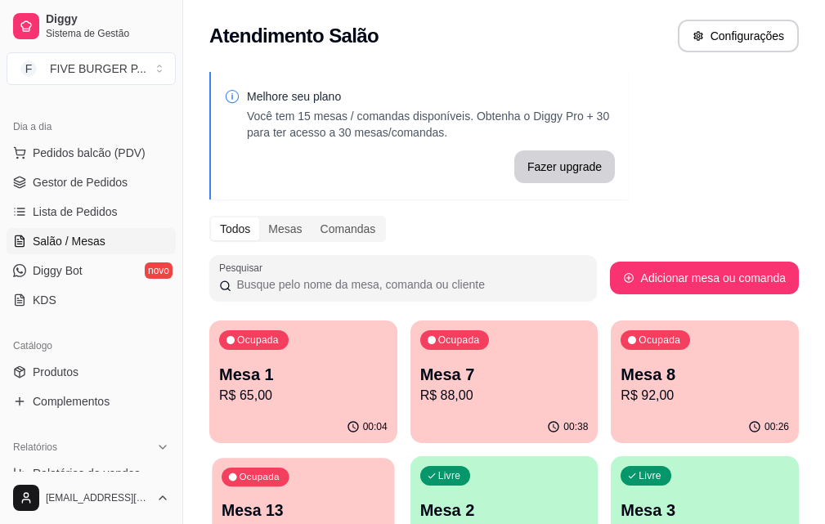
click at [384, 522] on p "R$ 156,00" at bounding box center [303, 531] width 163 height 19
click at [100, 210] on span "Lista de Pedidos" at bounding box center [75, 212] width 85 height 16
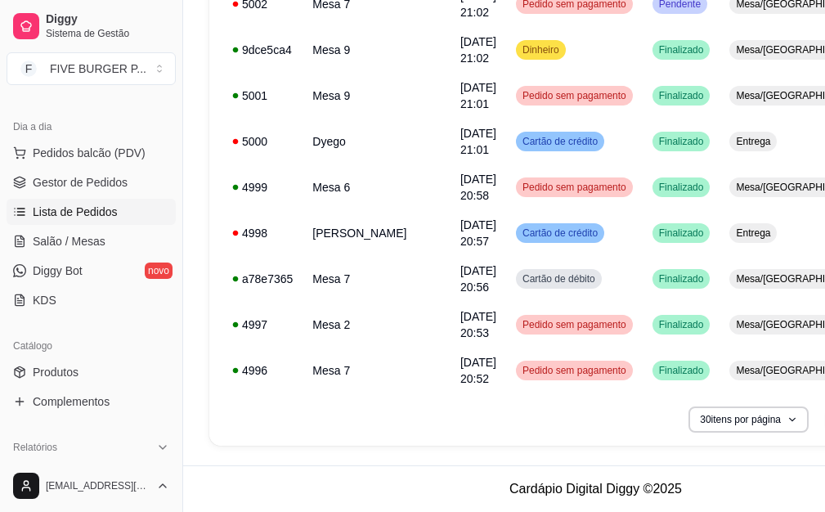
scroll to position [1216, 168]
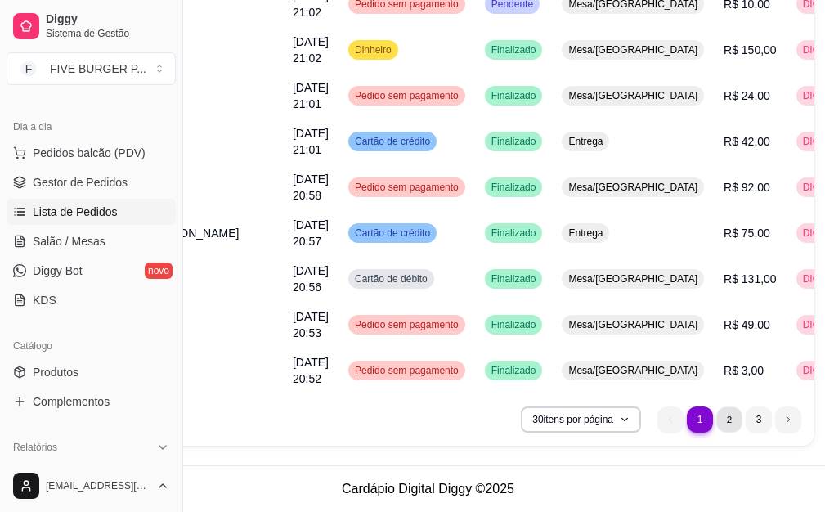
click at [716, 418] on li "2" at bounding box center [728, 418] width 25 height 25
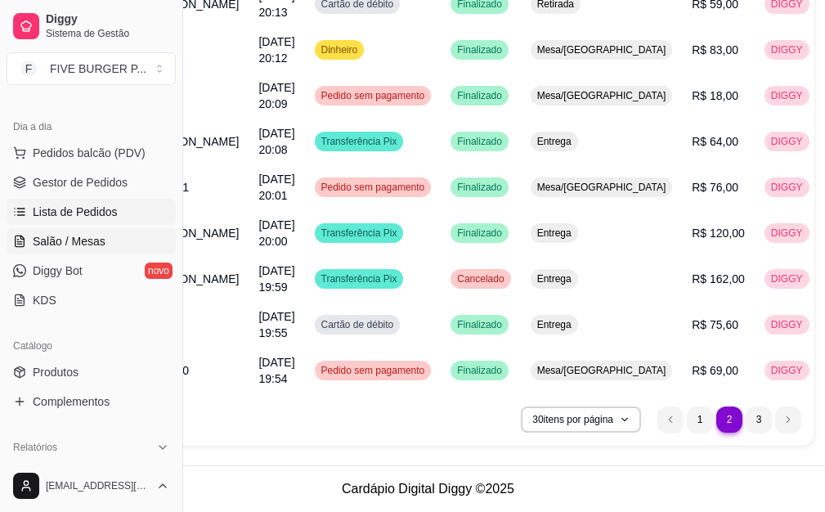
click at [153, 239] on link "Salão / Mesas" at bounding box center [91, 241] width 169 height 26
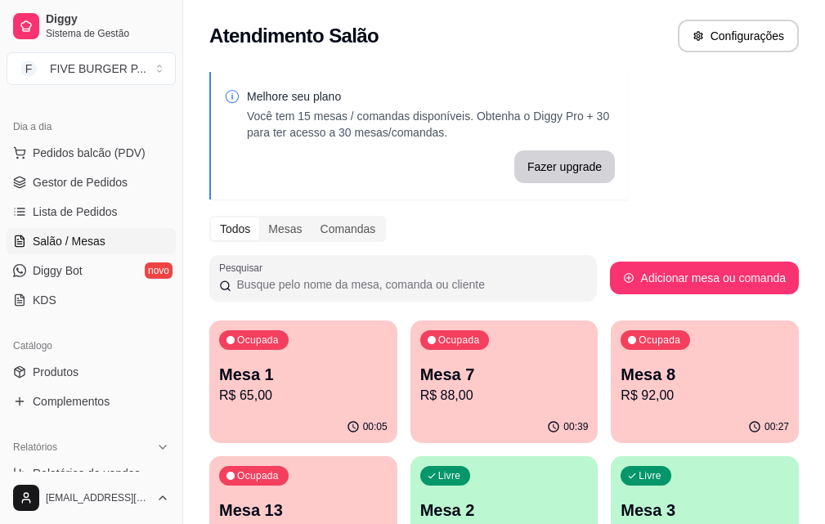
click at [387, 522] on p "R$ 156,00" at bounding box center [303, 532] width 168 height 20
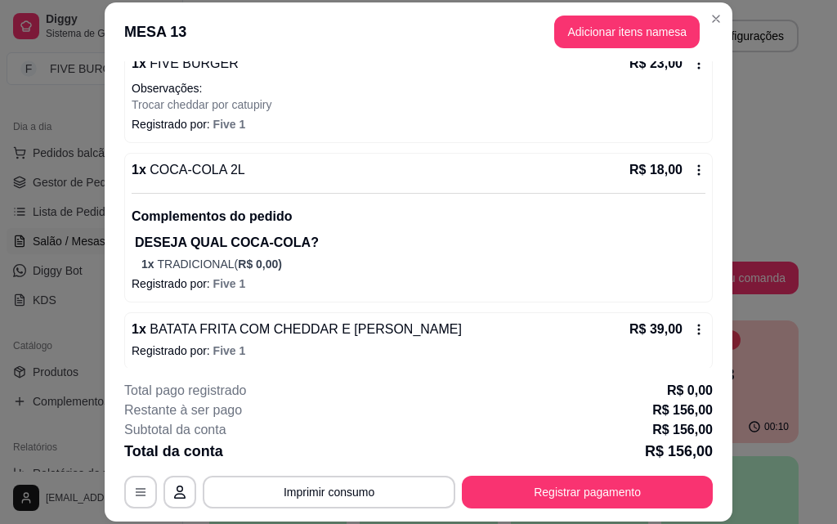
scroll to position [351, 0]
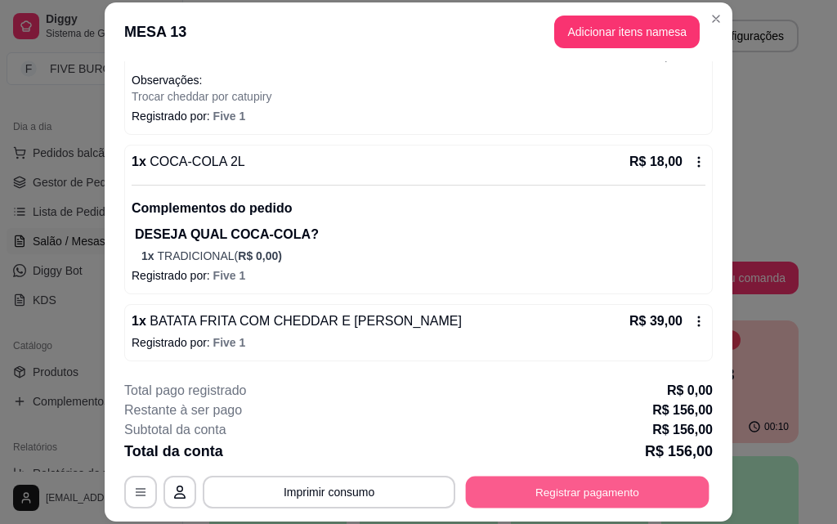
click at [678, 483] on button "Registrar pagamento" at bounding box center [588, 492] width 244 height 32
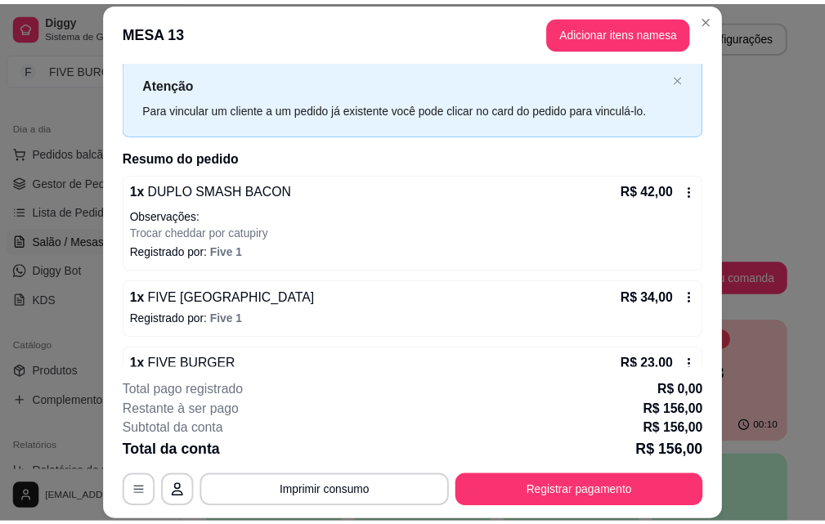
scroll to position [0, 0]
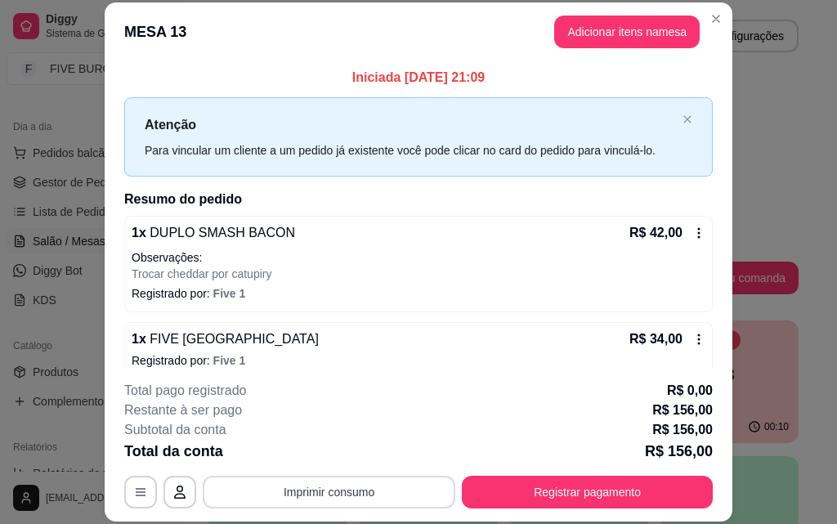
click at [373, 488] on button "Imprimir consumo" at bounding box center [329, 492] width 253 height 33
click at [336, 450] on button "IMPRESSORA" at bounding box center [328, 453] width 114 height 25
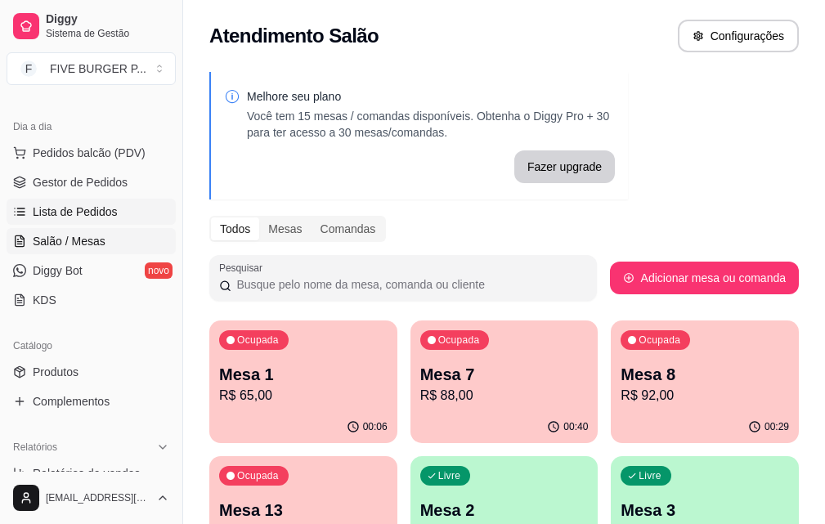
click at [74, 216] on span "Lista de Pedidos" at bounding box center [75, 212] width 85 height 16
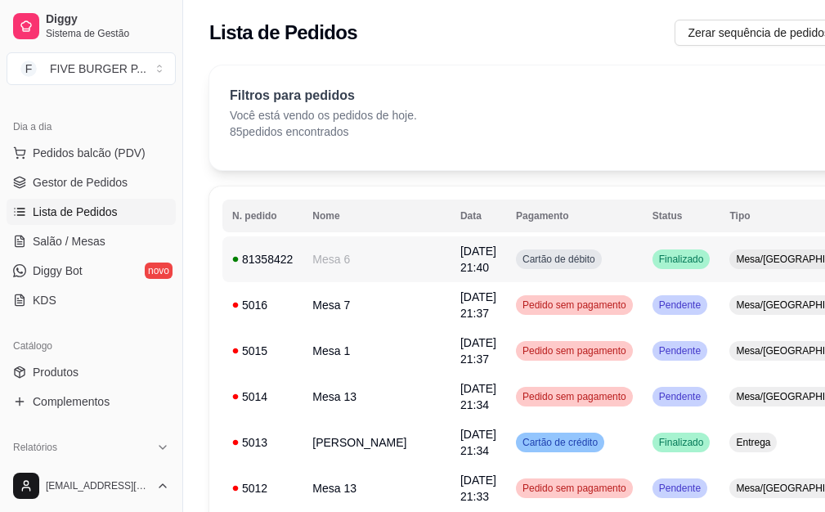
click at [553, 260] on td "Cartão de débito" at bounding box center [574, 259] width 137 height 46
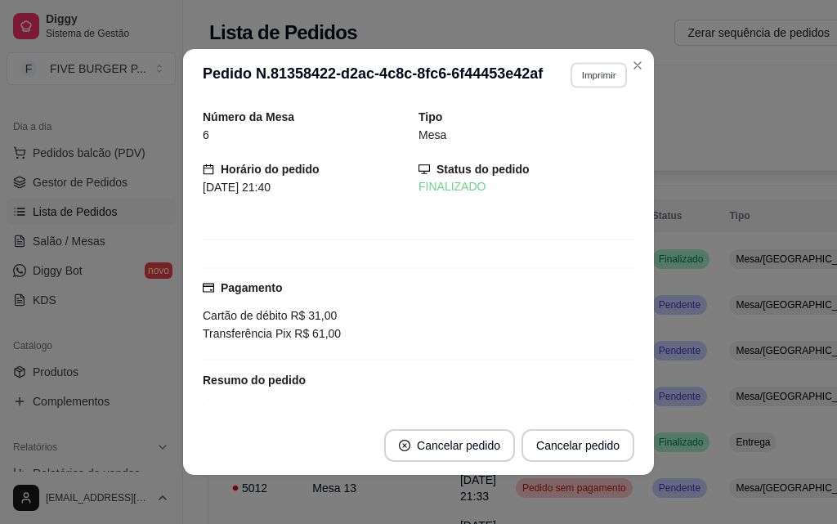
click at [601, 76] on button "Imprimir" at bounding box center [599, 74] width 56 height 25
click at [593, 142] on button "IMPRESSORA" at bounding box center [563, 132] width 119 height 26
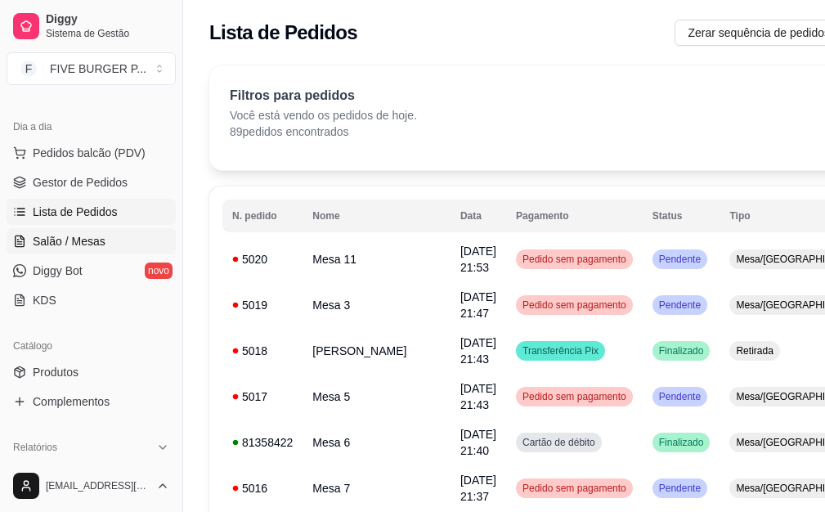
click at [94, 235] on span "Salão / Mesas" at bounding box center [69, 241] width 73 height 16
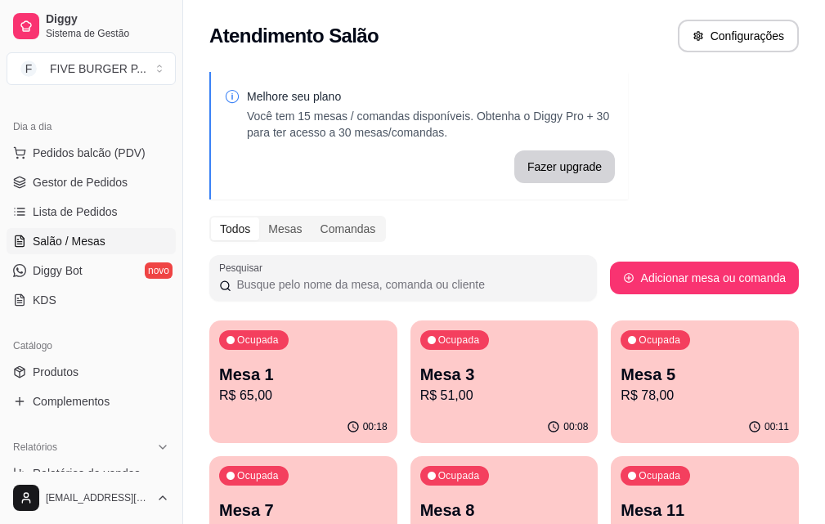
scroll to position [82, 0]
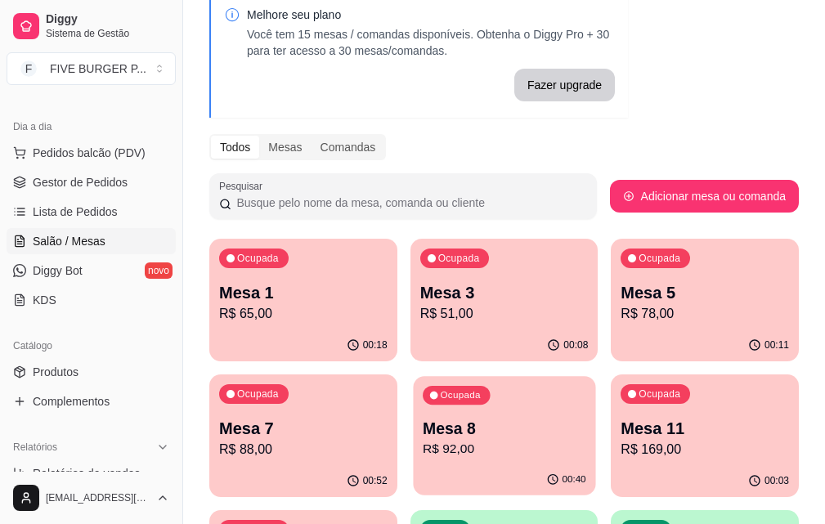
click at [413, 414] on div "Ocupada Mesa 8 R$ 92,00" at bounding box center [504, 420] width 182 height 88
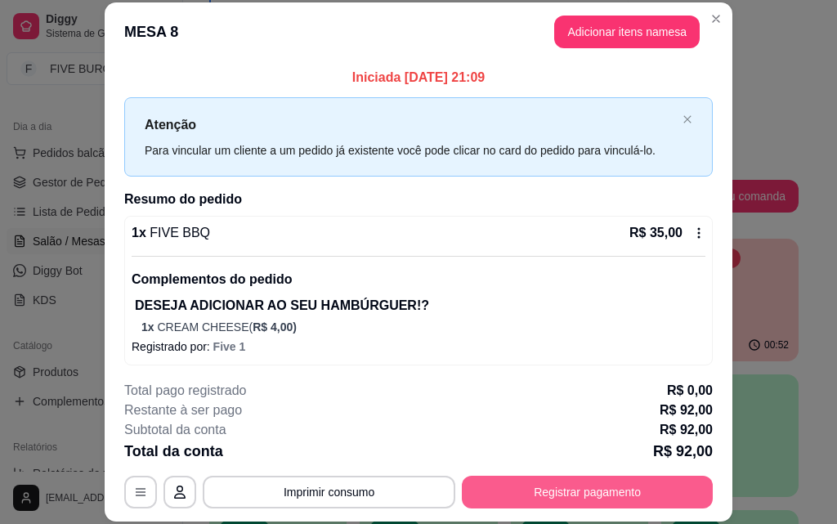
click at [538, 500] on button "Registrar pagamento" at bounding box center [587, 492] width 251 height 33
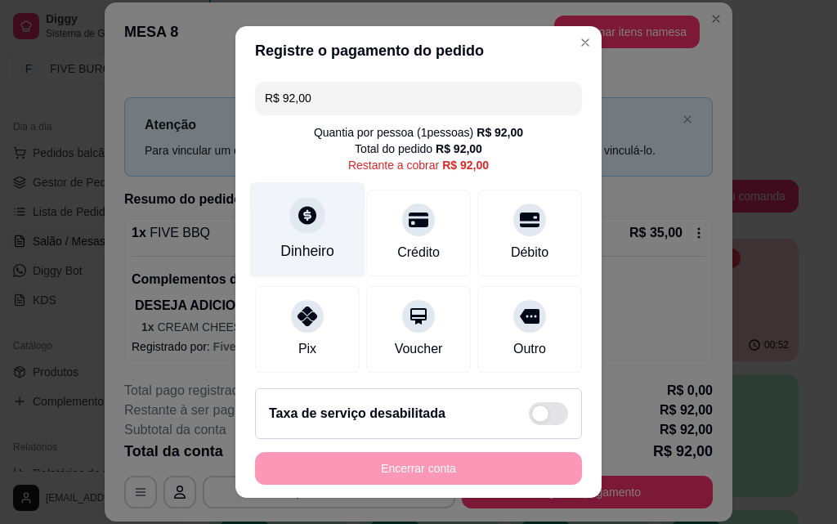
click at [305, 215] on icon at bounding box center [307, 214] width 21 height 21
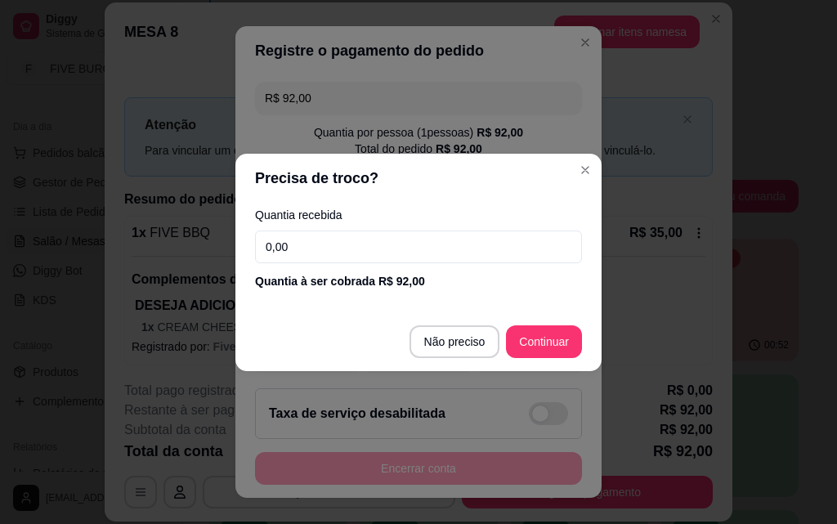
click at [335, 240] on input "0,00" at bounding box center [418, 247] width 327 height 33
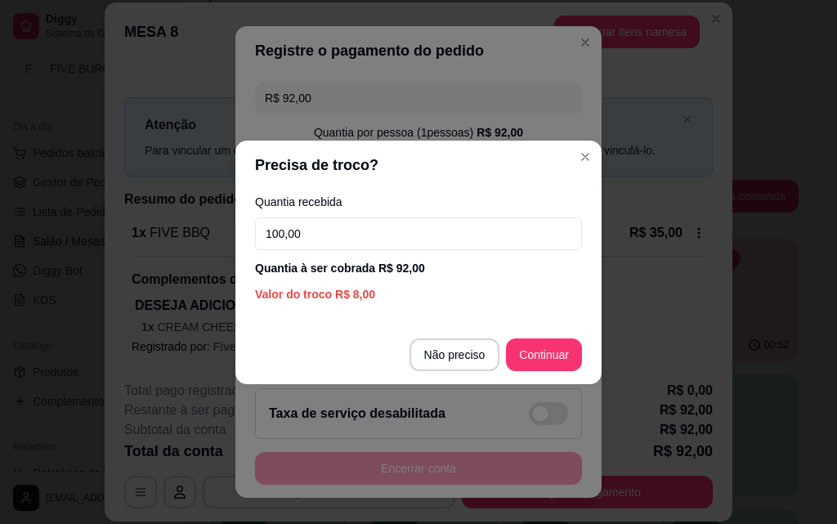
type input "100,00"
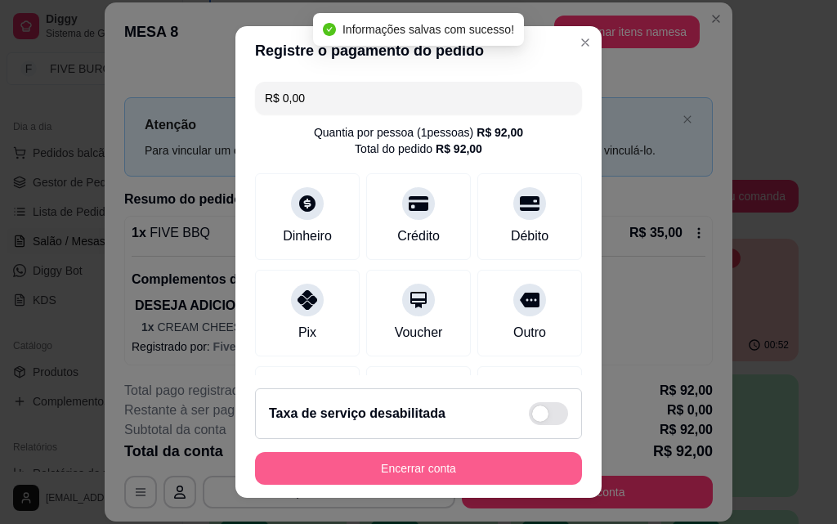
type input "R$ 0,00"
click at [498, 471] on button "Encerrar conta" at bounding box center [418, 469] width 317 height 32
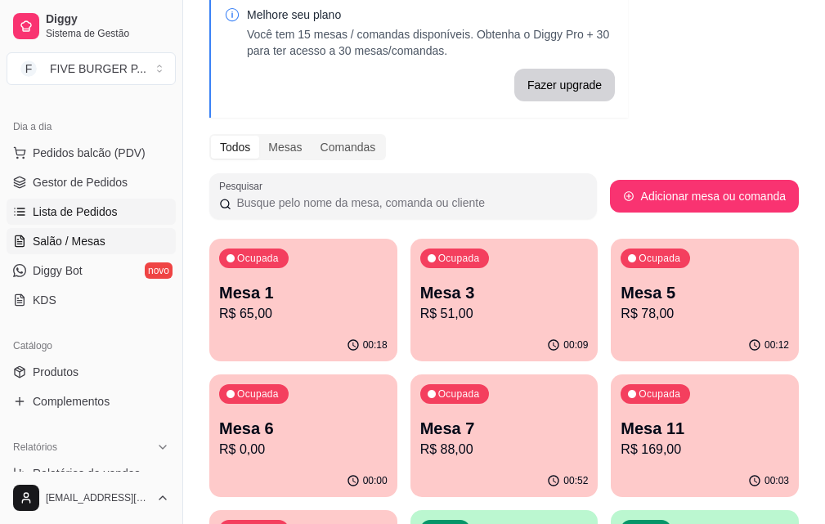
click at [104, 212] on span "Lista de Pedidos" at bounding box center [75, 212] width 85 height 16
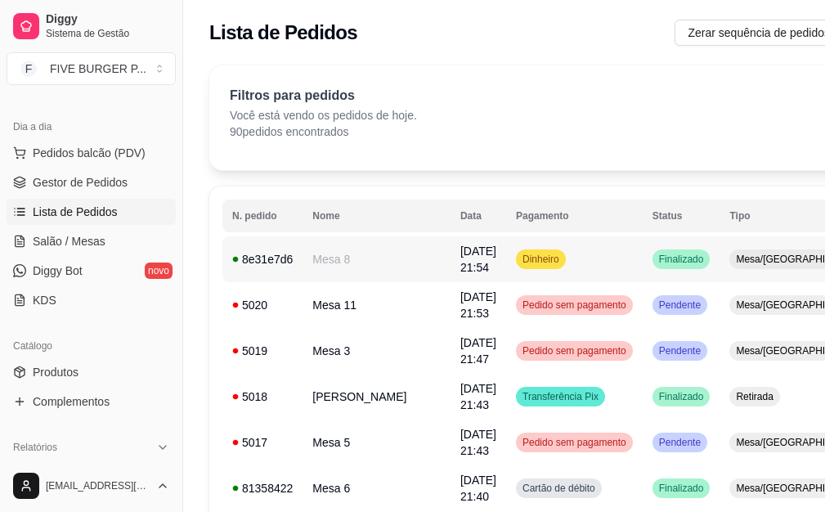
click at [564, 258] on td "Dinheiro" at bounding box center [574, 259] width 137 height 46
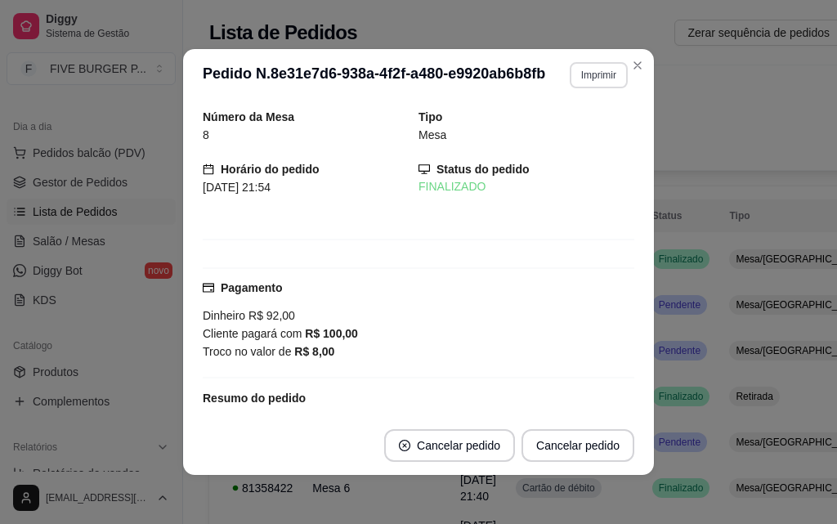
click at [585, 80] on button "Imprimir" at bounding box center [599, 75] width 58 height 26
click at [575, 132] on button "IMPRESSORA" at bounding box center [563, 132] width 119 height 26
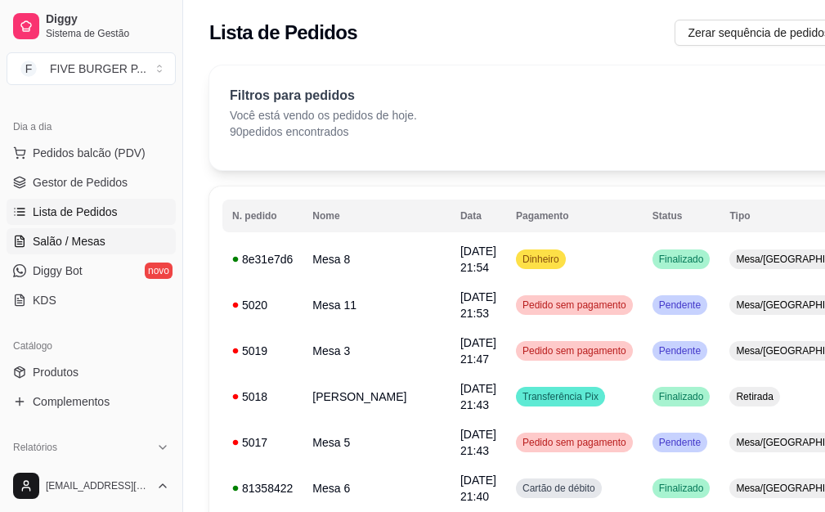
click at [91, 247] on span "Salão / Mesas" at bounding box center [69, 241] width 73 height 16
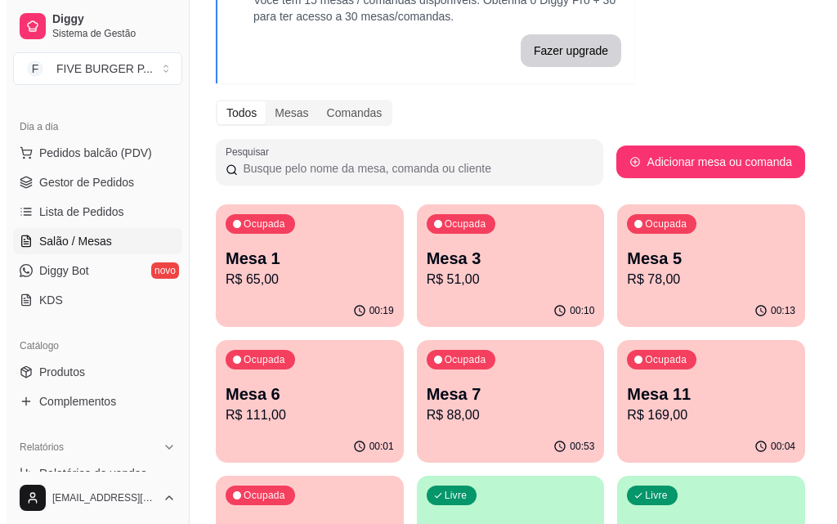
scroll to position [163, 0]
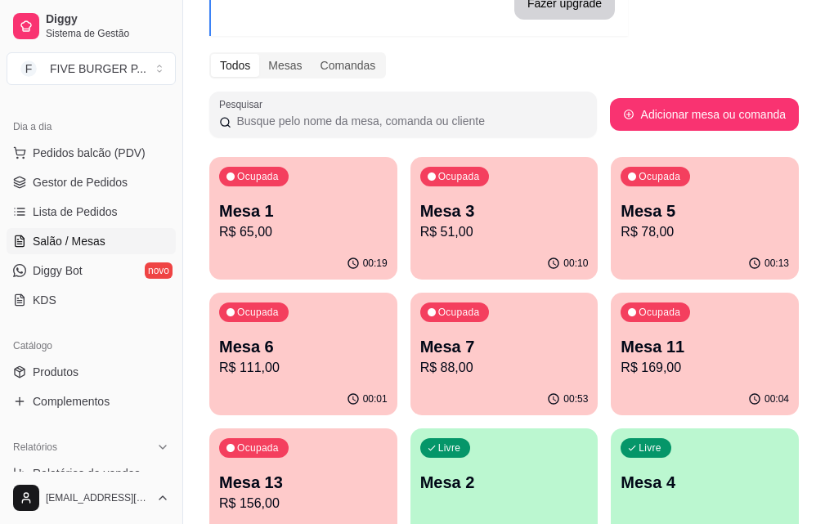
click at [420, 373] on p "R$ 88,00" at bounding box center [504, 368] width 168 height 20
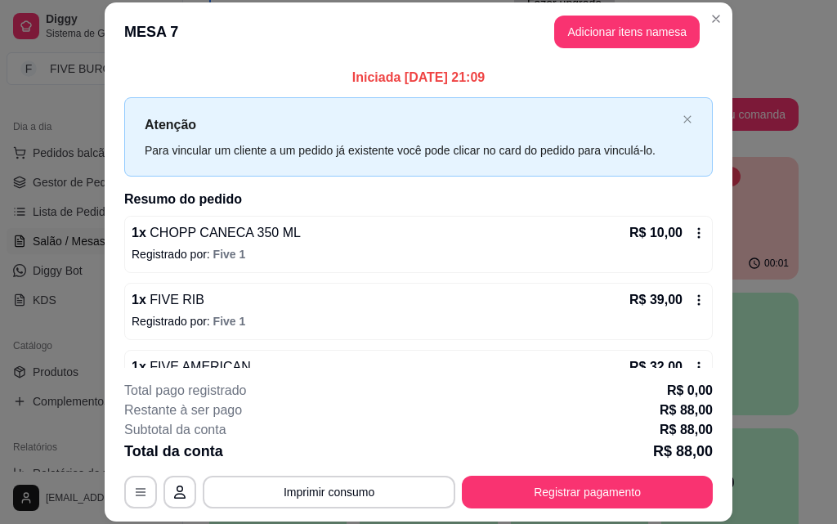
scroll to position [113, 0]
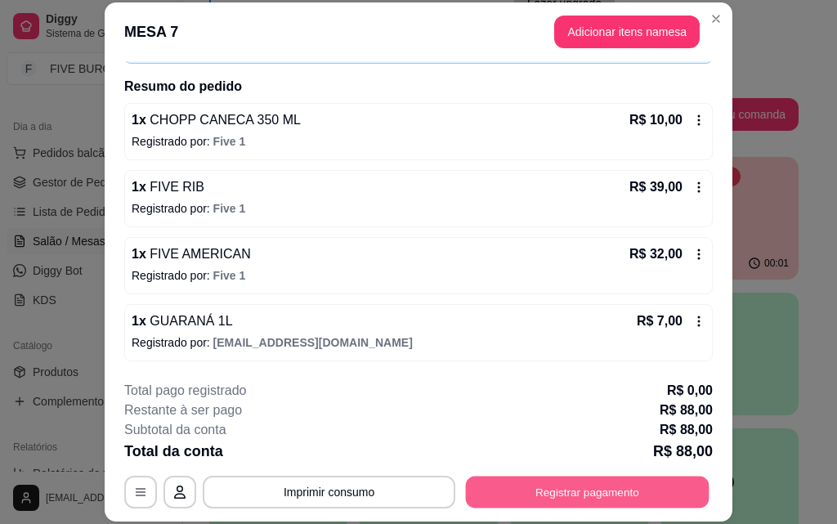
click at [581, 486] on button "Registrar pagamento" at bounding box center [588, 492] width 244 height 32
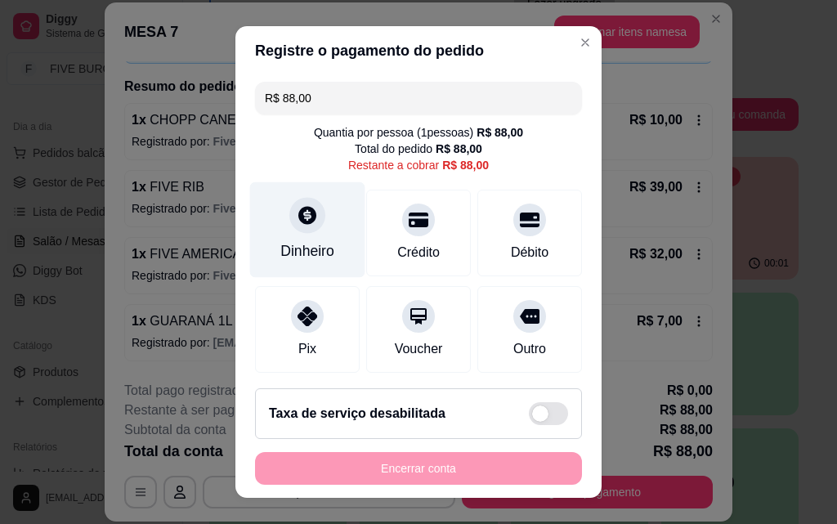
click at [316, 220] on div "Dinheiro" at bounding box center [307, 230] width 115 height 96
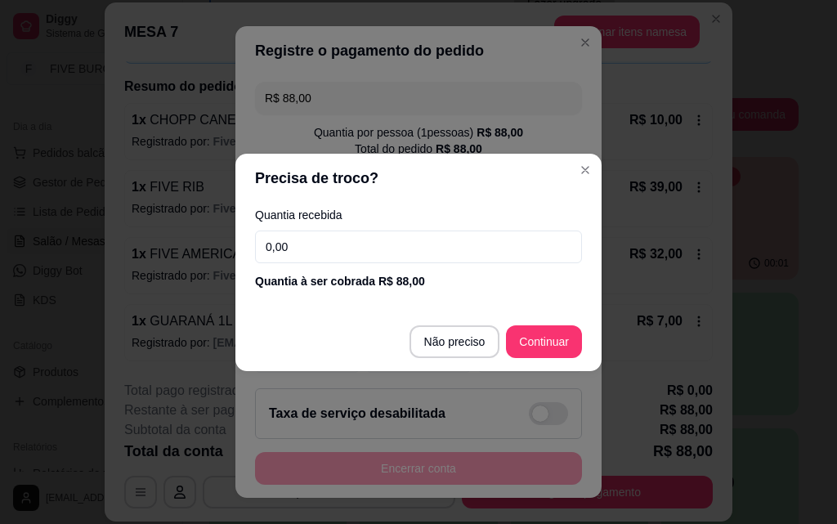
click at [325, 235] on input "0,00" at bounding box center [418, 247] width 327 height 33
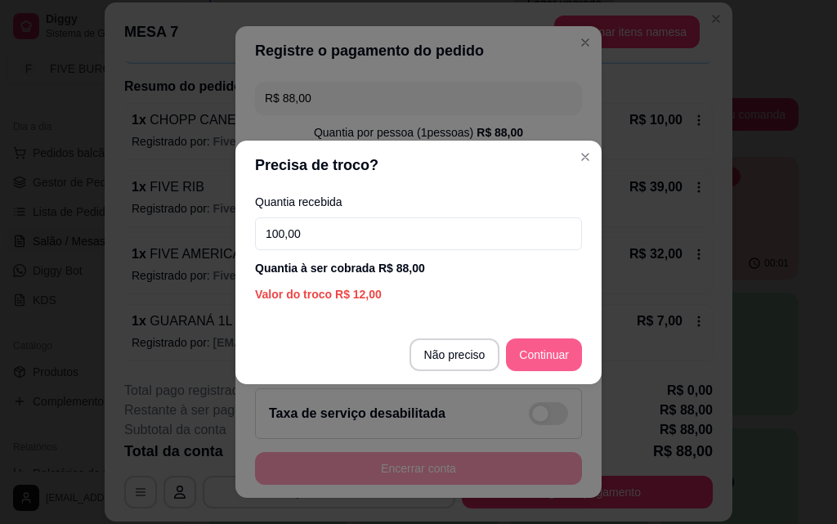
type input "100,00"
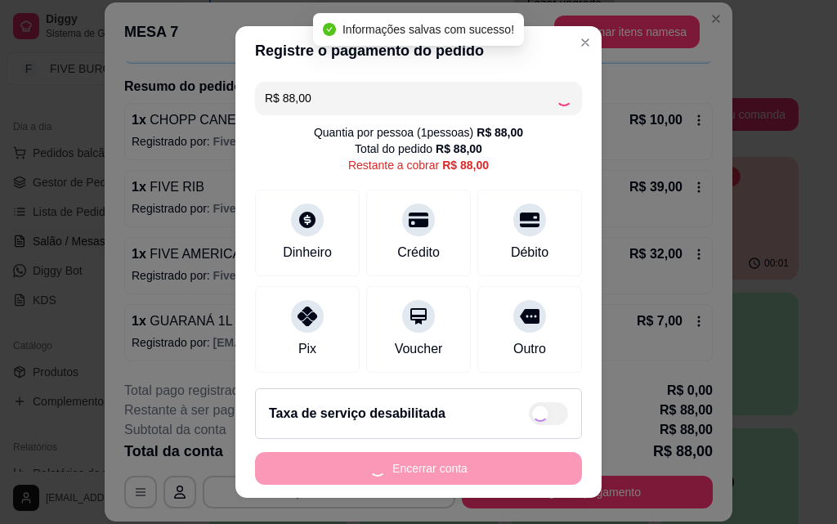
type input "R$ 0,00"
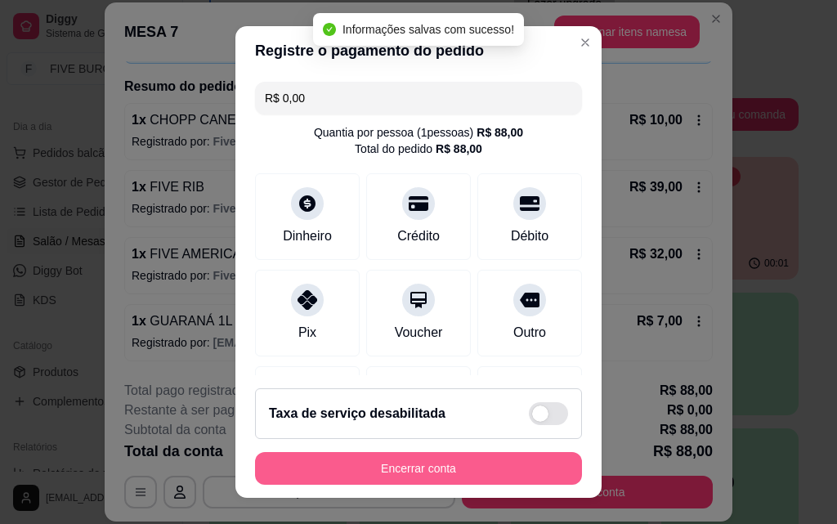
click at [507, 467] on button "Encerrar conta" at bounding box center [418, 468] width 327 height 33
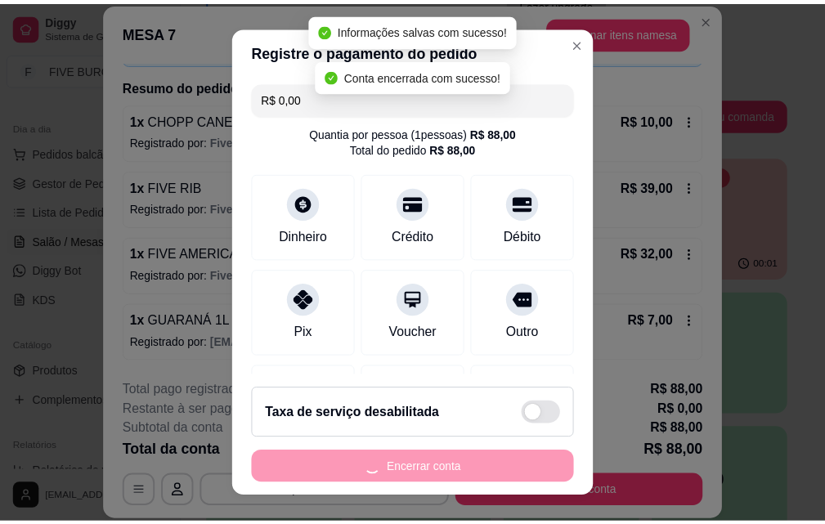
scroll to position [0, 0]
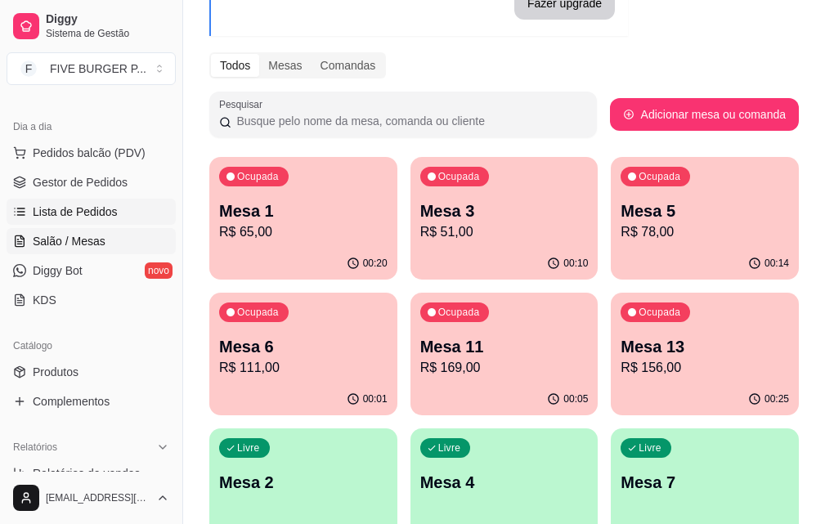
click at [90, 217] on span "Lista de Pedidos" at bounding box center [75, 212] width 85 height 16
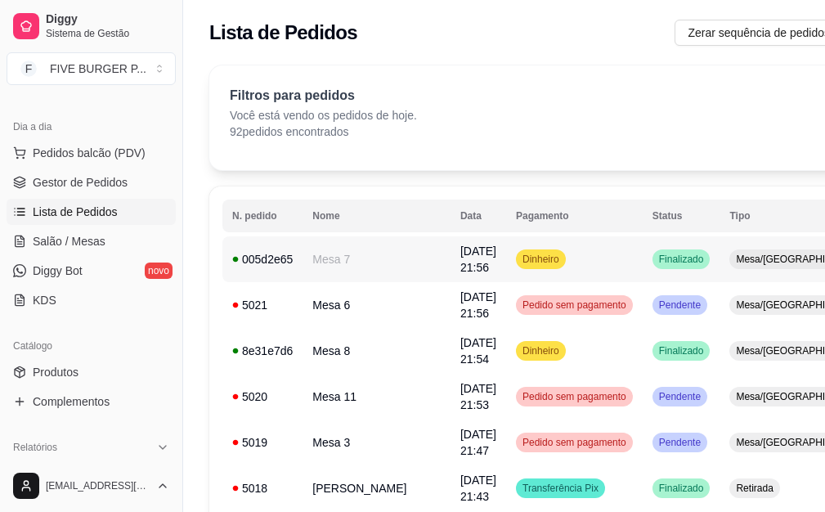
click at [506, 266] on td "Dinheiro" at bounding box center [574, 259] width 137 height 46
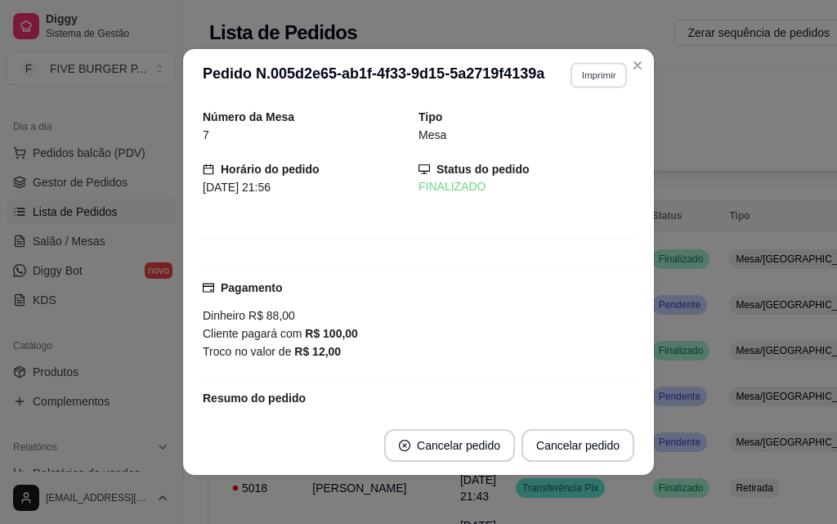
click at [599, 74] on button "Imprimir" at bounding box center [599, 74] width 56 height 25
click at [598, 122] on button "IMPRESSORA" at bounding box center [563, 132] width 119 height 26
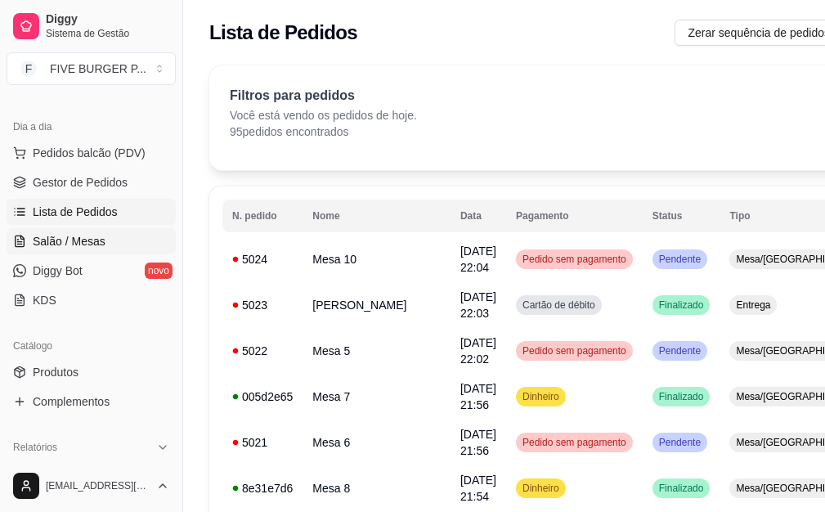
click at [114, 246] on link "Salão / Mesas" at bounding box center [91, 241] width 169 height 26
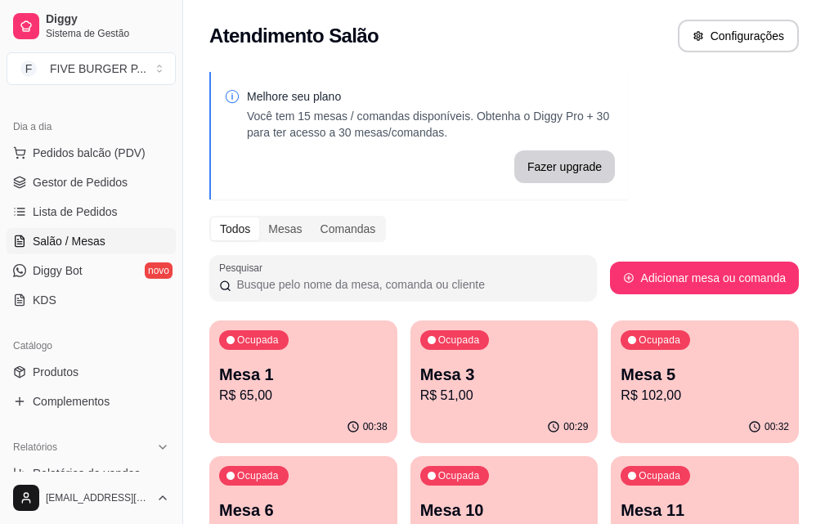
click at [470, 396] on p "R$ 51,00" at bounding box center [504, 396] width 168 height 20
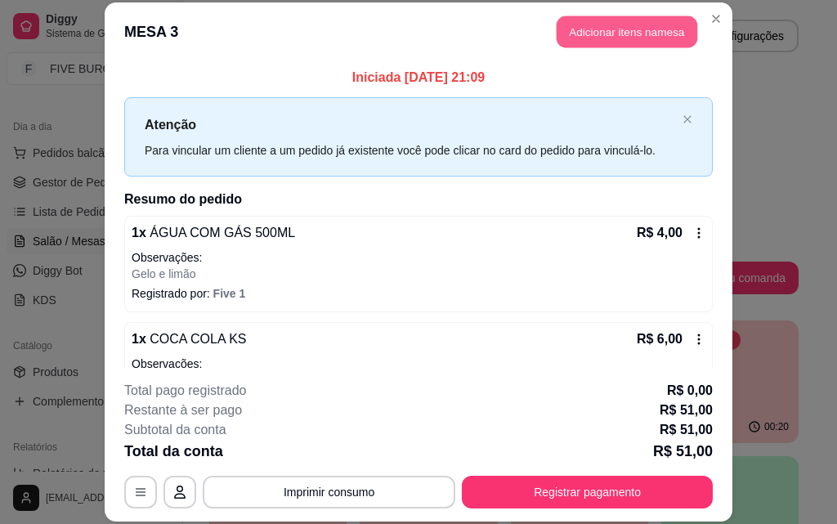
click at [638, 43] on button "Adicionar itens na mesa" at bounding box center [627, 32] width 141 height 32
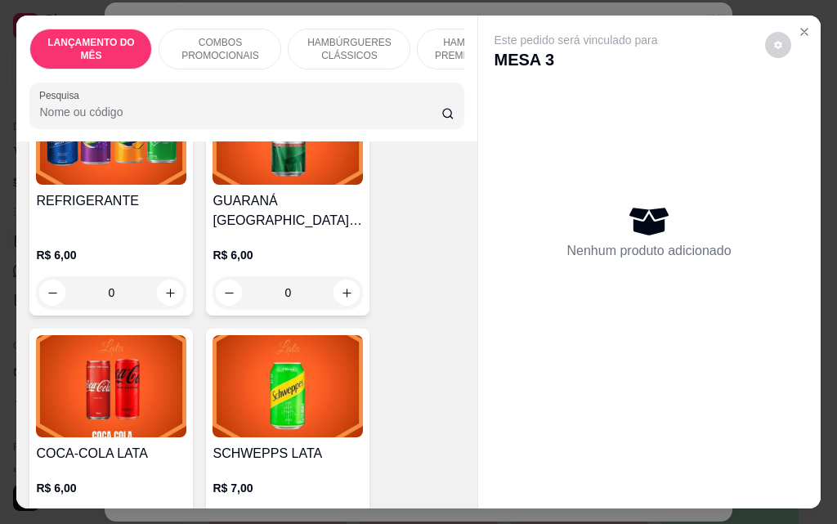
scroll to position [6703, 0]
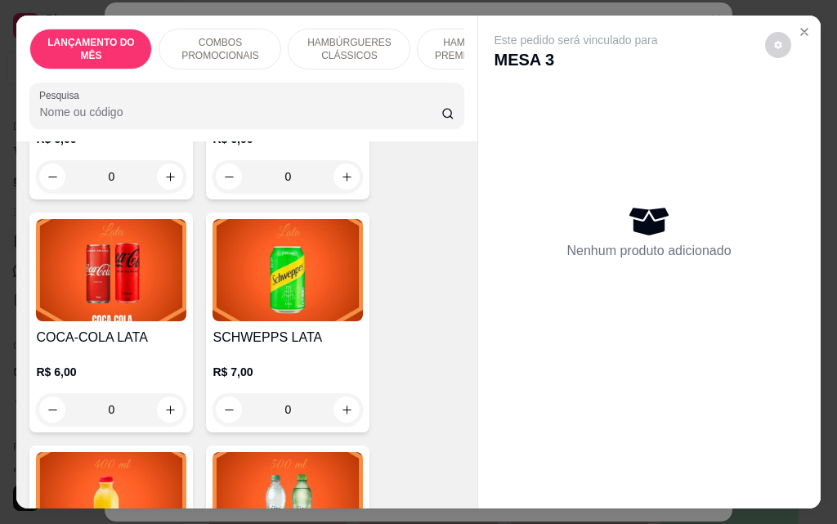
click at [163, 393] on div "0" at bounding box center [111, 409] width 150 height 33
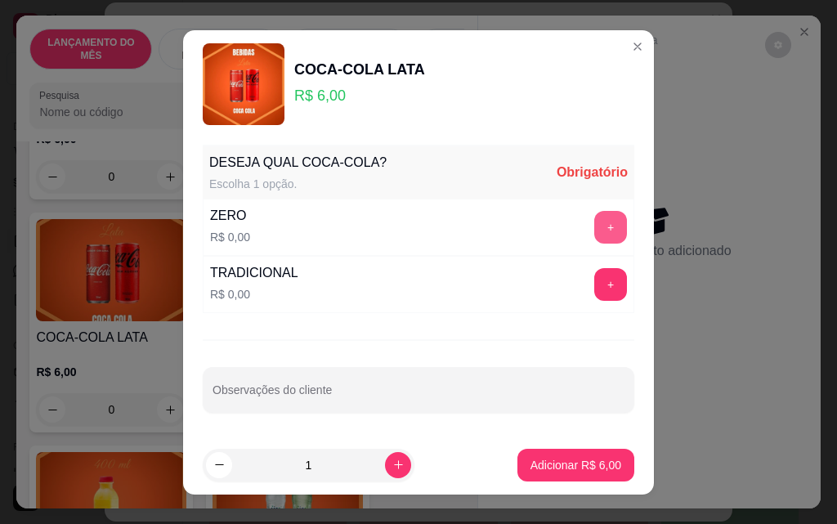
click at [598, 225] on button "+" at bounding box center [610, 227] width 33 height 33
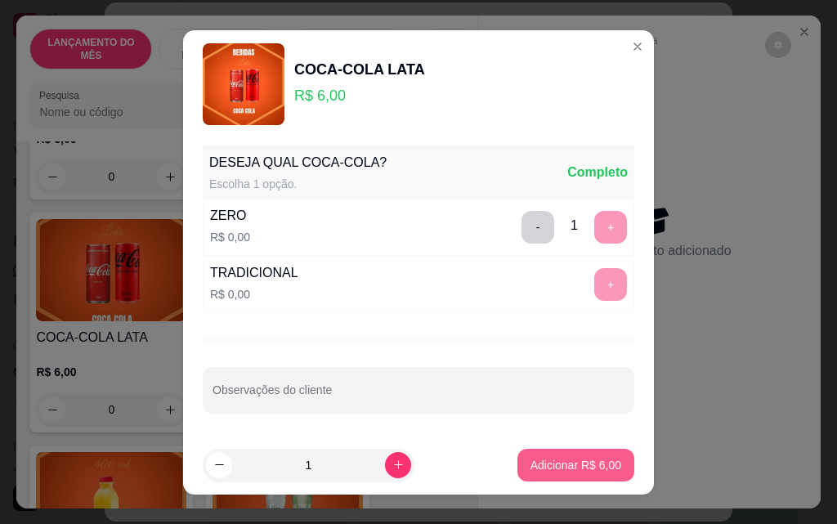
click at [569, 474] on button "Adicionar R$ 6,00" at bounding box center [575, 465] width 117 height 33
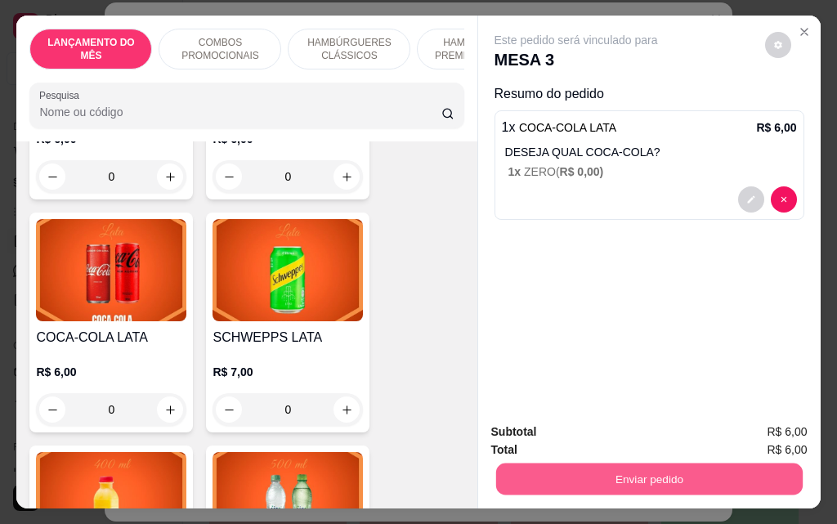
click at [569, 474] on button "Enviar pedido" at bounding box center [648, 479] width 307 height 32
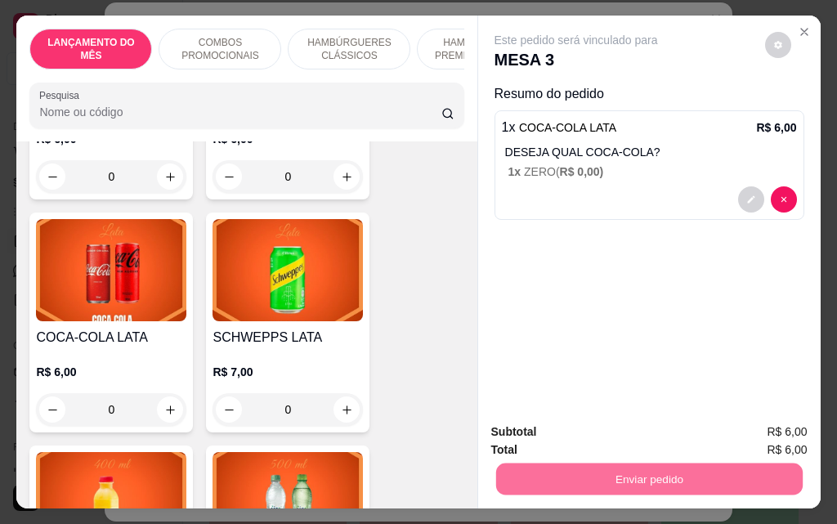
click at [571, 430] on button "Não registrar e enviar pedido" at bounding box center [595, 432] width 170 height 31
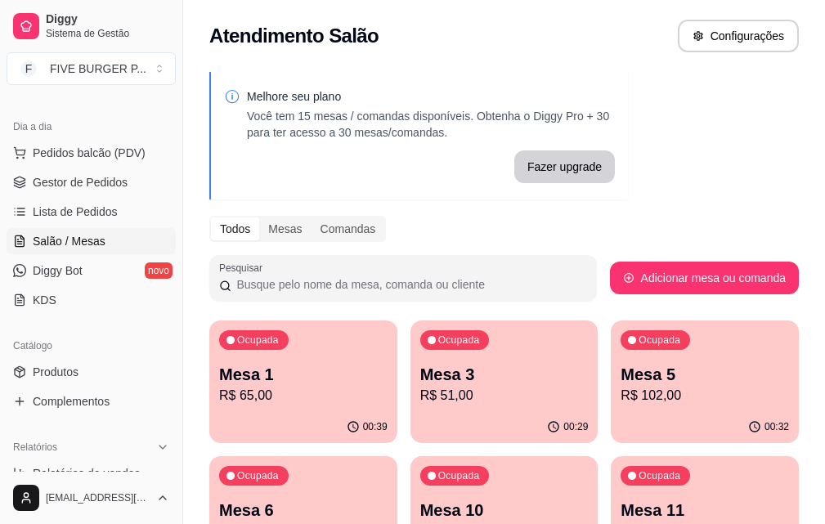
click at [420, 366] on p "Mesa 3" at bounding box center [504, 374] width 168 height 23
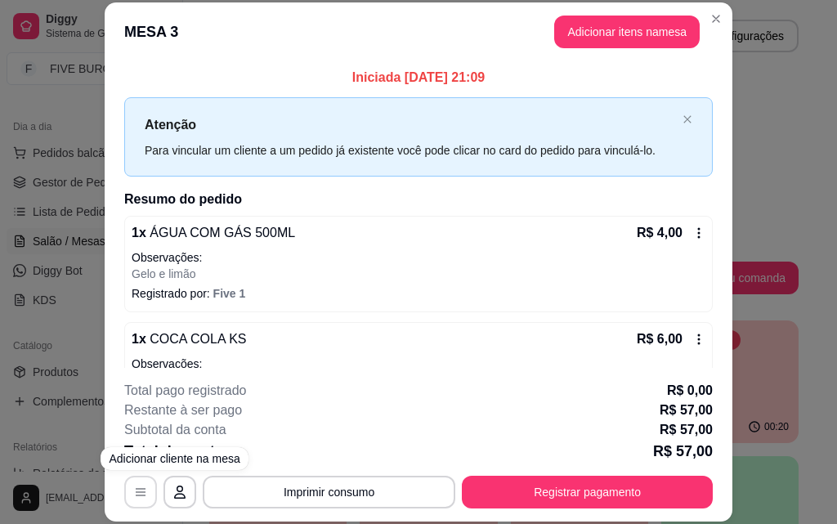
click at [146, 502] on button "button" at bounding box center [140, 492] width 33 height 33
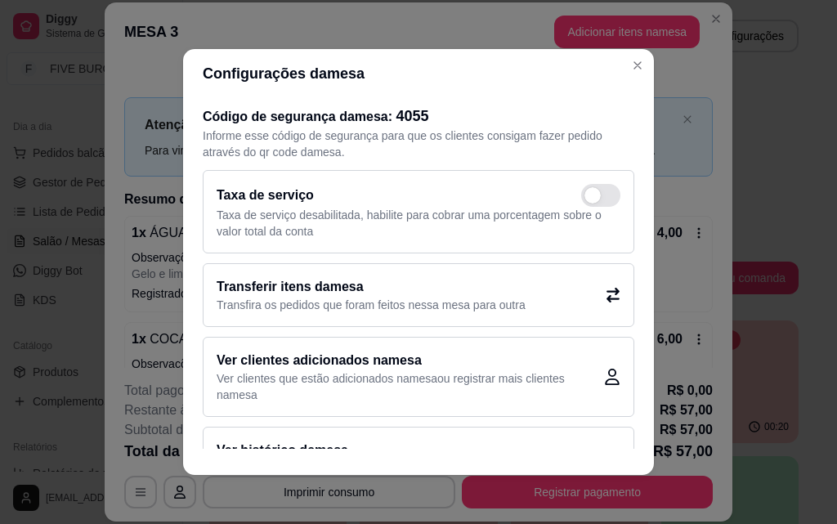
click at [586, 291] on div "Transferir itens da mesa Transfira os pedidos que foram feitos nessa mesa para …" at bounding box center [419, 295] width 432 height 64
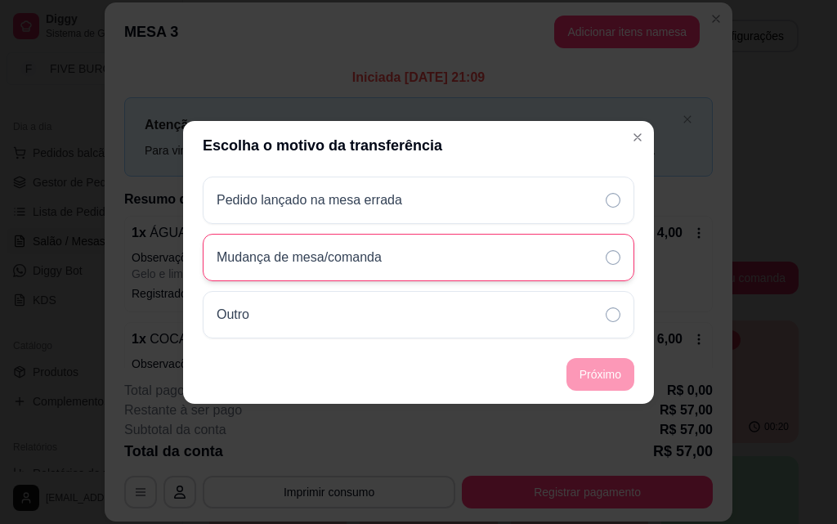
click at [598, 257] on div "Mudança de mesa/comanda" at bounding box center [419, 257] width 432 height 47
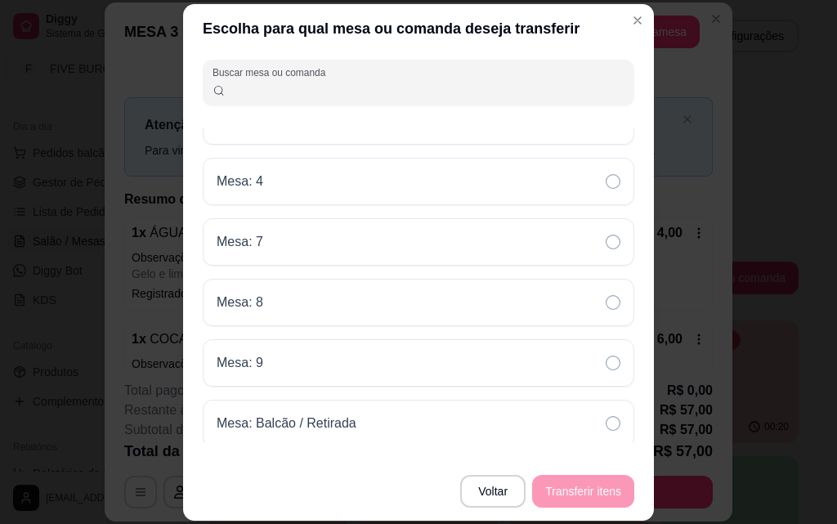
scroll to position [217, 0]
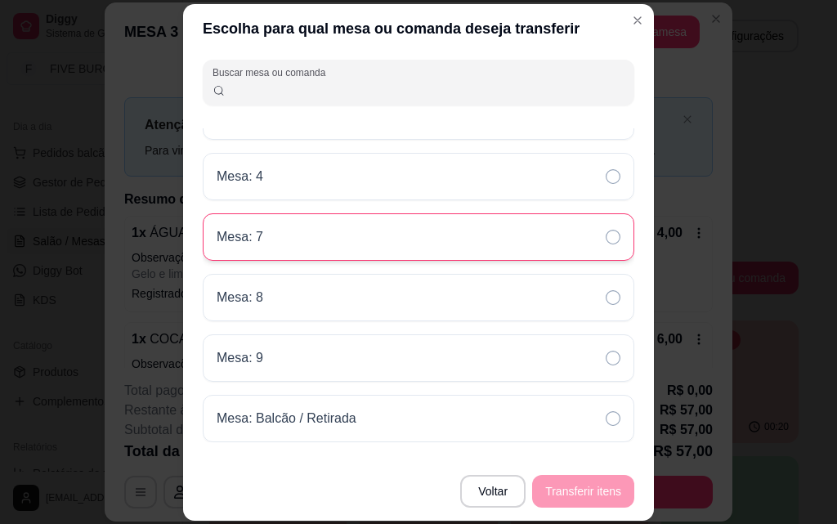
click at [589, 241] on div "Mesa: 7" at bounding box center [419, 236] width 432 height 47
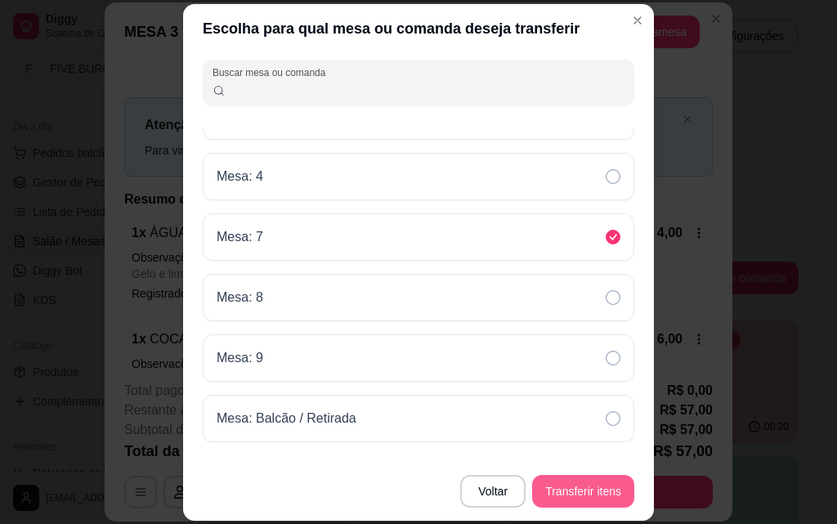
click at [602, 502] on button "Transferir itens" at bounding box center [583, 491] width 102 height 33
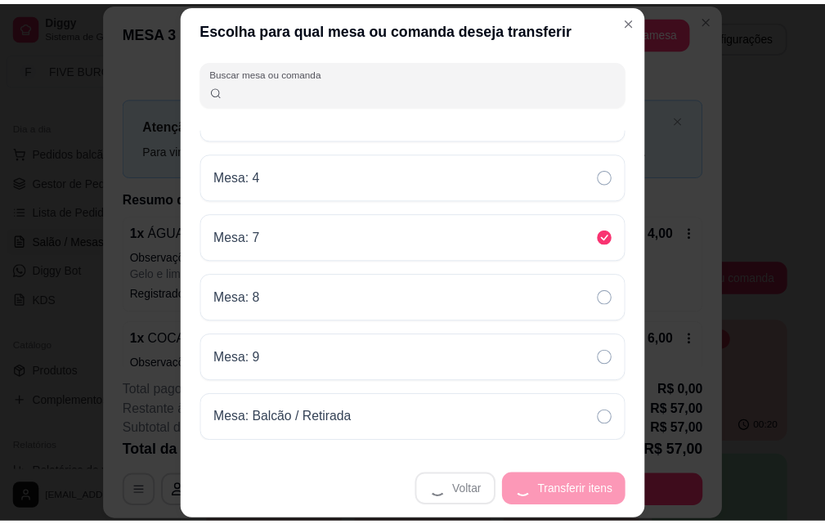
scroll to position [157, 0]
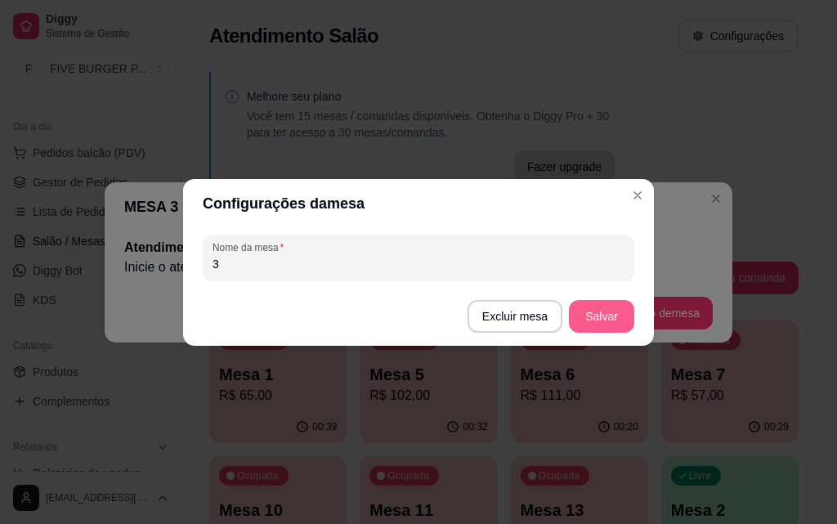
click at [606, 316] on button "Salvar" at bounding box center [601, 316] width 65 height 33
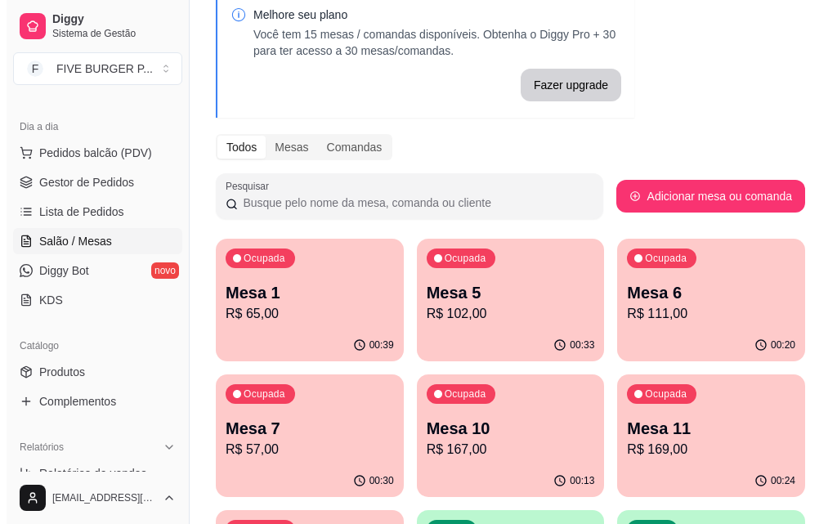
scroll to position [0, 0]
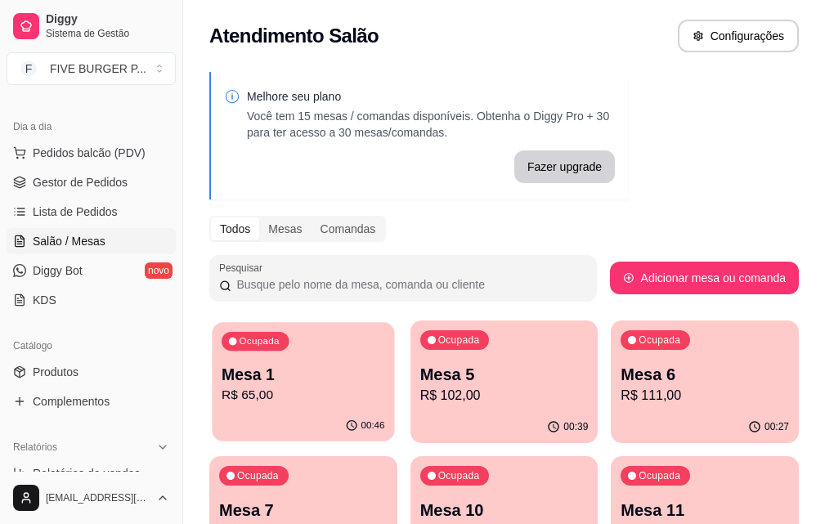
click at [268, 399] on p "R$ 65,00" at bounding box center [303, 395] width 163 height 19
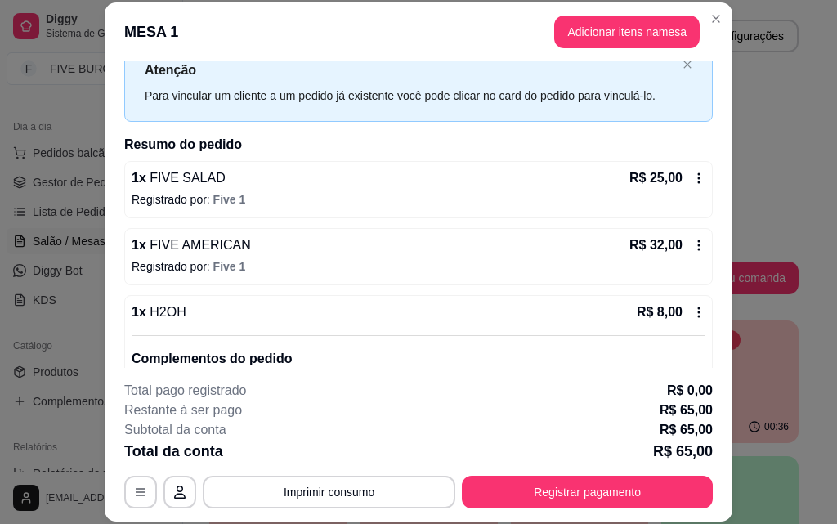
scroll to position [138, 0]
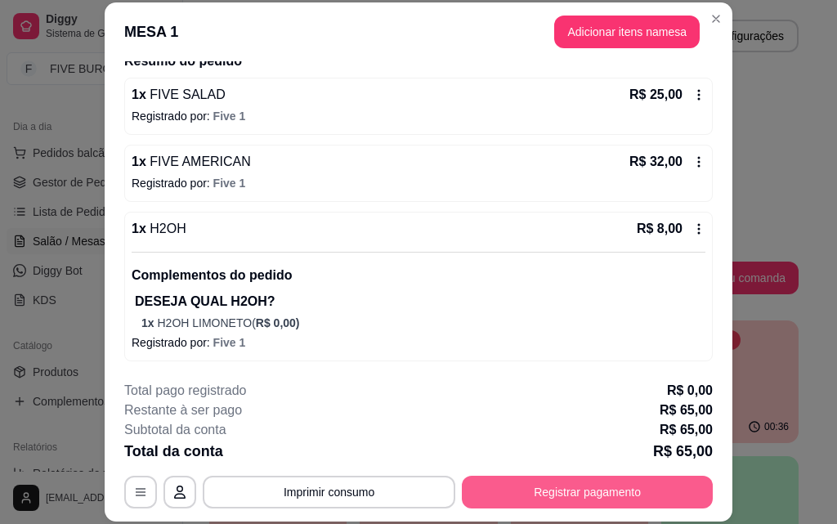
click at [489, 483] on button "Registrar pagamento" at bounding box center [587, 492] width 251 height 33
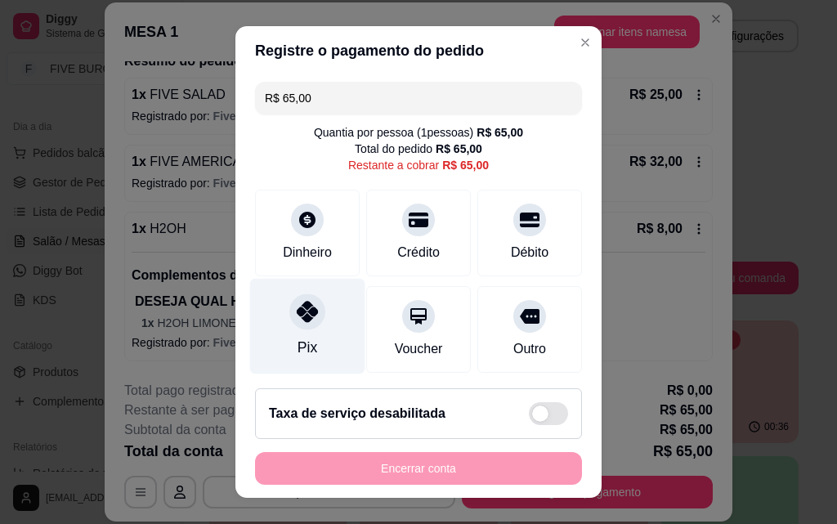
click at [327, 329] on div "Pix" at bounding box center [307, 327] width 115 height 96
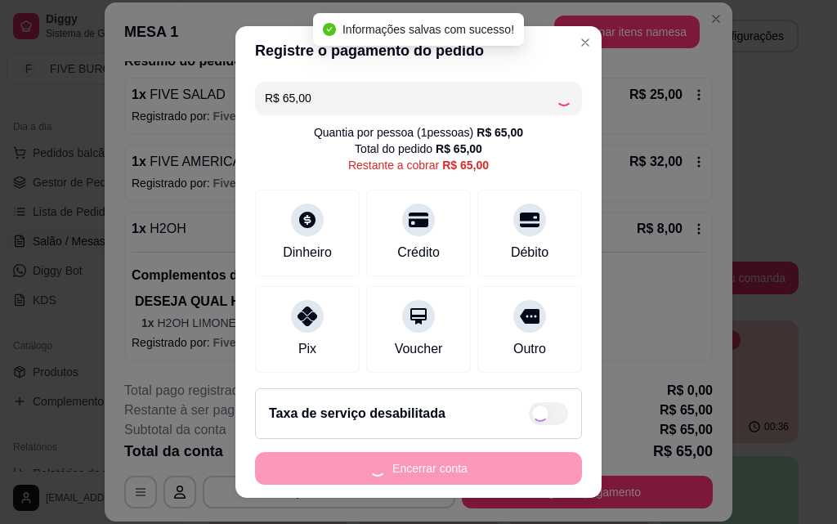
type input "R$ 0,00"
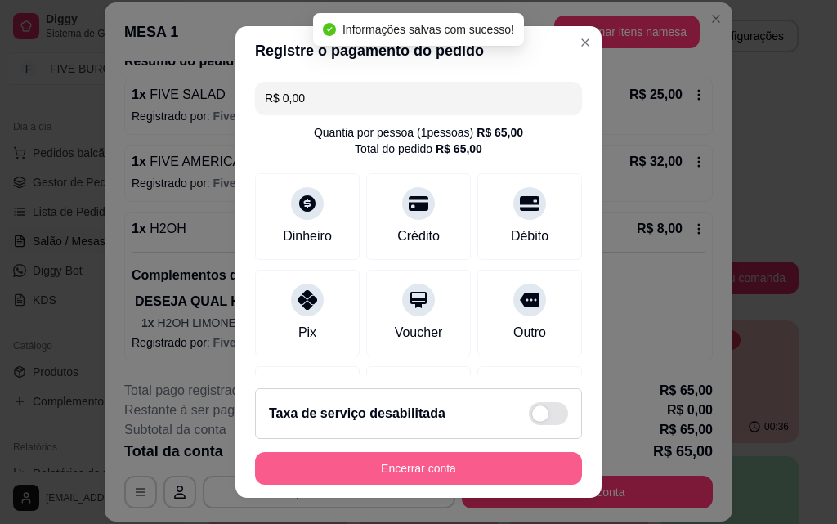
click at [476, 458] on button "Encerrar conta" at bounding box center [418, 468] width 327 height 33
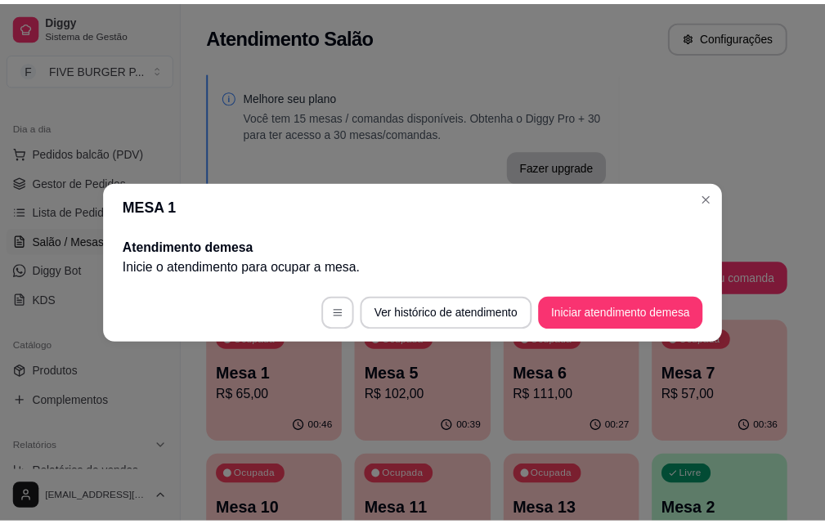
scroll to position [0, 0]
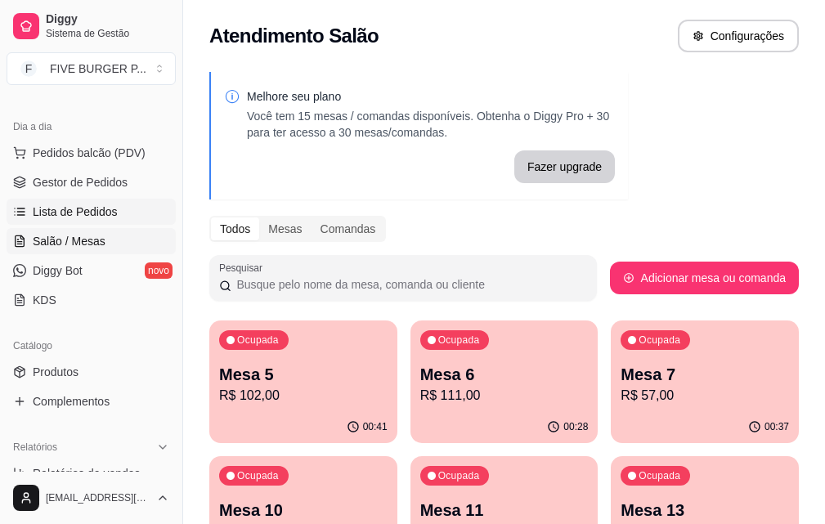
click at [86, 213] on span "Lista de Pedidos" at bounding box center [75, 212] width 85 height 16
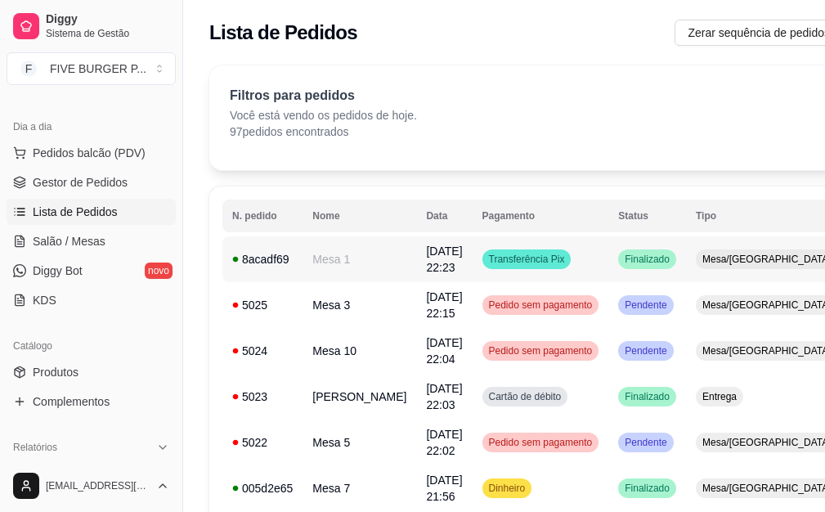
click at [549, 275] on td "Transferência Pix" at bounding box center [541, 259] width 137 height 46
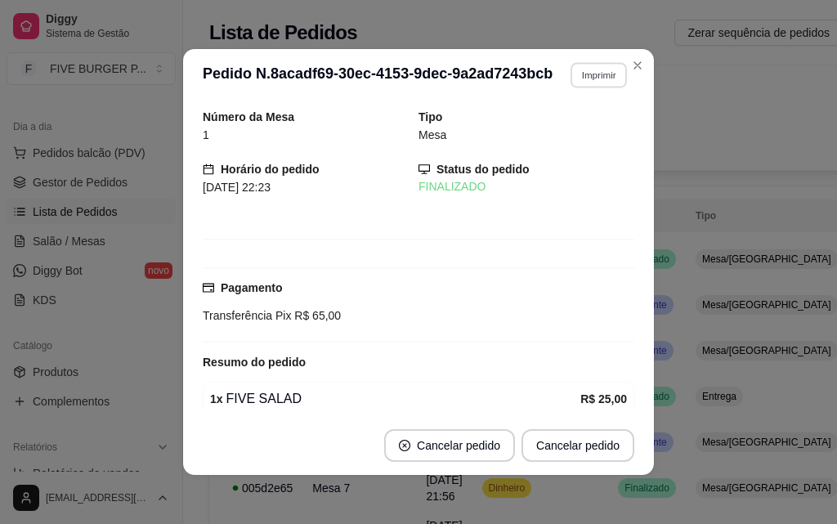
click at [586, 82] on button "Imprimir" at bounding box center [599, 74] width 56 height 25
click at [581, 130] on button "IMPRESSORA" at bounding box center [564, 131] width 114 height 25
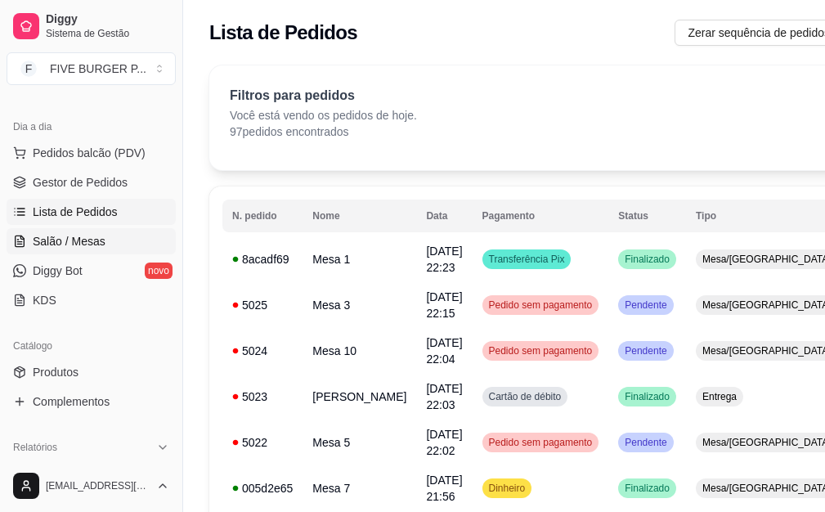
click at [91, 235] on span "Salão / Mesas" at bounding box center [69, 241] width 73 height 16
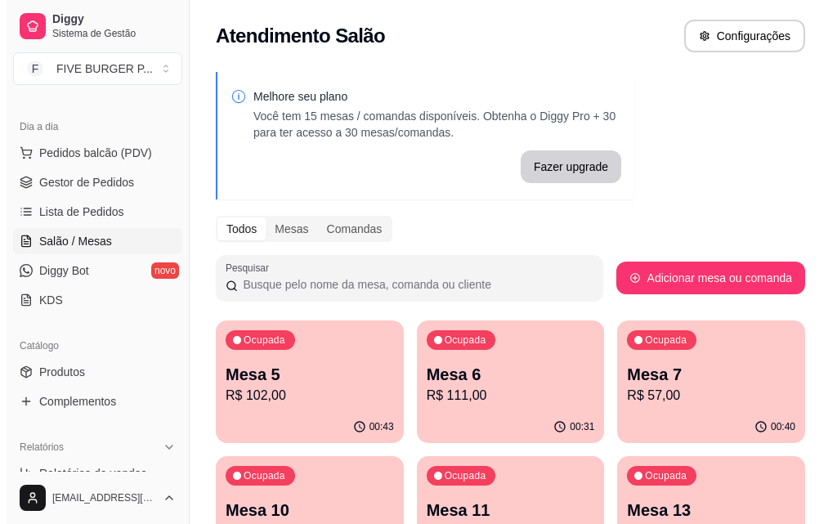
scroll to position [82, 0]
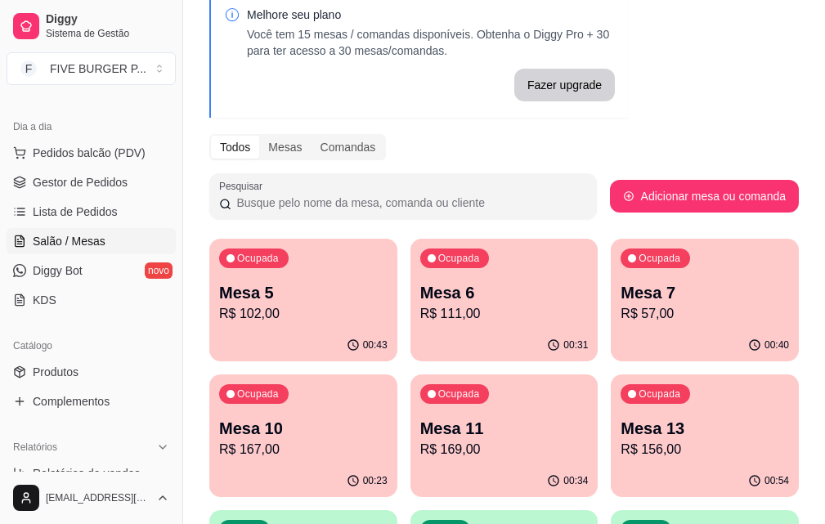
click at [420, 430] on p "Mesa 11" at bounding box center [504, 428] width 168 height 23
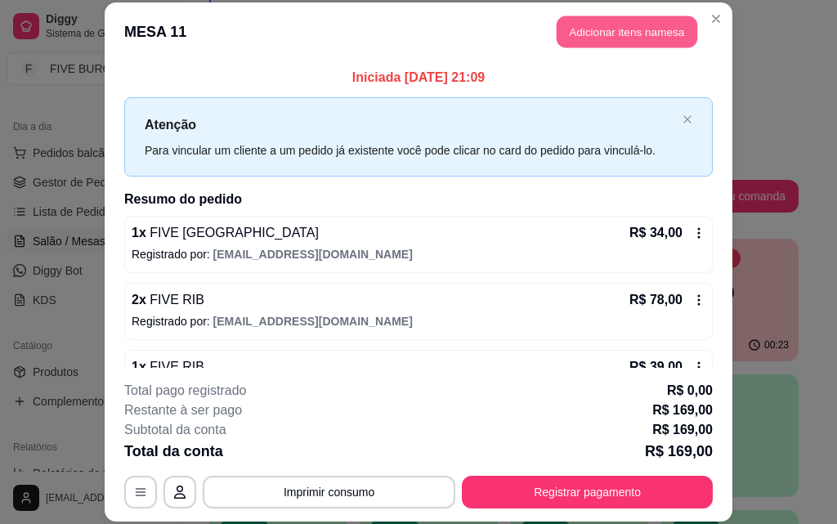
click at [584, 28] on button "Adicionar itens na mesa" at bounding box center [627, 32] width 141 height 32
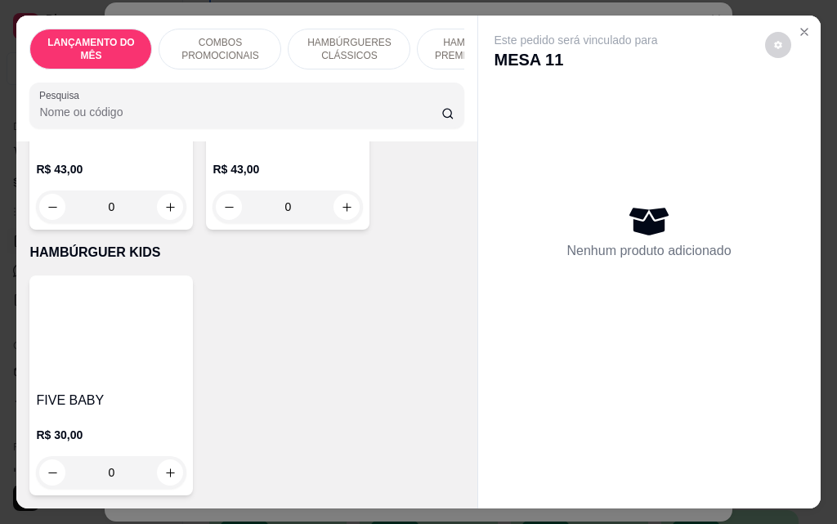
scroll to position [4251, 0]
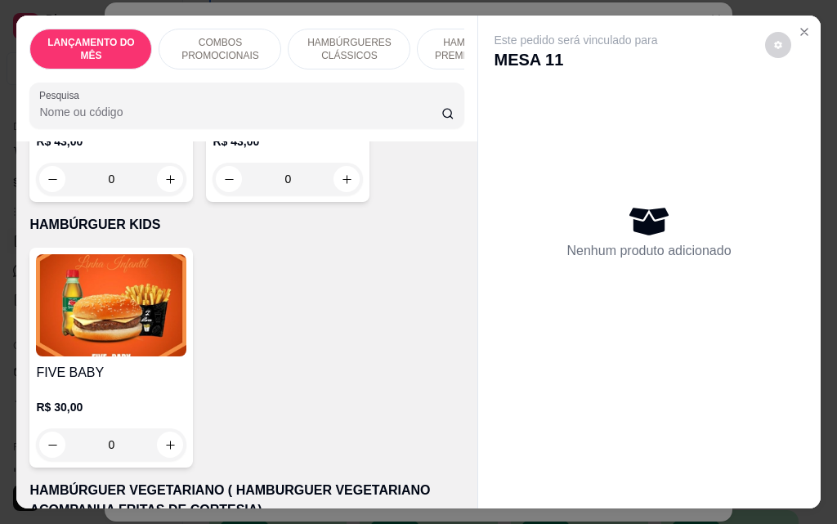
click at [167, 428] on div "0" at bounding box center [111, 444] width 150 height 33
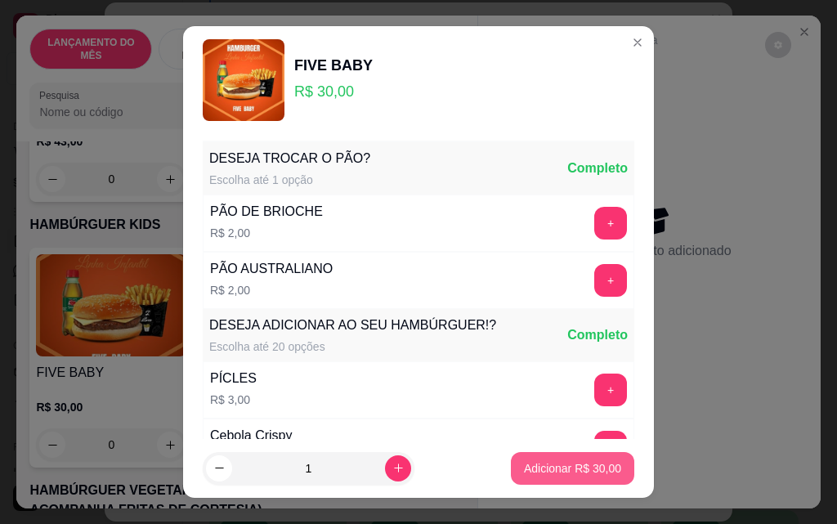
click at [563, 473] on p "Adicionar R$ 30,00" at bounding box center [572, 468] width 97 height 16
type input "1"
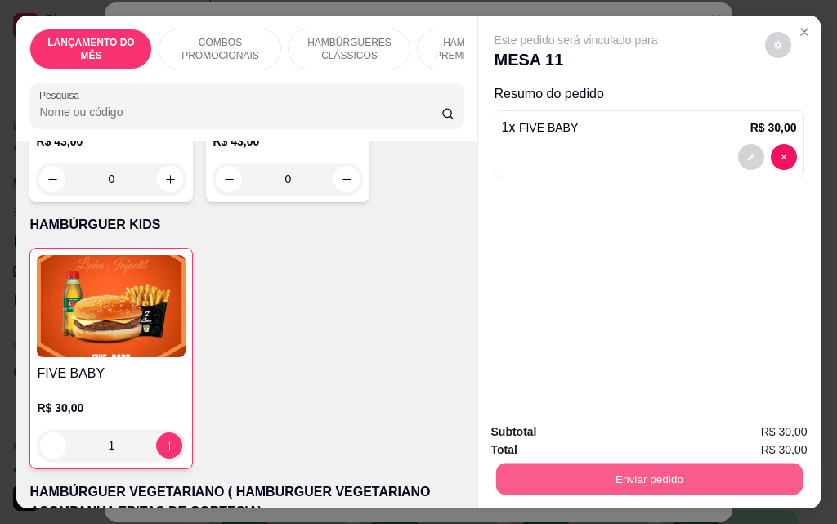
click at [688, 472] on button "Enviar pedido" at bounding box center [648, 479] width 307 height 32
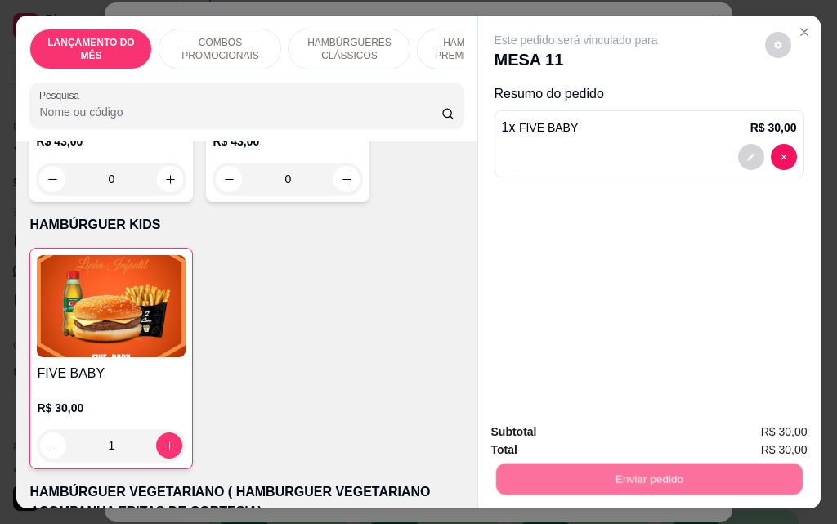
click at [572, 435] on button "Não registrar e enviar pedido" at bounding box center [595, 432] width 170 height 31
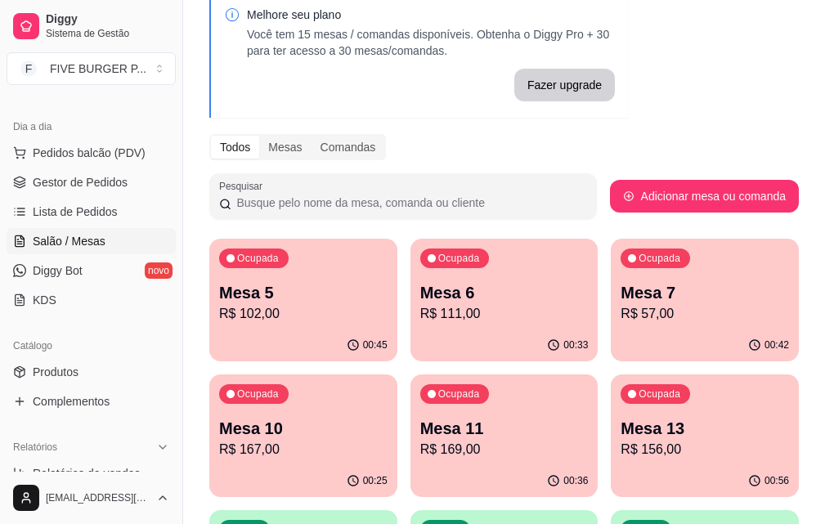
click at [270, 317] on p "R$ 102,00" at bounding box center [303, 314] width 168 height 20
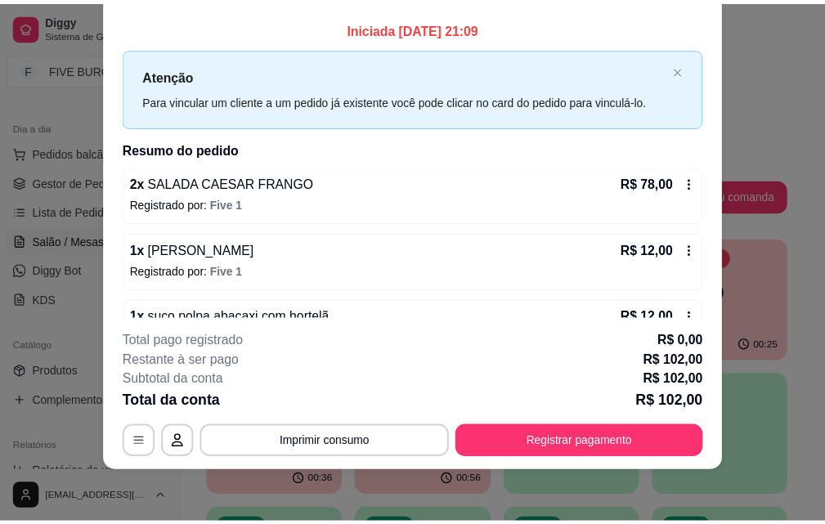
scroll to position [0, 0]
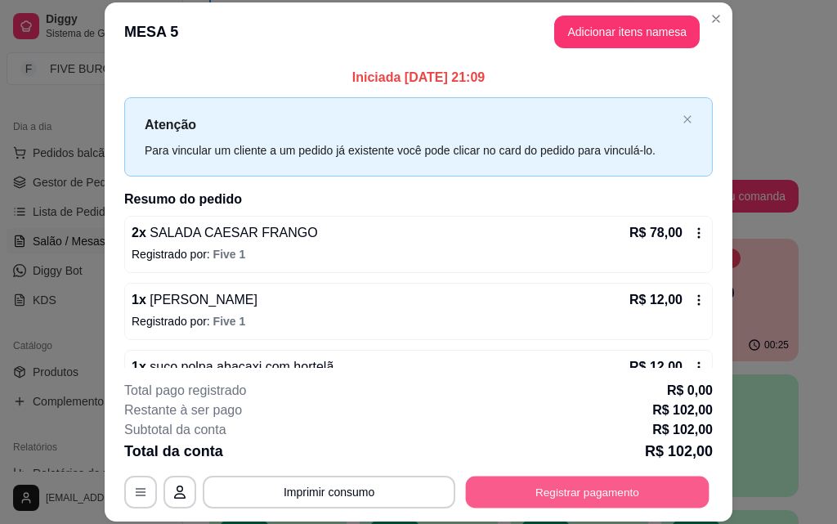
click at [639, 504] on button "Registrar pagamento" at bounding box center [588, 492] width 244 height 32
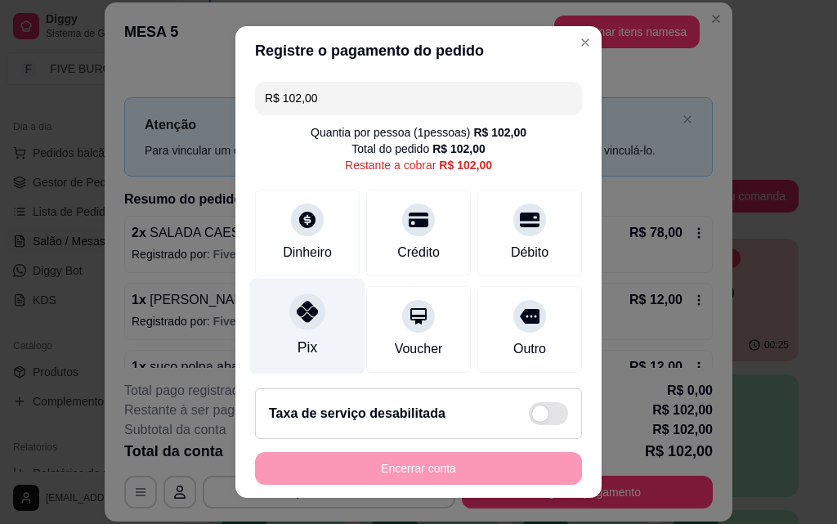
click at [329, 348] on div "Pix" at bounding box center [307, 327] width 115 height 96
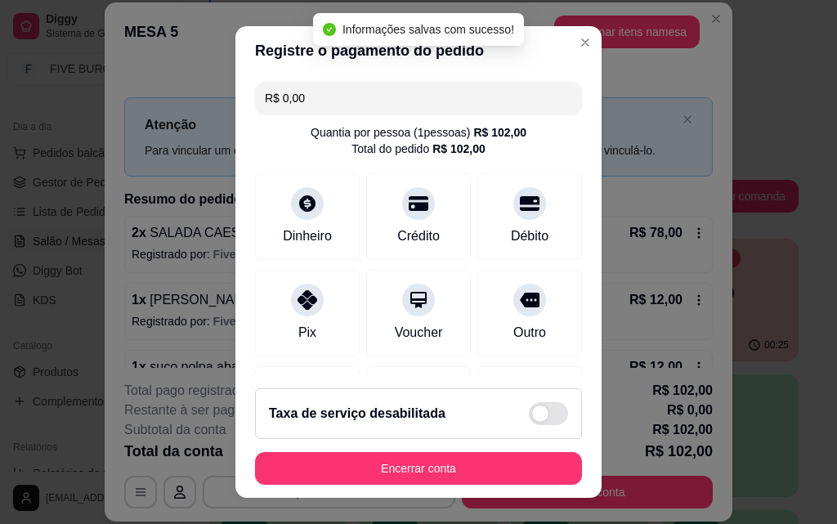
type input "R$ 0,00"
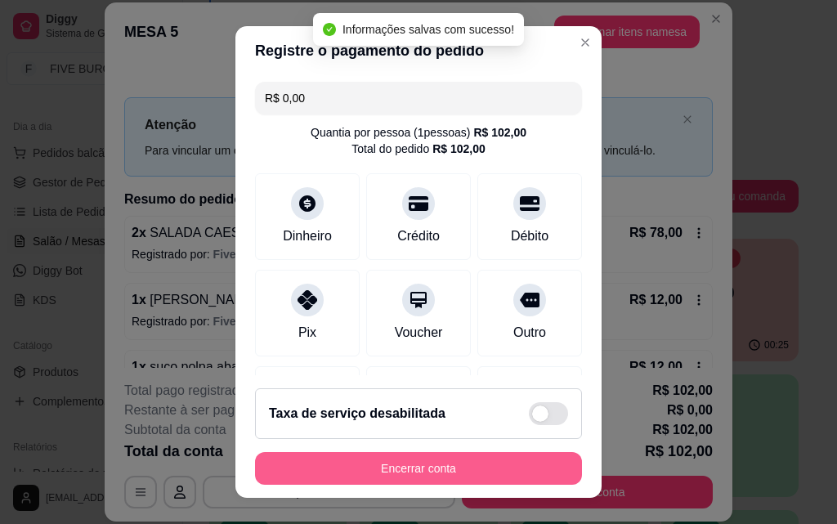
click at [467, 461] on button "Encerrar conta" at bounding box center [418, 468] width 327 height 33
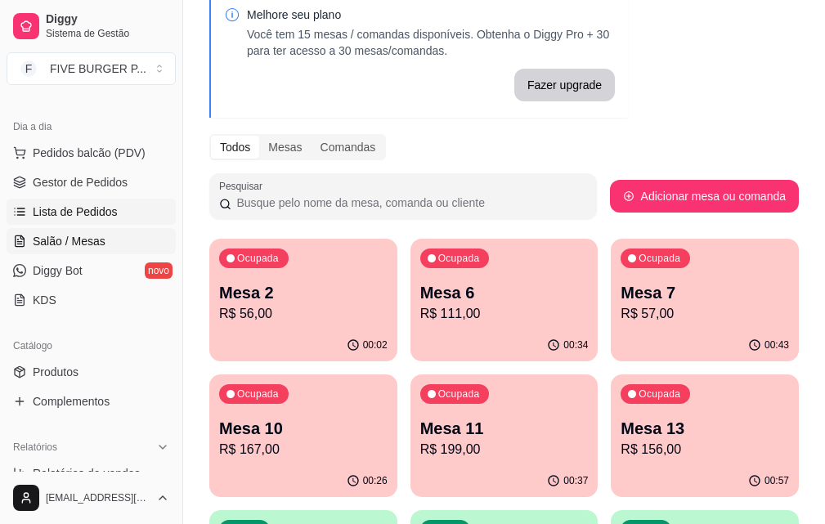
click at [95, 210] on span "Lista de Pedidos" at bounding box center [75, 212] width 85 height 16
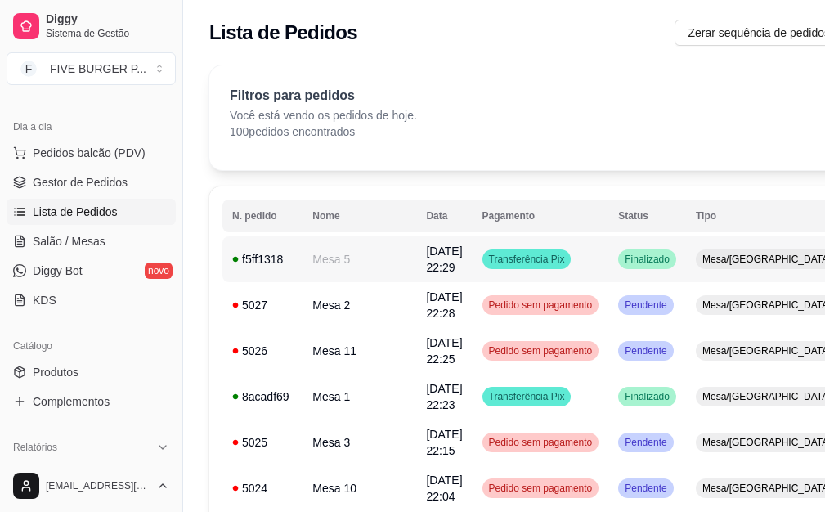
click at [621, 263] on span "Finalizado" at bounding box center [647, 259] width 52 height 13
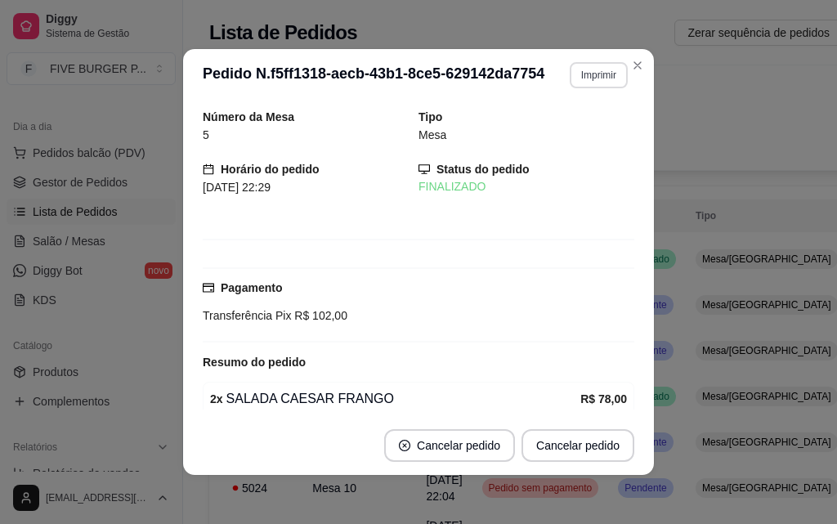
click at [585, 74] on button "Imprimir" at bounding box center [599, 75] width 58 height 26
click at [590, 132] on button "IMPRESSORA" at bounding box center [563, 132] width 119 height 26
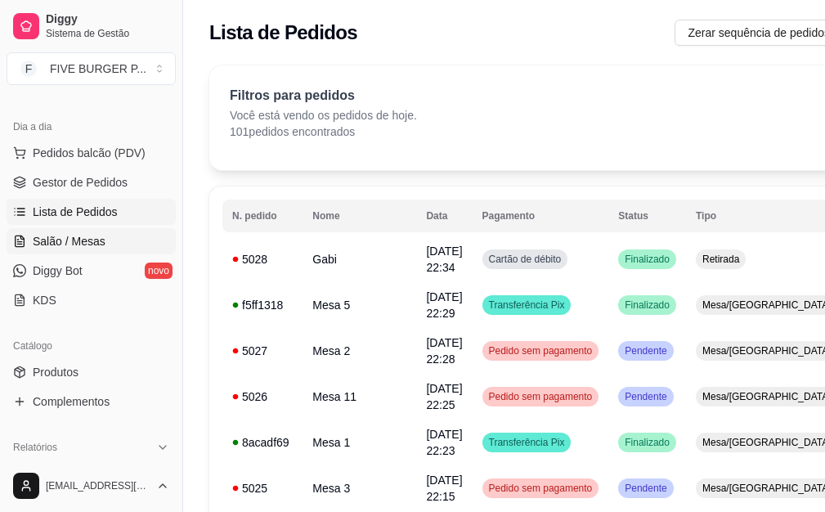
drag, startPoint x: 107, startPoint y: 238, endPoint x: 141, endPoint y: 236, distance: 34.4
click at [110, 238] on link "Salão / Mesas" at bounding box center [91, 241] width 169 height 26
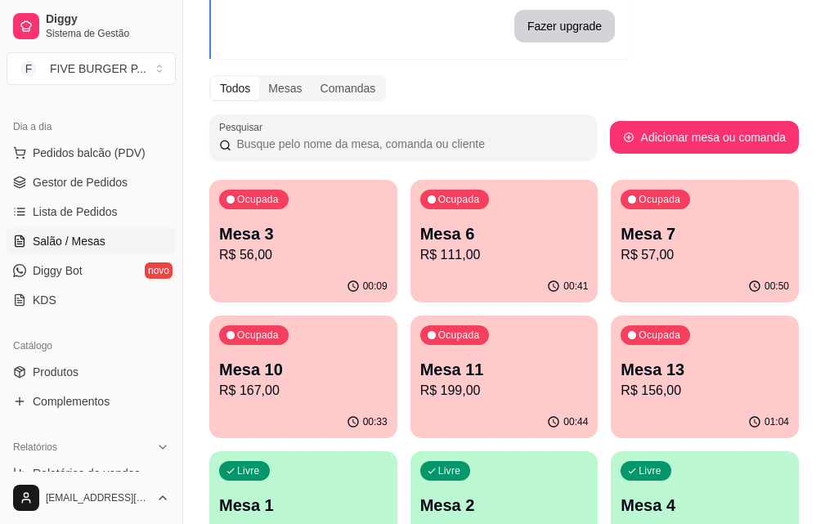
scroll to position [163, 0]
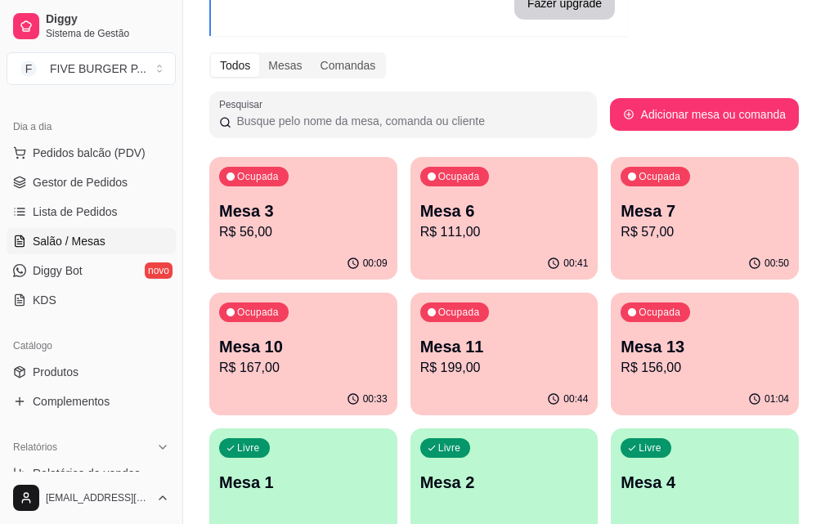
click at [620, 375] on p "R$ 156,00" at bounding box center [704, 368] width 168 height 20
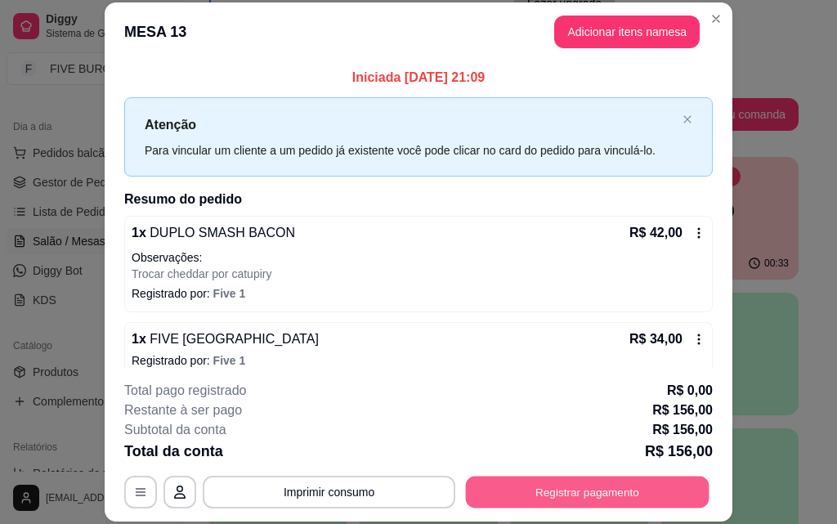
click at [517, 480] on button "Registrar pagamento" at bounding box center [588, 492] width 244 height 32
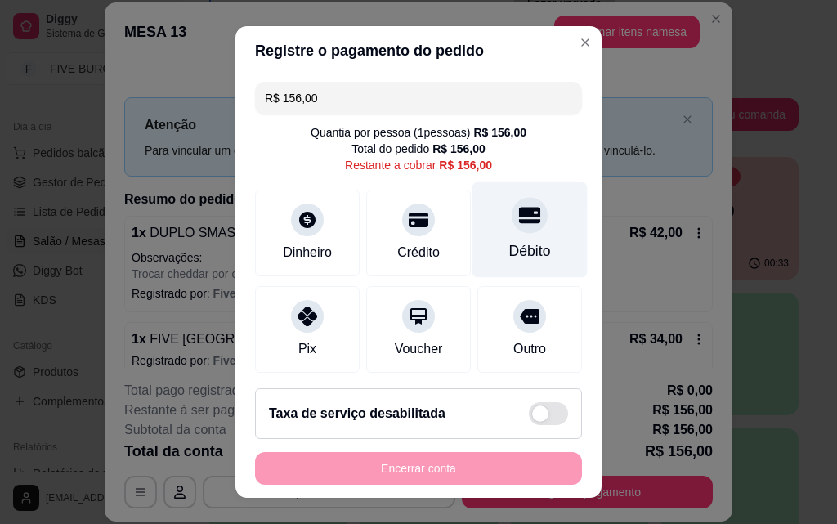
click at [509, 258] on div "Débito" at bounding box center [530, 250] width 42 height 21
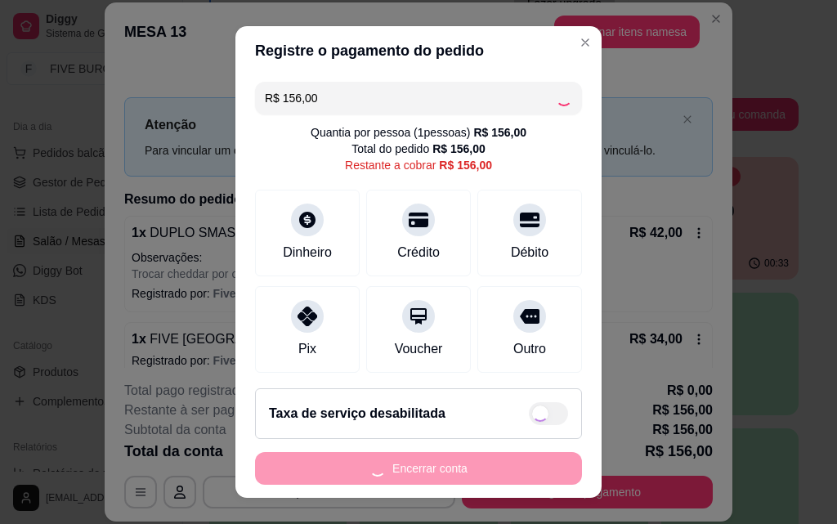
type input "R$ 0,00"
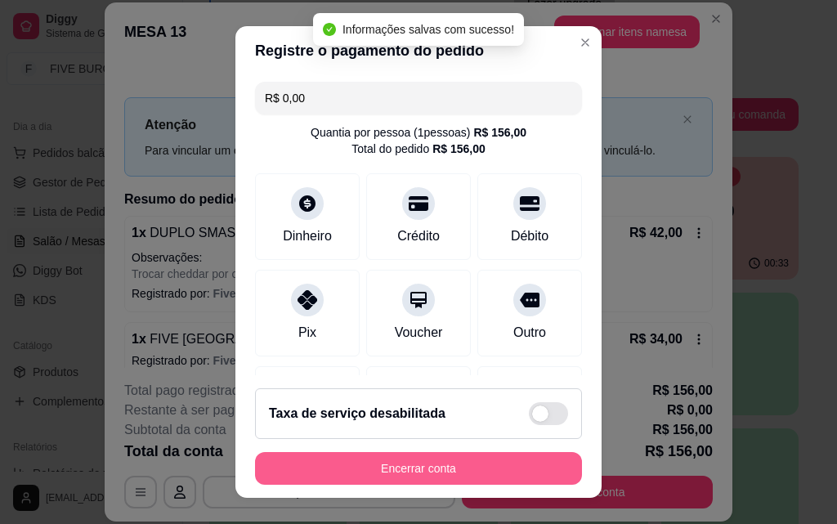
click at [480, 478] on button "Encerrar conta" at bounding box center [418, 468] width 327 height 33
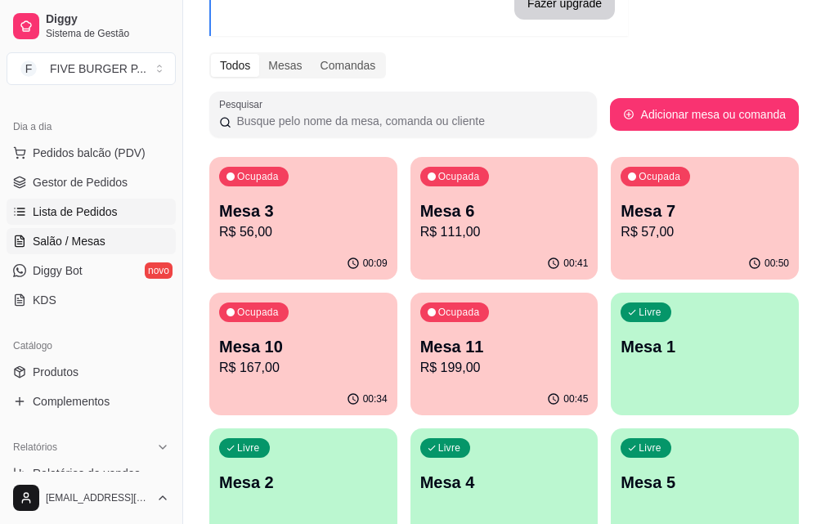
click at [125, 211] on link "Lista de Pedidos" at bounding box center [91, 212] width 169 height 26
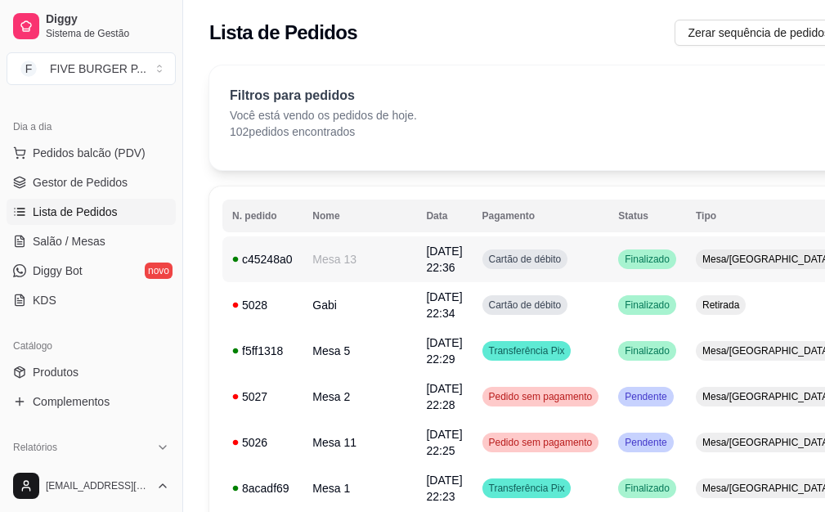
click at [521, 253] on span "Cartão de débito" at bounding box center [525, 259] width 79 height 13
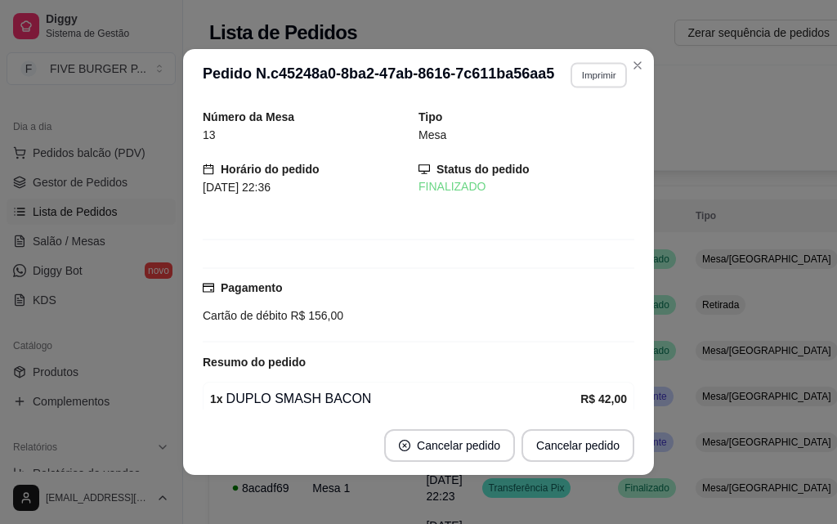
click at [581, 74] on button "Imprimir" at bounding box center [599, 74] width 56 height 25
click at [584, 132] on button "IMPRESSORA" at bounding box center [564, 132] width 119 height 26
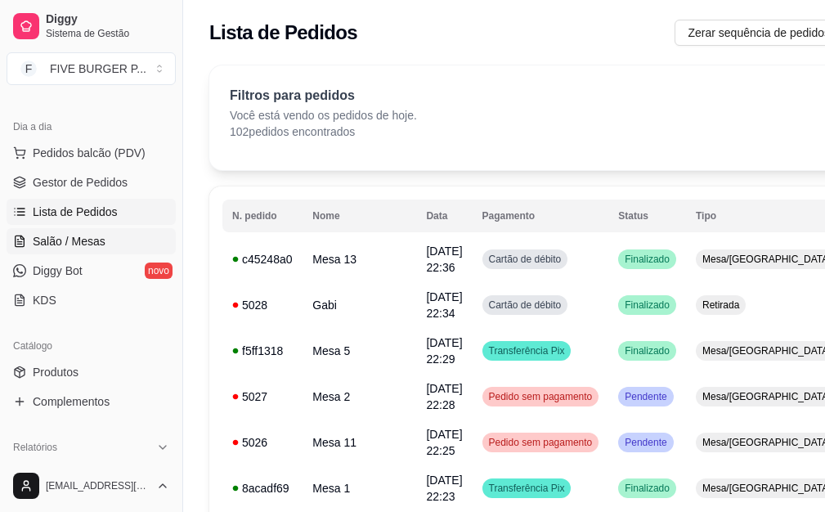
click at [96, 234] on span "Salão / Mesas" at bounding box center [69, 241] width 73 height 16
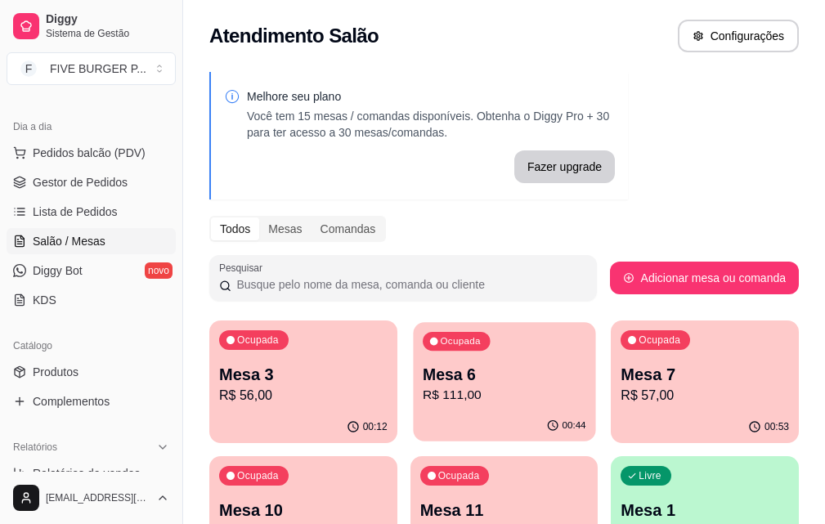
click at [430, 387] on p "R$ 111,00" at bounding box center [504, 395] width 163 height 19
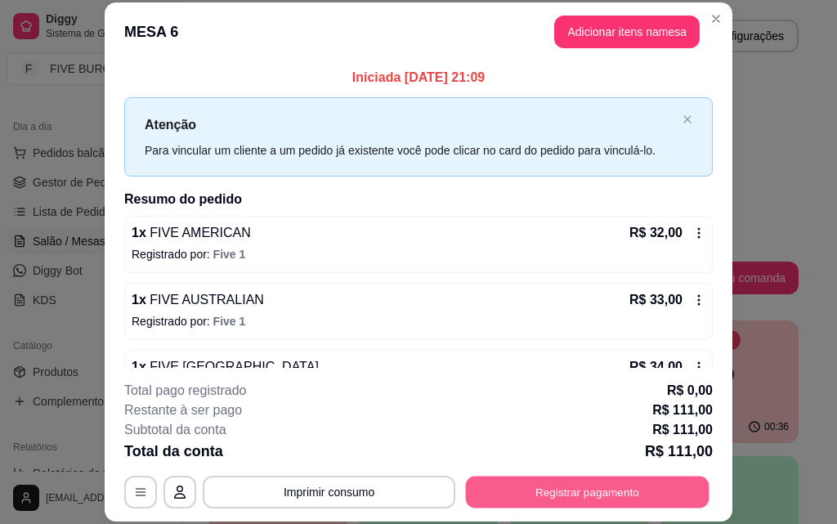
click at [685, 495] on button "Registrar pagamento" at bounding box center [588, 492] width 244 height 32
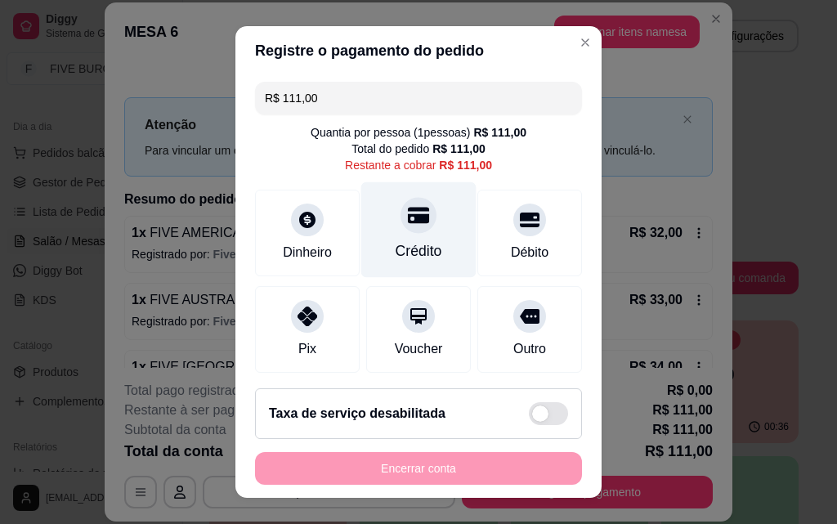
click at [419, 256] on div "Crédito" at bounding box center [419, 250] width 47 height 21
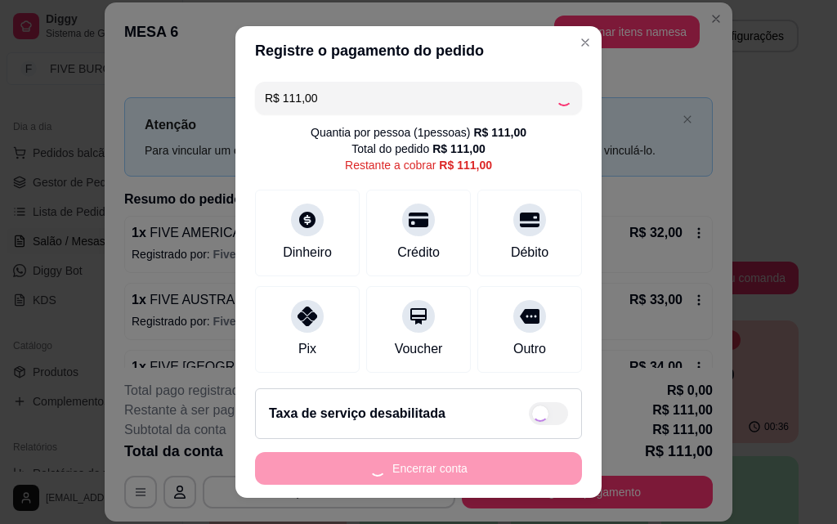
type input "R$ 0,00"
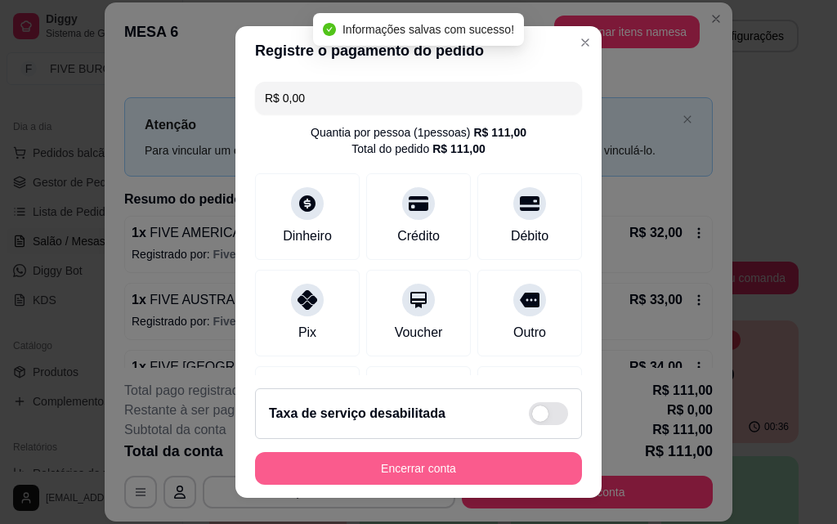
click at [463, 477] on button "Encerrar conta" at bounding box center [418, 468] width 327 height 33
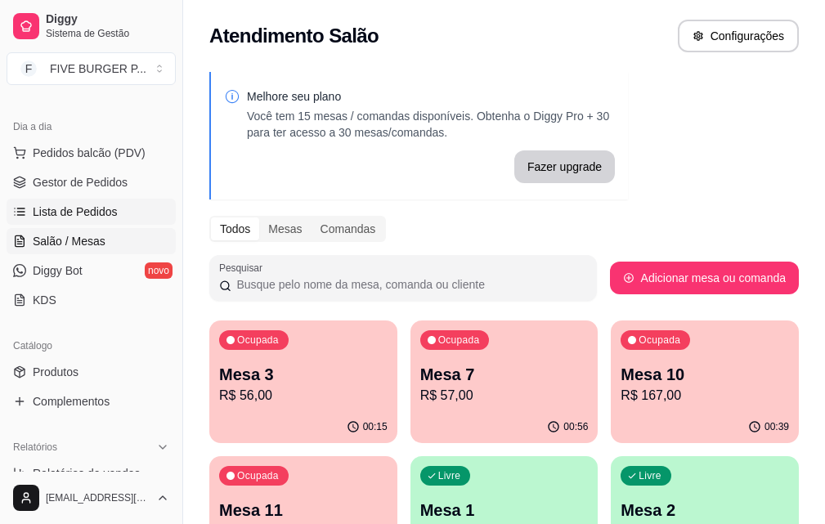
click at [71, 217] on span "Lista de Pedidos" at bounding box center [75, 212] width 85 height 16
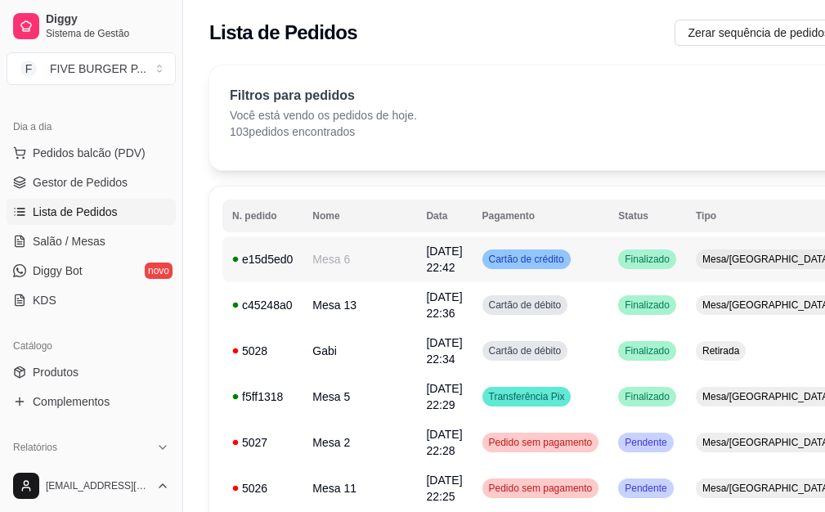
click at [563, 254] on td "Cartão de crédito" at bounding box center [541, 259] width 137 height 46
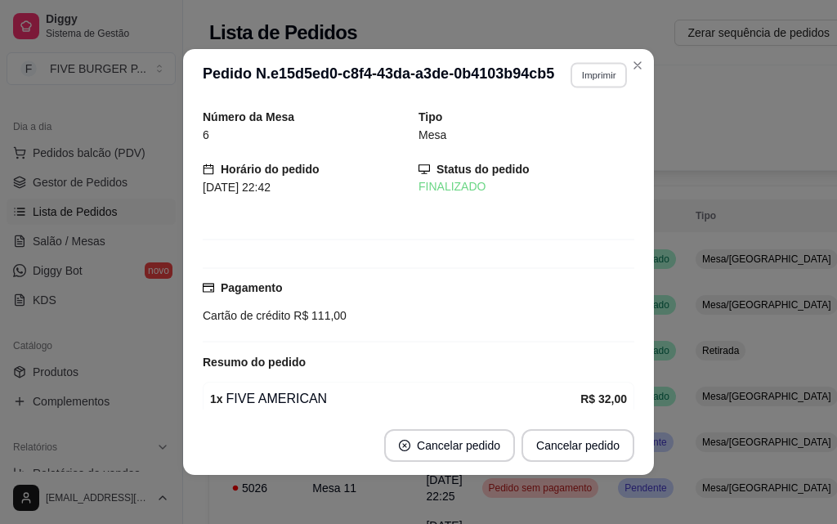
click at [607, 72] on button "Imprimir" at bounding box center [599, 74] width 56 height 25
click at [592, 129] on button "IMPRESSORA" at bounding box center [563, 132] width 119 height 26
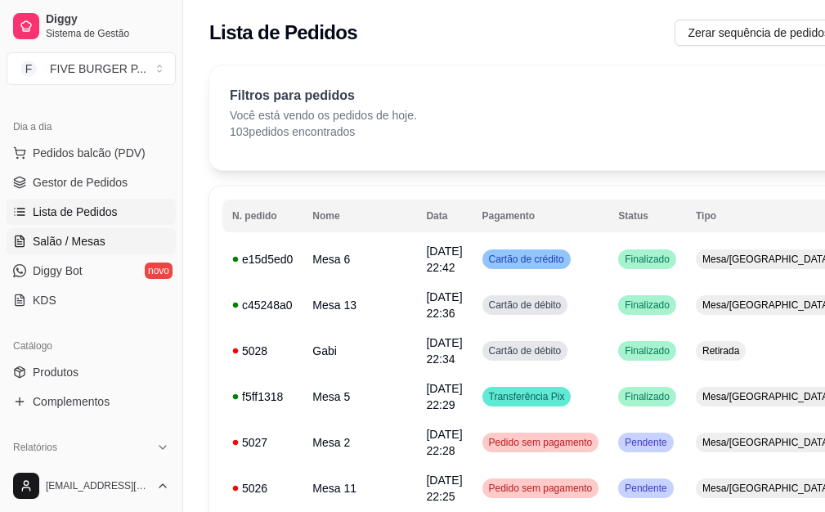
click at [83, 239] on span "Salão / Mesas" at bounding box center [69, 241] width 73 height 16
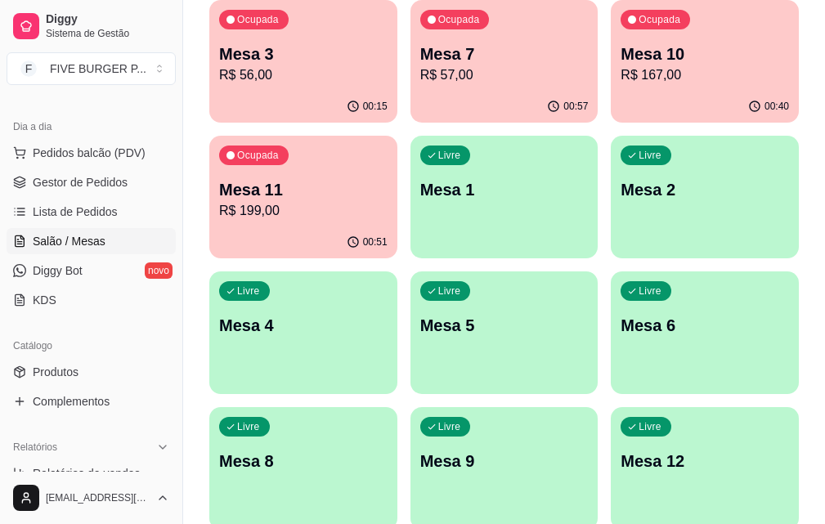
scroll to position [392, 0]
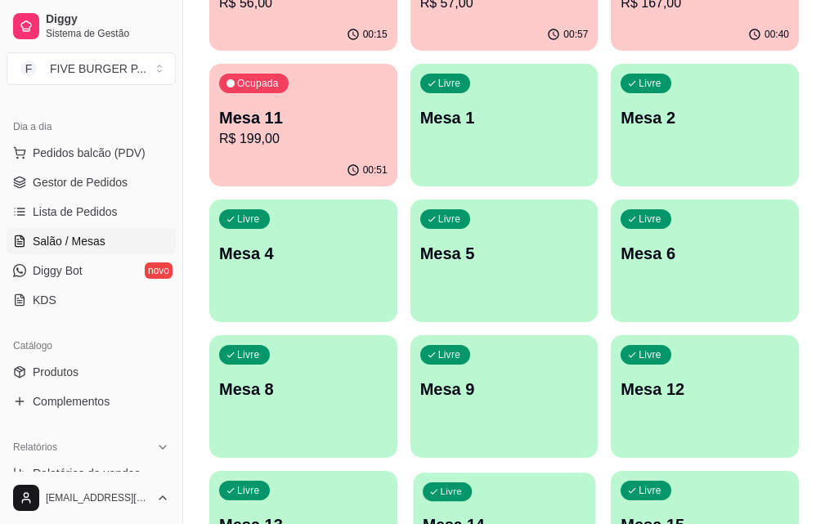
click at [464, 473] on div "Livre Mesa 14" at bounding box center [504, 523] width 182 height 100
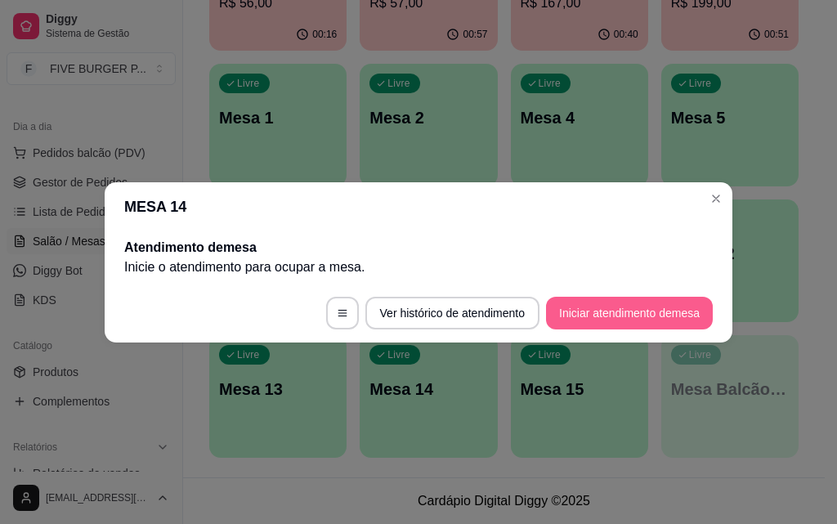
click at [608, 319] on button "Iniciar atendimento de mesa" at bounding box center [629, 313] width 167 height 33
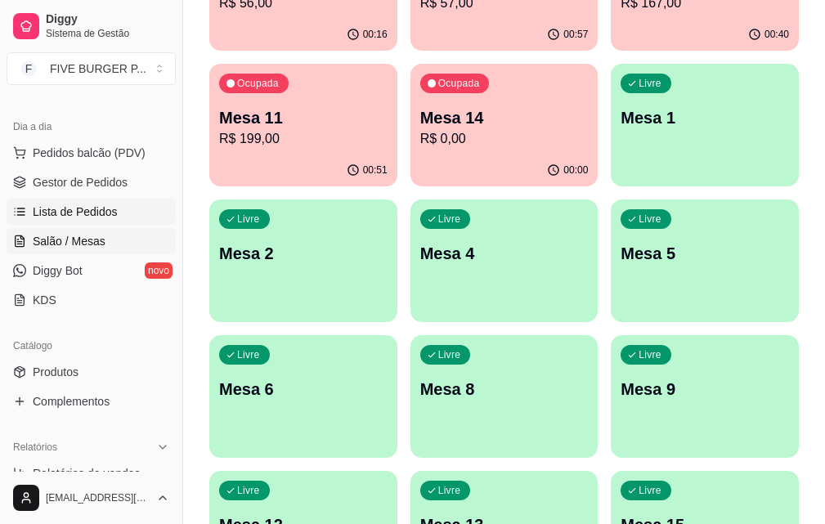
click at [83, 209] on span "Lista de Pedidos" at bounding box center [75, 212] width 85 height 16
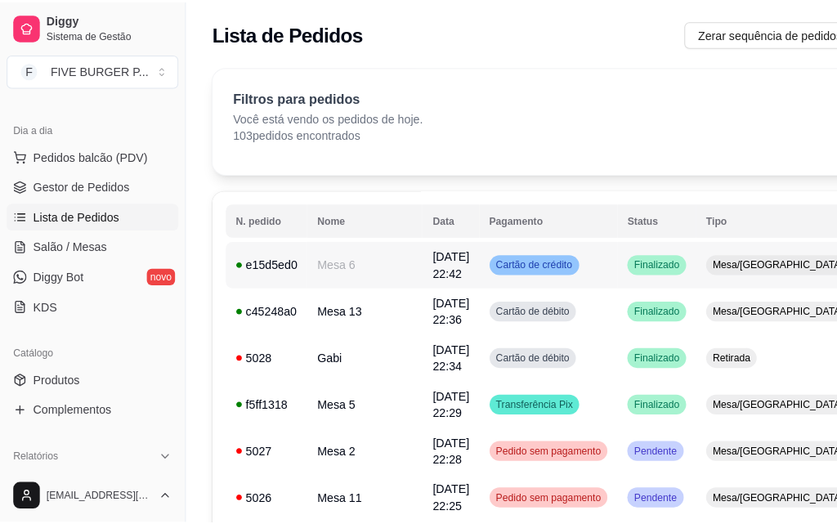
scroll to position [82, 0]
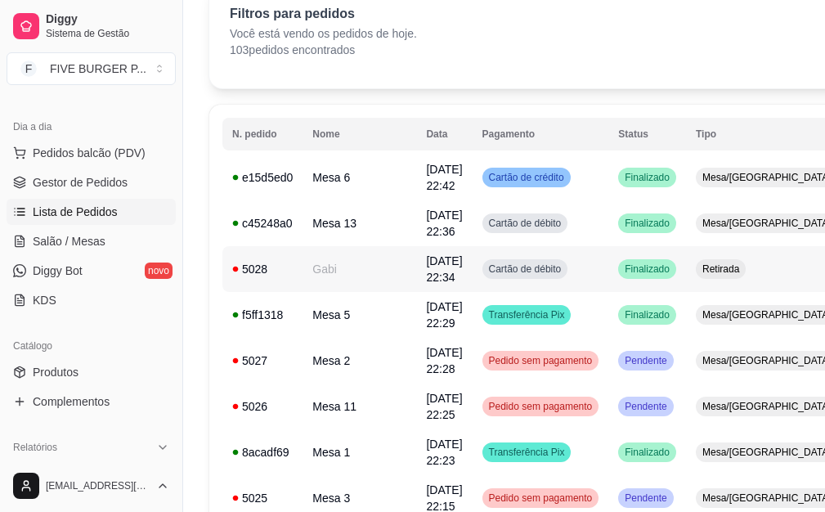
click at [522, 280] on td "Cartão de débito" at bounding box center [541, 269] width 137 height 46
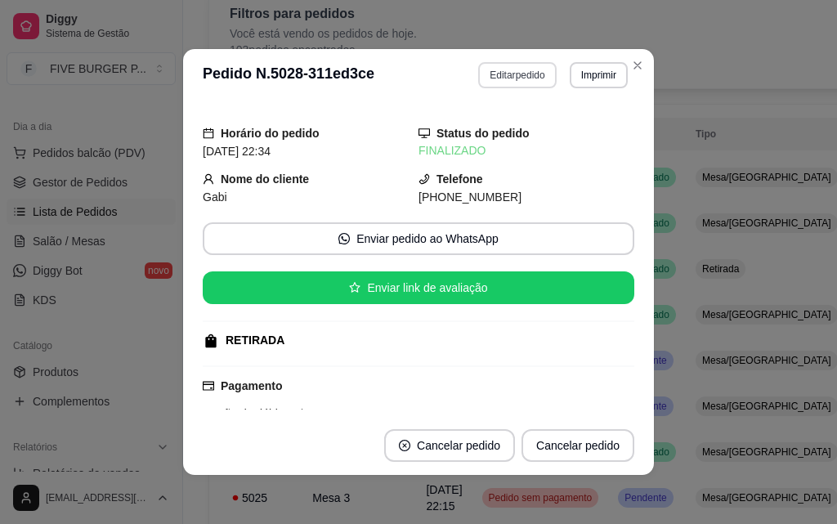
click at [508, 82] on button "Editar pedido" at bounding box center [517, 75] width 78 height 26
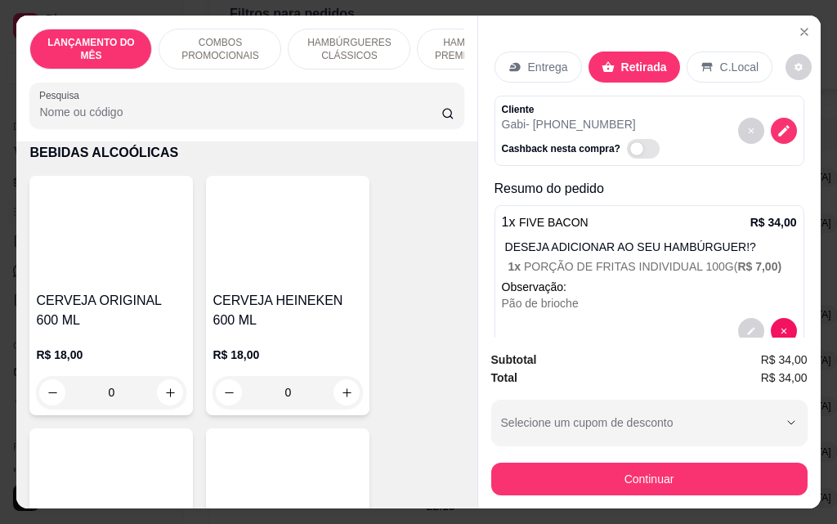
scroll to position [8257, 0]
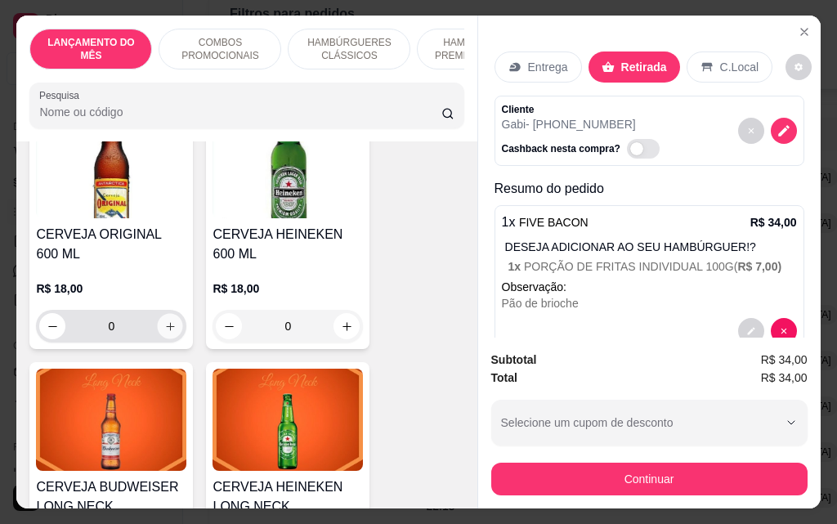
click at [158, 314] on button "increase-product-quantity" at bounding box center [170, 326] width 25 height 25
type input "1"
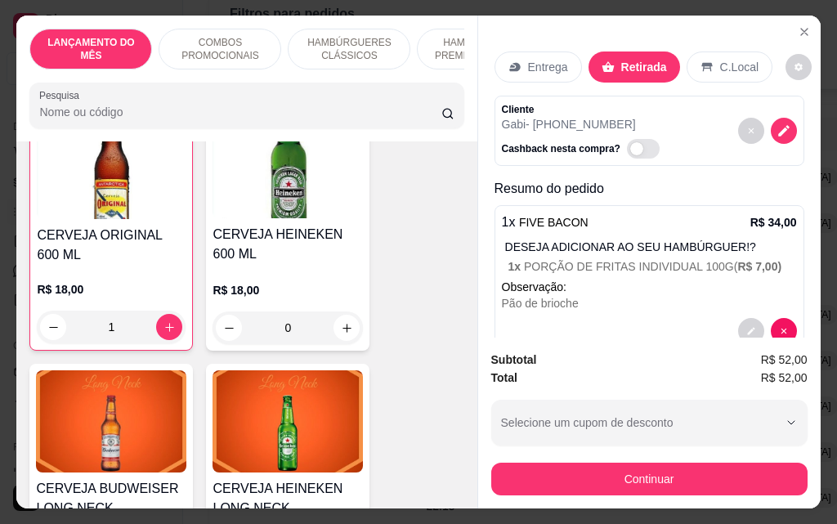
scroll to position [8257, 0]
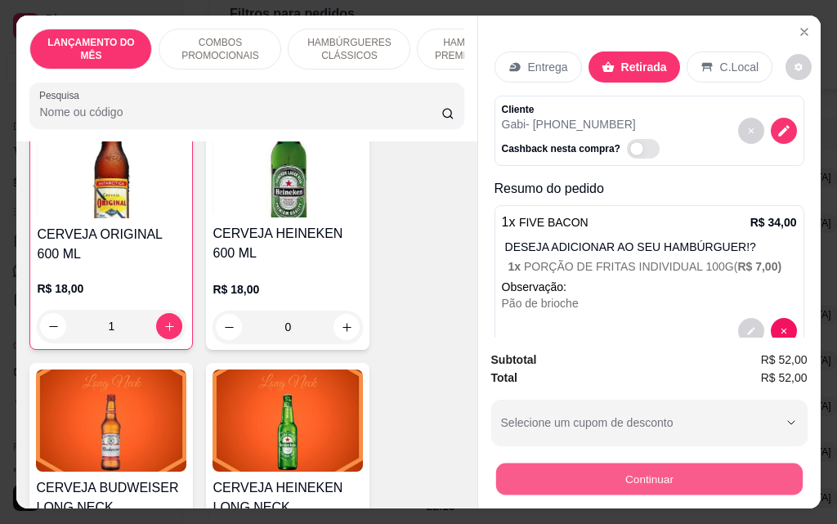
click at [710, 471] on button "Continuar" at bounding box center [648, 479] width 307 height 32
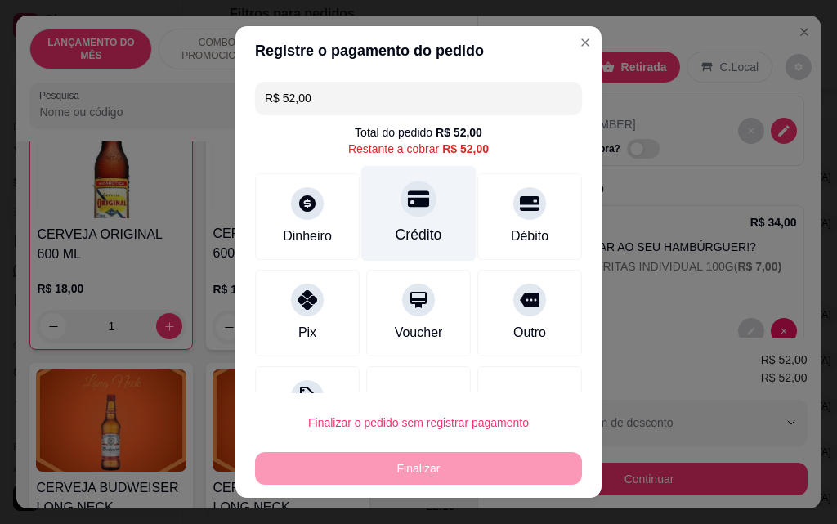
click at [405, 229] on div "Crédito" at bounding box center [419, 234] width 47 height 21
type input "R$ 0,00"
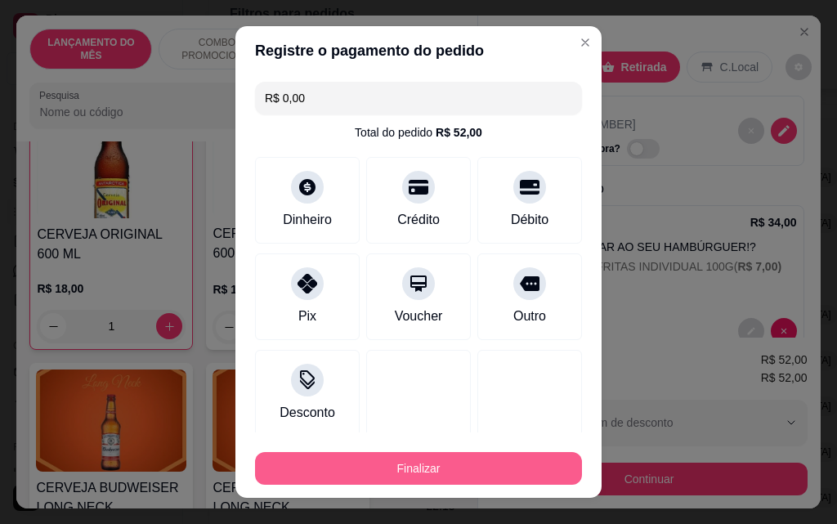
click at [497, 462] on button "Finalizar" at bounding box center [418, 468] width 327 height 33
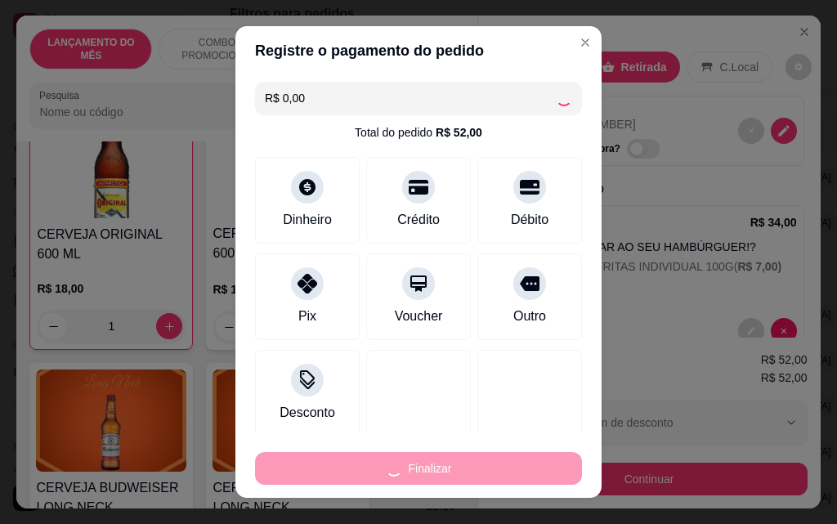
type input "0"
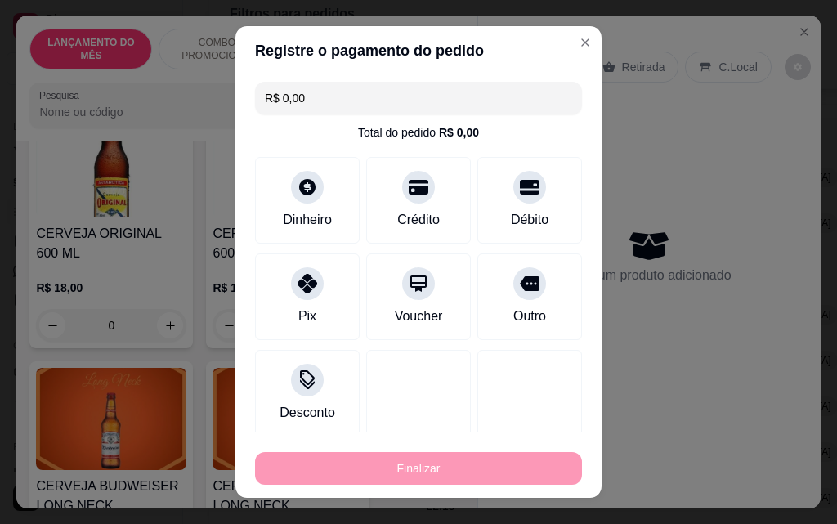
type input "-R$ 52,00"
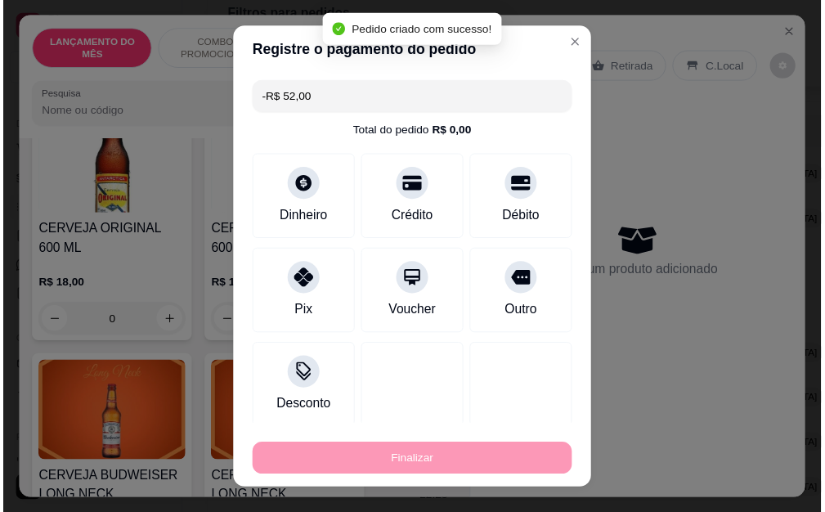
scroll to position [8257, 0]
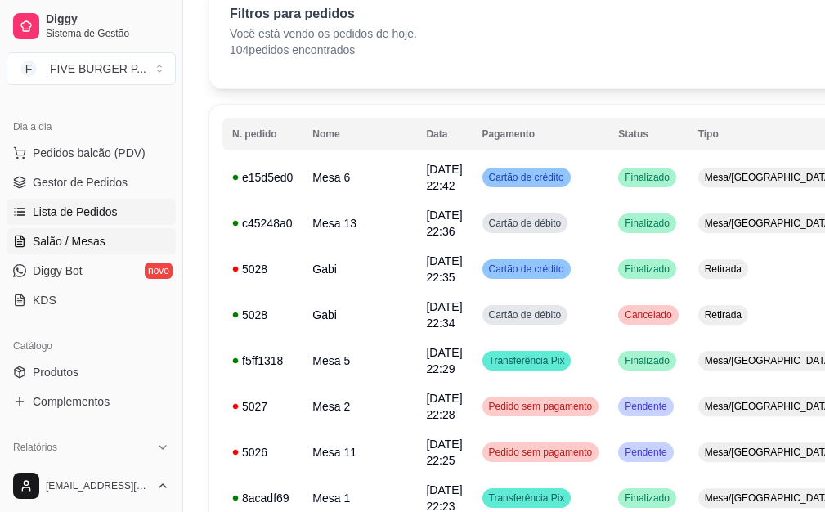
click at [145, 235] on link "Salão / Mesas" at bounding box center [91, 241] width 169 height 26
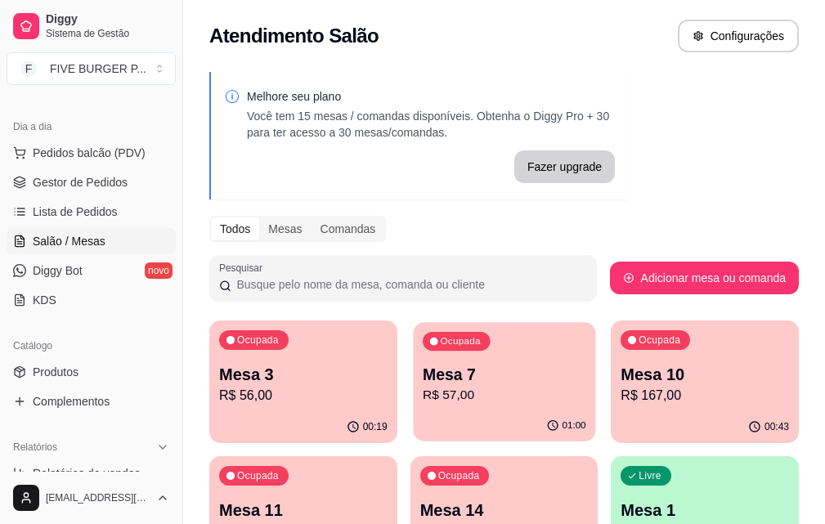
click at [465, 410] on div "Ocupada Mesa 7 R$ 57,00" at bounding box center [504, 366] width 182 height 88
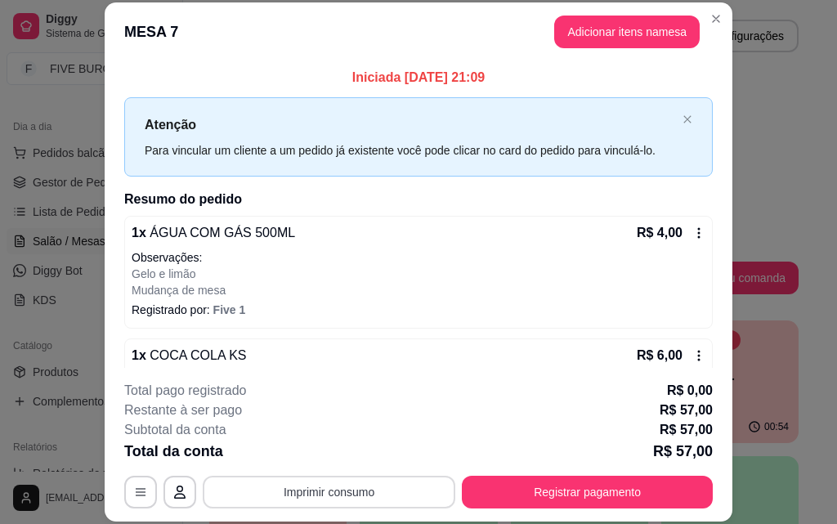
click at [434, 497] on button "Imprimir consumo" at bounding box center [329, 492] width 253 height 33
click at [353, 453] on button "IMPRESSORA" at bounding box center [328, 454] width 119 height 26
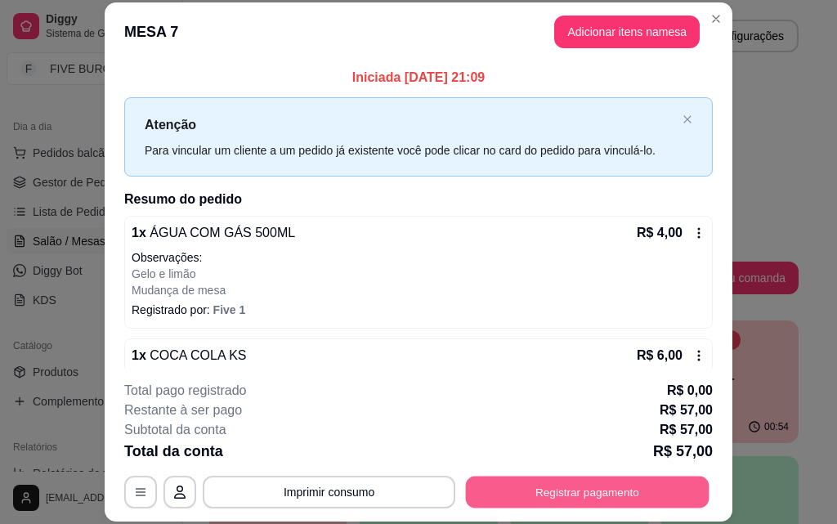
click at [627, 484] on button "Registrar pagamento" at bounding box center [588, 492] width 244 height 32
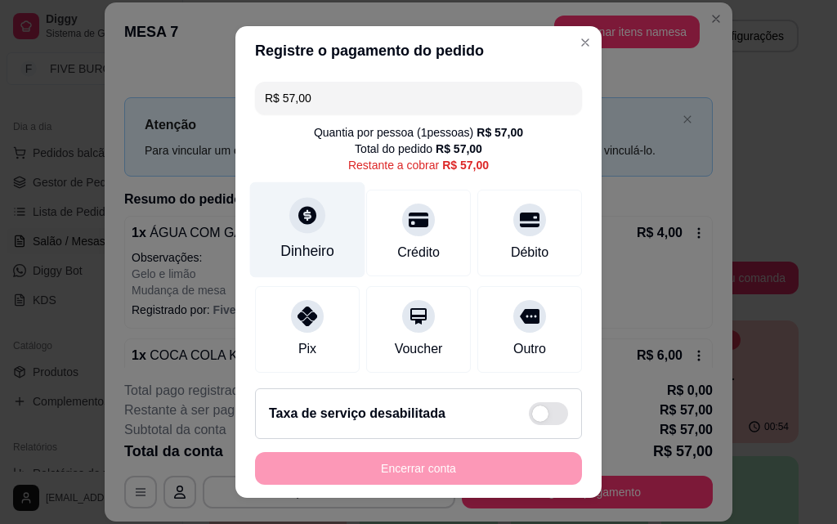
click at [280, 245] on div "Dinheiro" at bounding box center [307, 250] width 54 height 21
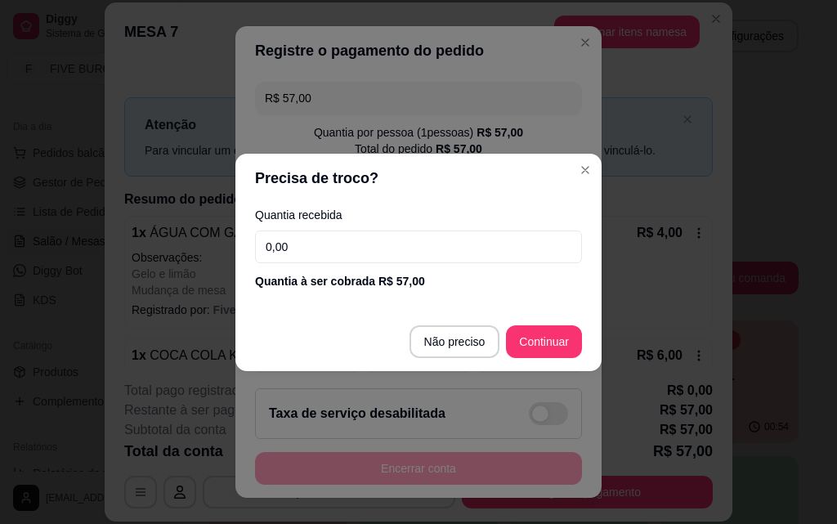
click at [337, 247] on input "0,00" at bounding box center [418, 247] width 327 height 33
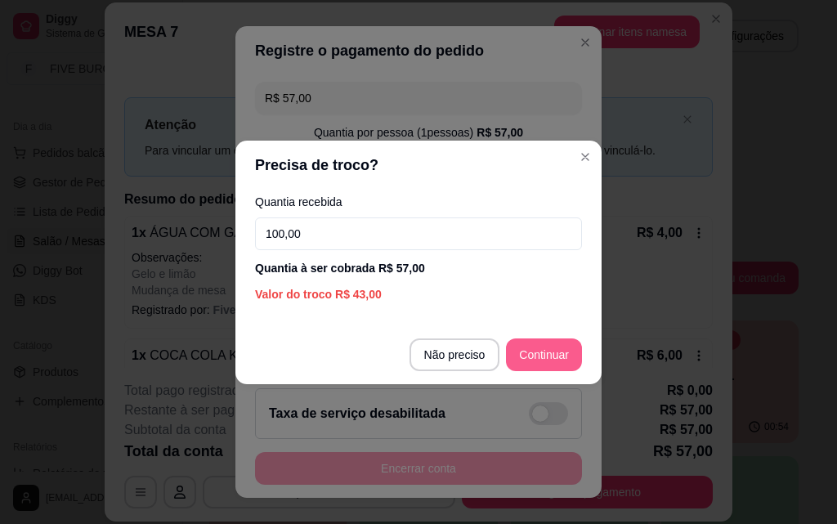
type input "100,00"
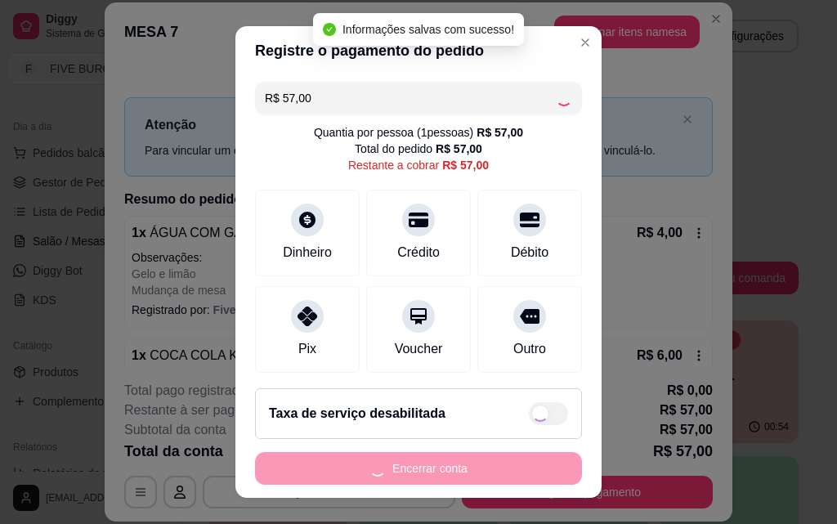
type input "R$ 0,00"
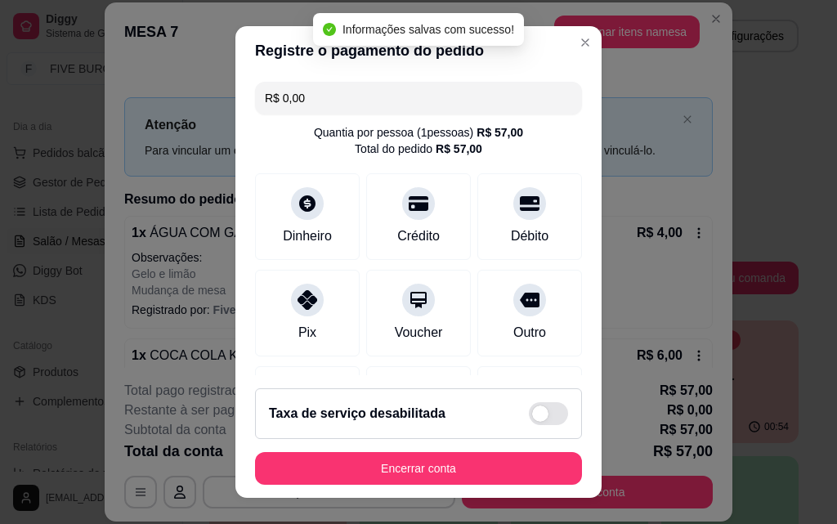
click at [428, 447] on footer "Taxa de serviço desabilitada Encerrar conta" at bounding box center [418, 436] width 366 height 123
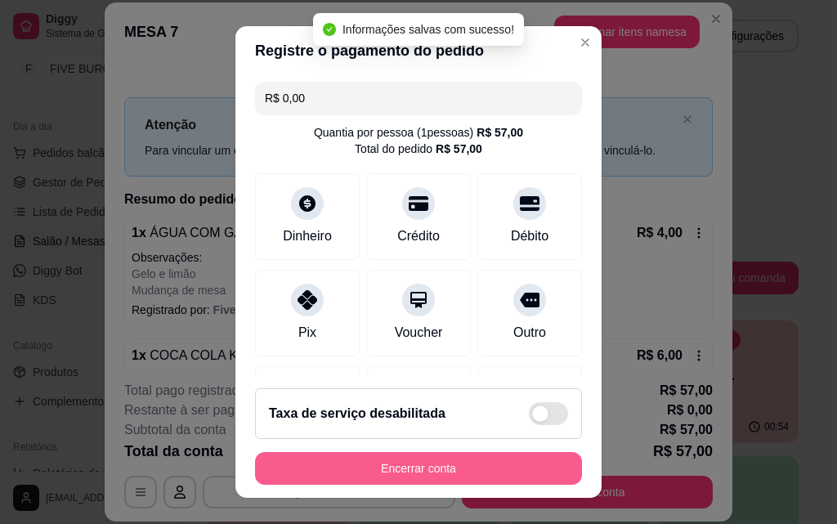
click at [442, 464] on button "Encerrar conta" at bounding box center [418, 468] width 327 height 33
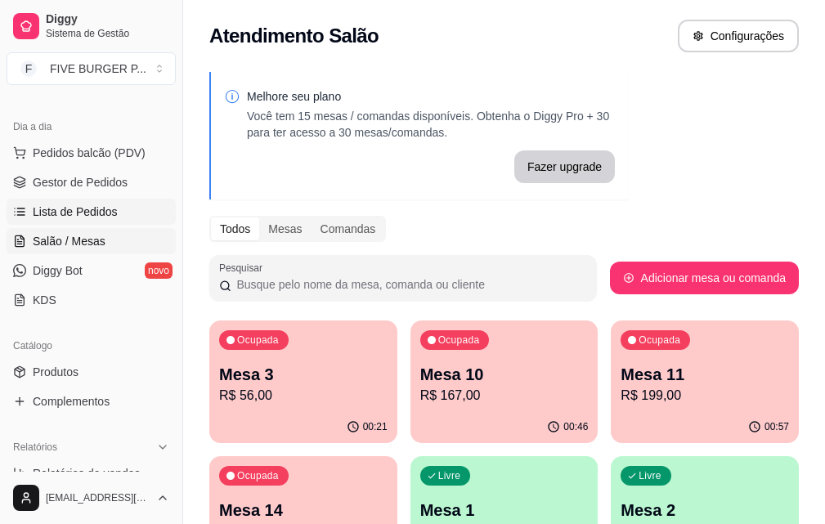
click at [101, 217] on span "Lista de Pedidos" at bounding box center [75, 212] width 85 height 16
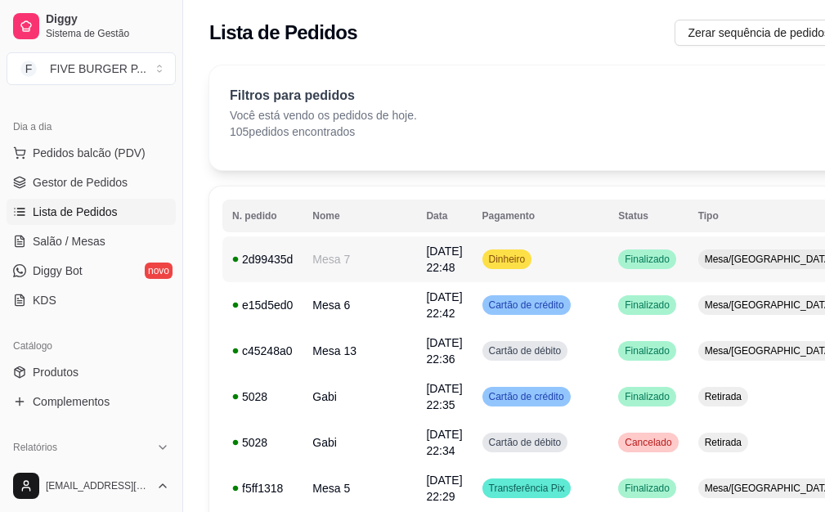
click at [562, 258] on td "Dinheiro" at bounding box center [541, 259] width 137 height 46
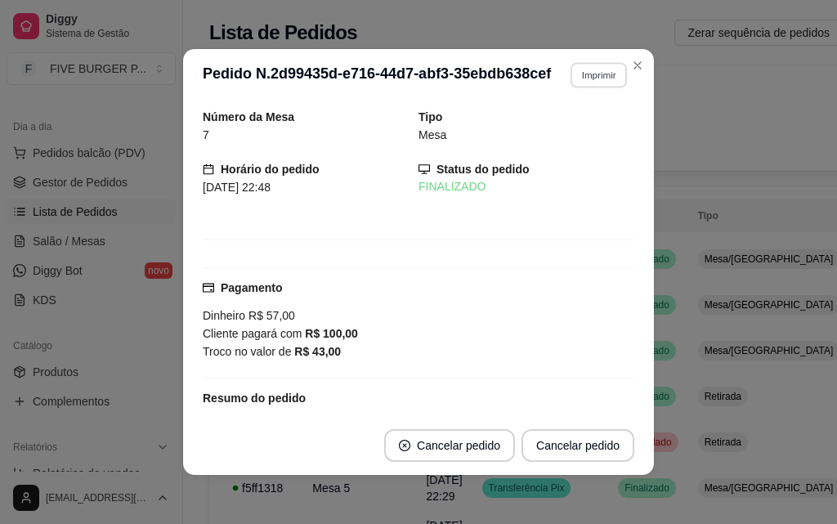
click at [576, 82] on button "Imprimir" at bounding box center [599, 74] width 56 height 25
click at [553, 141] on button "IMPRESSORA" at bounding box center [563, 132] width 119 height 26
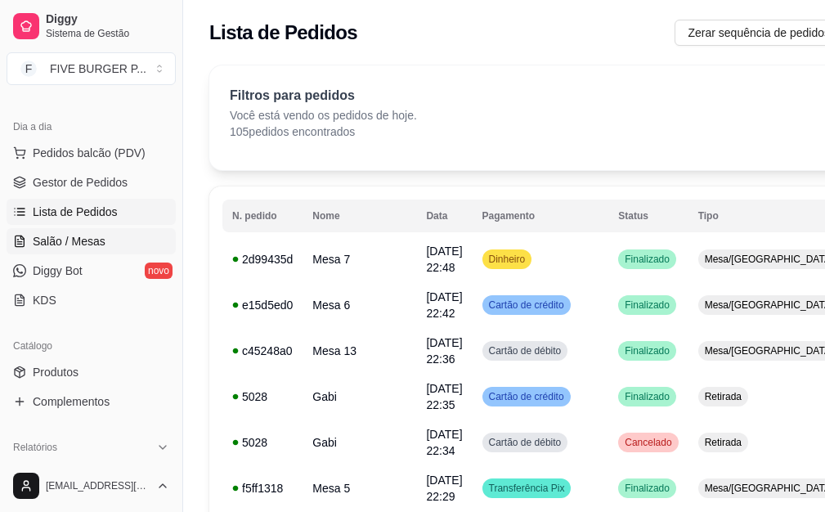
click at [134, 233] on link "Salão / Mesas" at bounding box center [91, 241] width 169 height 26
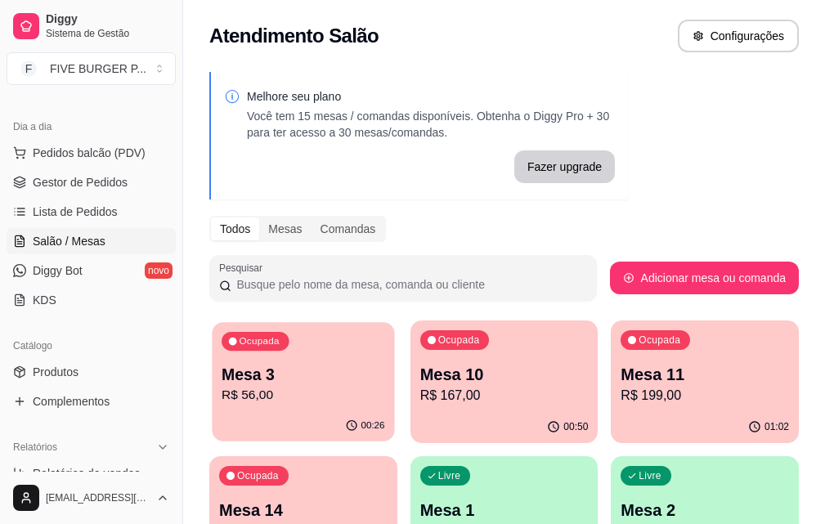
click at [240, 383] on p "Mesa 3" at bounding box center [303, 375] width 163 height 22
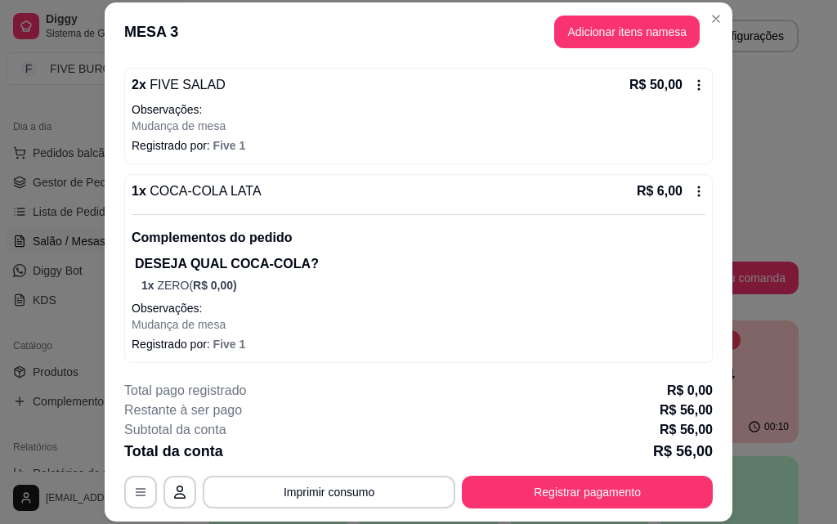
scroll to position [150, 0]
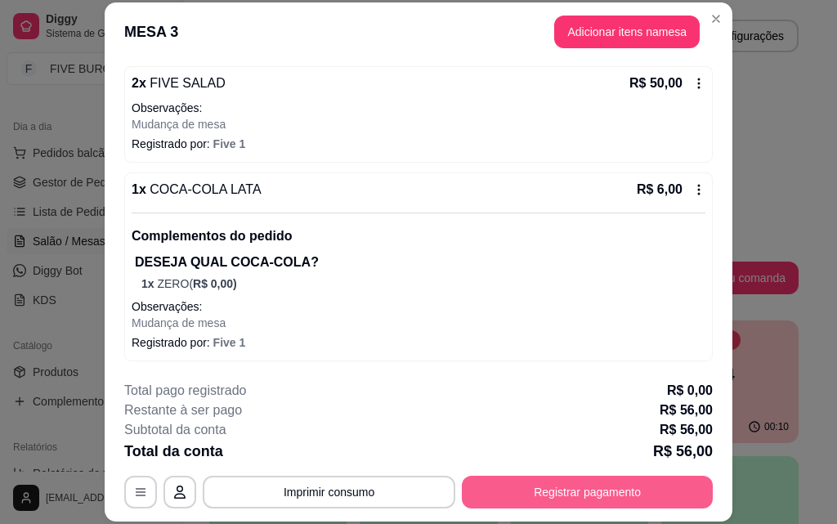
click at [580, 499] on button "Registrar pagamento" at bounding box center [587, 492] width 251 height 33
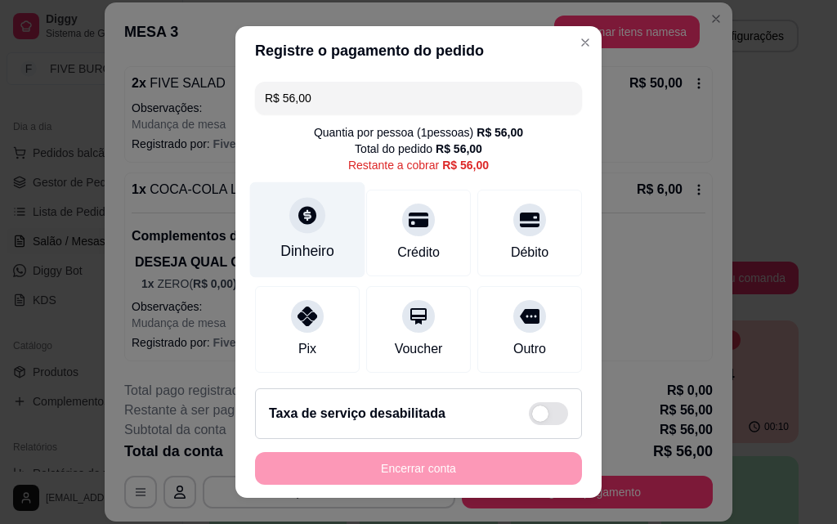
click at [304, 242] on div "Dinheiro" at bounding box center [307, 250] width 54 height 21
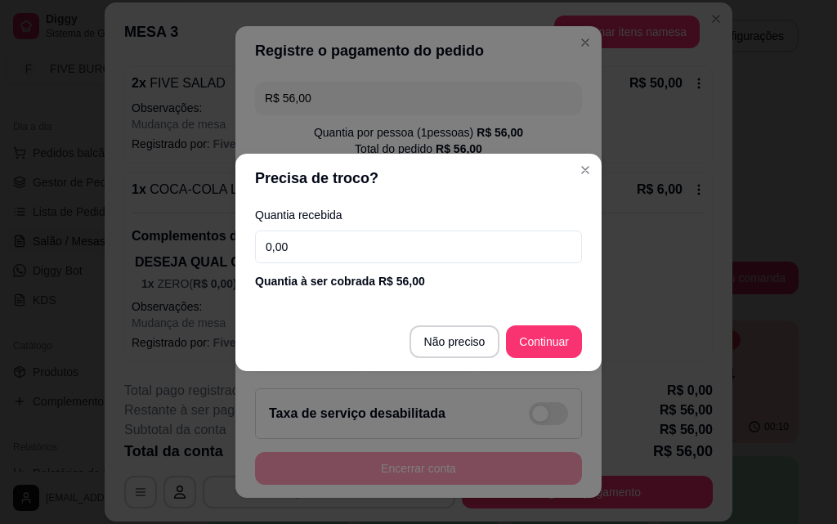
click at [309, 248] on input "0,00" at bounding box center [418, 247] width 327 height 33
type input "100,00"
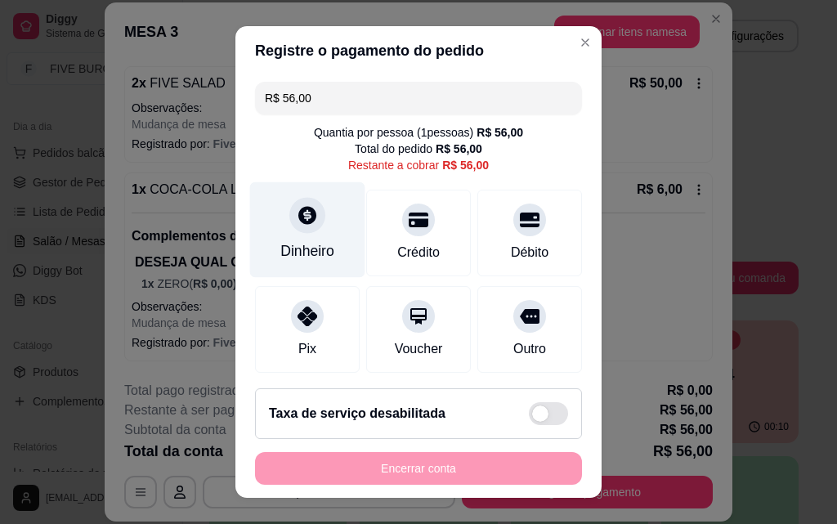
click at [302, 227] on div at bounding box center [307, 215] width 36 height 36
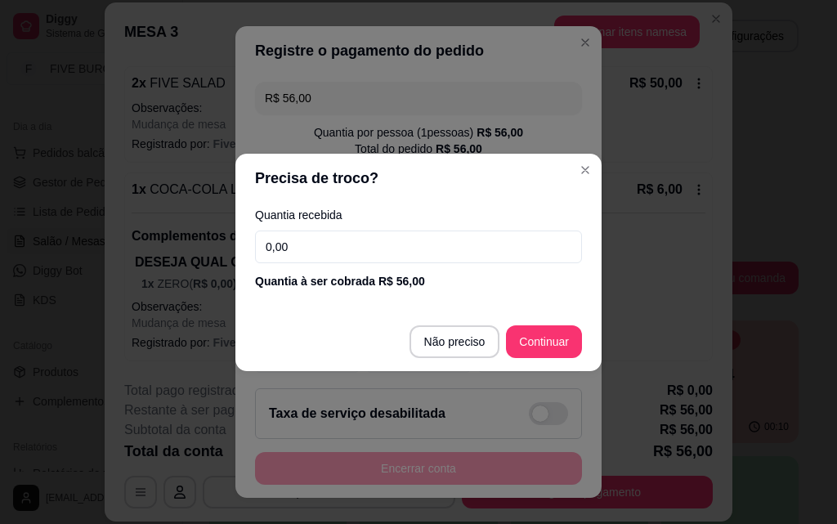
click at [332, 247] on input "0,00" at bounding box center [418, 247] width 327 height 33
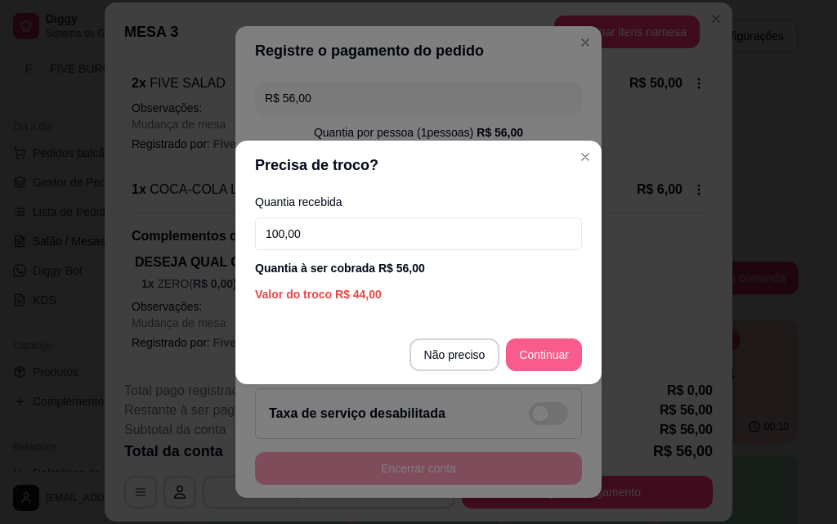
type input "100,00"
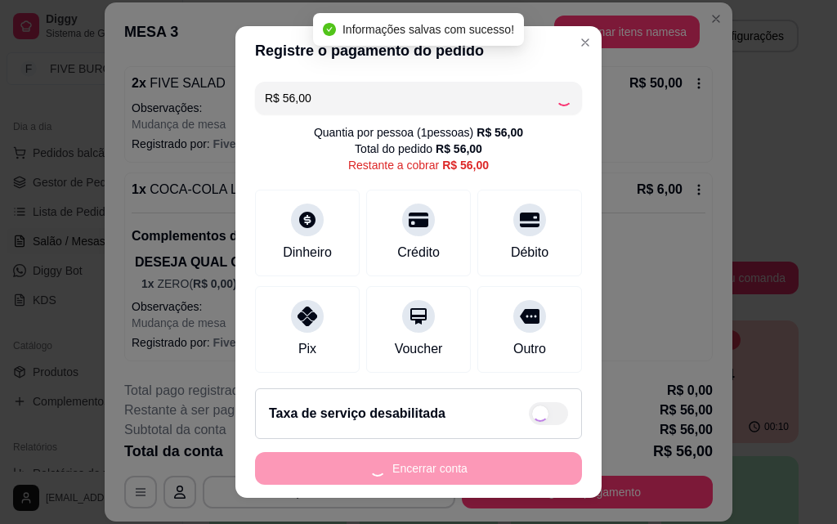
type input "R$ 0,00"
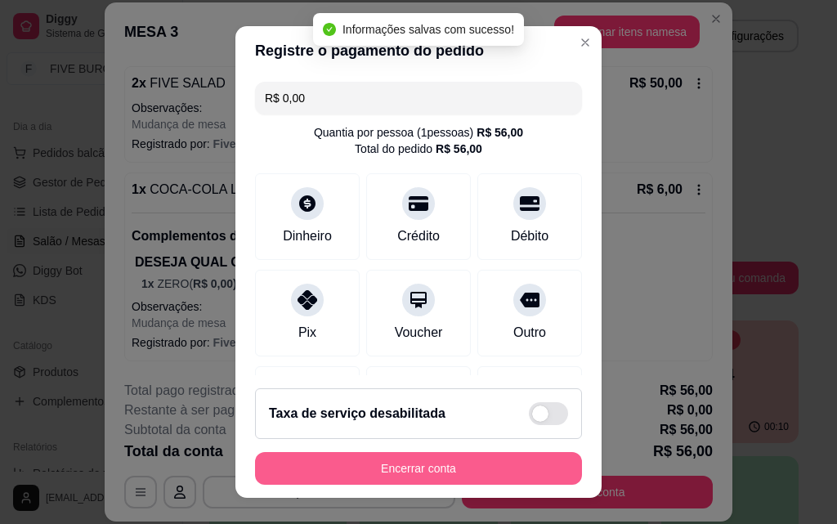
click at [498, 464] on button "Encerrar conta" at bounding box center [418, 468] width 327 height 33
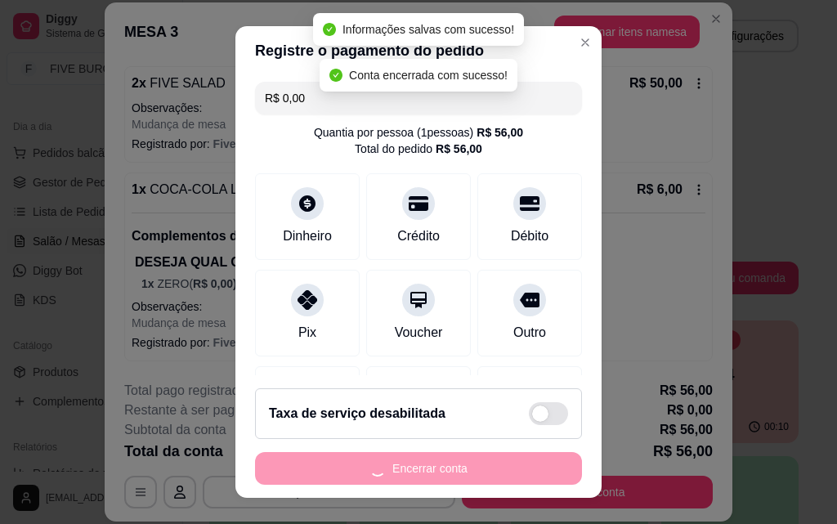
scroll to position [0, 0]
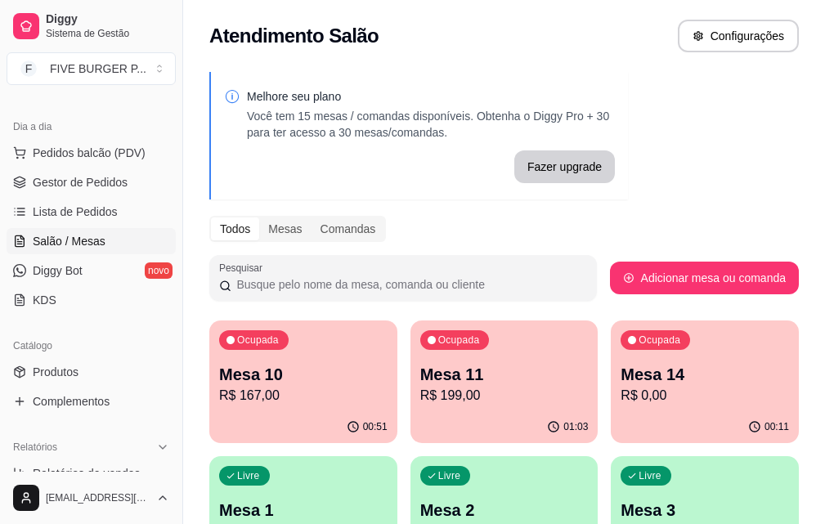
click at [260, 417] on div "00:51" at bounding box center [303, 427] width 188 height 32
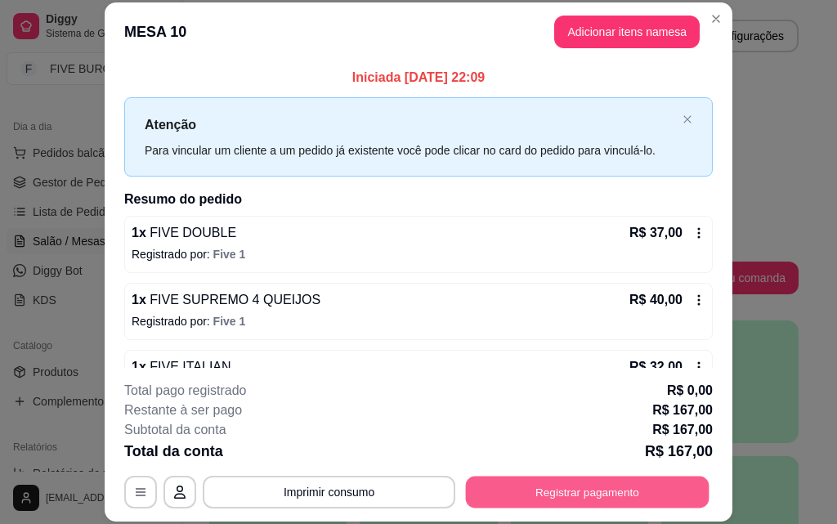
click at [541, 481] on button "Registrar pagamento" at bounding box center [588, 492] width 244 height 32
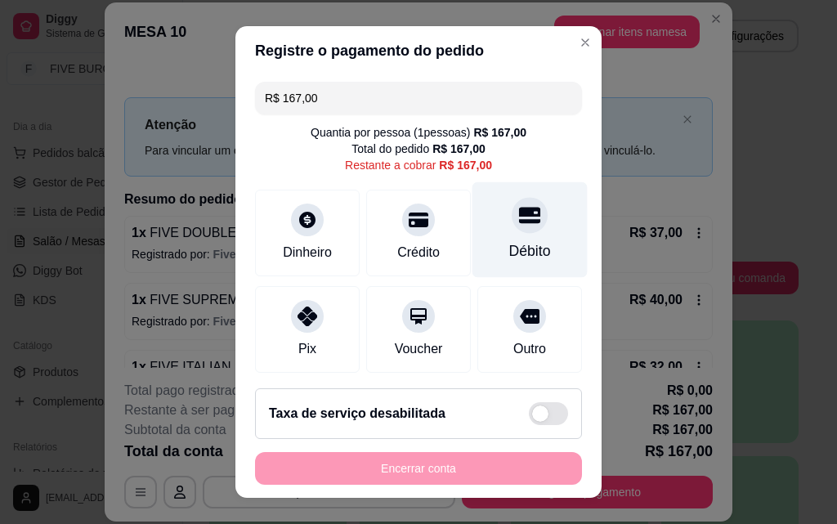
click at [536, 254] on div "Débito" at bounding box center [530, 230] width 115 height 96
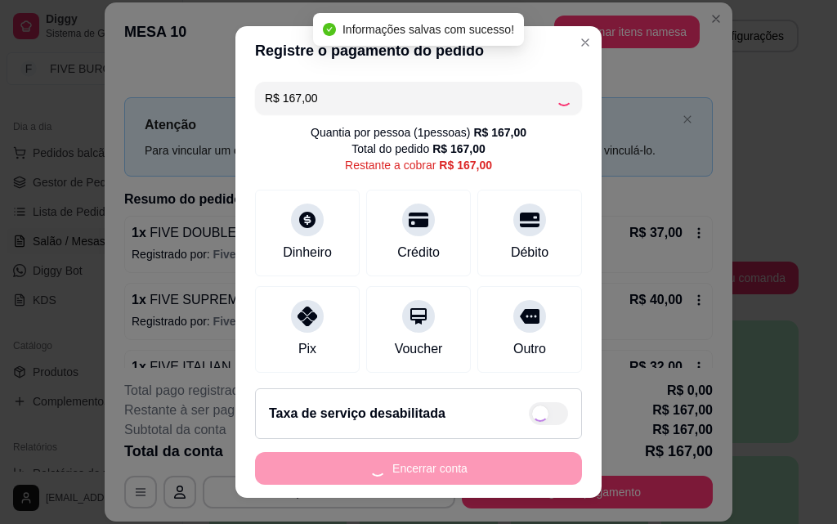
type input "R$ 0,00"
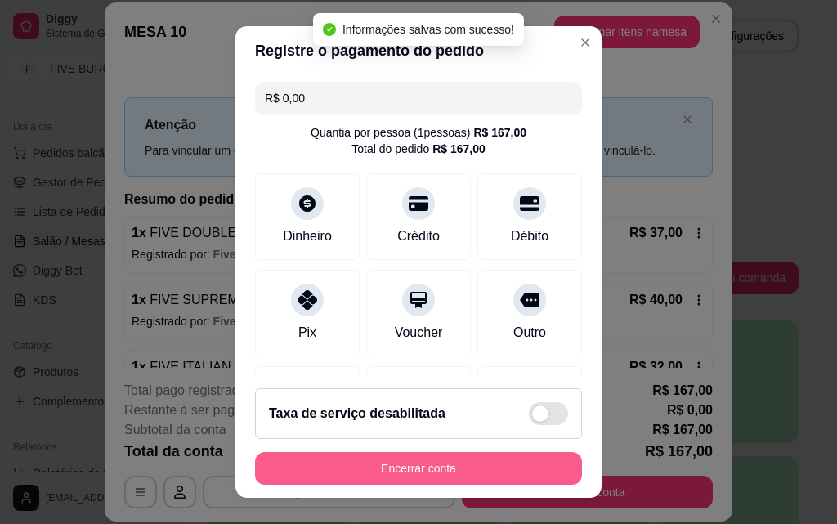
click at [468, 476] on button "Encerrar conta" at bounding box center [418, 468] width 327 height 33
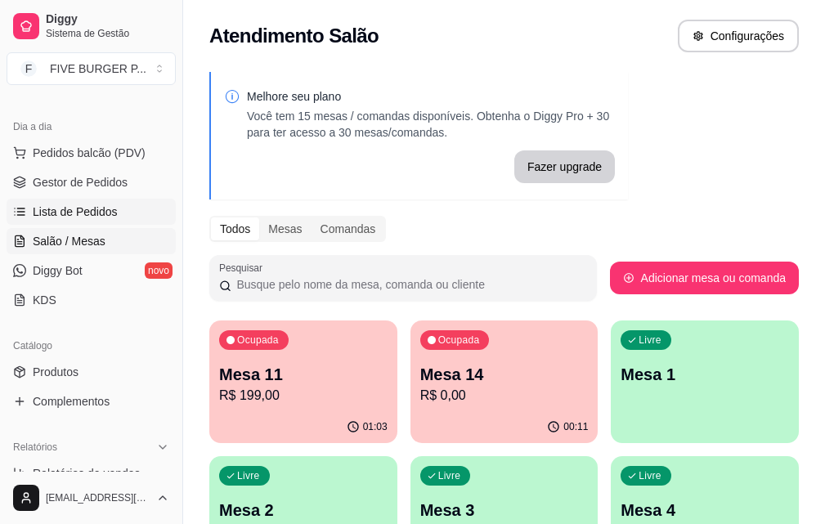
click at [102, 205] on span "Lista de Pedidos" at bounding box center [75, 212] width 85 height 16
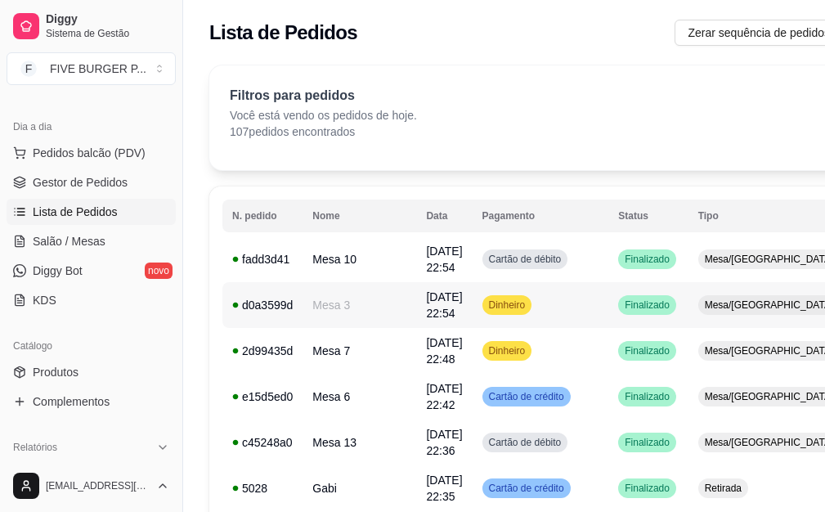
click at [538, 310] on td "Dinheiro" at bounding box center [541, 305] width 137 height 46
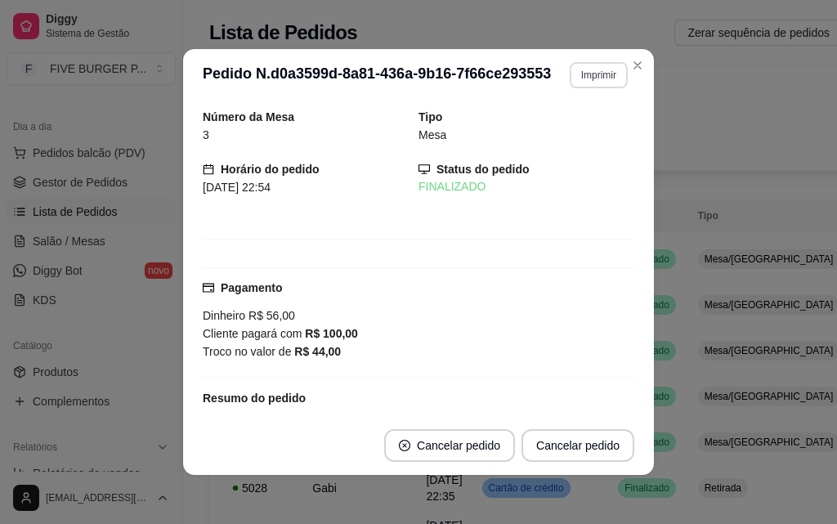
click at [574, 65] on button "Imprimir" at bounding box center [599, 75] width 58 height 26
click at [569, 130] on button "IMPRESSORA" at bounding box center [563, 131] width 114 height 25
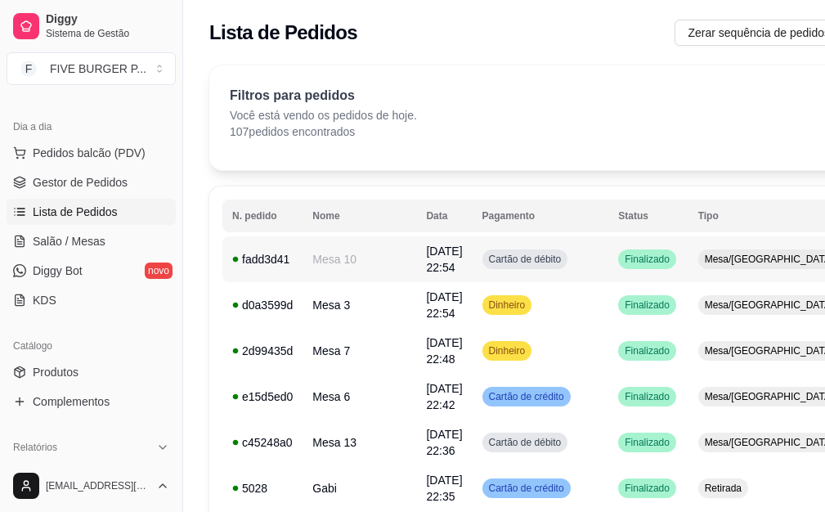
click at [535, 253] on td "Cartão de débito" at bounding box center [541, 259] width 137 height 46
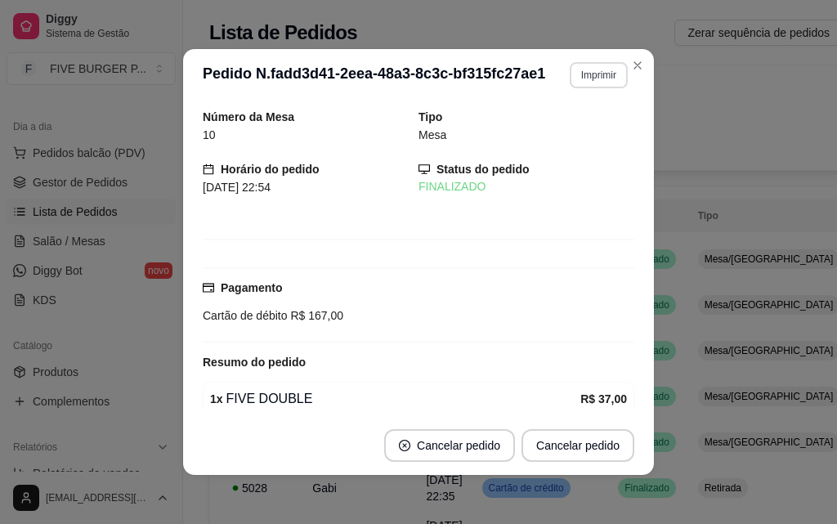
click at [574, 83] on button "Imprimir" at bounding box center [599, 75] width 58 height 26
click at [577, 135] on button "IMPRESSORA" at bounding box center [563, 131] width 114 height 25
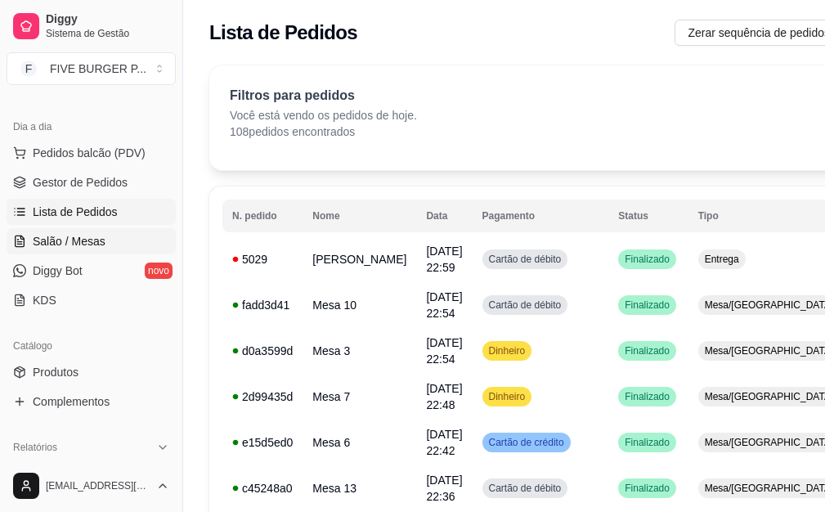
drag, startPoint x: 97, startPoint y: 237, endPoint x: 88, endPoint y: 240, distance: 9.3
click at [98, 237] on span "Salão / Mesas" at bounding box center [69, 241] width 73 height 16
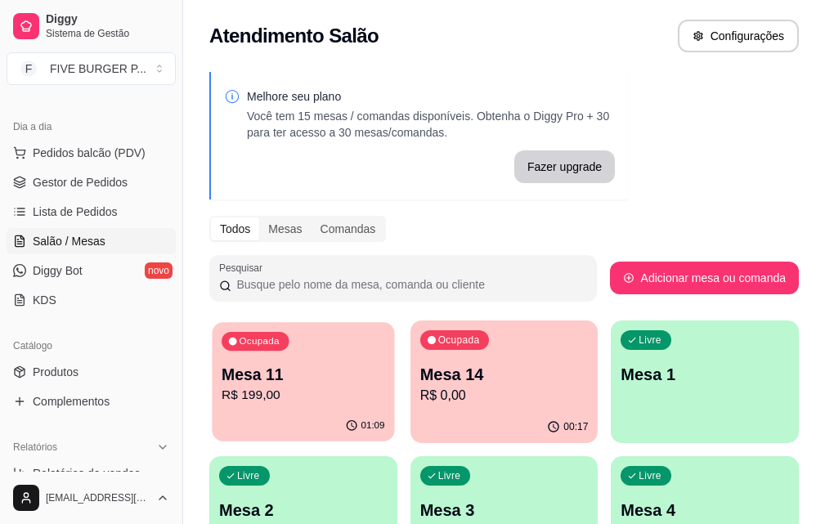
click at [267, 392] on p "R$ 199,00" at bounding box center [303, 395] width 163 height 19
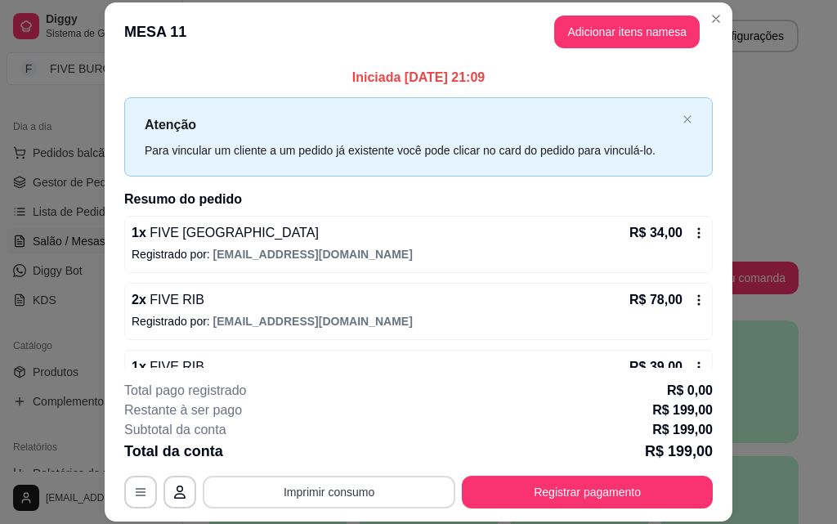
click at [307, 490] on button "Imprimir consumo" at bounding box center [329, 492] width 253 height 33
click at [309, 456] on button "IMPRESSORA" at bounding box center [328, 453] width 114 height 25
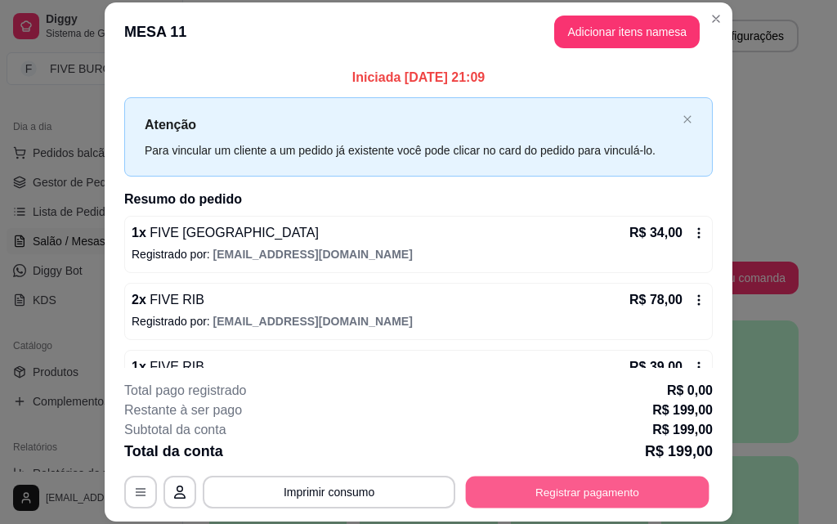
click at [534, 476] on button "Registrar pagamento" at bounding box center [588, 492] width 244 height 32
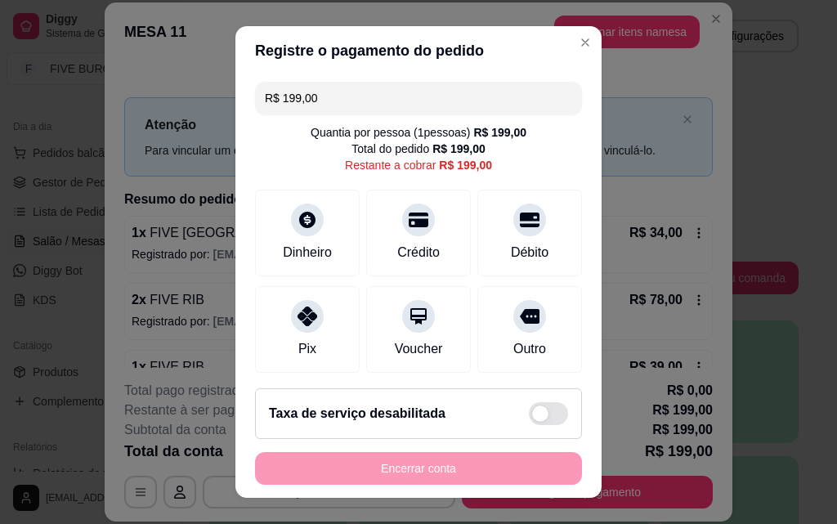
drag, startPoint x: 349, startPoint y: 96, endPoint x: 177, endPoint y: 99, distance: 172.5
click at [177, 99] on div "Registre o pagamento do pedido R$ 199,00 Quantia por pessoa ( 1 pessoas) R$ 199…" at bounding box center [418, 262] width 837 height 524
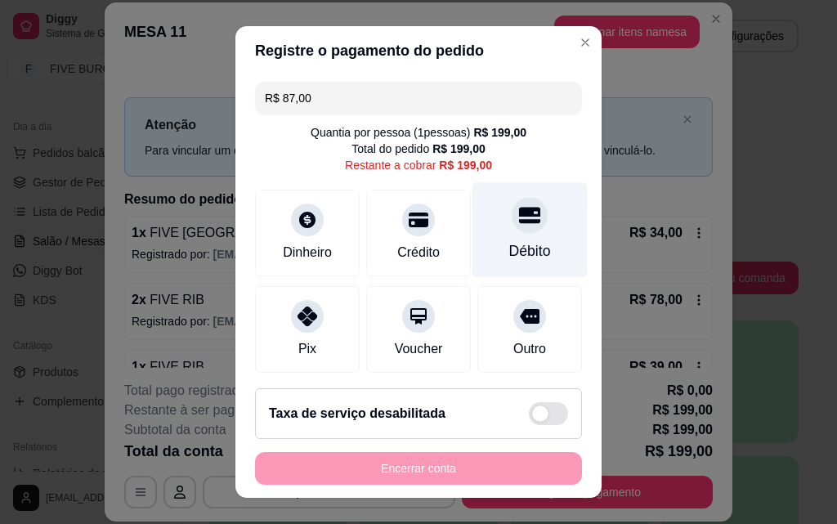
click at [521, 235] on div "Débito" at bounding box center [530, 230] width 115 height 96
click at [512, 231] on div at bounding box center [530, 215] width 36 height 36
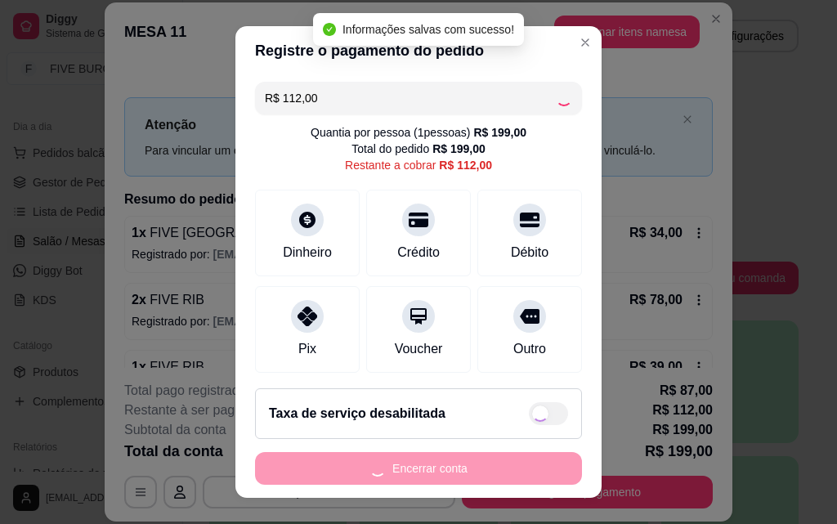
type input "R$ 0,00"
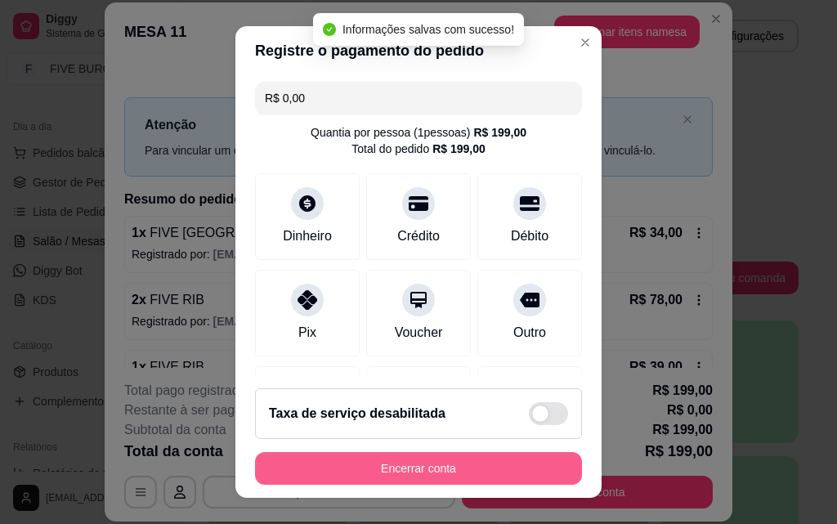
click at [468, 476] on button "Encerrar conta" at bounding box center [418, 468] width 327 height 33
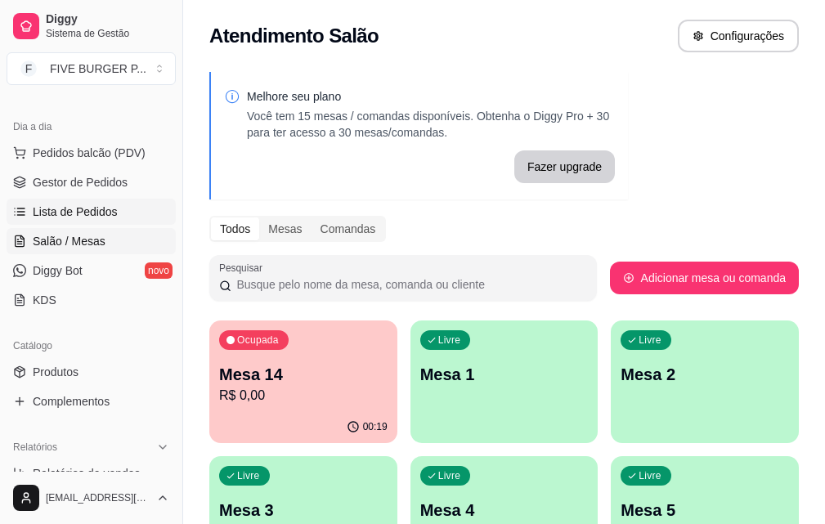
click at [100, 213] on span "Lista de Pedidos" at bounding box center [75, 212] width 85 height 16
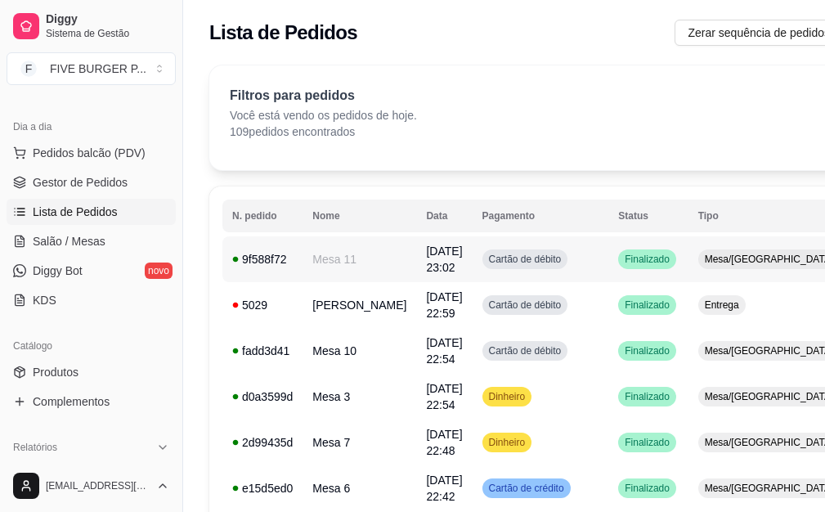
click at [541, 265] on td "Cartão de débito" at bounding box center [541, 259] width 137 height 46
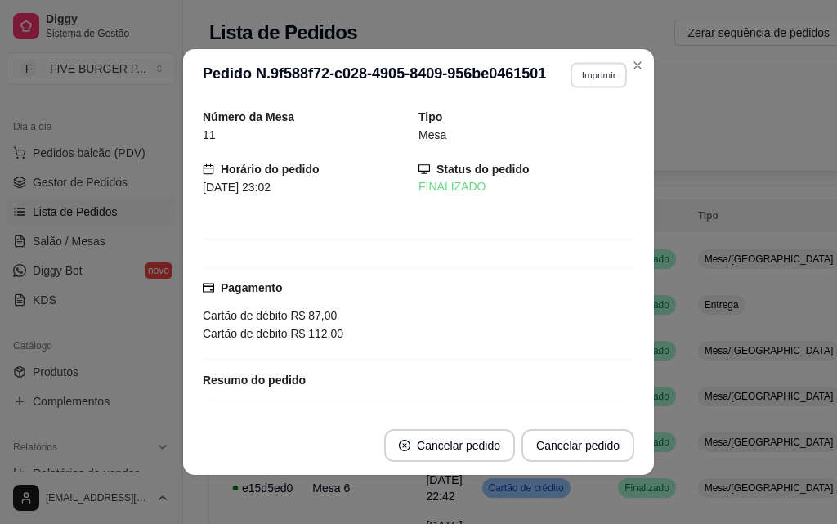
click at [580, 82] on button "Imprimir" at bounding box center [599, 74] width 56 height 25
click at [577, 137] on button "IMPRESSORA" at bounding box center [563, 132] width 119 height 26
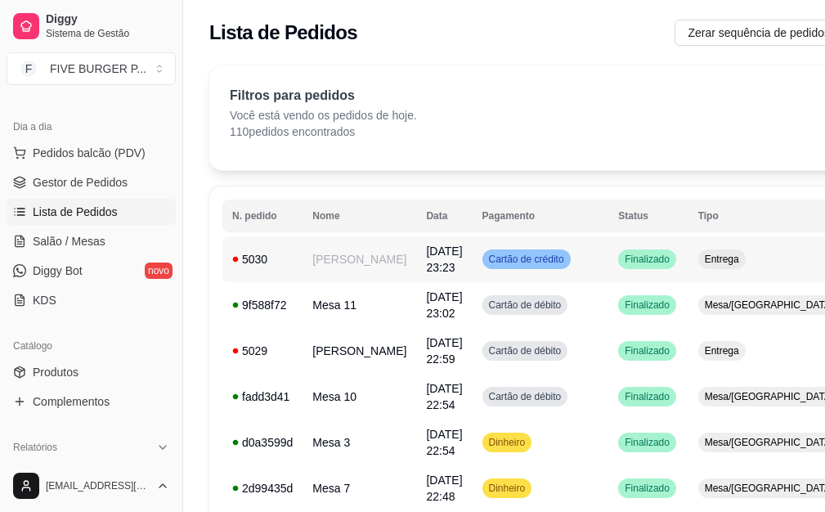
click at [426, 274] on span "[DATE] 23:23" at bounding box center [444, 258] width 36 height 29
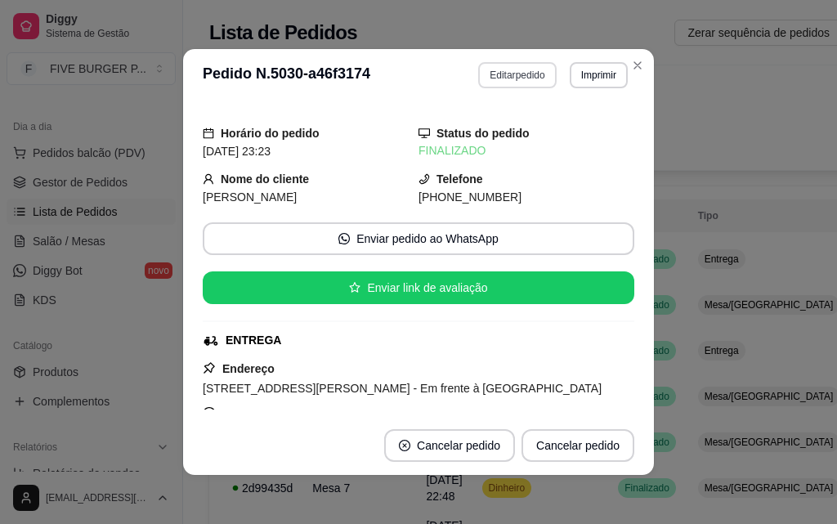
click at [535, 79] on button "Editar pedido" at bounding box center [517, 75] width 78 height 26
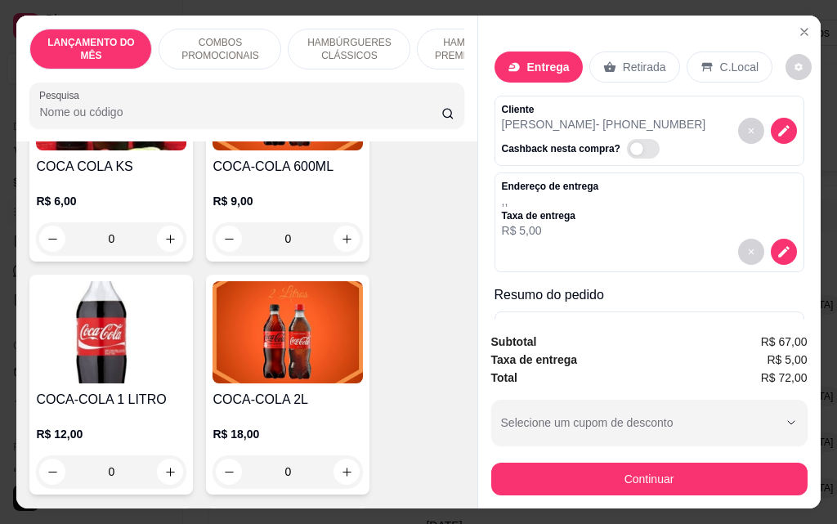
scroll to position [7357, 0]
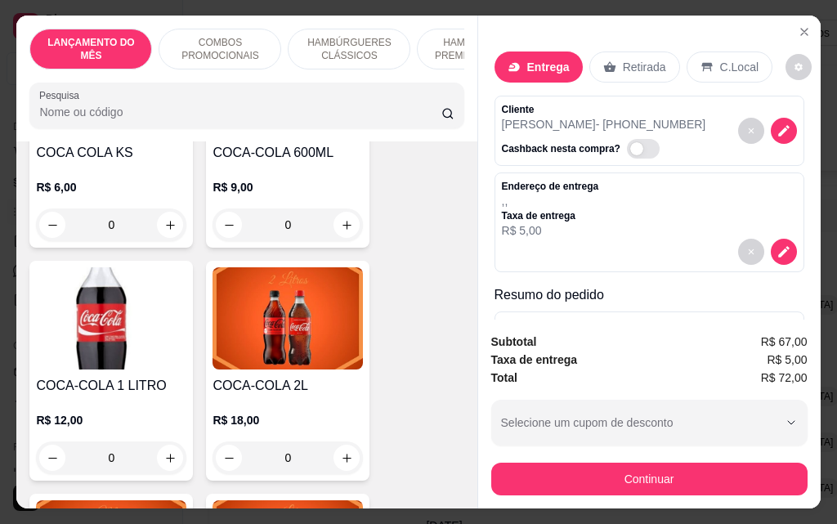
click at [342, 441] on div "0" at bounding box center [288, 457] width 150 height 33
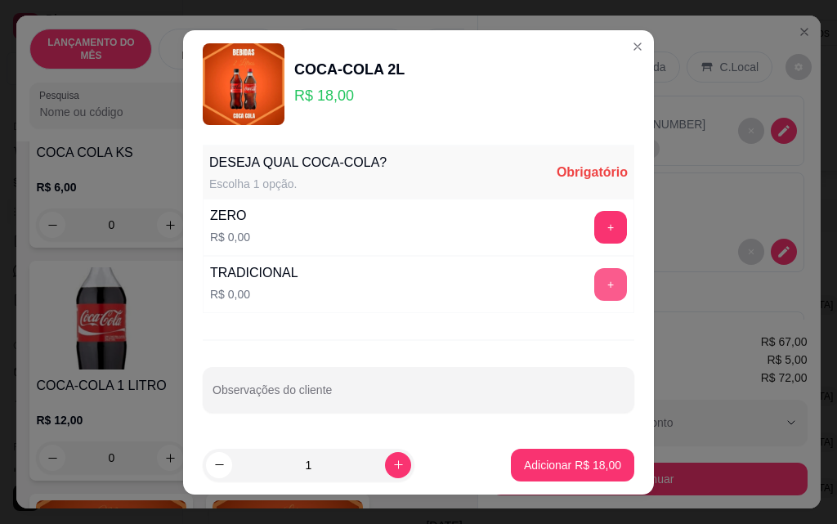
click at [594, 280] on button "+" at bounding box center [610, 284] width 33 height 33
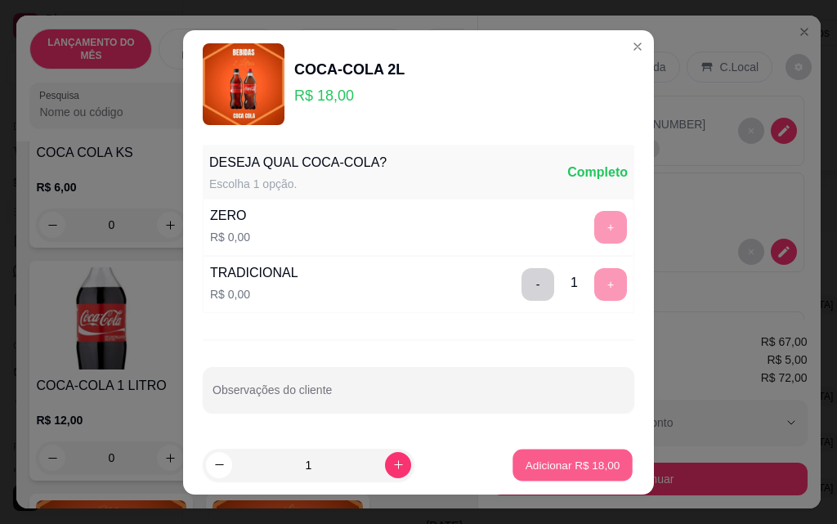
click at [588, 471] on p "Adicionar R$ 18,00" at bounding box center [573, 465] width 95 height 16
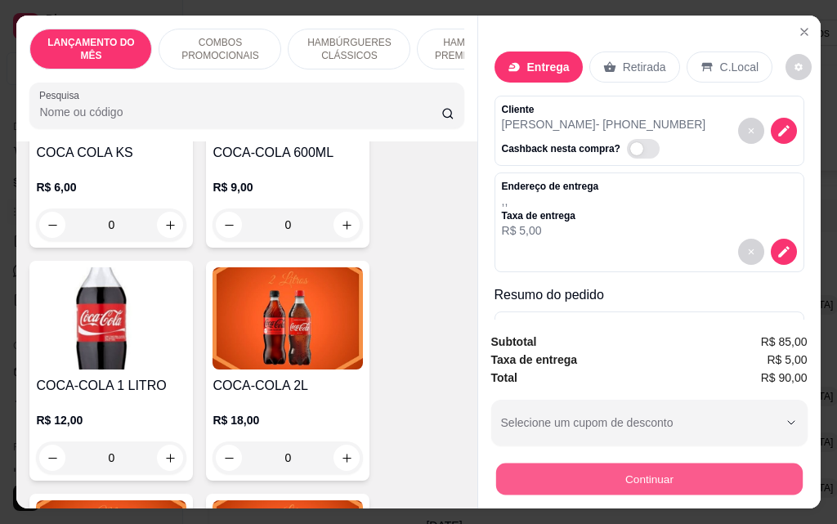
click at [696, 472] on button "Continuar" at bounding box center [648, 479] width 307 height 32
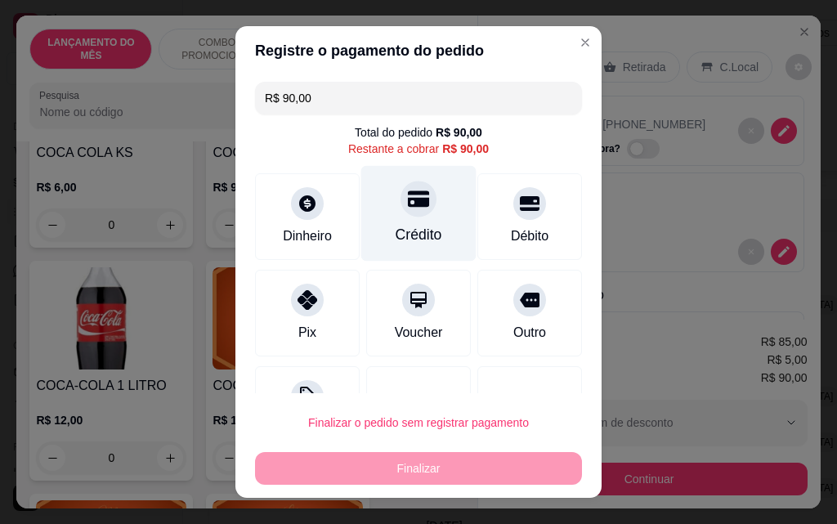
click at [403, 213] on div at bounding box center [419, 199] width 36 height 36
type input "R$ 0,00"
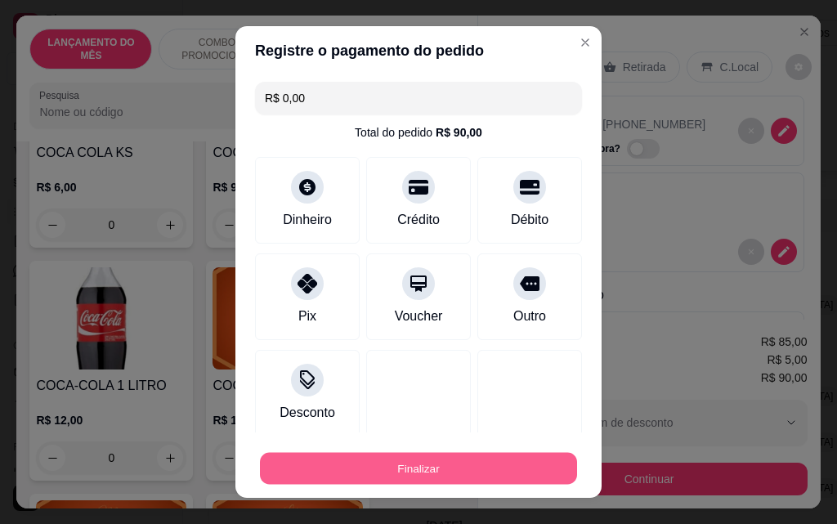
click at [491, 467] on button "Finalizar" at bounding box center [418, 469] width 317 height 32
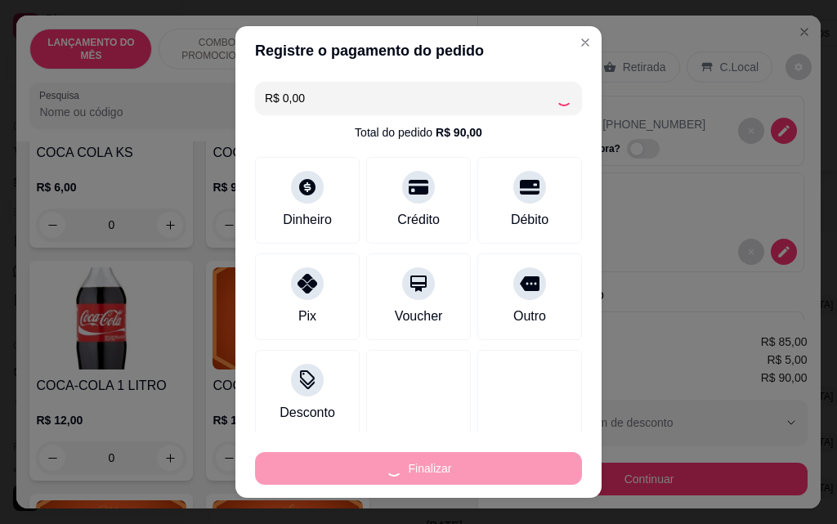
type input "0"
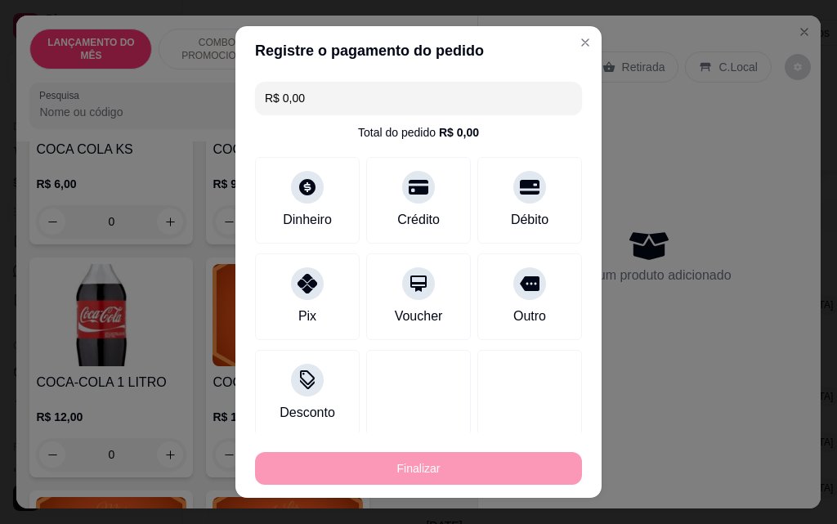
type input "-R$ 90,00"
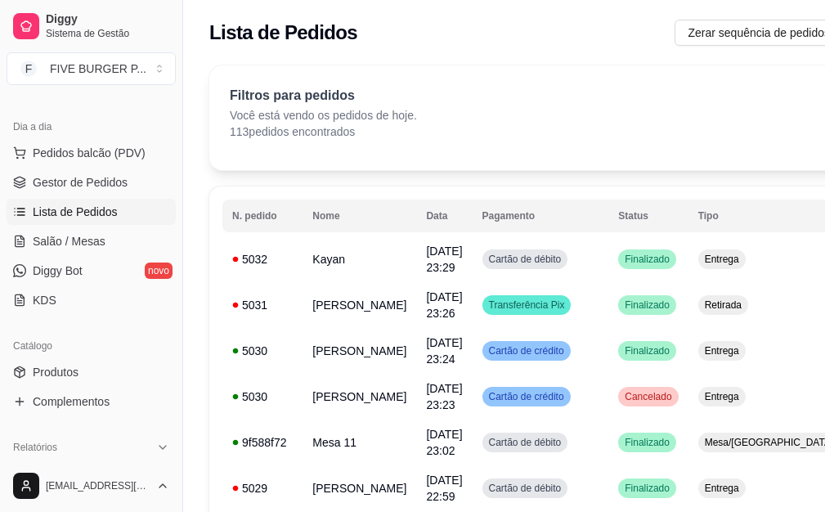
scroll to position [0, 0]
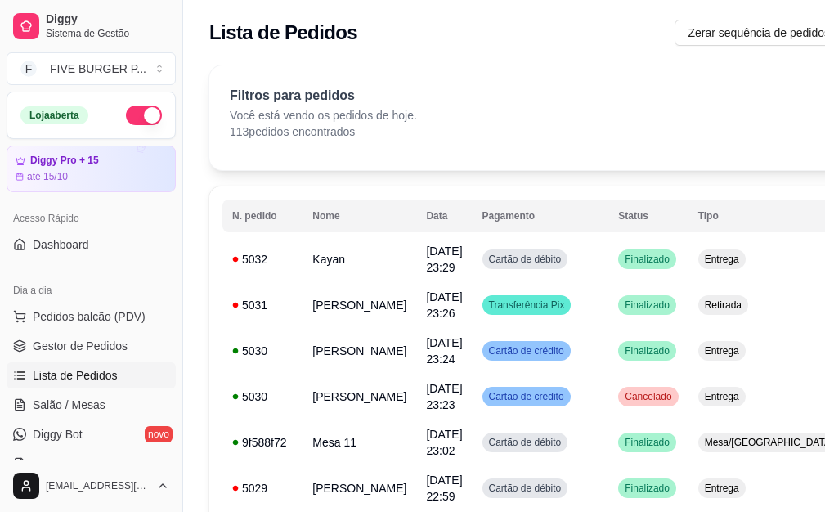
click at [130, 116] on button "button" at bounding box center [144, 115] width 36 height 20
